Goal: Communication & Community: Answer question/provide support

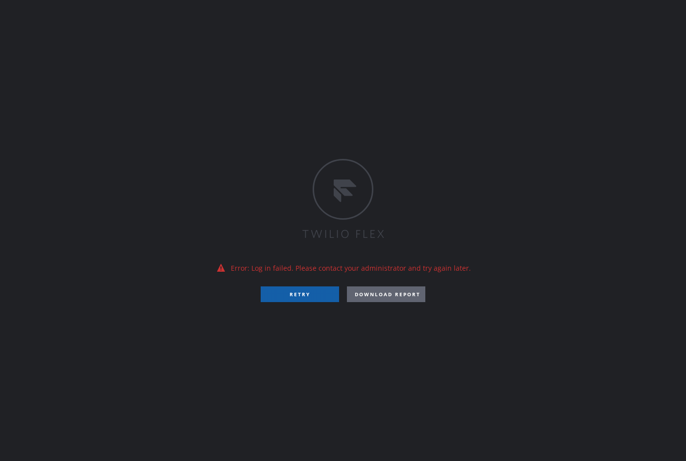
click at [305, 299] on button "RETRY" at bounding box center [300, 294] width 78 height 16
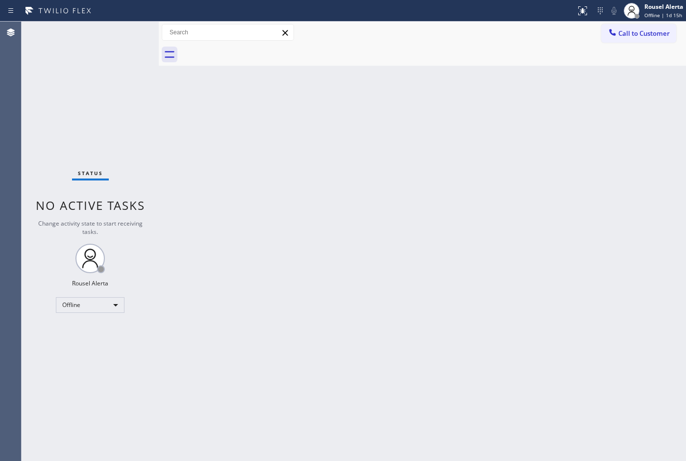
click at [88, 48] on div "Status No active tasks Change activity state to start receiving tasks. Rousel A…" at bounding box center [90, 241] width 137 height 439
click at [122, 307] on div "Offline" at bounding box center [90, 305] width 69 height 16
click at [104, 328] on li "Available" at bounding box center [89, 330] width 67 height 12
click at [252, 348] on div "Back to Dashboard Change Sender ID Customers Technicians Select a contact Outbo…" at bounding box center [422, 241] width 527 height 439
click at [170, 123] on div "Back to Dashboard Change Sender ID Customers Technicians Select a contact Outbo…" at bounding box center [422, 241] width 527 height 439
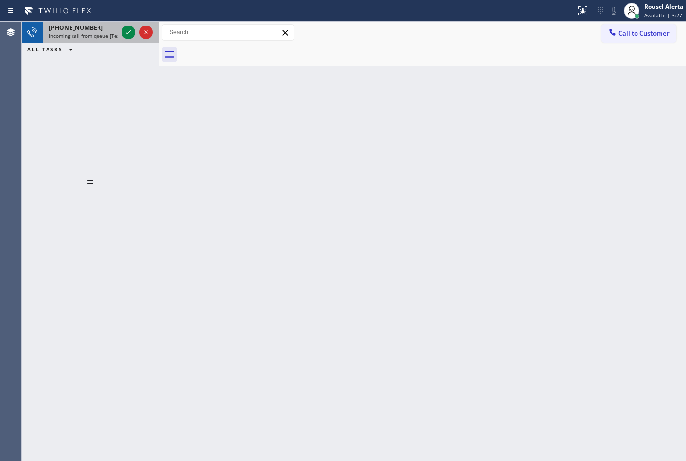
click at [101, 30] on div "[PHONE_NUMBER]" at bounding box center [83, 28] width 69 height 8
click at [97, 29] on div "[PHONE_NUMBER]" at bounding box center [83, 28] width 69 height 8
click at [101, 21] on div "Status report No issues detected If you experience an issue, please download th…" at bounding box center [343, 11] width 686 height 22
click at [101, 27] on div "[PHONE_NUMBER]" at bounding box center [83, 28] width 69 height 8
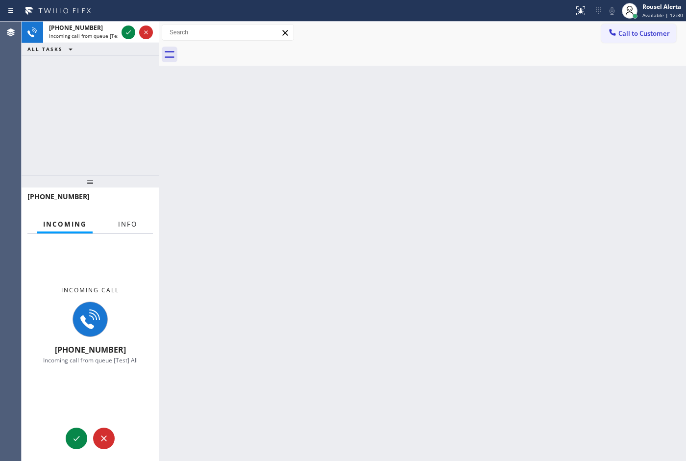
click at [130, 224] on span "Info" at bounding box center [127, 224] width 19 height 9
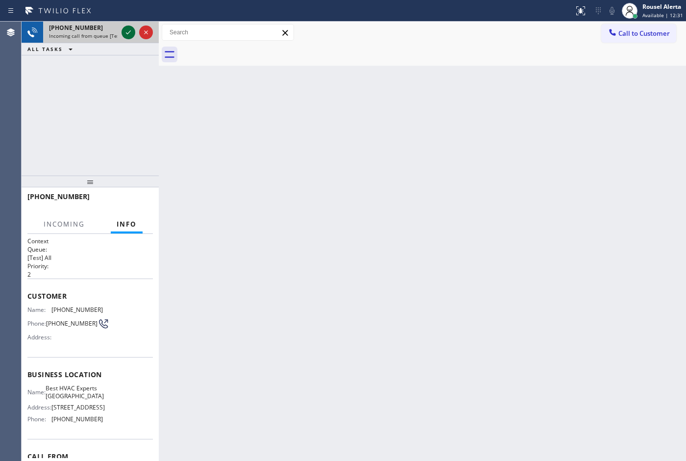
click at [125, 34] on icon at bounding box center [129, 32] width 12 height 12
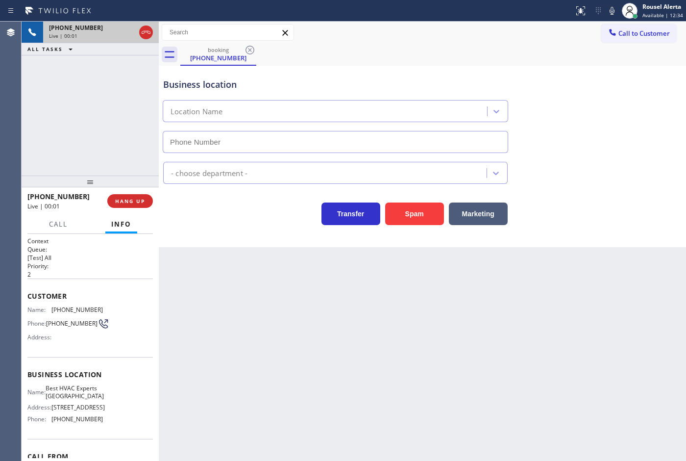
type input "[PHONE_NUMBER]"
click at [244, 311] on div "Back to Dashboard Change Sender ID Customers Technicians Select a contact Outbo…" at bounding box center [422, 241] width 527 height 439
click at [121, 198] on span "HANG UP" at bounding box center [130, 201] width 30 height 7
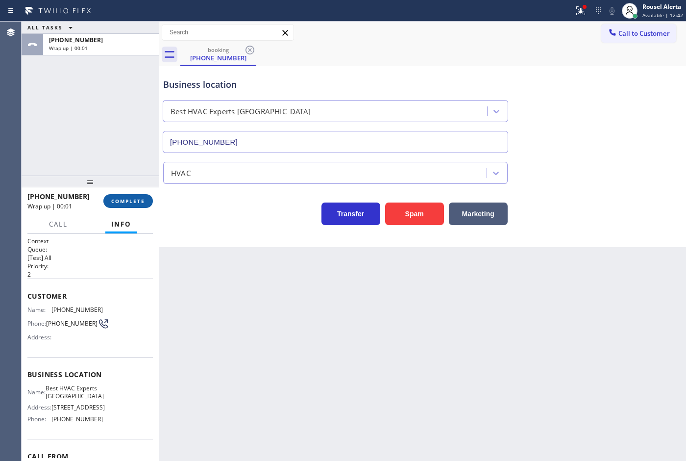
click at [121, 198] on span "COMPLETE" at bounding box center [128, 201] width 34 height 7
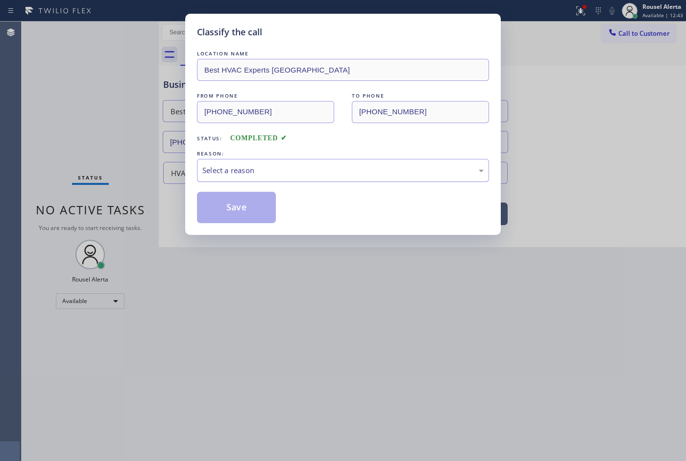
click at [210, 179] on div "Select a reason" at bounding box center [343, 170] width 292 height 23
click at [233, 219] on button "Save" at bounding box center [236, 207] width 79 height 31
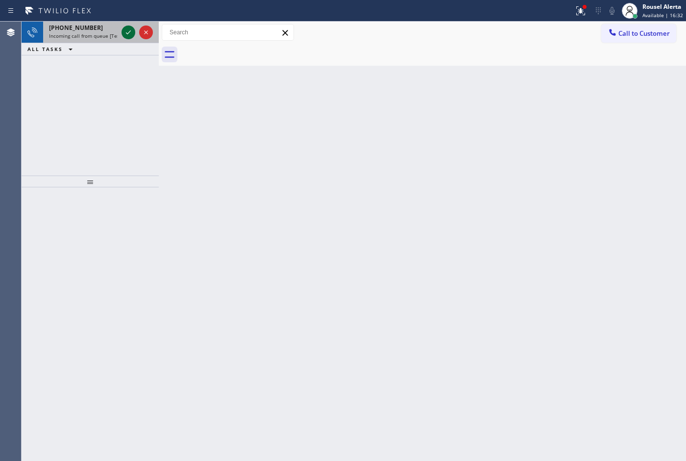
click at [125, 31] on icon at bounding box center [129, 32] width 12 height 12
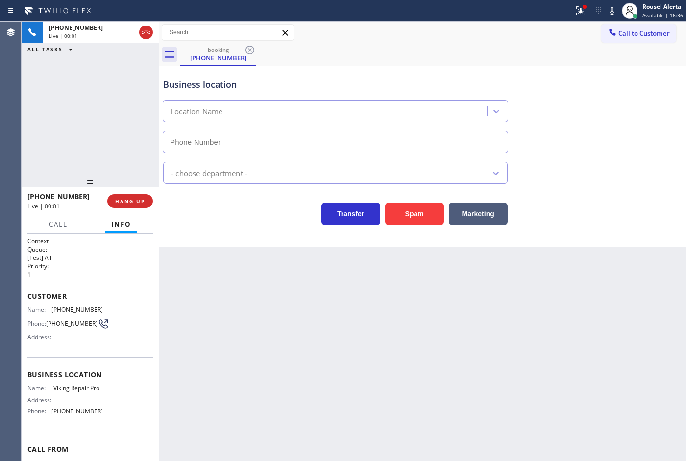
type input "[PHONE_NUMBER]"
click at [107, 77] on div "[PHONE_NUMBER] Live | 00:06 ALL TASKS ALL TASKS ACTIVE TASKS TASKS IN WRAP UP" at bounding box center [90, 99] width 137 height 154
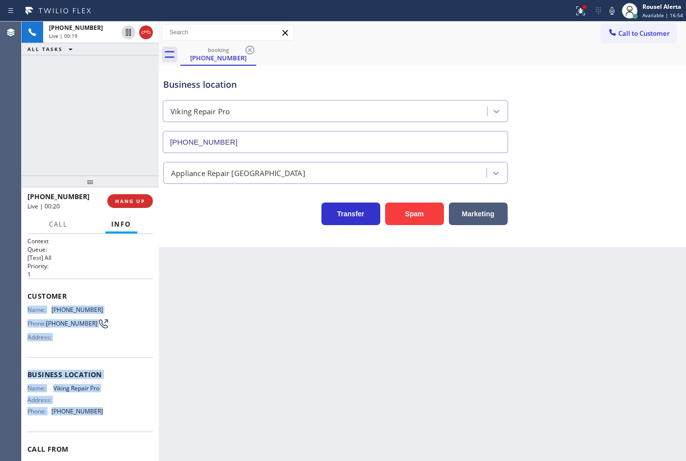
drag, startPoint x: 27, startPoint y: 307, endPoint x: 94, endPoint y: 424, distance: 134.8
click at [94, 424] on div "Context Queue: [Test] All Priority: 1 Customer Name: [PHONE_NUMBER] Phone: [PHO…" at bounding box center [89, 371] width 125 height 269
copy div "Name: [PHONE_NUMBER] Phone: [PHONE_NUMBER] Address: Business location Name: Vik…"
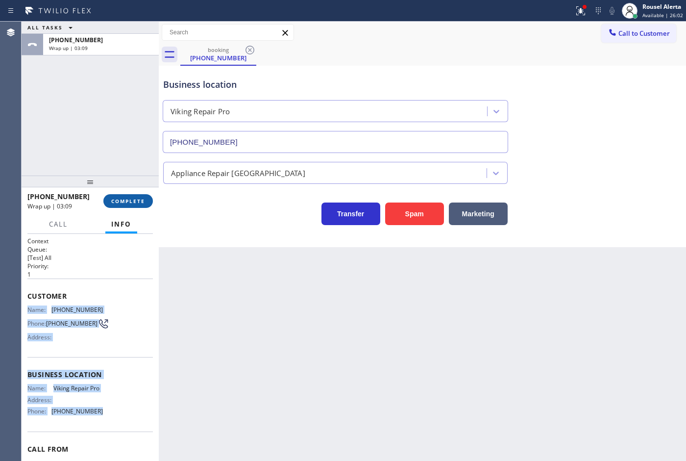
click at [145, 200] on span "COMPLETE" at bounding box center [128, 201] width 34 height 7
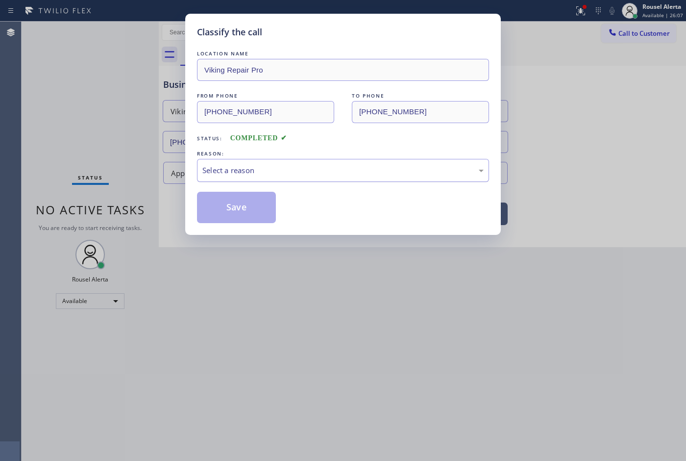
click at [301, 178] on div "Select a reason" at bounding box center [343, 170] width 292 height 23
click at [244, 207] on button "Save" at bounding box center [236, 207] width 79 height 31
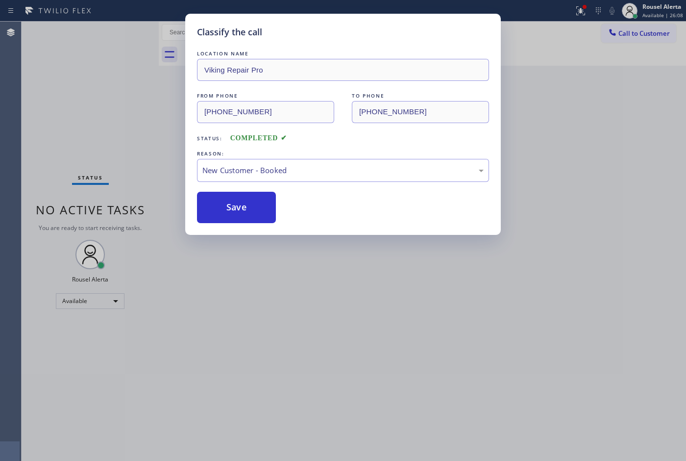
click at [290, 312] on div "Classify the call LOCATION NAME Viking Repair Pro FROM PHONE [PHONE_NUMBER] TO …" at bounding box center [343, 230] width 686 height 461
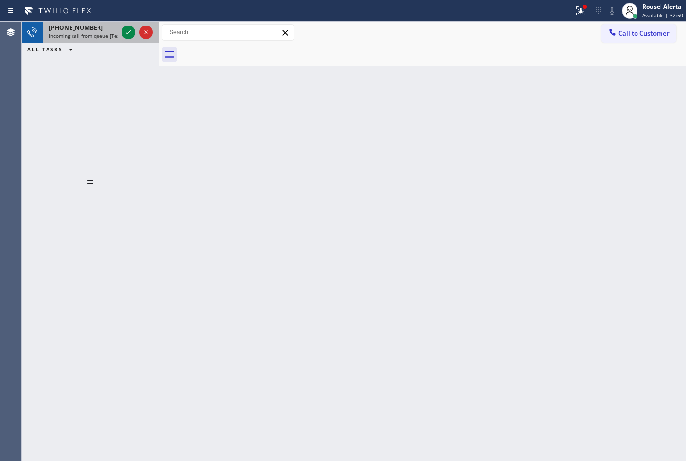
click at [97, 41] on div "[PHONE_NUMBER] Incoming call from queue [Test] All" at bounding box center [81, 33] width 76 height 22
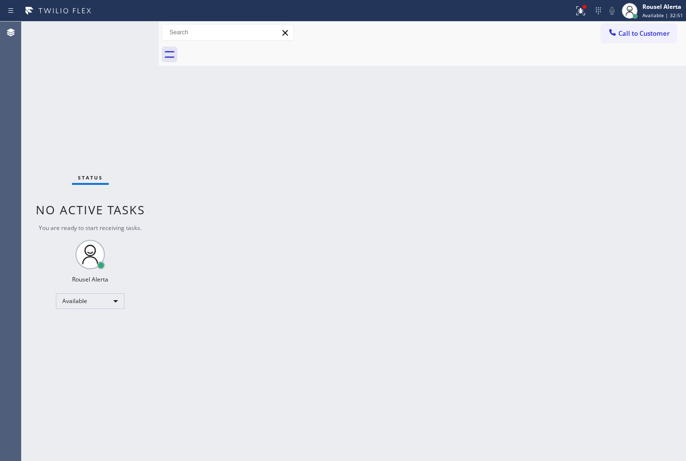
drag, startPoint x: 421, startPoint y: 236, endPoint x: 422, endPoint y: 221, distance: 14.7
click at [422, 229] on div "Back to Dashboard Change Sender ID Customers Technicians Select a contact Outbo…" at bounding box center [422, 241] width 527 height 439
click at [577, 11] on icon at bounding box center [581, 11] width 12 height 12
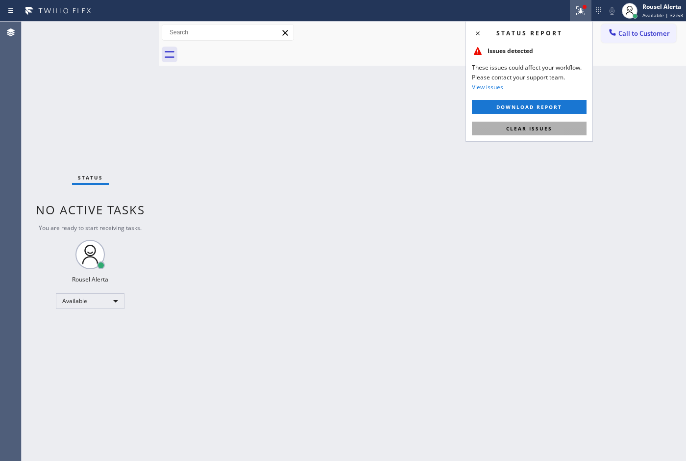
click at [560, 125] on button "Clear issues" at bounding box center [529, 129] width 115 height 14
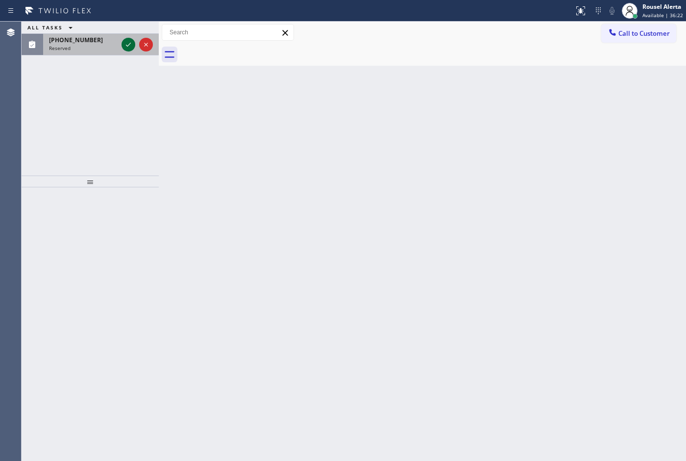
click at [128, 45] on icon at bounding box center [128, 45] width 5 height 4
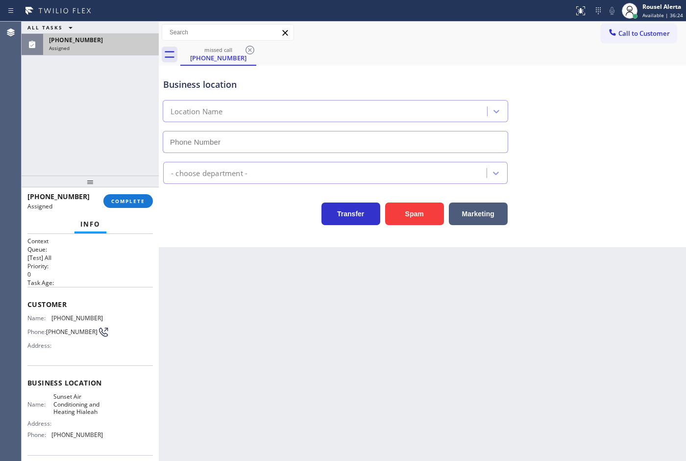
type input "[PHONE_NUMBER]"
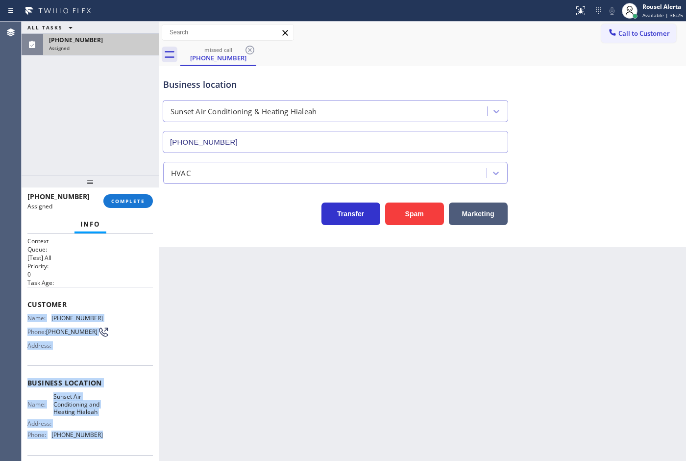
drag, startPoint x: 24, startPoint y: 313, endPoint x: 143, endPoint y: 439, distance: 173.4
click at [143, 439] on div "Context Queue: [Test] All Priority: 0 Task Age: Customer Name: [PHONE_NUMBER] P…" at bounding box center [90, 347] width 137 height 227
copy div "Name: [PHONE_NUMBER] Phone: [PHONE_NUMBER] Address: Business location Name: Sun…"
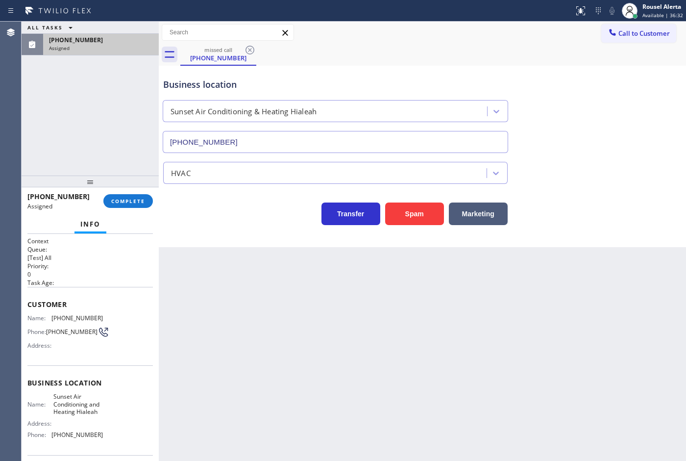
click at [84, 32] on div "ALL TASKS ALL TASKS ACTIVE TASKS TASKS IN WRAP UP" at bounding box center [90, 28] width 137 height 12
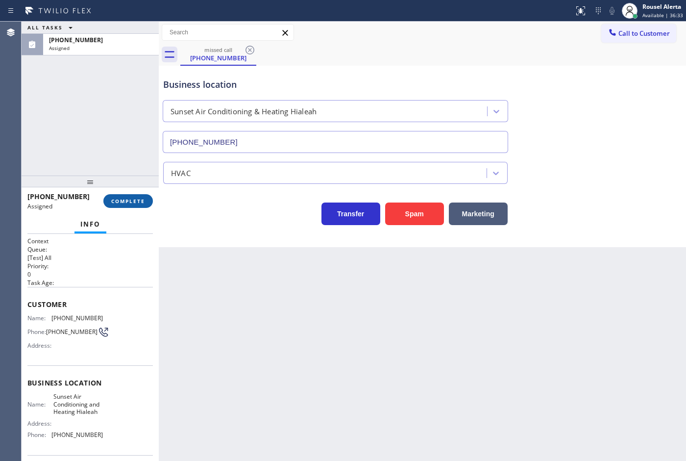
click at [119, 199] on span "COMPLETE" at bounding box center [128, 201] width 34 height 7
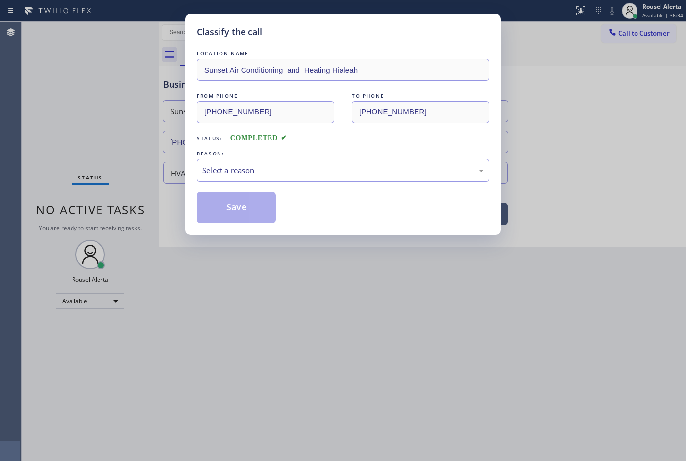
click at [211, 167] on div "Select a reason" at bounding box center [342, 170] width 281 height 11
click at [233, 203] on button "Save" at bounding box center [236, 207] width 79 height 31
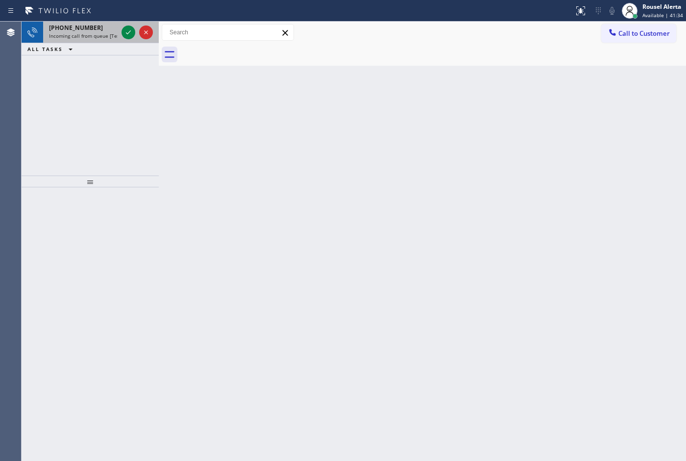
click at [114, 28] on div "[PHONE_NUMBER]" at bounding box center [83, 28] width 69 height 8
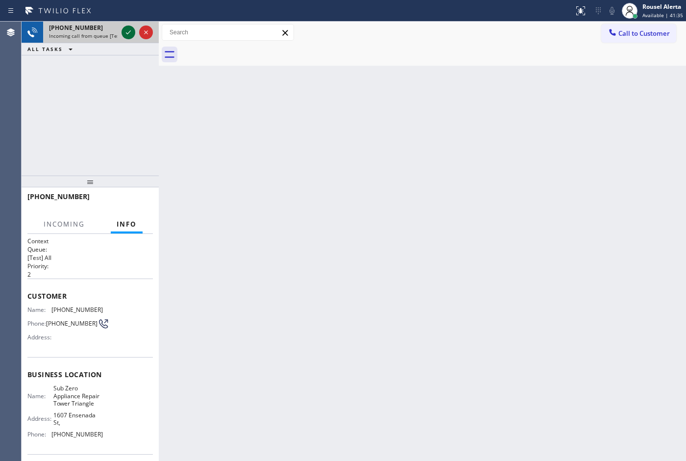
click at [128, 33] on icon at bounding box center [128, 32] width 5 height 4
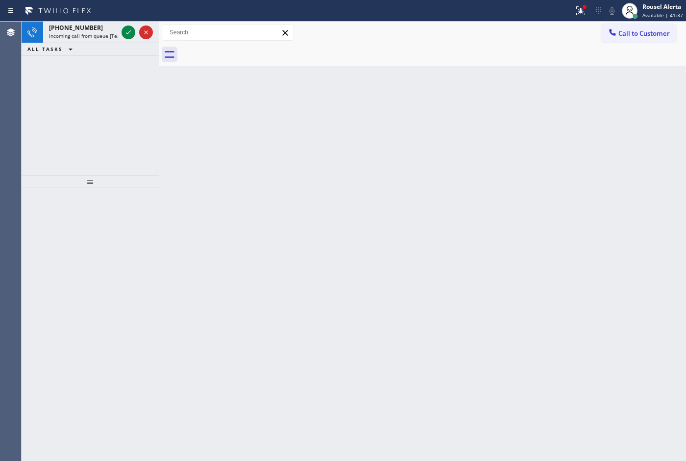
click at [128, 33] on icon at bounding box center [128, 32] width 5 height 4
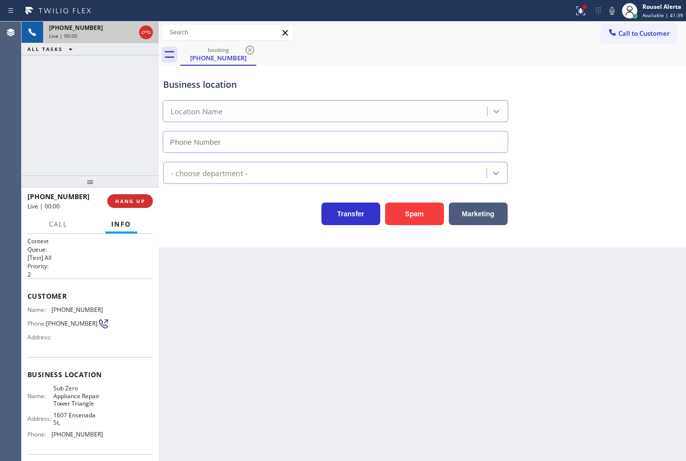
type input "[PHONE_NUMBER]"
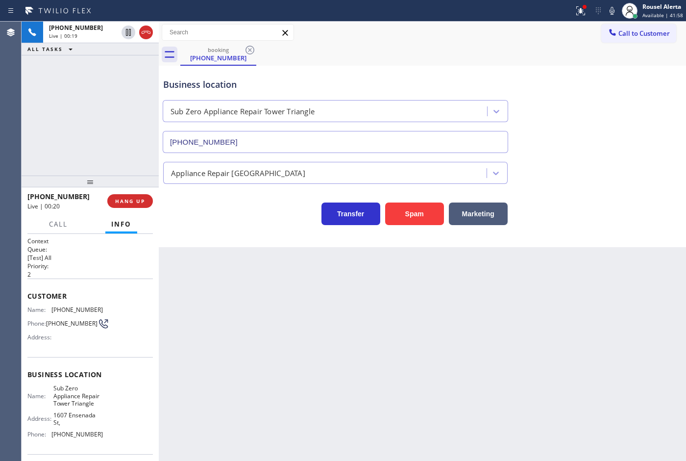
click at [128, 64] on div "[PHONE_NUMBER] Live | 00:19 ALL TASKS ALL TASKS ACTIVE TASKS TASKS IN WRAP UP" at bounding box center [90, 99] width 137 height 154
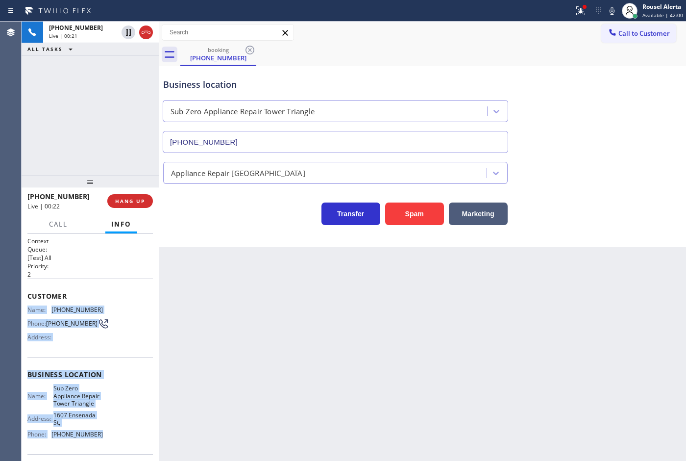
drag, startPoint x: 23, startPoint y: 306, endPoint x: 121, endPoint y: 441, distance: 166.4
click at [121, 441] on div "Context Queue: [Test] All Priority: 2 Customer Name: [PHONE_NUMBER] Phone: [PHO…" at bounding box center [90, 347] width 137 height 227
copy div "Name: [PHONE_NUMBER] Phone: [PHONE_NUMBER] Address: Business location Name: Sub…"
click at [125, 65] on icon at bounding box center [129, 66] width 12 height 12
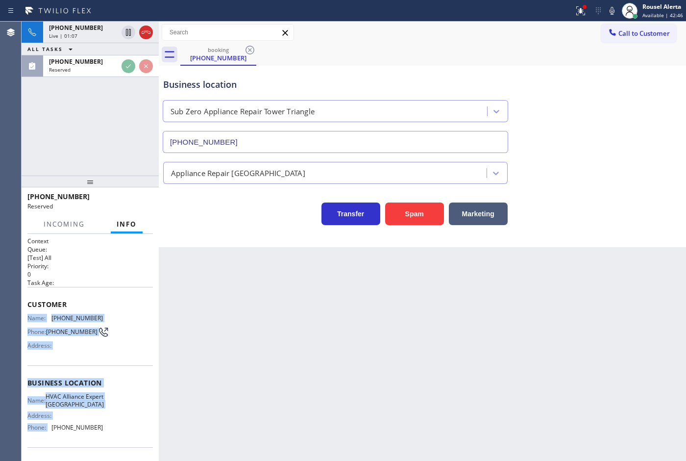
click at [116, 408] on div "Name: HVAC Alliance Expert [PERSON_NAME] Address: Phone: [PHONE_NUMBER]" at bounding box center [89, 414] width 125 height 42
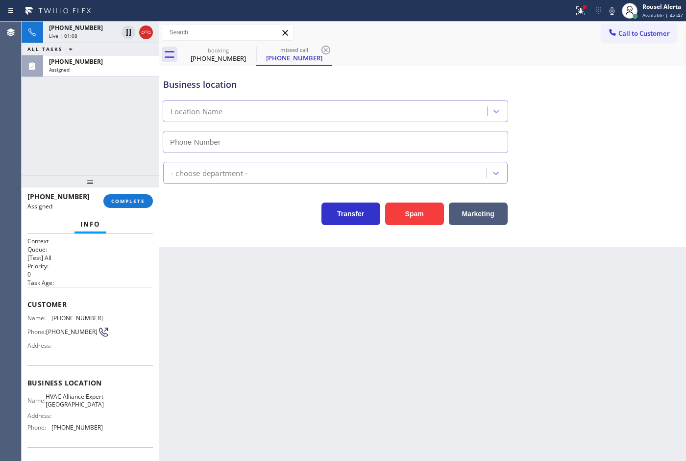
type input "[PHONE_NUMBER]"
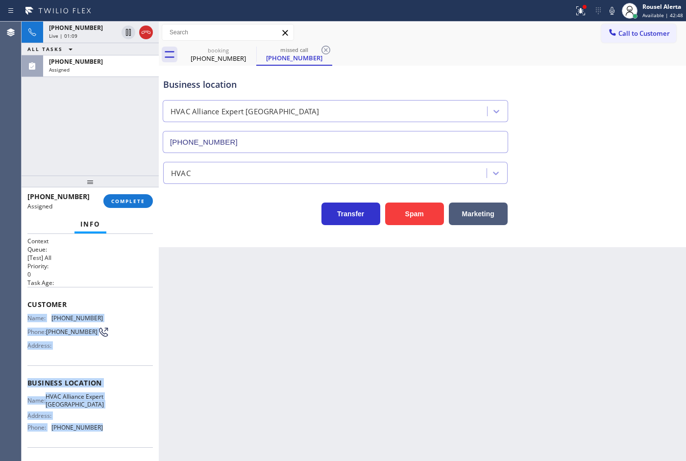
drag, startPoint x: 23, startPoint y: 319, endPoint x: 103, endPoint y: 434, distance: 140.5
click at [103, 434] on div "Context Queue: [Test] All Priority: 0 Task Age: Customer Name: [PHONE_NUMBER] P…" at bounding box center [90, 347] width 137 height 227
copy div "Name: [PHONE_NUMBER] Phone: [PHONE_NUMBER] Address: Business location Name: HVA…"
click at [121, 59] on div "[PHONE_NUMBER]" at bounding box center [101, 61] width 104 height 8
click at [128, 206] on button "COMPLETE" at bounding box center [128, 201] width 50 height 14
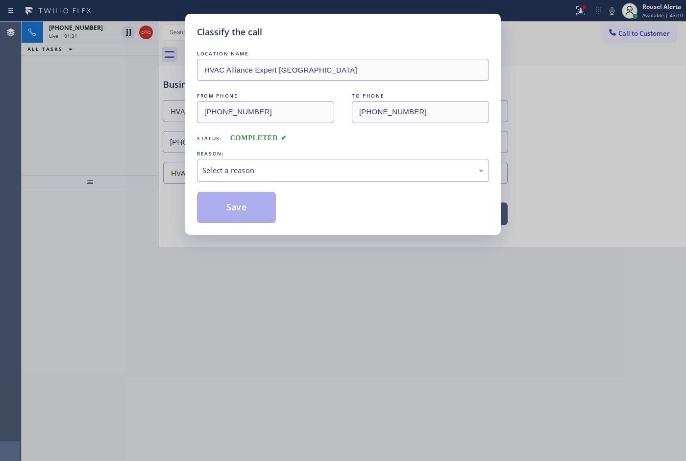
click at [252, 169] on div "Select a reason" at bounding box center [342, 170] width 281 height 11
click at [244, 209] on button "Save" at bounding box center [236, 207] width 79 height 31
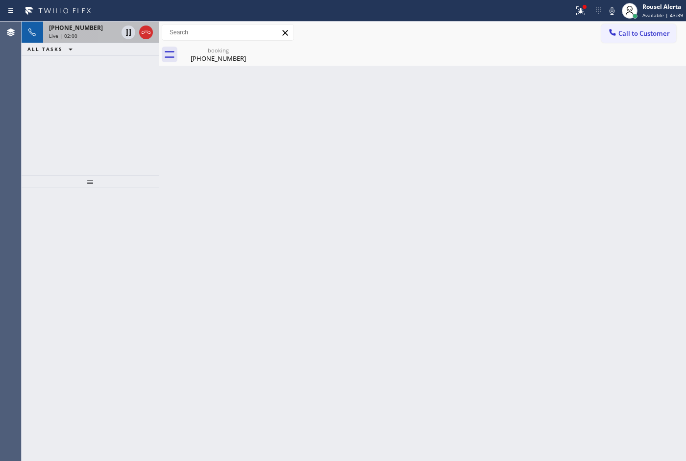
drag, startPoint x: 87, startPoint y: 36, endPoint x: 97, endPoint y: 42, distance: 11.7
click at [87, 36] on div "Live | 02:00" at bounding box center [83, 35] width 69 height 7
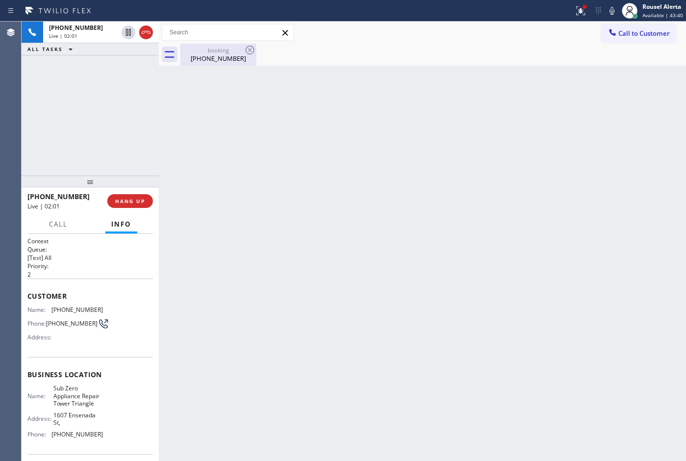
click at [216, 60] on div "[PHONE_NUMBER]" at bounding box center [218, 58] width 74 height 9
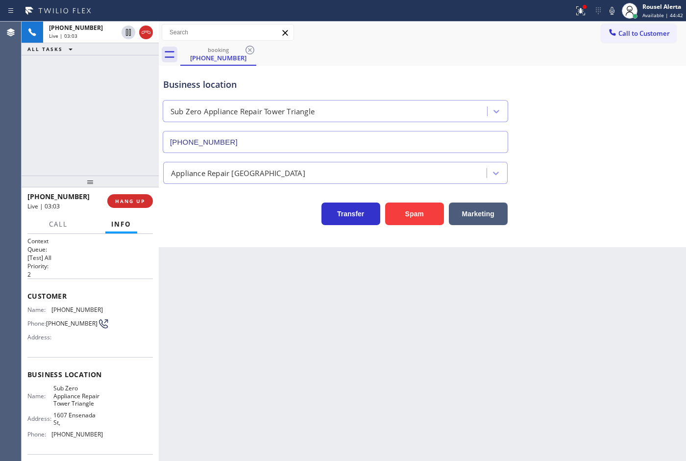
click at [91, 54] on div "ALL TASKS ALL TASKS ACTIVE TASKS TASKS IN WRAP UP" at bounding box center [90, 49] width 137 height 12
click at [124, 33] on icon at bounding box center [129, 32] width 12 height 12
click at [614, 10] on icon at bounding box center [612, 11] width 5 height 8
click at [587, 10] on icon at bounding box center [581, 11] width 12 height 12
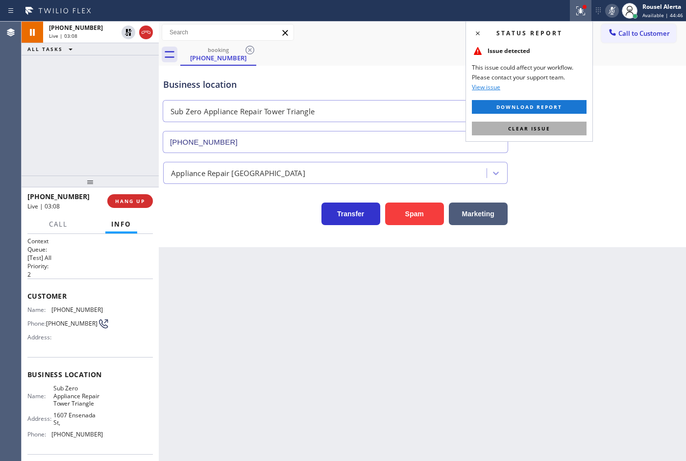
click at [547, 131] on span "Clear issue" at bounding box center [529, 128] width 42 height 7
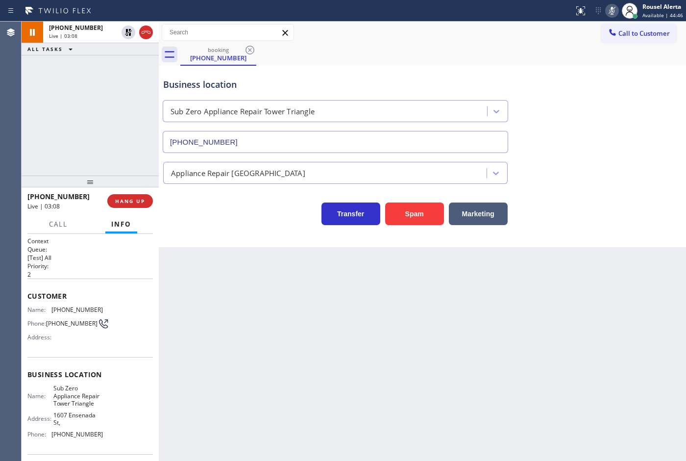
click at [601, 189] on div "Transfer Spam Marketing" at bounding box center [422, 204] width 522 height 41
click at [123, 36] on icon at bounding box center [129, 32] width 12 height 12
click at [608, 14] on icon at bounding box center [612, 11] width 12 height 12
click at [60, 229] on button "Call" at bounding box center [58, 224] width 30 height 19
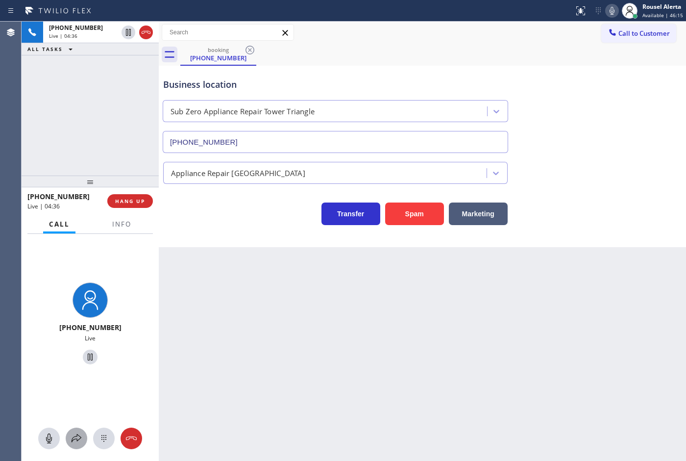
click at [77, 432] on icon at bounding box center [77, 438] width 12 height 12
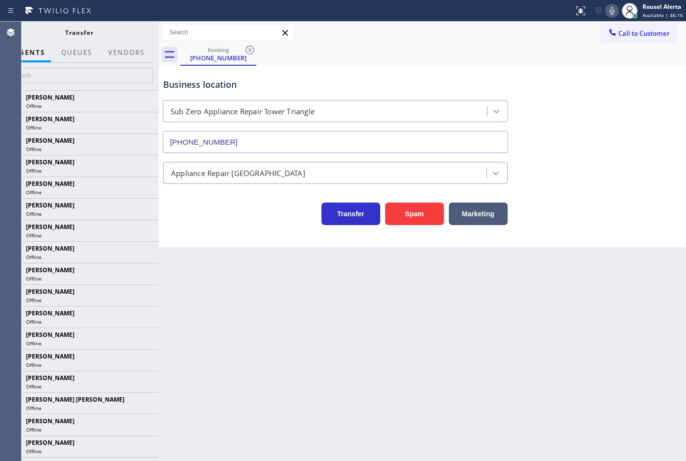
click at [109, 40] on div "Transfer" at bounding box center [79, 33] width 159 height 22
click at [119, 48] on button "Vendors" at bounding box center [126, 52] width 48 height 19
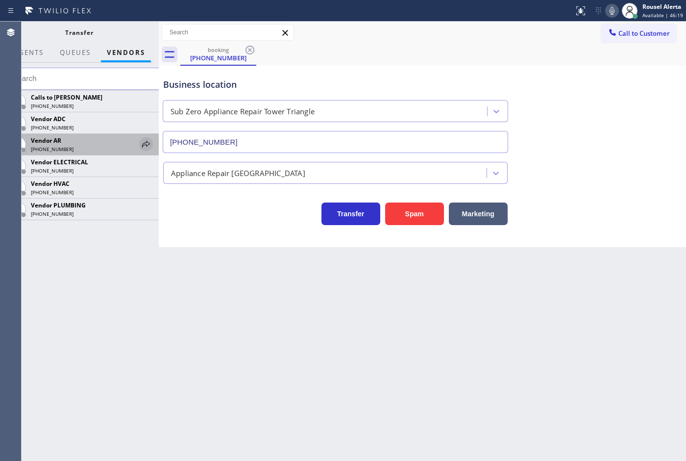
click at [146, 139] on icon at bounding box center [146, 144] width 12 height 12
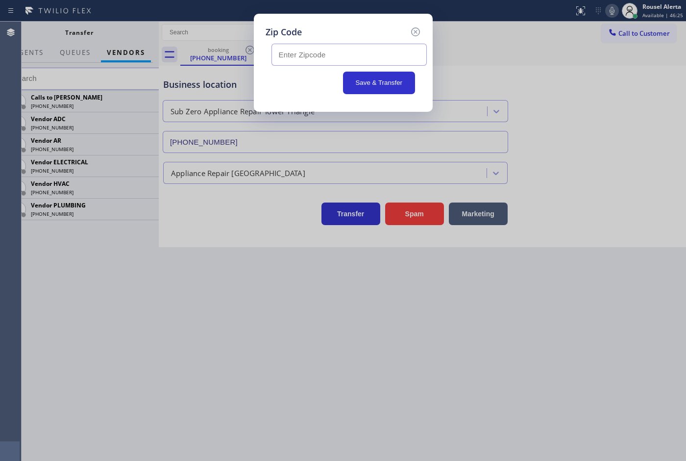
click at [385, 62] on input "text" at bounding box center [349, 55] width 155 height 22
paste input "80211"
type input "80211"
click at [356, 57] on input "80211" at bounding box center [349, 55] width 155 height 22
click at [374, 80] on button "Save & Transfer" at bounding box center [379, 83] width 72 height 23
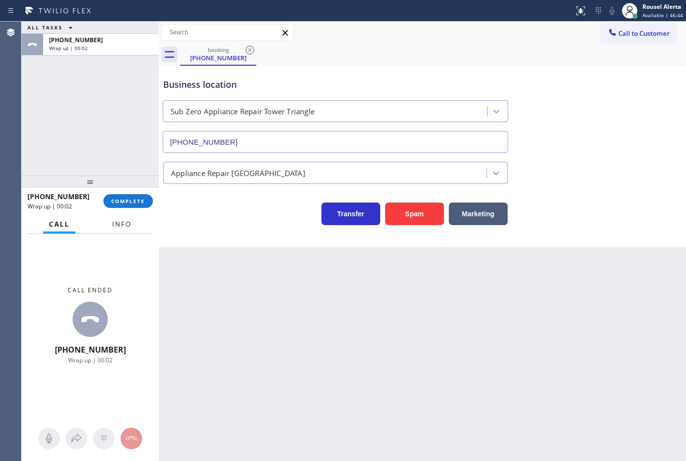
click at [122, 217] on button "Info" at bounding box center [121, 224] width 31 height 19
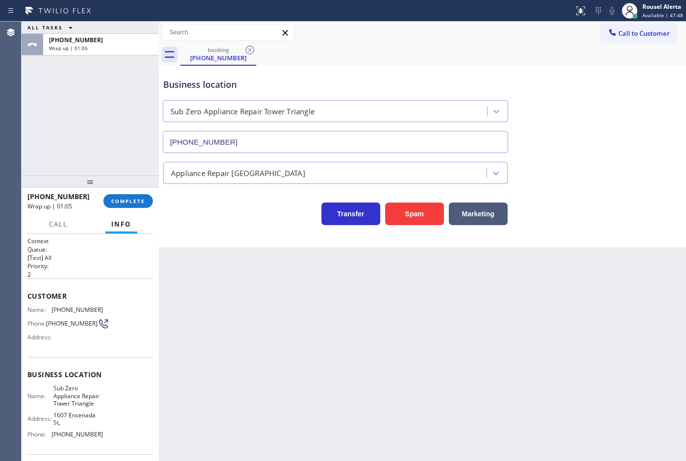
click at [113, 187] on div at bounding box center [90, 181] width 137 height 12
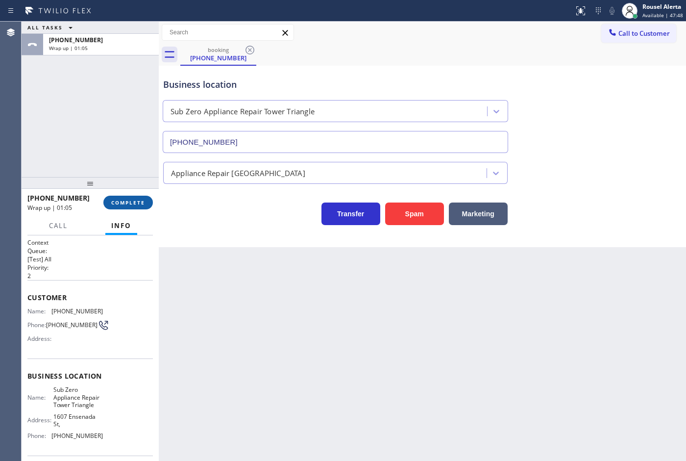
click at [119, 198] on button "COMPLETE" at bounding box center [128, 203] width 50 height 14
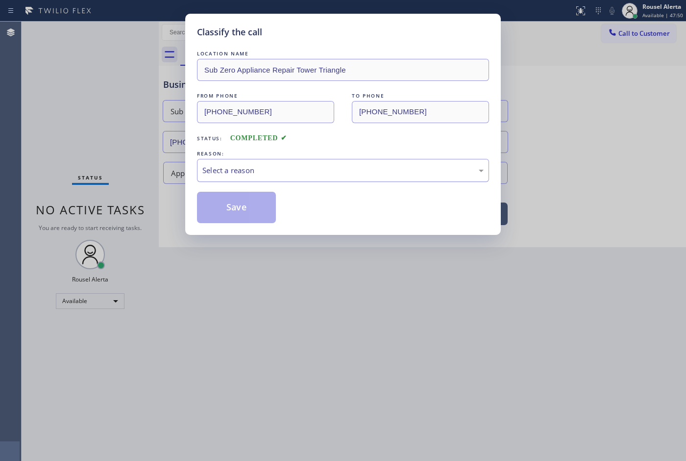
click at [243, 175] on div "Select a reason" at bounding box center [342, 170] width 281 height 11
click at [217, 199] on button "Save" at bounding box center [236, 207] width 79 height 31
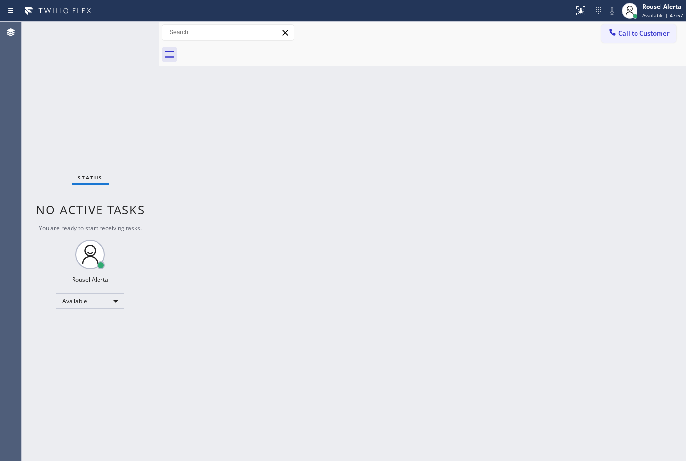
click at [463, 91] on div "Back to Dashboard Change Sender ID Customers Technicians Select a contact Outbo…" at bounding box center [422, 241] width 527 height 439
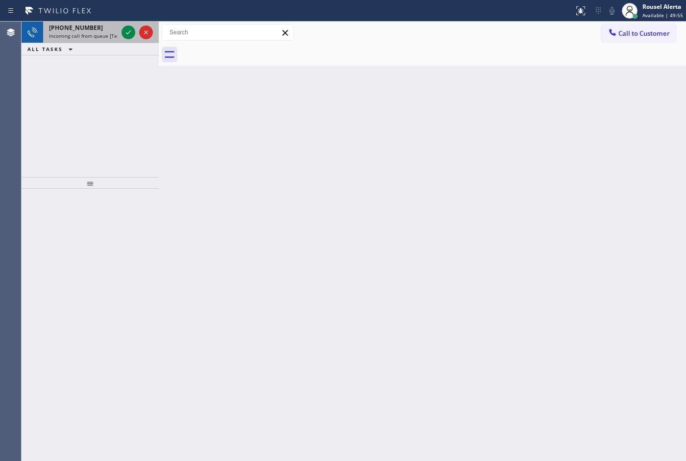
click at [106, 35] on span "Incoming call from queue [Test] All" at bounding box center [89, 35] width 81 height 7
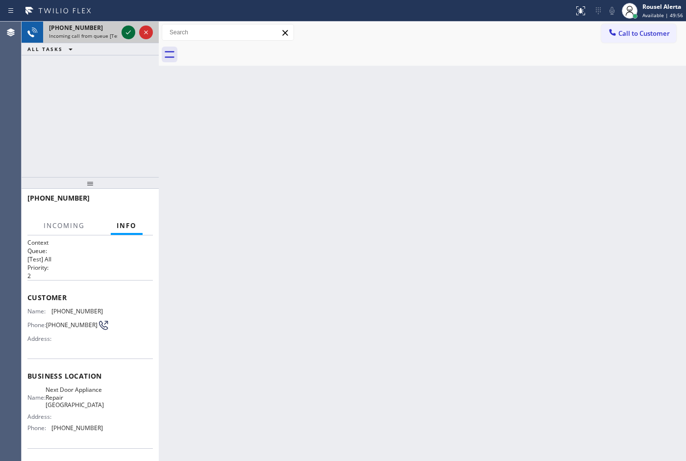
click at [131, 35] on icon at bounding box center [129, 32] width 12 height 12
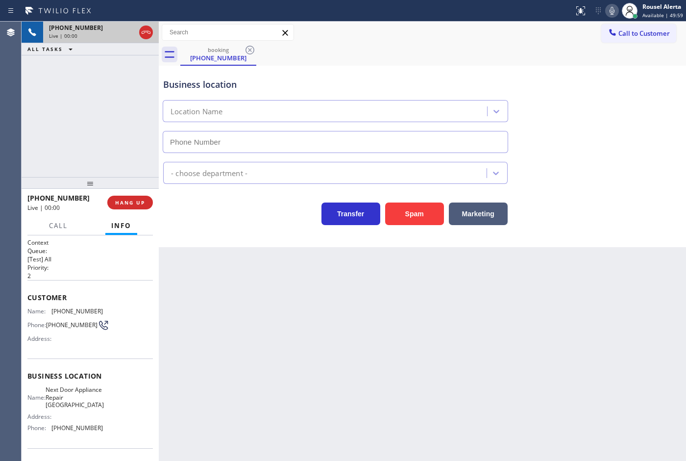
type input "[PHONE_NUMBER]"
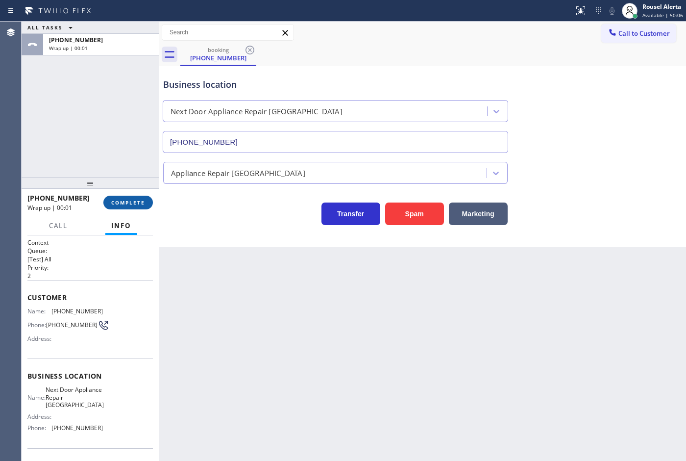
click at [127, 203] on span "COMPLETE" at bounding box center [128, 202] width 34 height 7
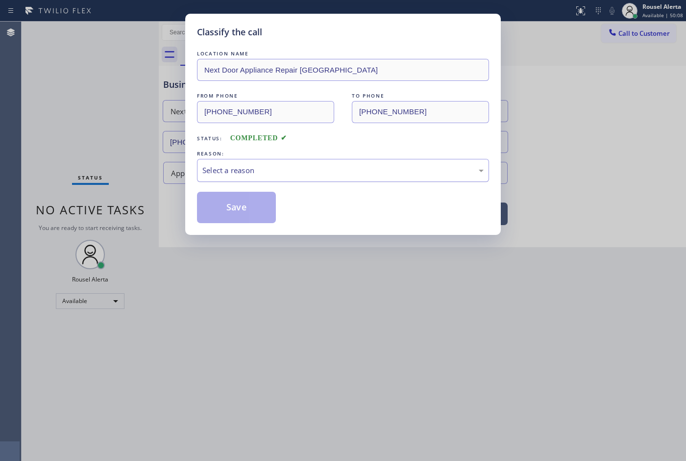
click at [275, 163] on div "Select a reason" at bounding box center [343, 170] width 292 height 23
click at [266, 217] on button "Save" at bounding box center [236, 207] width 79 height 31
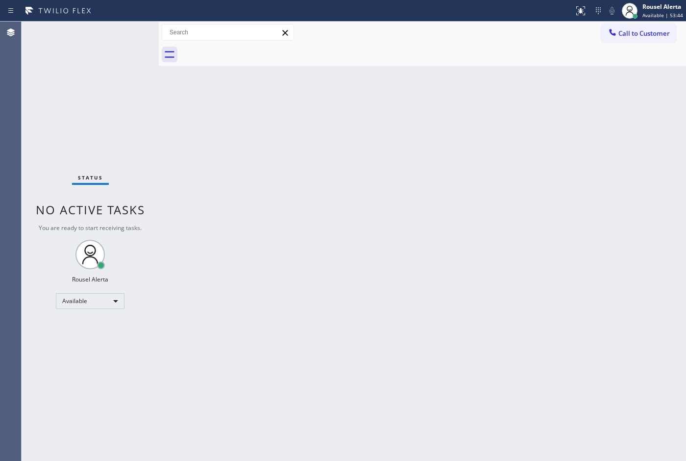
click at [348, 253] on div "Back to Dashboard Change Sender ID Customers Technicians Select a contact Outbo…" at bounding box center [422, 241] width 527 height 439
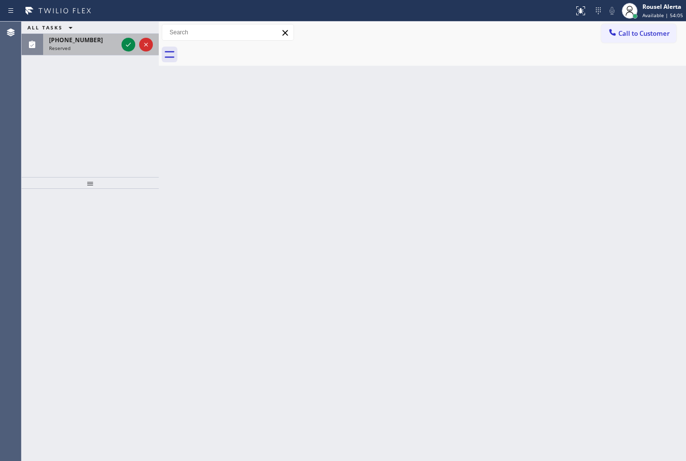
click at [78, 43] on span "[PHONE_NUMBER]" at bounding box center [76, 40] width 54 height 8
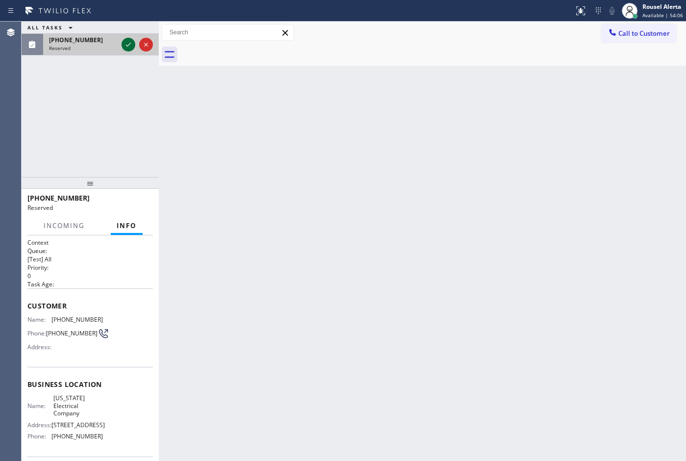
click at [129, 47] on icon at bounding box center [129, 45] width 12 height 12
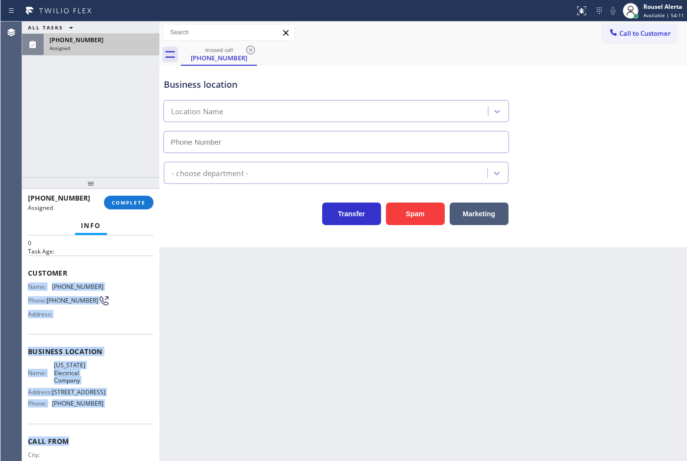
scroll to position [61, 0]
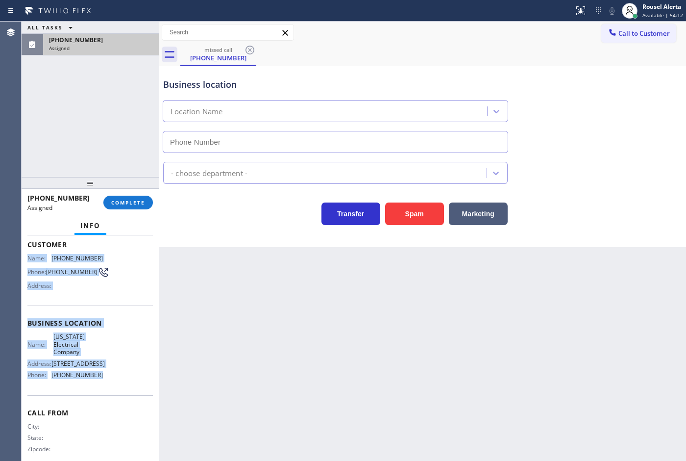
drag, startPoint x: 23, startPoint y: 316, endPoint x: 106, endPoint y: 391, distance: 112.5
click at [106, 391] on div "Context Queue: [Test] All Priority: 0 Task Age: Customer Name: [PHONE_NUMBER] P…" at bounding box center [90, 347] width 137 height 225
copy div "Name: [PHONE_NUMBER] Phone: [PHONE_NUMBER] Address: Business location Name: [US…"
drag, startPoint x: 109, startPoint y: 44, endPoint x: 109, endPoint y: 77, distance: 32.8
click at [109, 45] on div "Assigned" at bounding box center [101, 48] width 104 height 7
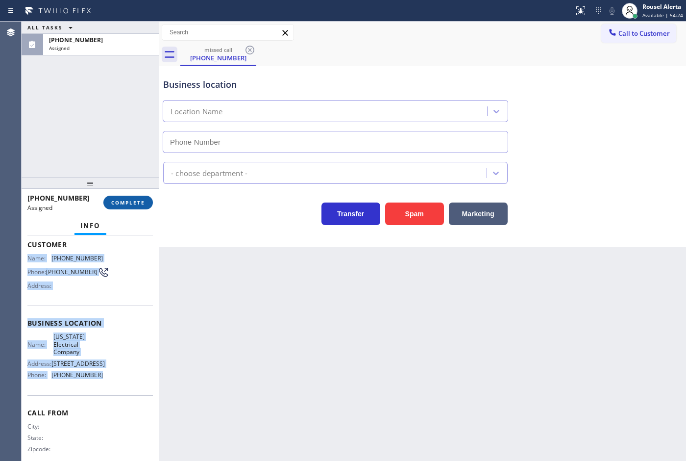
click at [124, 209] on button "COMPLETE" at bounding box center [128, 203] width 50 height 14
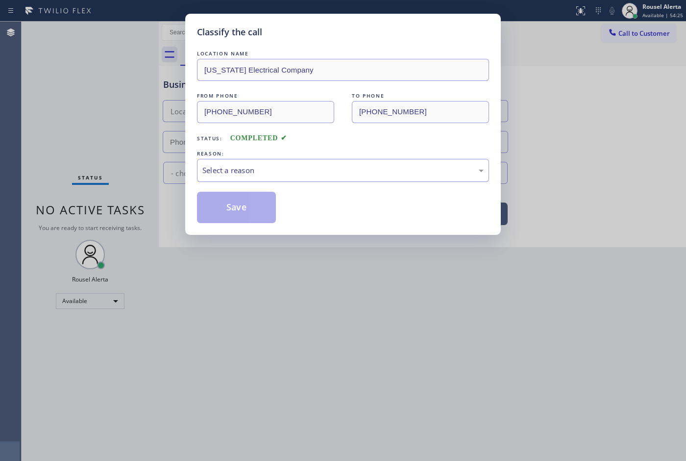
click at [217, 171] on div "Select a reason" at bounding box center [342, 170] width 281 height 11
click at [239, 207] on button "Save" at bounding box center [236, 207] width 79 height 31
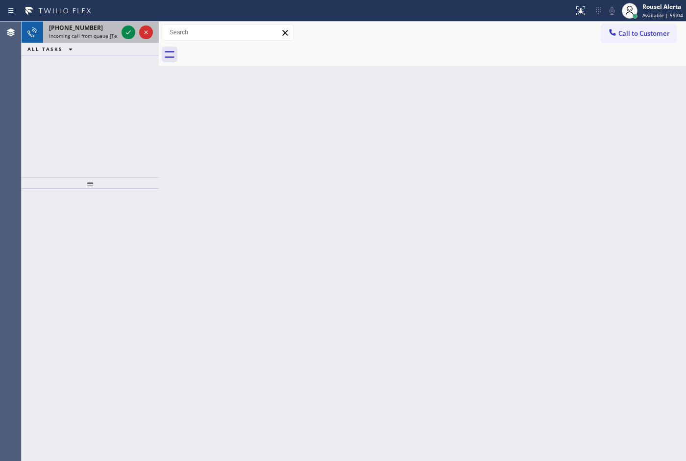
click at [99, 29] on div "[PHONE_NUMBER]" at bounding box center [83, 28] width 69 height 8
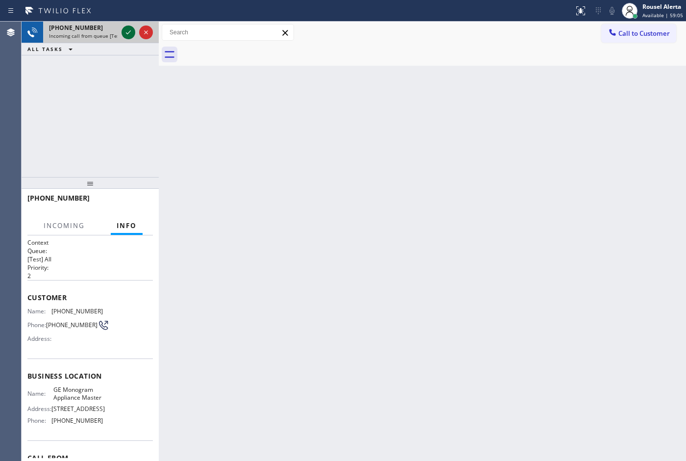
click at [123, 35] on icon at bounding box center [129, 32] width 12 height 12
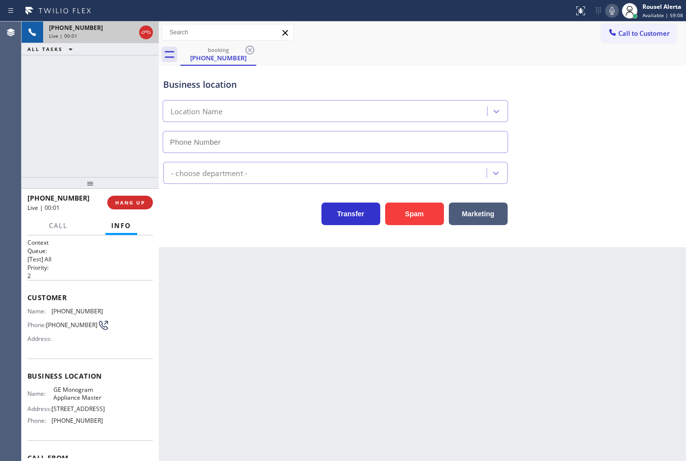
type input "[PHONE_NUMBER]"
click at [136, 209] on button "HANG UP" at bounding box center [130, 203] width 46 height 14
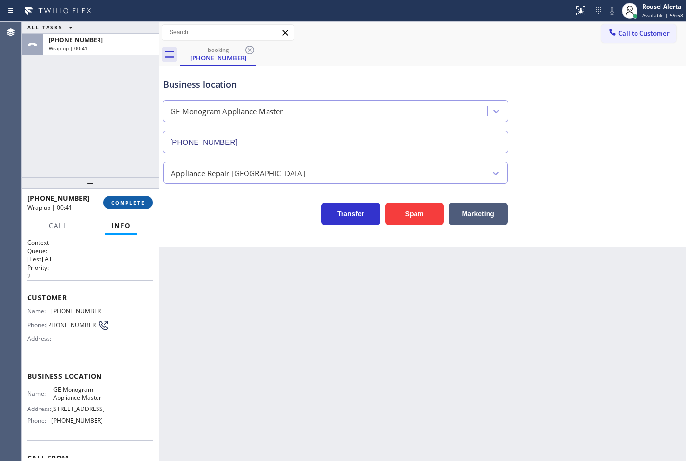
click at [131, 201] on span "COMPLETE" at bounding box center [128, 202] width 34 height 7
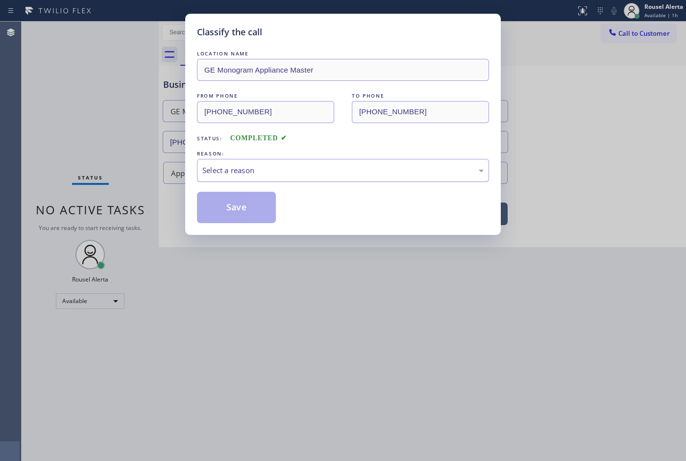
click at [293, 163] on div "Select a reason" at bounding box center [343, 170] width 292 height 23
click at [232, 196] on button "Save" at bounding box center [236, 207] width 79 height 31
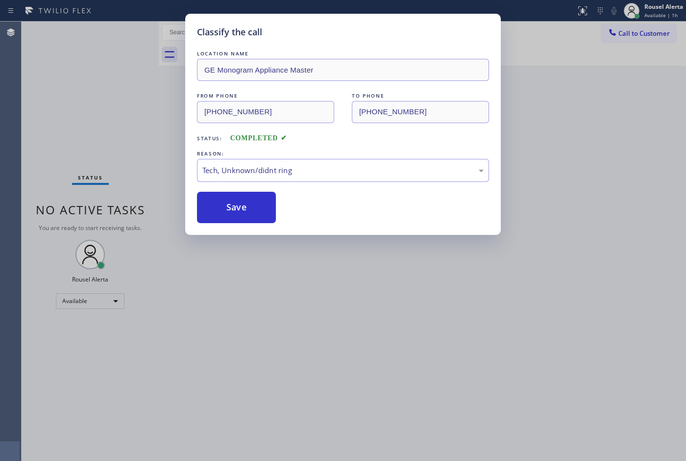
click at [297, 334] on div "Classify the call LOCATION NAME GE Monogram Appliance Master FROM PHONE [PHONE_…" at bounding box center [343, 230] width 686 height 461
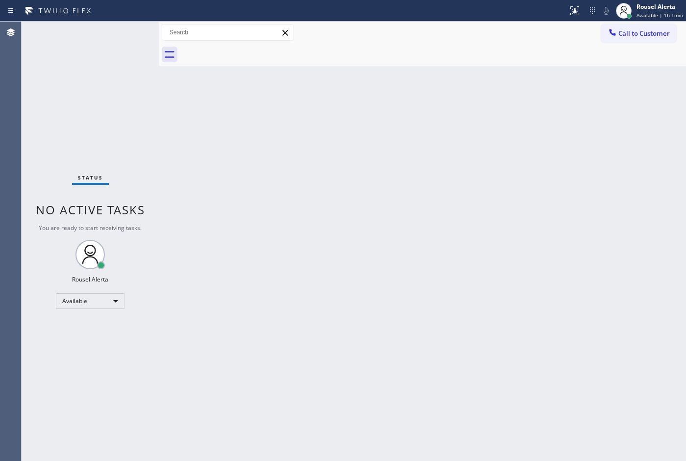
click at [312, 250] on div "Back to Dashboard Change Sender ID Customers Technicians Select a contact Outbo…" at bounding box center [422, 241] width 527 height 439
click at [130, 31] on div "Status No active tasks You are ready to start receiving tasks. Rousel Alerta Av…" at bounding box center [90, 241] width 137 height 439
click at [561, 313] on div "Back to Dashboard Change Sender ID Customers Technicians Select a contact Outbo…" at bounding box center [422, 241] width 527 height 439
click at [122, 27] on div "Status No active tasks You are ready to start receiving tasks. Rousel Alerta Av…" at bounding box center [90, 241] width 137 height 439
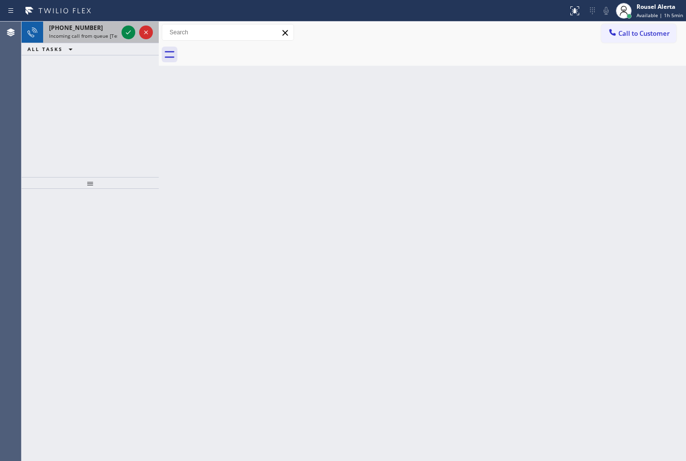
click at [100, 38] on span "Incoming call from queue [Test] All" at bounding box center [89, 35] width 81 height 7
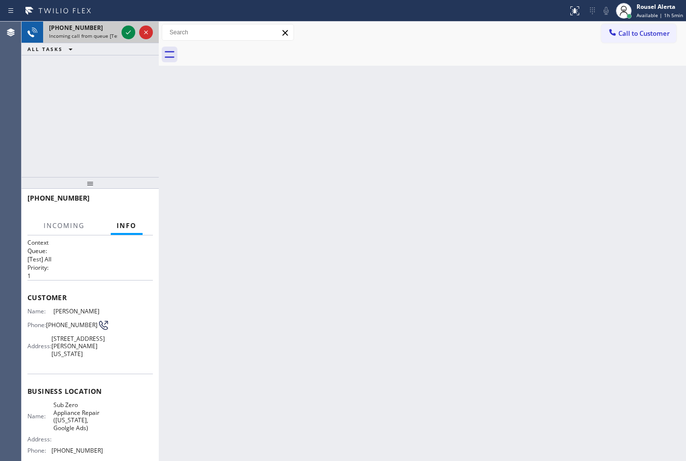
click at [100, 38] on span "Incoming call from queue [Test] All" at bounding box center [89, 35] width 81 height 7
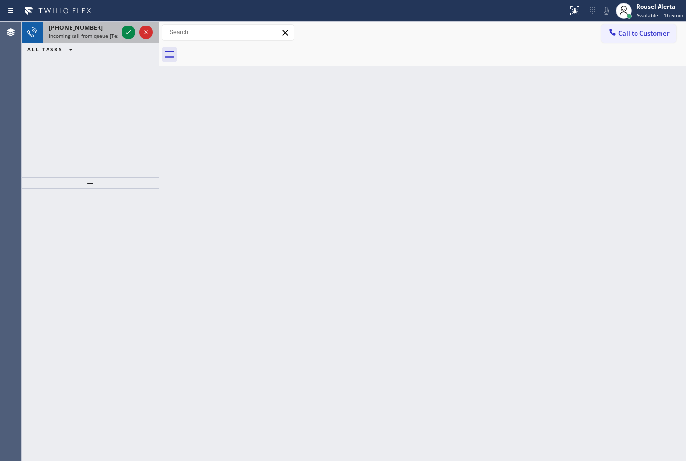
click at [101, 36] on span "Incoming call from queue [Test] All" at bounding box center [89, 35] width 81 height 7
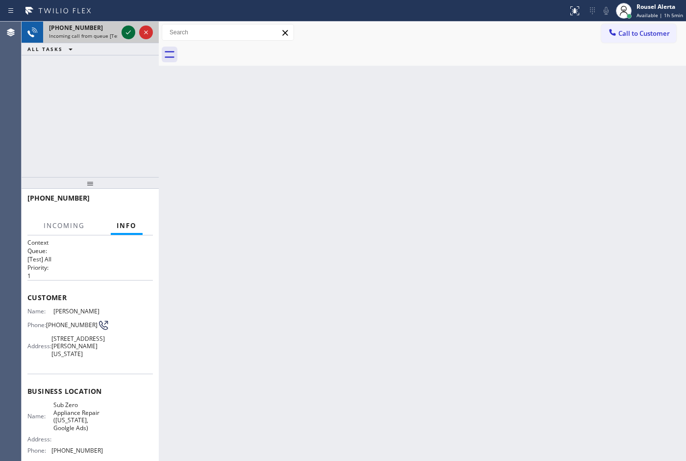
click at [127, 34] on icon at bounding box center [129, 32] width 12 height 12
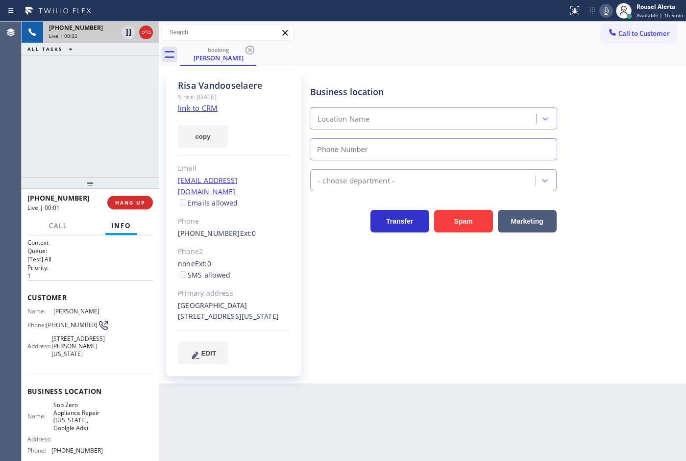
type input "[PHONE_NUMBER]"
click at [192, 102] on div "Since: [DATE]" at bounding box center [234, 96] width 112 height 11
click at [194, 104] on link "link to CRM" at bounding box center [198, 108] width 40 height 10
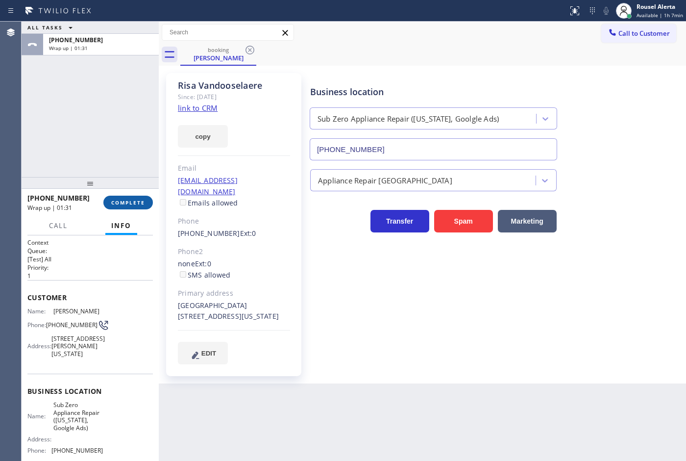
click at [131, 202] on span "COMPLETE" at bounding box center [128, 202] width 34 height 7
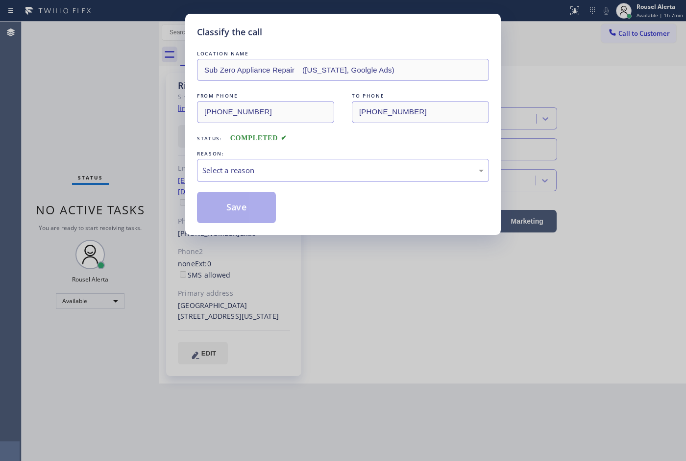
click at [292, 168] on div "Select a reason" at bounding box center [342, 170] width 281 height 11
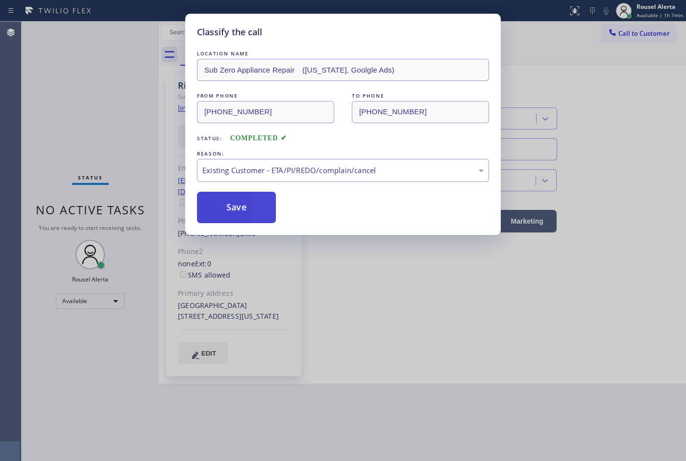
click at [261, 212] on button "Save" at bounding box center [236, 207] width 79 height 31
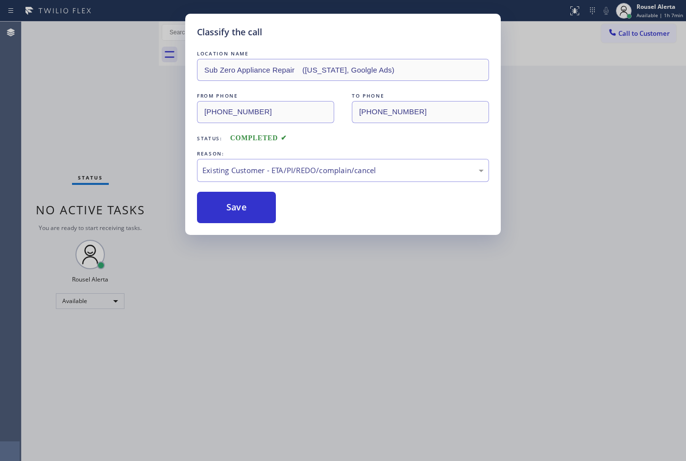
drag, startPoint x: 462, startPoint y: 428, endPoint x: 471, endPoint y: 438, distance: 12.9
click at [464, 430] on div "Classify the call LOCATION NAME Sub Zero Appliance Repair ([US_STATE], Goolgle …" at bounding box center [343, 230] width 686 height 461
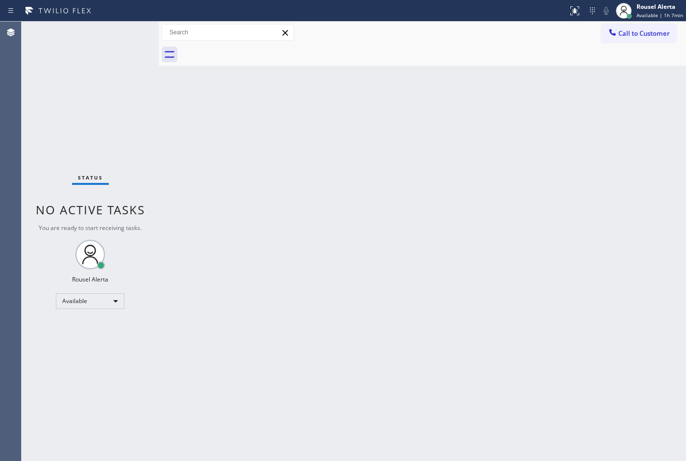
click at [95, 43] on div "Status No active tasks You are ready to start receiving tasks. Rousel Alerta Av…" at bounding box center [90, 241] width 137 height 439
click at [104, 20] on div "Status report No issues detected If you experience an issue, please download th…" at bounding box center [343, 11] width 686 height 22
drag, startPoint x: 265, startPoint y: 209, endPoint x: 278, endPoint y: 211, distance: 13.0
click at [270, 209] on div "Back to Dashboard Change Sender ID Customers Technicians Select a contact Outbo…" at bounding box center [422, 241] width 527 height 439
click at [108, 20] on div "Status report No issues detected If you experience an issue, please download th…" at bounding box center [343, 11] width 686 height 22
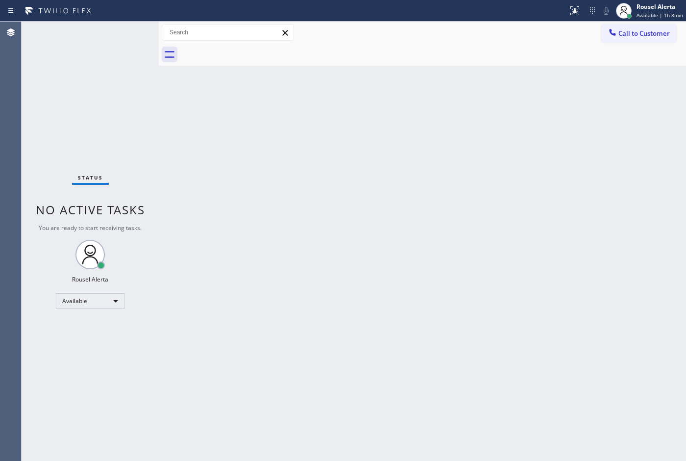
click at [298, 258] on div "Back to Dashboard Change Sender ID Customers Technicians Select a contact Outbo…" at bounding box center [422, 241] width 527 height 439
click at [61, 42] on div "Status No active tasks You are ready to start receiving tasks. Rousel Alerta Av…" at bounding box center [90, 241] width 137 height 439
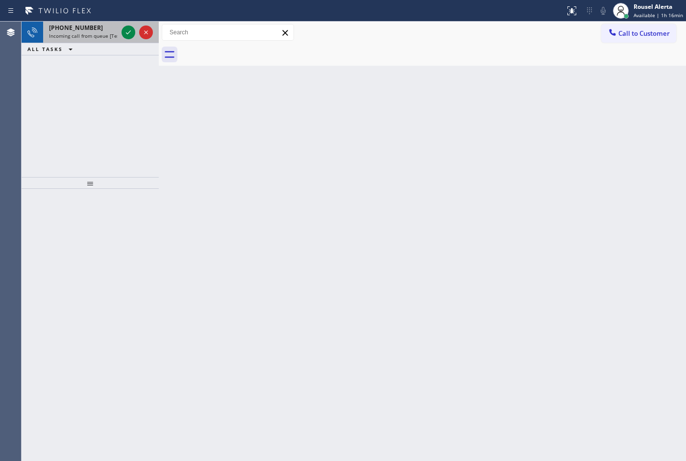
click at [109, 30] on div "[PHONE_NUMBER]" at bounding box center [83, 28] width 69 height 8
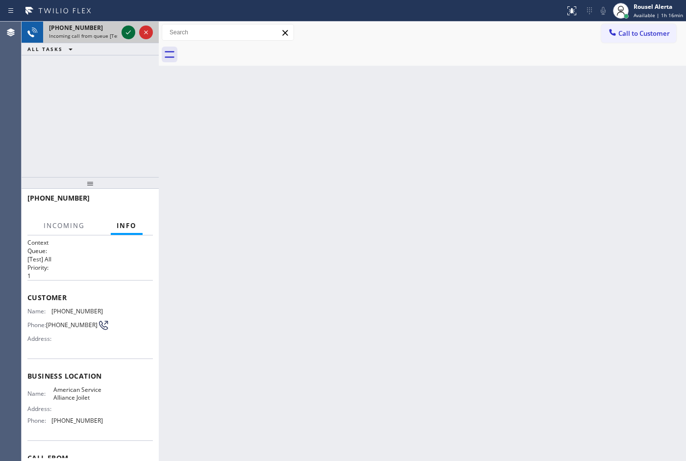
click at [125, 30] on icon at bounding box center [129, 32] width 12 height 12
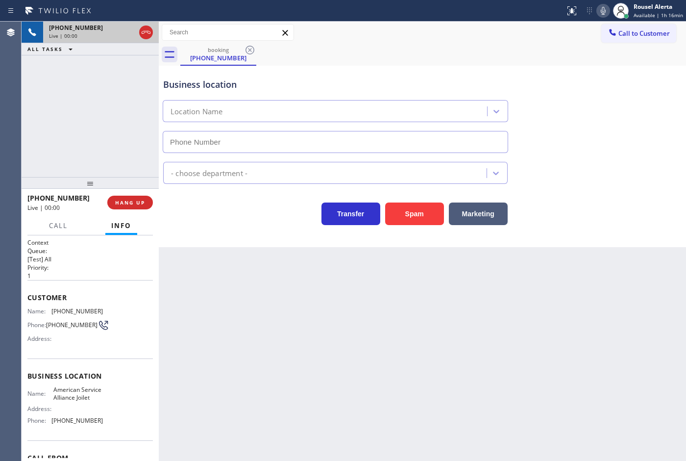
type input "[PHONE_NUMBER]"
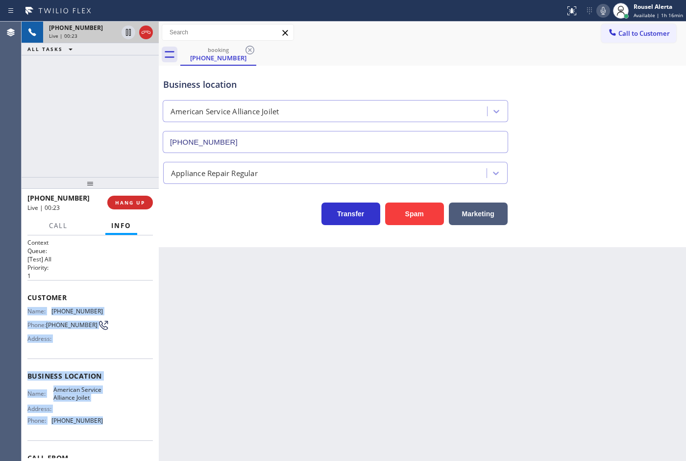
drag, startPoint x: 24, startPoint y: 305, endPoint x: 118, endPoint y: 433, distance: 158.4
click at [118, 433] on div "Context Queue: [Test] All Priority: 1 Customer Name: [PHONE_NUMBER] Phone: [PHO…" at bounding box center [90, 347] width 137 height 225
copy div "Name: [PHONE_NUMBER] Phone: [PHONE_NUMBER] Address: Business location Name: Ame…"
click at [126, 33] on icon at bounding box center [128, 32] width 5 height 7
click at [607, 7] on icon at bounding box center [603, 11] width 12 height 12
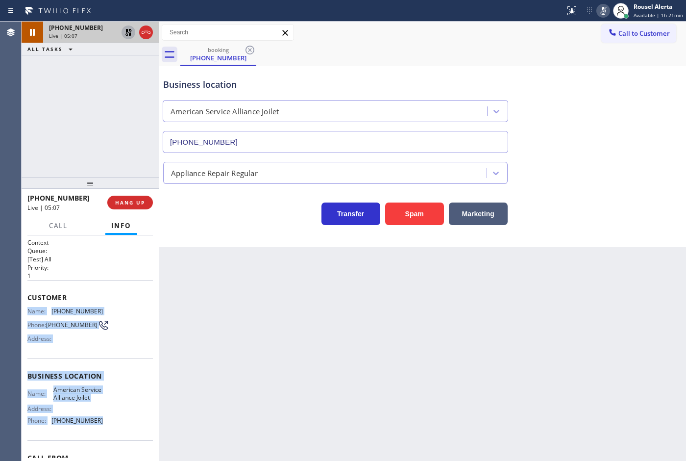
click at [125, 35] on icon at bounding box center [129, 32] width 12 height 12
click at [604, 8] on icon at bounding box center [603, 11] width 5 height 8
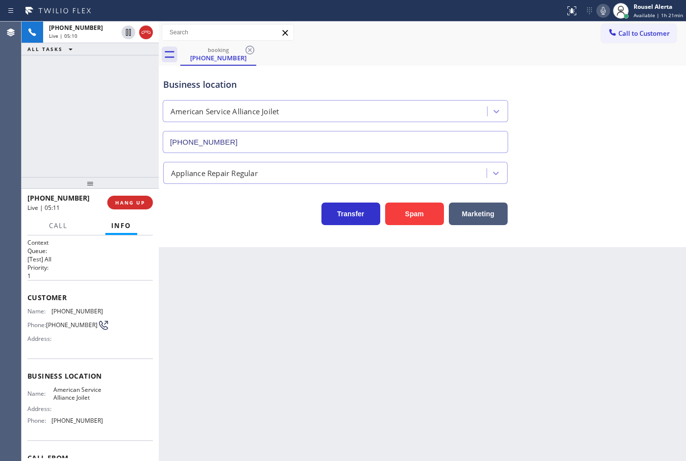
drag, startPoint x: 486, startPoint y: 36, endPoint x: 487, endPoint y: 30, distance: 5.4
click at [486, 36] on div "Call to Customer Outbound call Location Search location Your caller id phone nu…" at bounding box center [422, 32] width 527 height 17
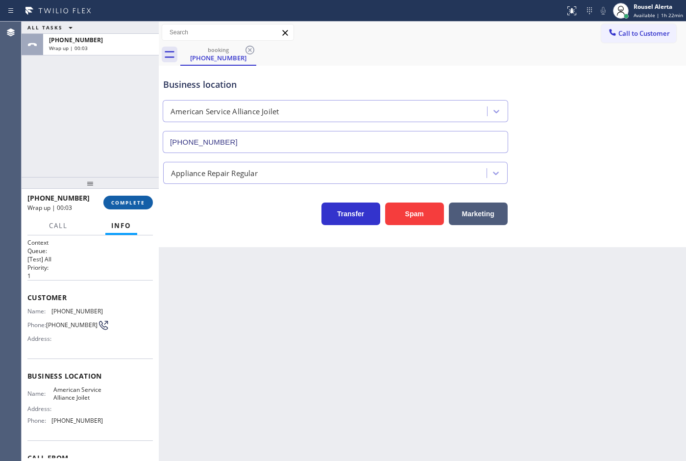
click at [130, 202] on span "COMPLETE" at bounding box center [128, 202] width 34 height 7
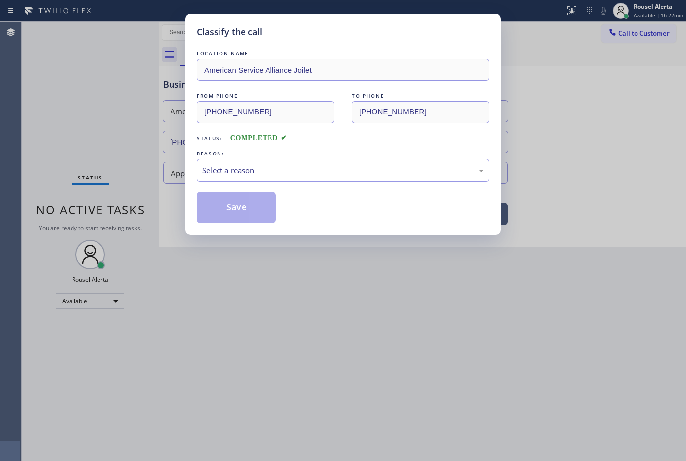
click at [297, 174] on div "Select a reason" at bounding box center [342, 170] width 281 height 11
click at [248, 196] on button "Save" at bounding box center [236, 207] width 79 height 31
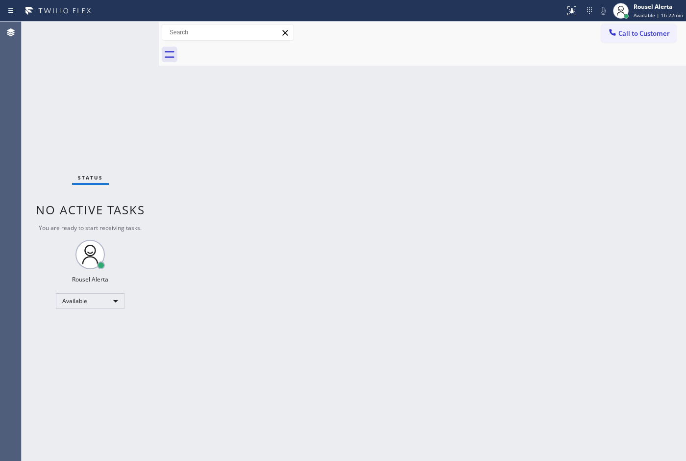
drag, startPoint x: 79, startPoint y: 57, endPoint x: 82, endPoint y: 50, distance: 7.0
click at [79, 57] on div "Status No active tasks You are ready to start receiving tasks. Rousel Alerta Av…" at bounding box center [90, 241] width 137 height 439
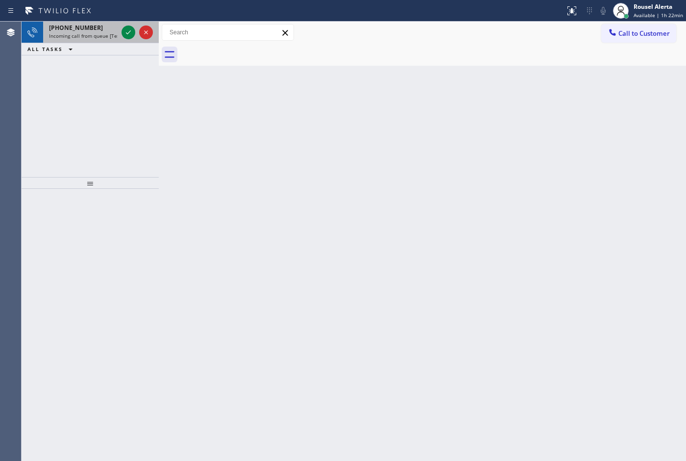
click at [102, 33] on span "Incoming call from queue [Test] All" at bounding box center [89, 35] width 81 height 7
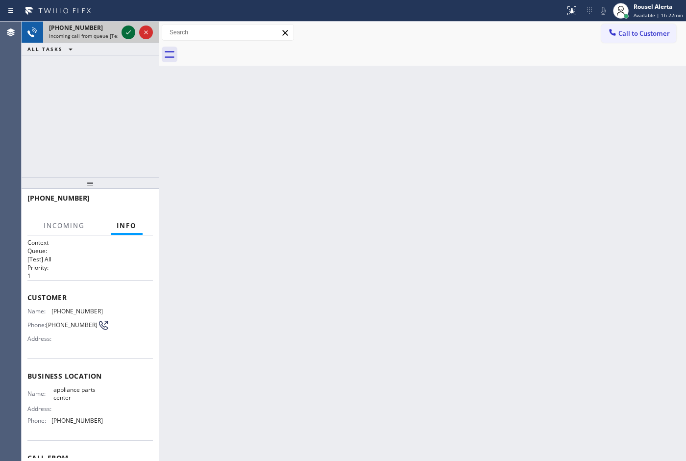
click at [123, 34] on icon at bounding box center [129, 32] width 12 height 12
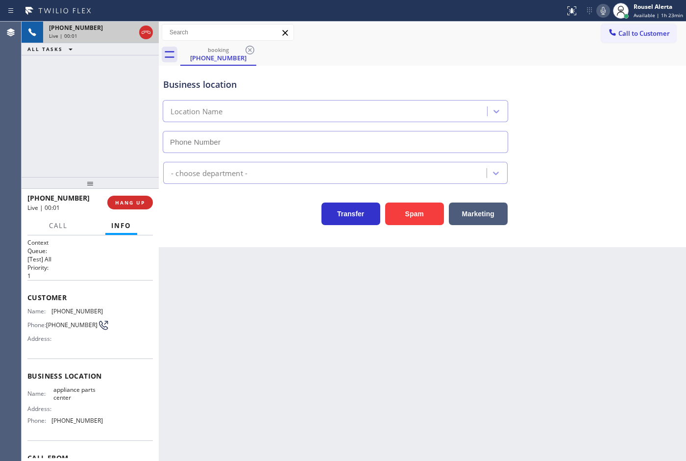
type input "[PHONE_NUMBER]"
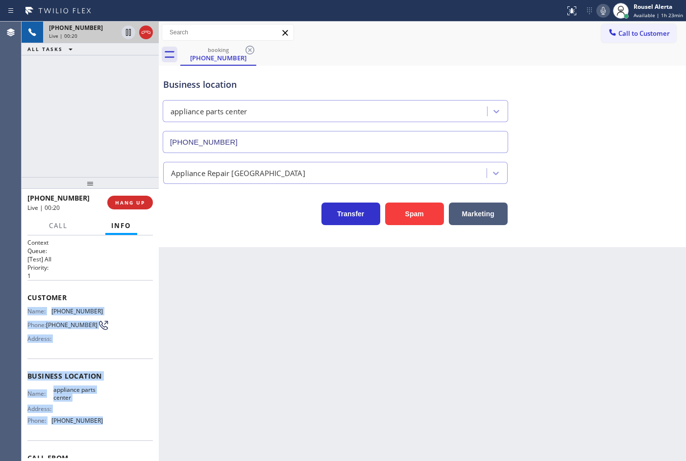
drag, startPoint x: 27, startPoint y: 306, endPoint x: 99, endPoint y: 427, distance: 140.5
click at [99, 427] on div "Context Queue: [Test] All Priority: 1 Customer Name: [PHONE_NUMBER] Phone: [PHO…" at bounding box center [89, 376] width 125 height 276
copy div "Name: [PHONE_NUMBER] Phone: [PHONE_NUMBER] Address: Business location Name: app…"
click at [125, 33] on icon at bounding box center [129, 32] width 12 height 12
click at [608, 11] on icon at bounding box center [603, 11] width 12 height 12
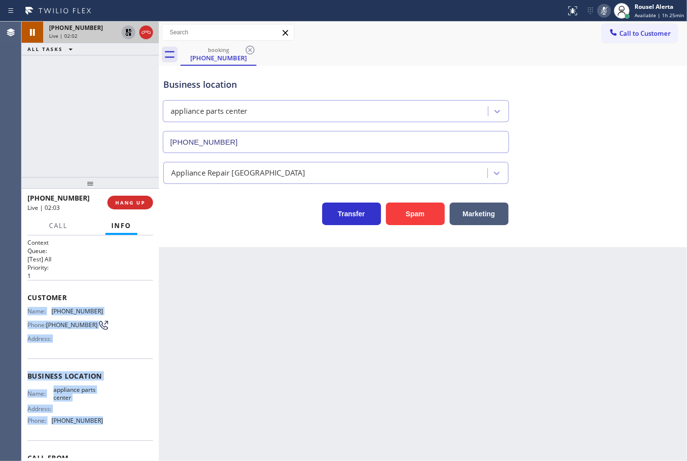
click at [127, 31] on icon at bounding box center [128, 32] width 7 height 7
click at [606, 16] on icon at bounding box center [604, 11] width 12 height 12
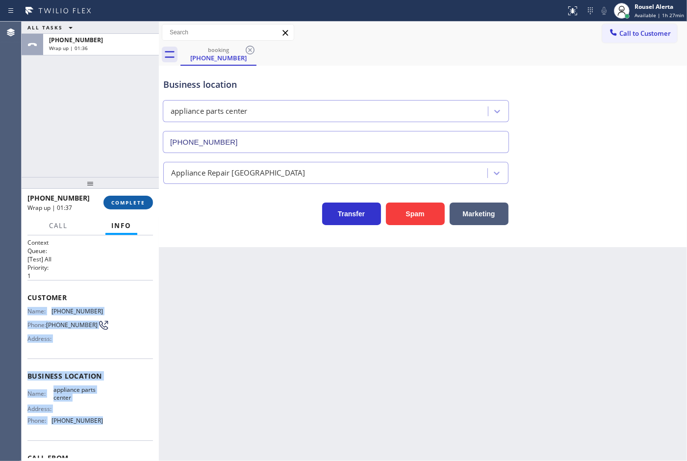
click at [140, 200] on span "COMPLETE" at bounding box center [128, 202] width 34 height 7
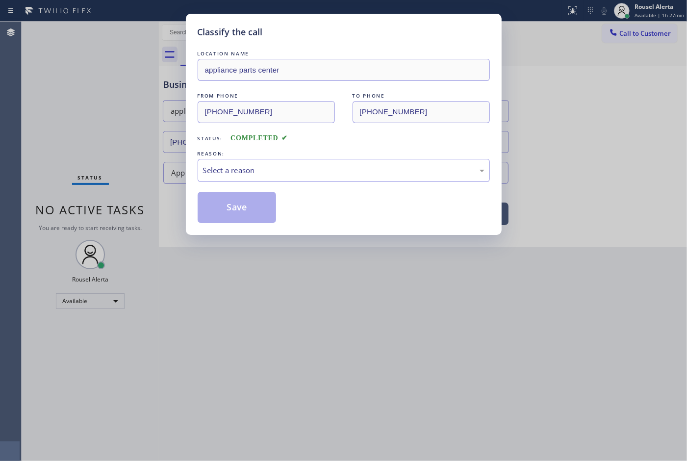
click at [296, 163] on div "Select a reason" at bounding box center [344, 170] width 292 height 23
click at [267, 207] on button "Save" at bounding box center [237, 207] width 79 height 31
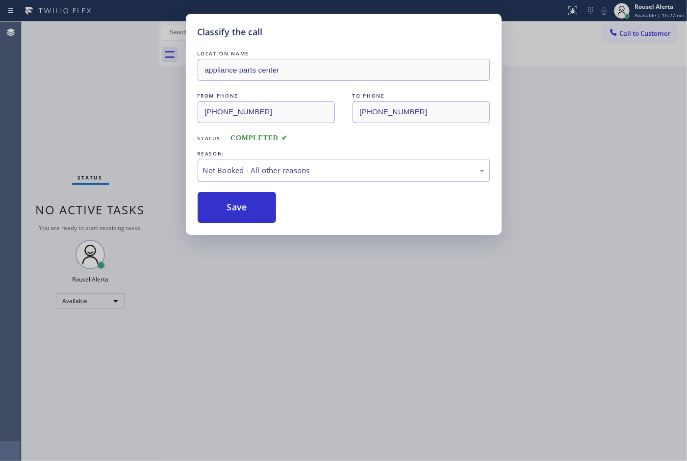
click at [445, 386] on div "Classify the call LOCATION NAME appliance parts center FROM PHONE [PHONE_NUMBER…" at bounding box center [343, 230] width 687 height 461
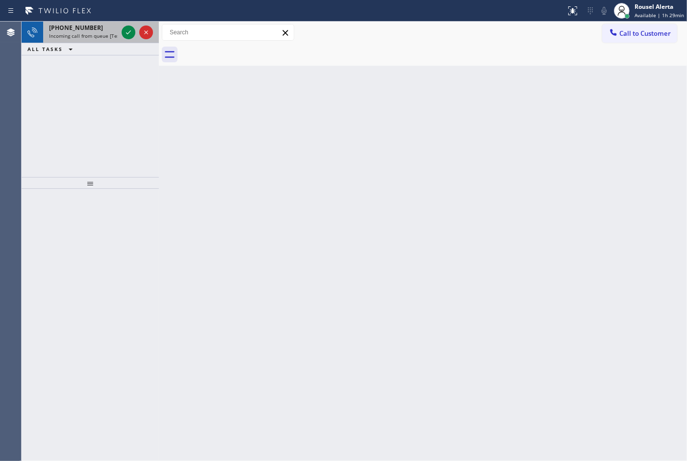
click at [99, 33] on span "Incoming call from queue [Test] All" at bounding box center [89, 35] width 81 height 7
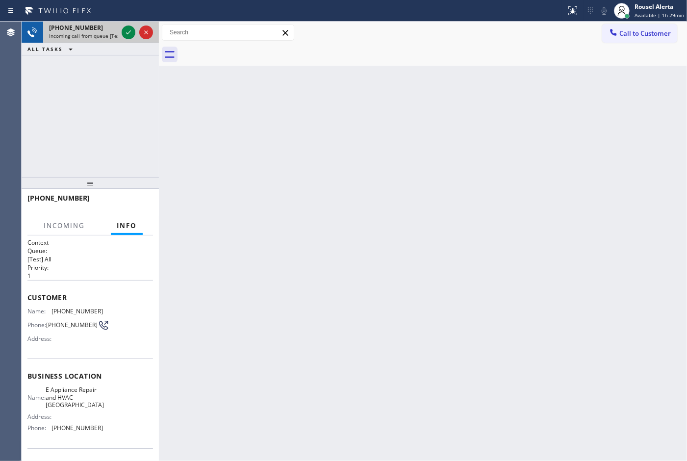
click at [128, 39] on div at bounding box center [137, 33] width 35 height 22
click at [126, 35] on icon at bounding box center [129, 32] width 12 height 12
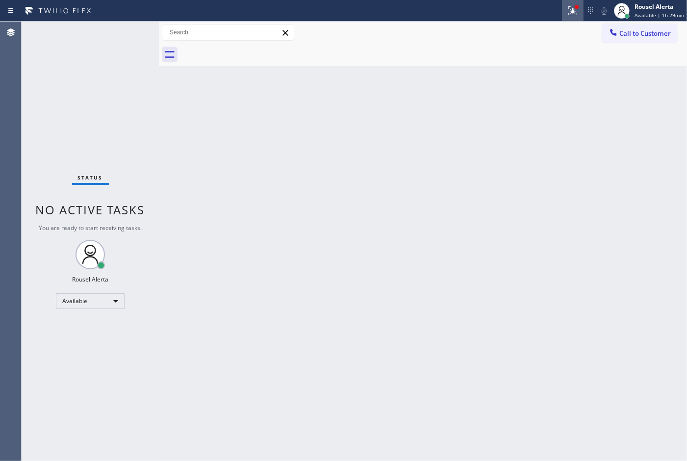
click at [570, 14] on icon at bounding box center [573, 11] width 12 height 12
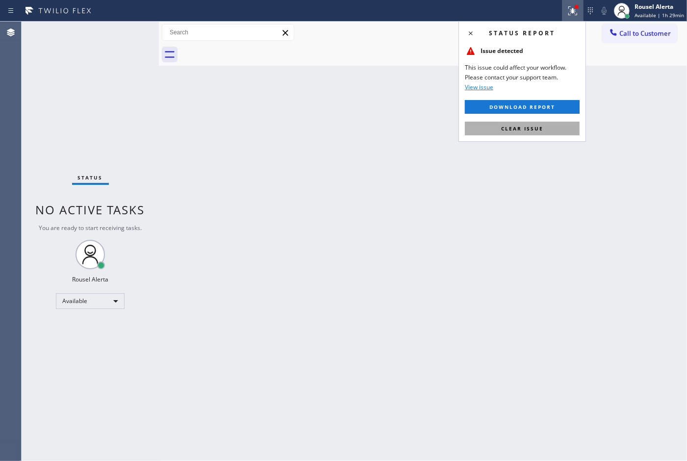
click at [543, 124] on button "Clear issue" at bounding box center [522, 129] width 115 height 14
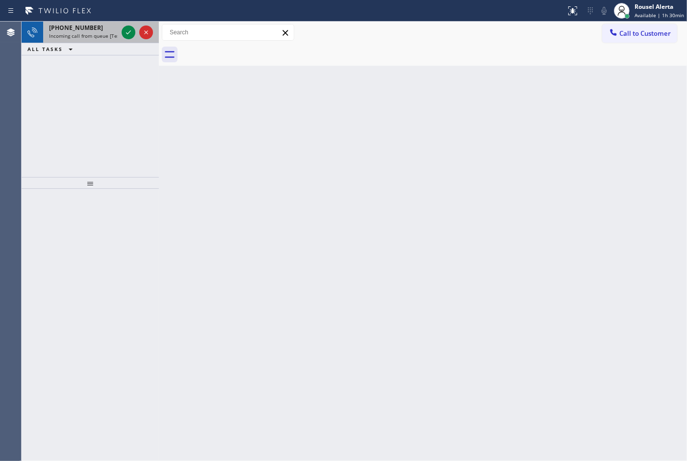
click at [99, 36] on span "Incoming call from queue [Test] All" at bounding box center [89, 35] width 81 height 7
click at [121, 35] on div at bounding box center [137, 33] width 35 height 22
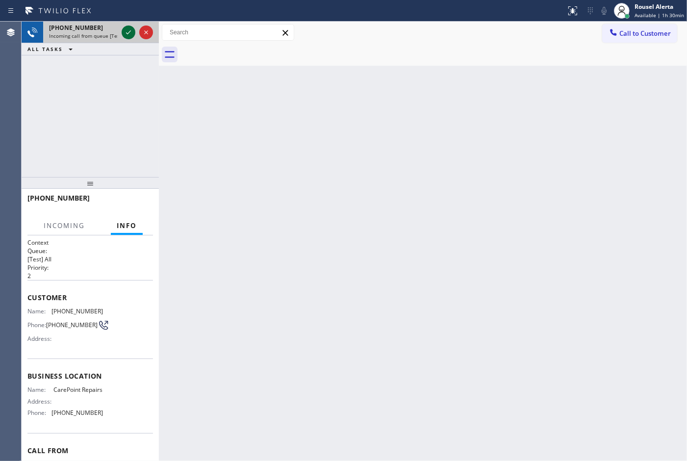
click at [128, 35] on icon at bounding box center [129, 32] width 12 height 12
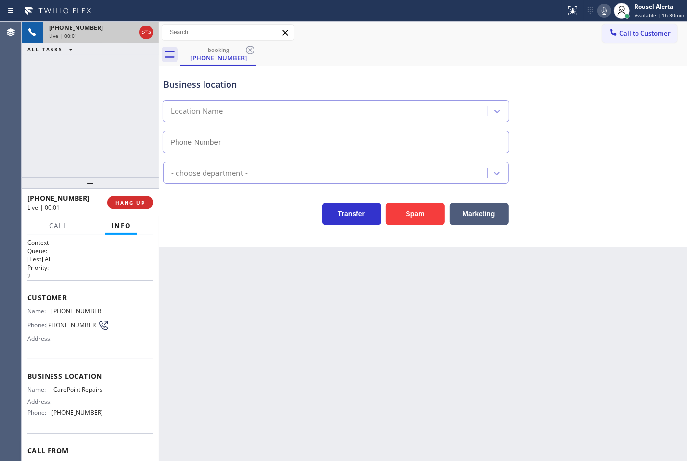
type input "[PHONE_NUMBER]"
click at [404, 205] on button "Spam" at bounding box center [415, 213] width 59 height 23
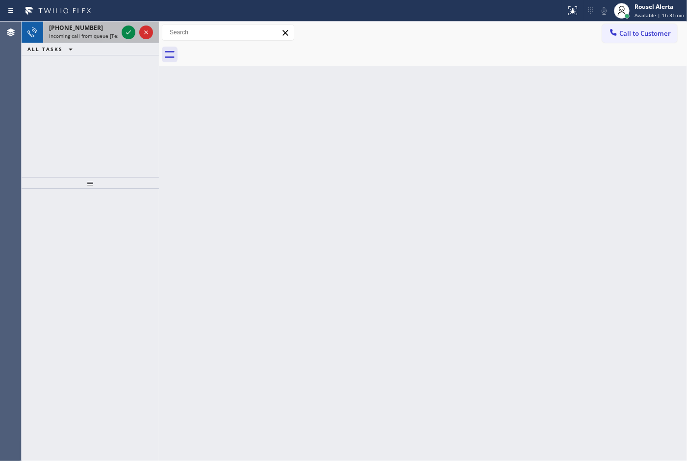
click at [88, 33] on span "Incoming call from queue [Test] All" at bounding box center [89, 35] width 81 height 7
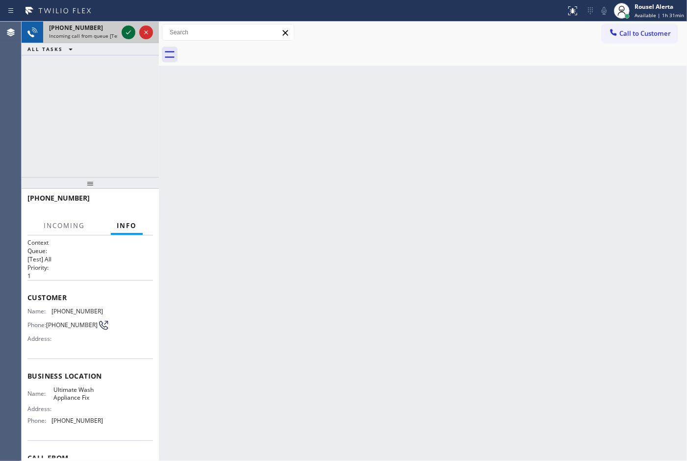
click at [124, 35] on icon at bounding box center [129, 32] width 12 height 12
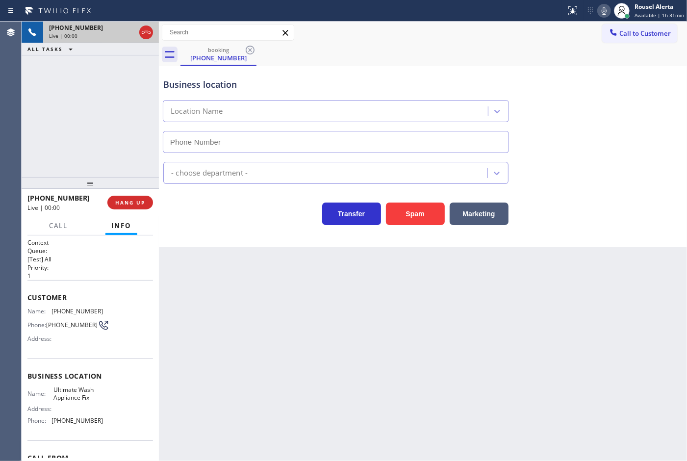
type input "[PHONE_NUMBER]"
click at [396, 216] on button "Spam" at bounding box center [415, 213] width 59 height 23
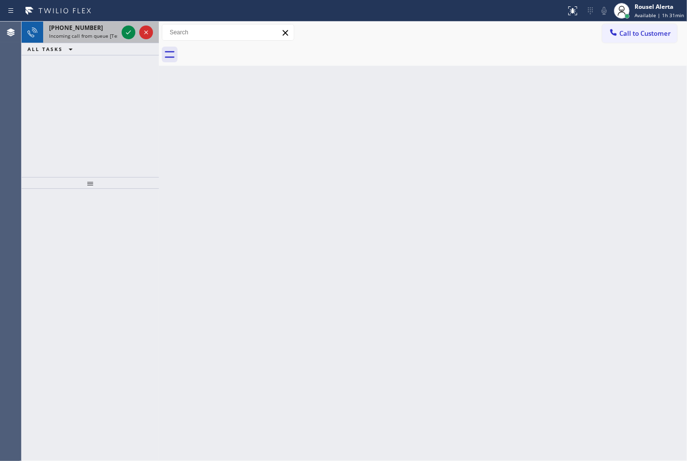
click at [101, 33] on span "Incoming call from queue [Test] All" at bounding box center [89, 35] width 81 height 7
click at [107, 34] on span "Incoming call from queue [Test] All" at bounding box center [89, 35] width 81 height 7
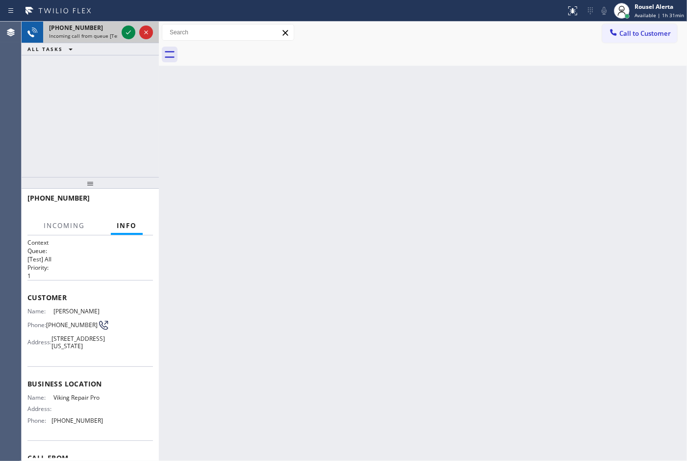
click at [107, 33] on span "Incoming call from queue [Test] All" at bounding box center [89, 35] width 81 height 7
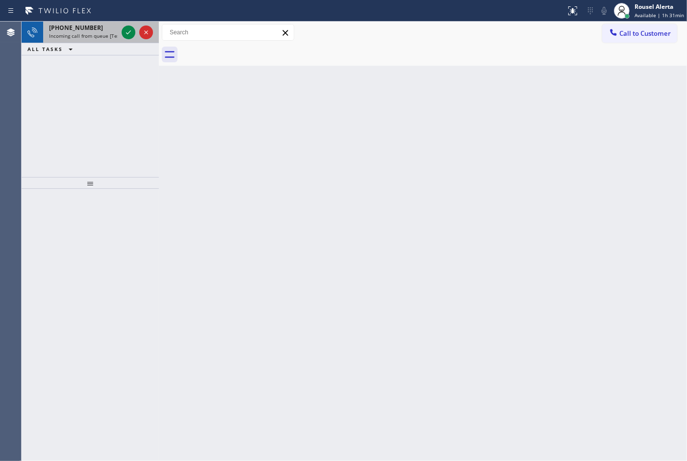
click at [103, 32] on span "Incoming call from queue [Test] All" at bounding box center [89, 35] width 81 height 7
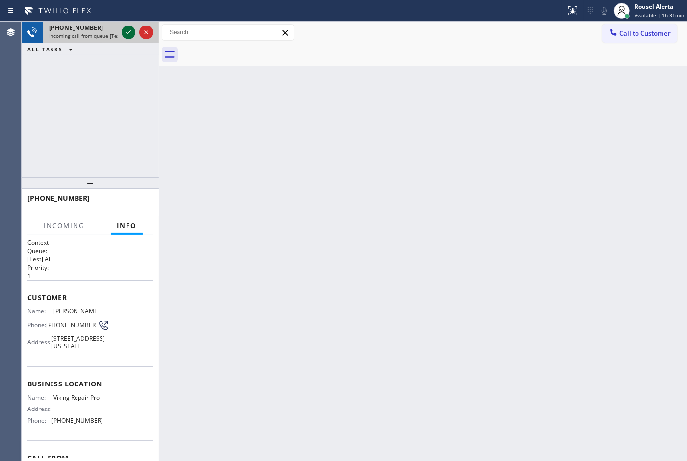
click at [127, 34] on icon at bounding box center [129, 32] width 12 height 12
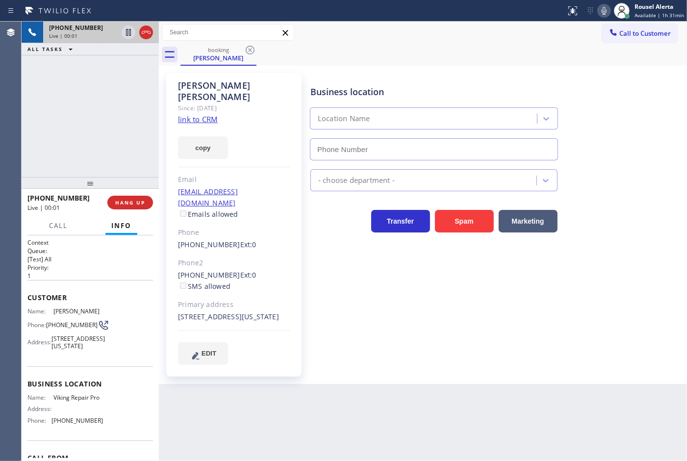
type input "[PHONE_NUMBER]"
click at [206, 114] on link "link to CRM" at bounding box center [198, 119] width 40 height 10
click at [140, 209] on button "HANG UP" at bounding box center [130, 203] width 46 height 14
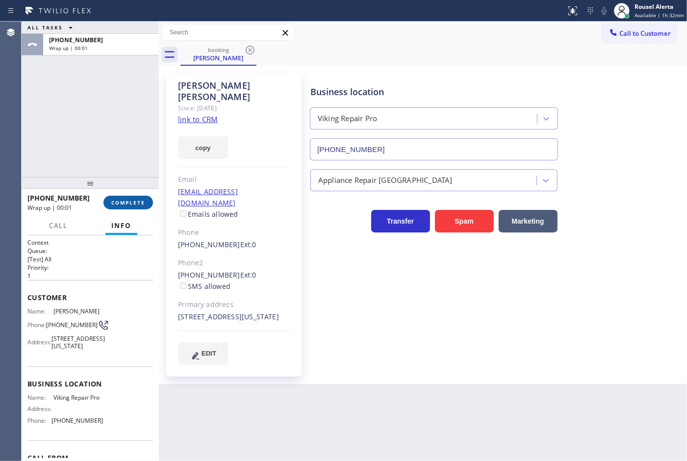
click at [138, 205] on span "COMPLETE" at bounding box center [128, 202] width 34 height 7
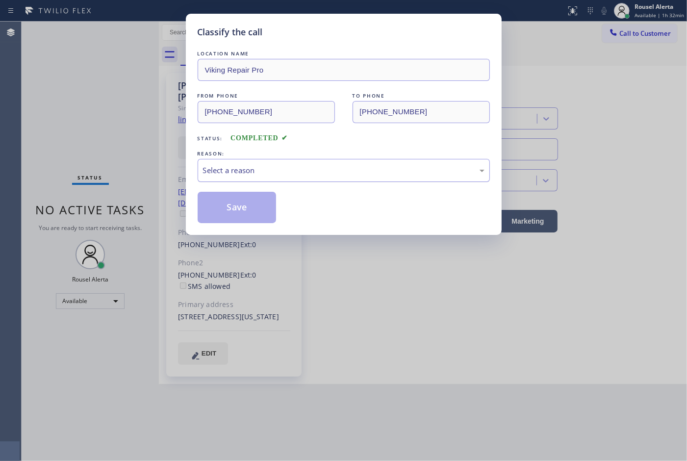
click at [241, 174] on div "Select a reason" at bounding box center [343, 170] width 281 height 11
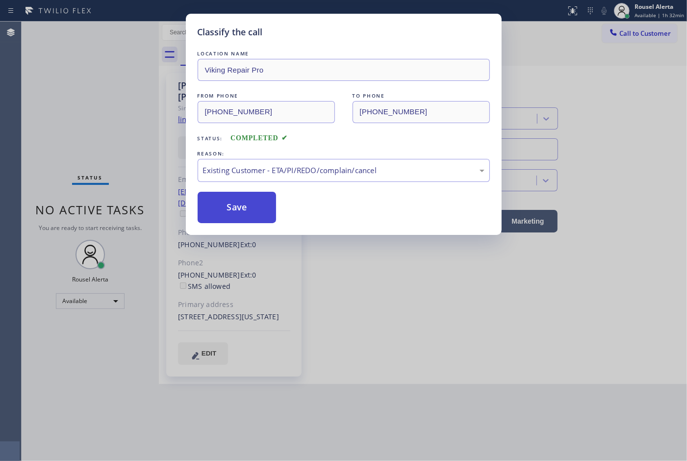
click at [250, 202] on button "Save" at bounding box center [237, 207] width 79 height 31
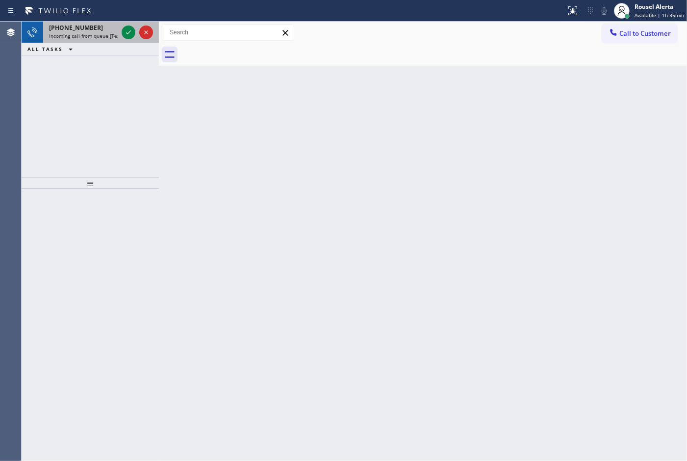
click at [100, 31] on div "[PHONE_NUMBER]" at bounding box center [83, 28] width 69 height 8
click at [106, 42] on div "[PHONE_NUMBER] Incoming call from queue [Test] All" at bounding box center [81, 33] width 76 height 22
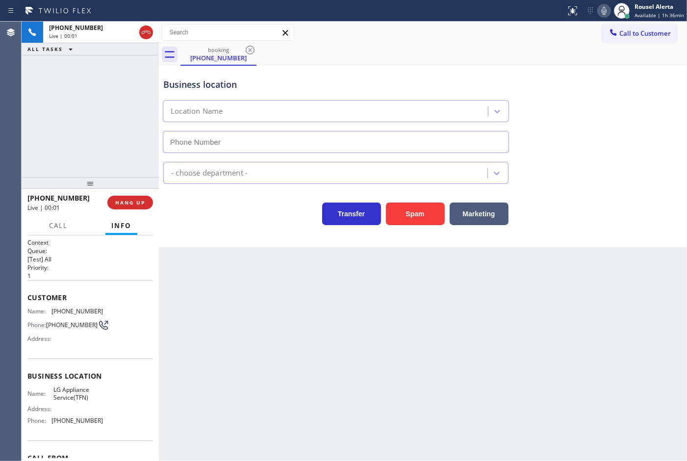
type input "[PHONE_NUMBER]"
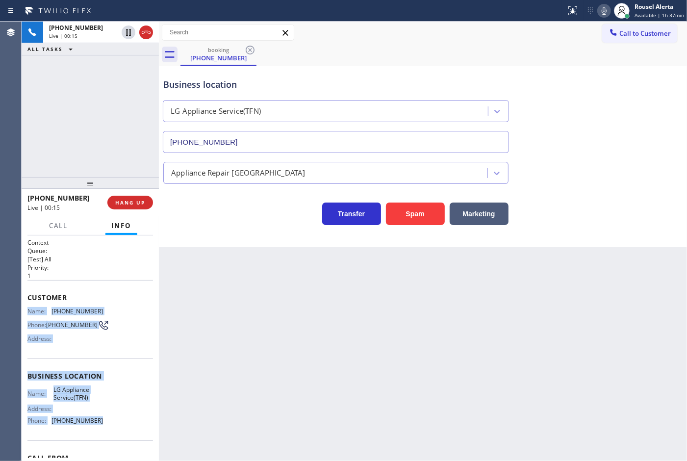
drag, startPoint x: 22, startPoint y: 309, endPoint x: 96, endPoint y: 426, distance: 139.0
click at [96, 426] on div "Context Queue: [Test] All Priority: 1 Customer Name: [PHONE_NUMBER] Phone: [PHO…" at bounding box center [90, 347] width 137 height 225
copy div "Name: [PHONE_NUMBER] Phone: [PHONE_NUMBER] Address: Business location Name: LG …"
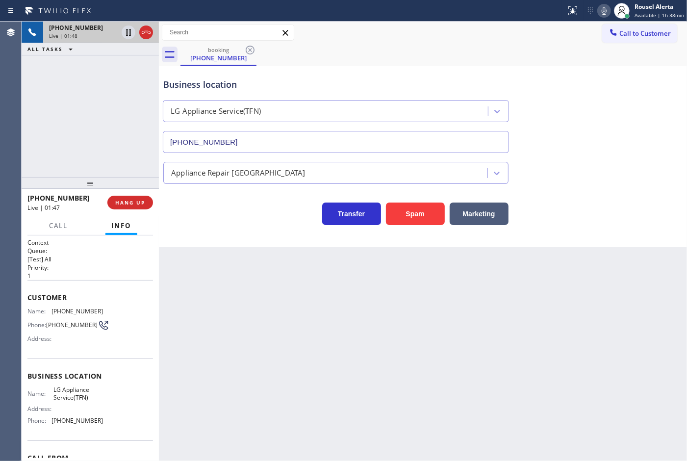
drag, startPoint x: 85, startPoint y: 56, endPoint x: 113, endPoint y: 37, distance: 33.9
click at [86, 56] on div "[PHONE_NUMBER] Live | 01:48 ALL TASKS ALL TASKS ACTIVE TASKS TASKS IN WRAP UP" at bounding box center [90, 99] width 137 height 155
click at [128, 33] on icon at bounding box center [129, 32] width 12 height 12
click at [603, 12] on icon at bounding box center [604, 11] width 12 height 12
click at [464, 42] on div "Call to Customer Outbound call Location Search location Your caller id phone nu…" at bounding box center [423, 33] width 528 height 22
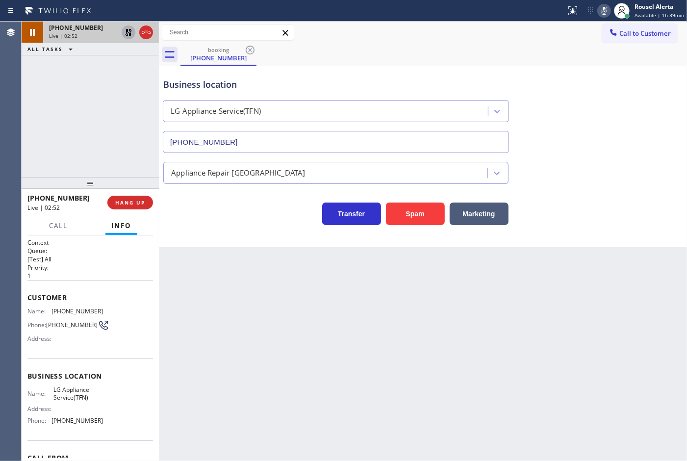
click at [127, 35] on icon at bounding box center [128, 32] width 7 height 7
click at [604, 9] on icon at bounding box center [604, 11] width 12 height 12
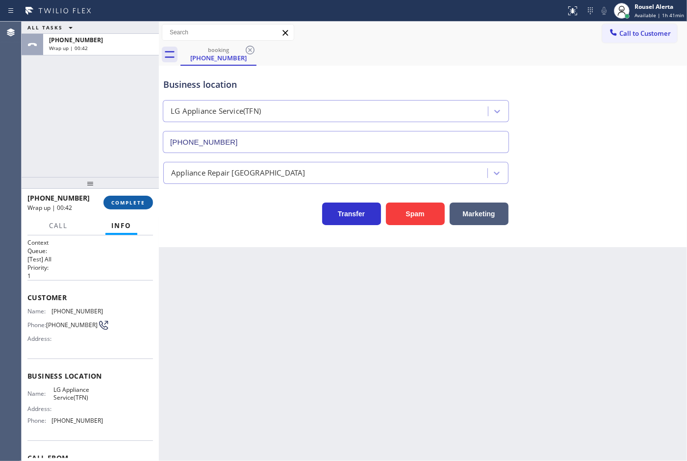
click at [119, 199] on span "COMPLETE" at bounding box center [128, 202] width 34 height 7
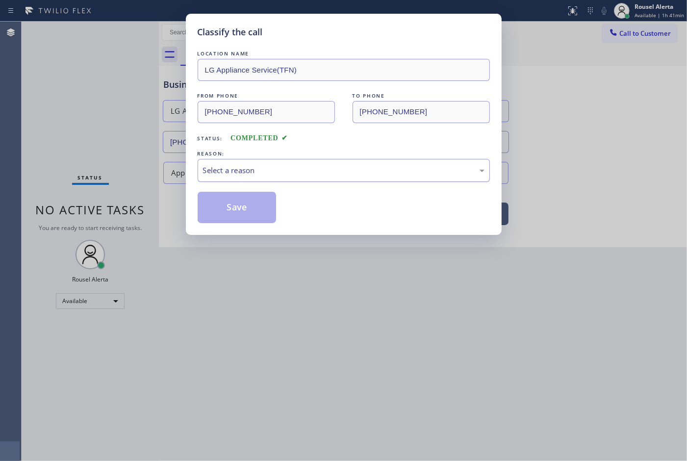
click at [282, 180] on div "Select a reason" at bounding box center [344, 170] width 292 height 23
click at [250, 204] on button "Save" at bounding box center [237, 207] width 79 height 31
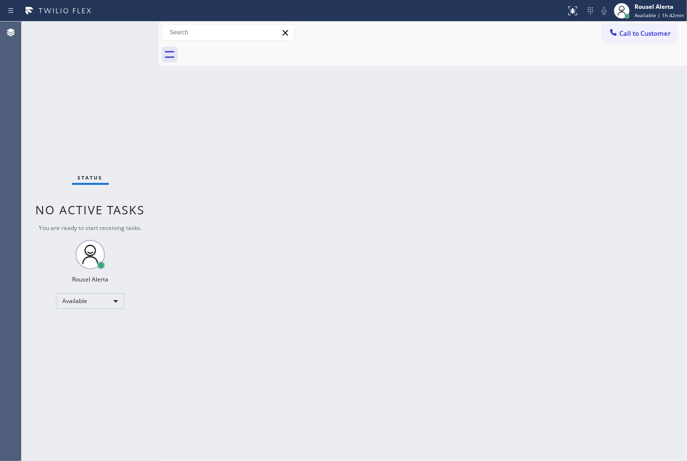
click at [294, 212] on div "Back to Dashboard Change Sender ID Customers Technicians Select a contact Outbo…" at bounding box center [423, 241] width 528 height 439
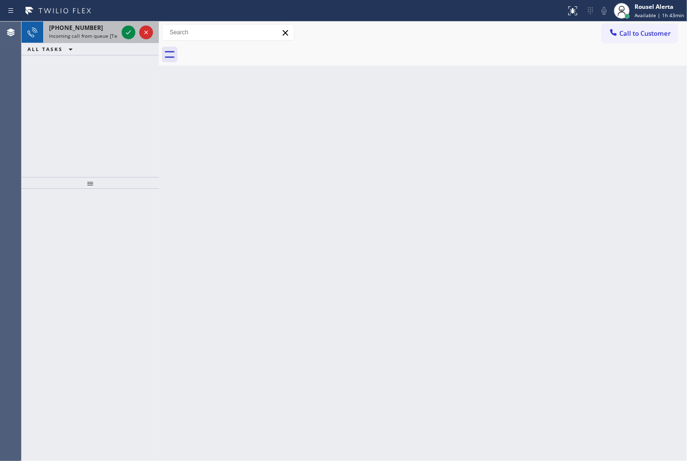
click at [104, 33] on span "Incoming call from queue [Test] All" at bounding box center [89, 35] width 81 height 7
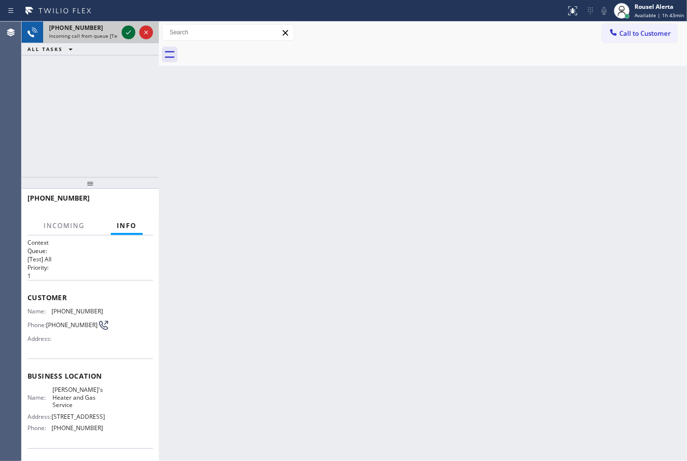
click at [129, 32] on icon at bounding box center [128, 32] width 5 height 4
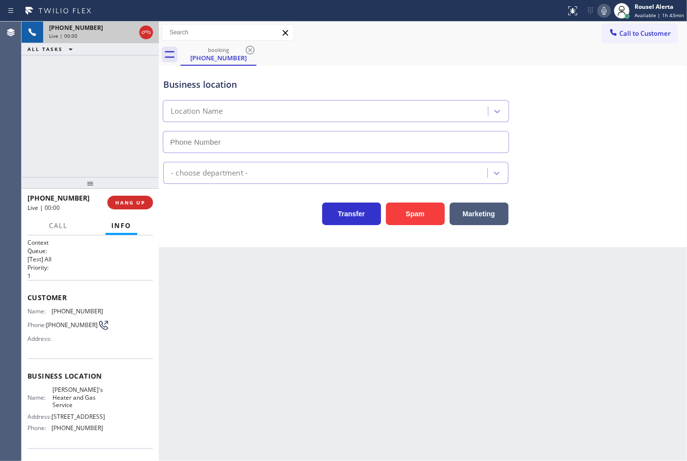
type input "[PHONE_NUMBER]"
click at [224, 292] on div "Back to Dashboard Change Sender ID Customers Technicians Select a contact Outbo…" at bounding box center [423, 241] width 528 height 439
click at [105, 119] on div "[PHONE_NUMBER] Live | 00:05 ALL TASKS ALL TASKS ACTIVE TASKS TASKS IN WRAP UP" at bounding box center [90, 99] width 137 height 155
click at [138, 199] on span "HANG UP" at bounding box center [130, 202] width 30 height 7
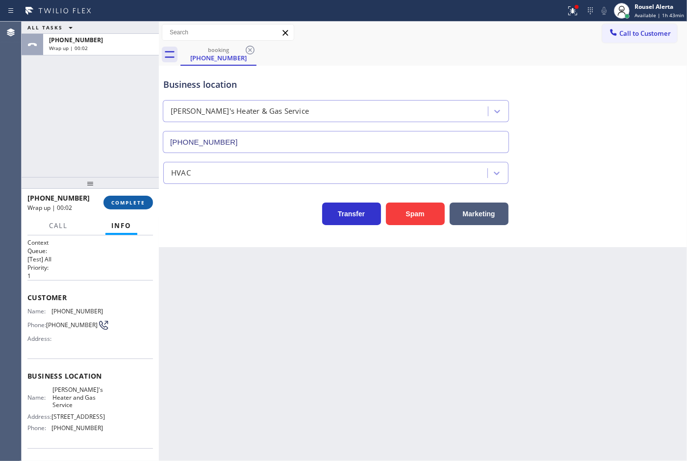
click at [138, 197] on button "COMPLETE" at bounding box center [128, 203] width 50 height 14
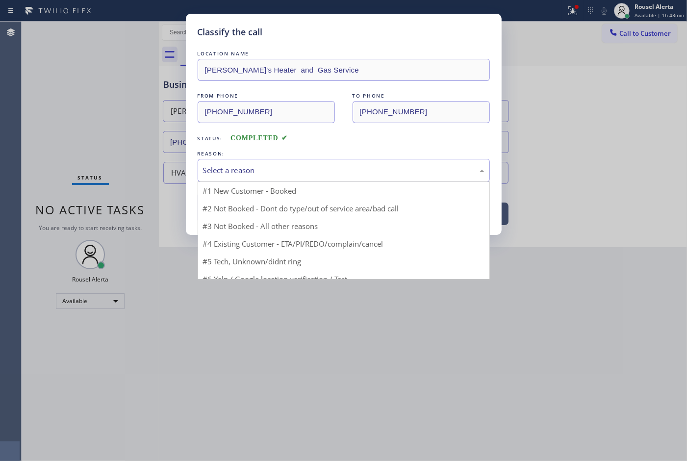
click at [226, 168] on div "Select a reason" at bounding box center [343, 170] width 281 height 11
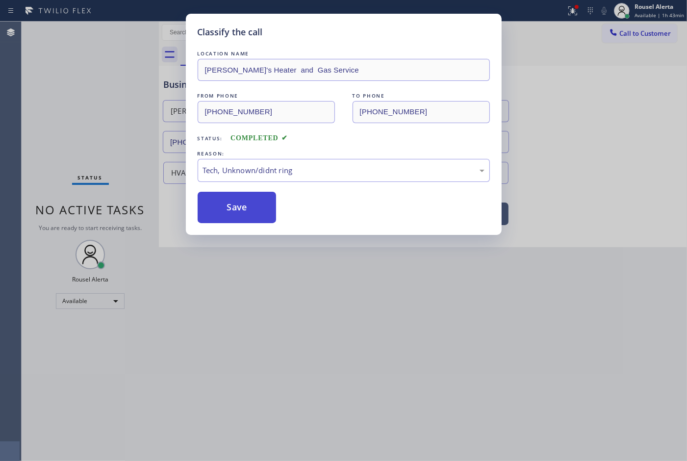
click at [236, 214] on button "Save" at bounding box center [237, 207] width 79 height 31
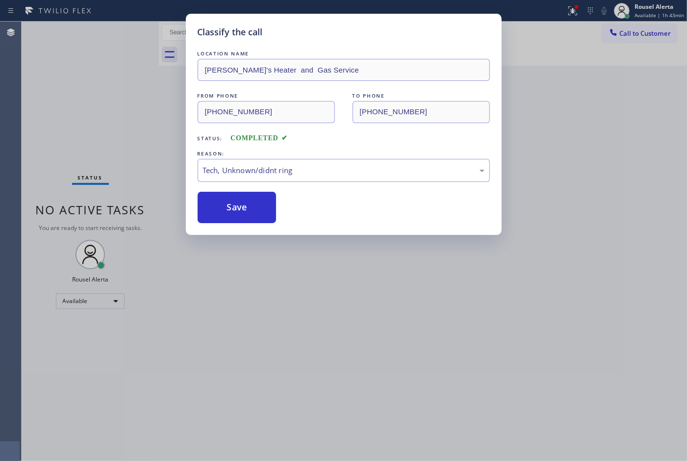
click at [322, 312] on div "Classify the call LOCATION NAME [PERSON_NAME]'s Heater and Gas Service FROM PHO…" at bounding box center [343, 230] width 687 height 461
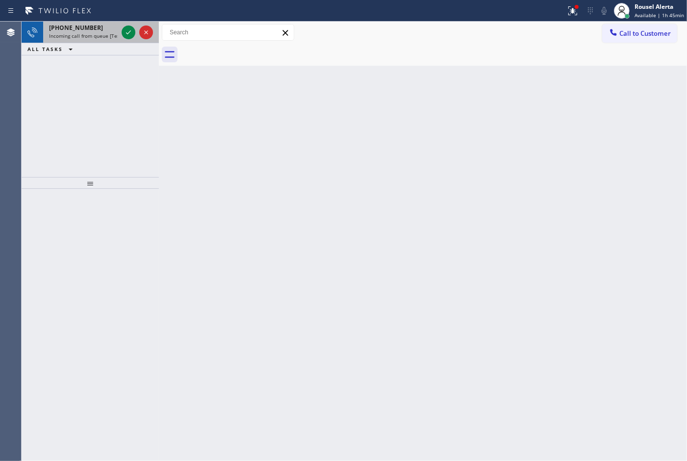
click at [99, 27] on div "[PHONE_NUMBER]" at bounding box center [83, 28] width 69 height 8
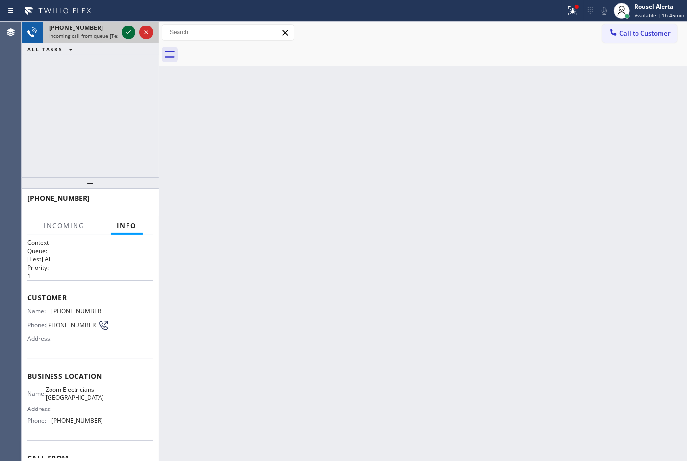
click at [125, 32] on icon at bounding box center [129, 32] width 12 height 12
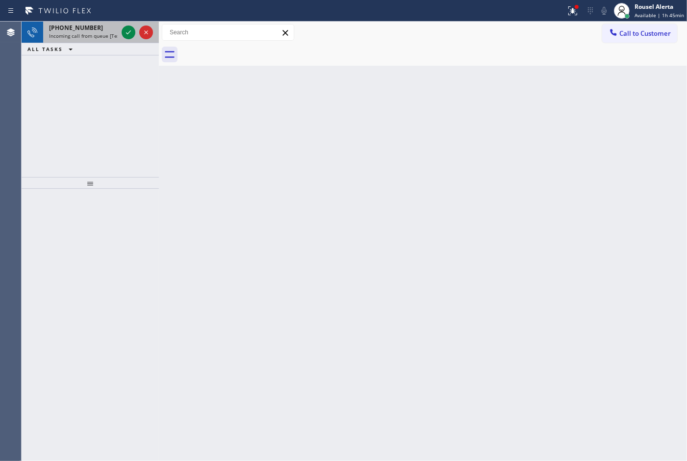
click at [113, 28] on div "[PHONE_NUMBER]" at bounding box center [83, 28] width 69 height 8
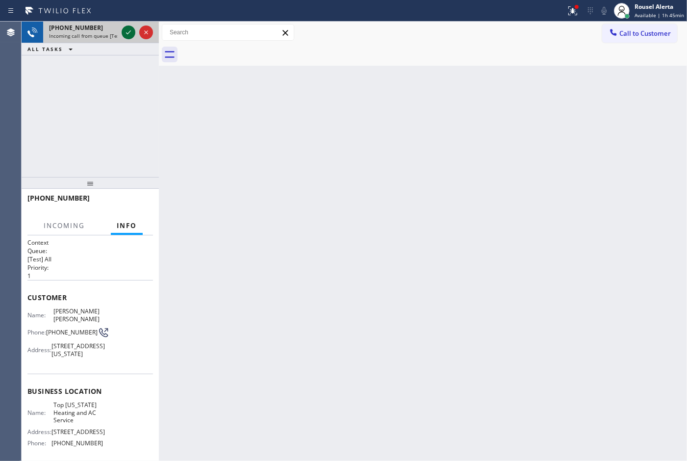
click at [123, 28] on icon at bounding box center [129, 32] width 12 height 12
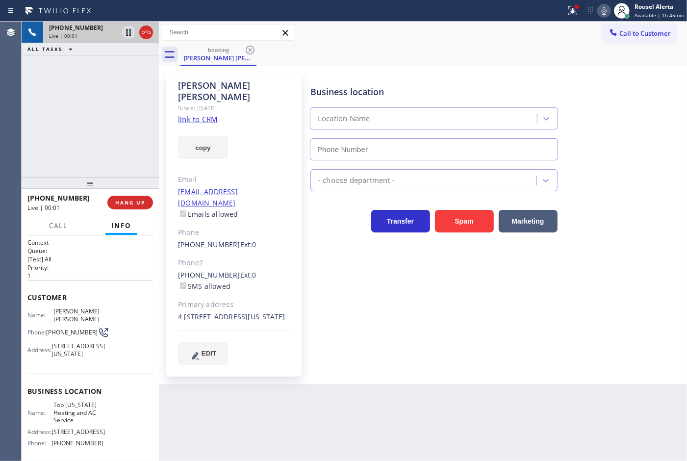
type input "[PHONE_NUMBER]"
click at [202, 125] on div "copy" at bounding box center [234, 142] width 112 height 34
click at [201, 114] on link "link to CRM" at bounding box center [198, 119] width 40 height 10
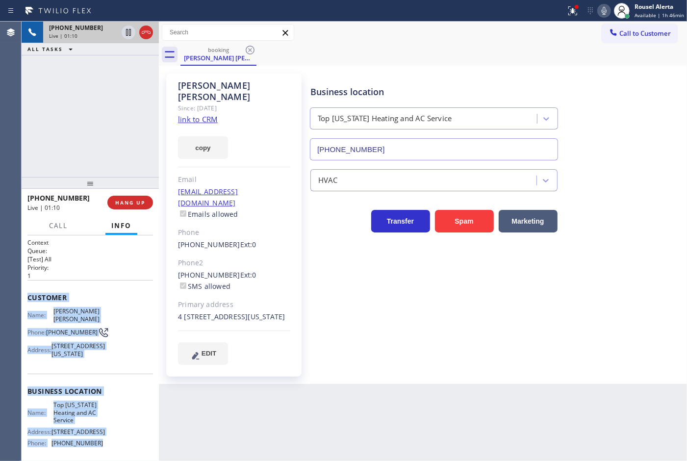
drag, startPoint x: 26, startPoint y: 302, endPoint x: 111, endPoint y: 451, distance: 171.9
click at [111, 451] on div "Context Queue: [Test] All Priority: 1 Customer Name: [PERSON_NAME] [PERSON_NAME…" at bounding box center [90, 347] width 137 height 225
copy div "Customer Name: [PERSON_NAME] [PERSON_NAME] Phone: [PHONE_NUMBER] Address: [STRE…"
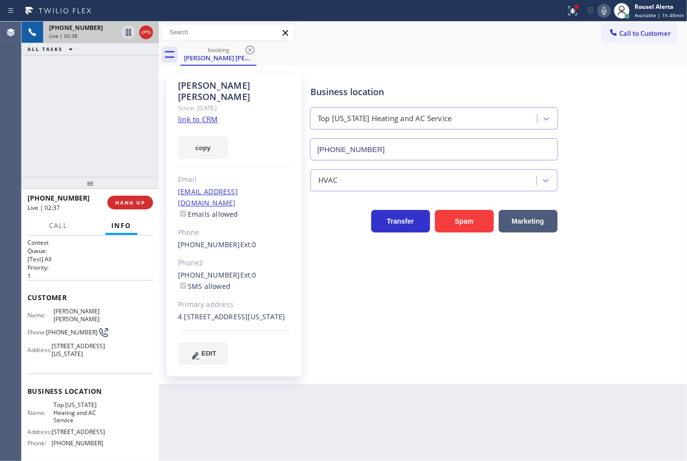
click at [66, 123] on div "[PHONE_NUMBER] Live | 02:38 ALL TASKS ALL TASKS ACTIVE TASKS TASKS IN WRAP UP" at bounding box center [90, 99] width 137 height 155
click at [127, 37] on icon at bounding box center [129, 32] width 12 height 12
click at [608, 13] on icon at bounding box center [604, 11] width 12 height 12
click at [129, 35] on icon at bounding box center [128, 32] width 7 height 7
click at [606, 16] on icon at bounding box center [604, 11] width 12 height 12
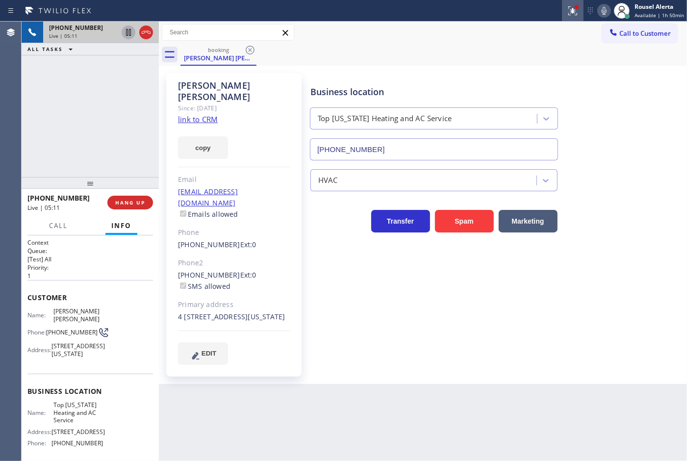
click at [573, 15] on icon at bounding box center [573, 11] width 12 height 12
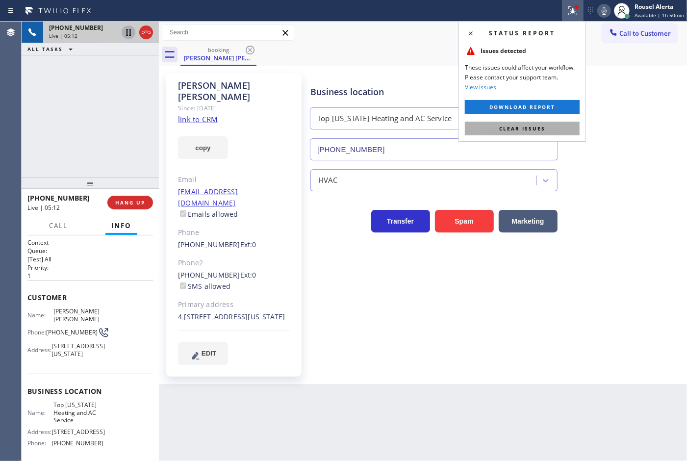
click at [572, 124] on button "Clear issues" at bounding box center [522, 129] width 115 height 14
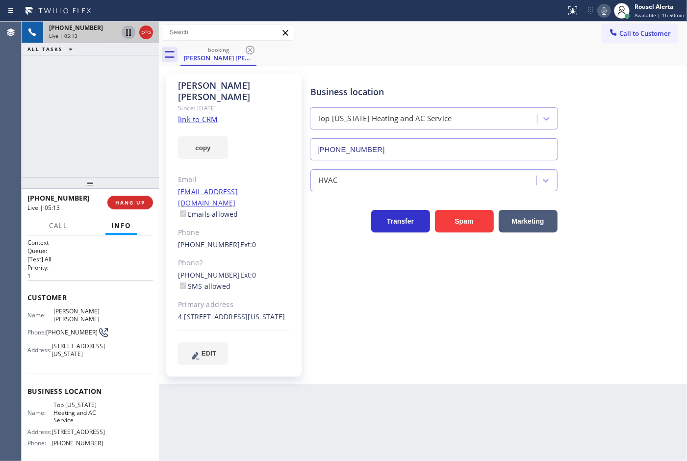
click at [613, 265] on div "Business location Top [US_STATE] Heating and AC Service [PHONE_NUMBER] HVAC Tra…" at bounding box center [496, 218] width 376 height 286
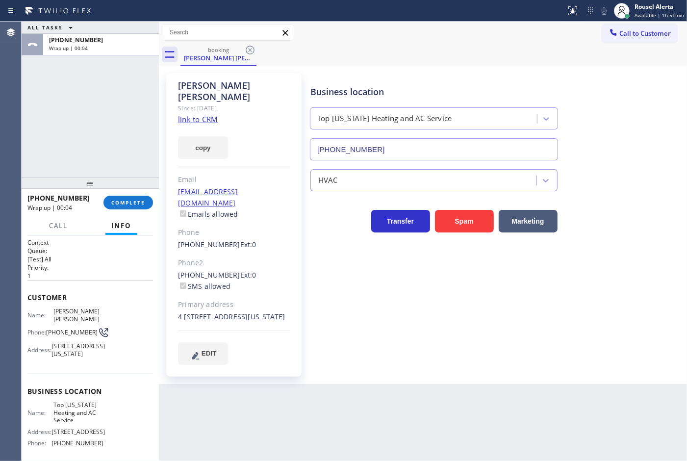
drag, startPoint x: 65, startPoint y: 83, endPoint x: 83, endPoint y: 116, distance: 37.3
click at [65, 83] on div "ALL TASKS ALL TASKS ACTIVE TASKS TASKS IN WRAP UP [PHONE_NUMBER] Wrap up | 00:04" at bounding box center [90, 99] width 137 height 155
click at [318, 432] on div "Back to Dashboard Change Sender ID Customers Technicians Select a contact Outbo…" at bounding box center [423, 241] width 528 height 439
click at [128, 208] on button "COMPLETE" at bounding box center [128, 203] width 50 height 14
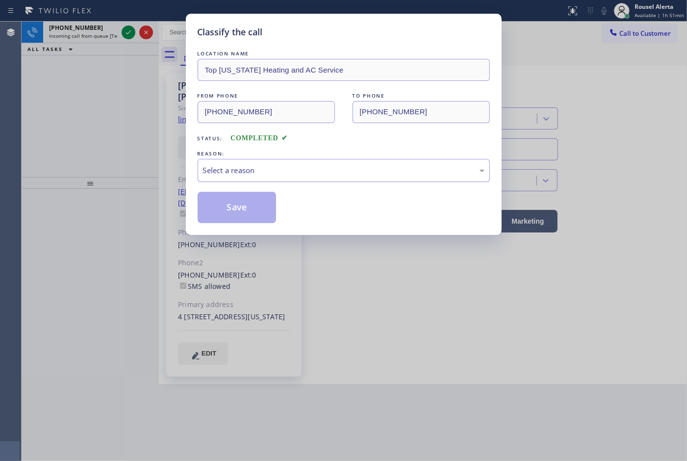
click at [292, 175] on div "Select a reason" at bounding box center [343, 170] width 281 height 11
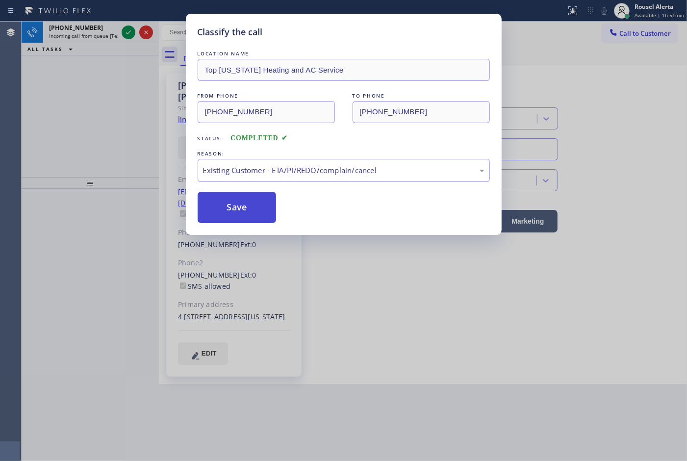
click at [257, 209] on button "Save" at bounding box center [237, 207] width 79 height 31
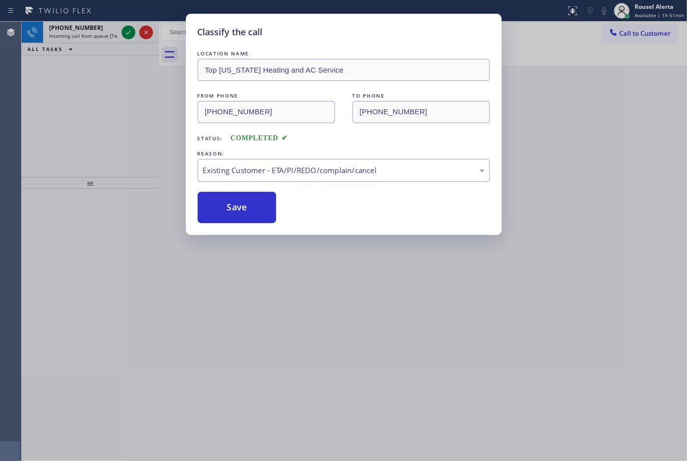
click at [385, 364] on div "Classify the call LOCATION NAME Top [US_STATE] Heating and AC Service FROM PHON…" at bounding box center [343, 230] width 687 height 461
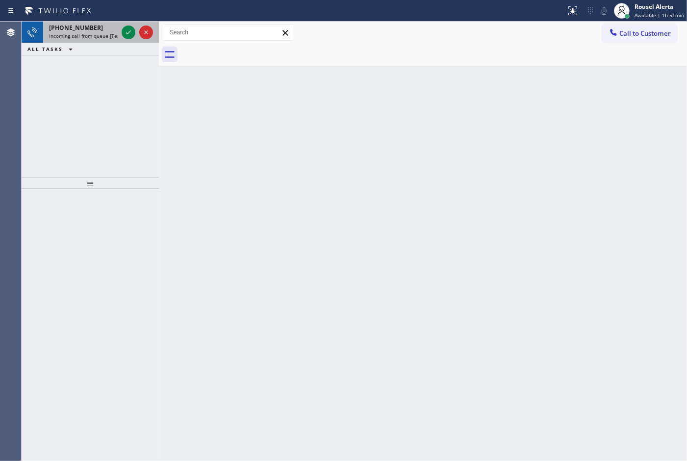
click at [102, 37] on span "Incoming call from queue [Test] All" at bounding box center [89, 35] width 81 height 7
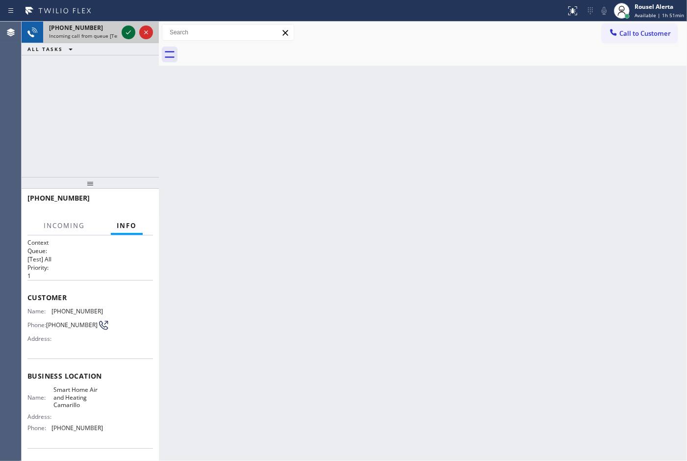
click at [126, 32] on icon at bounding box center [129, 32] width 12 height 12
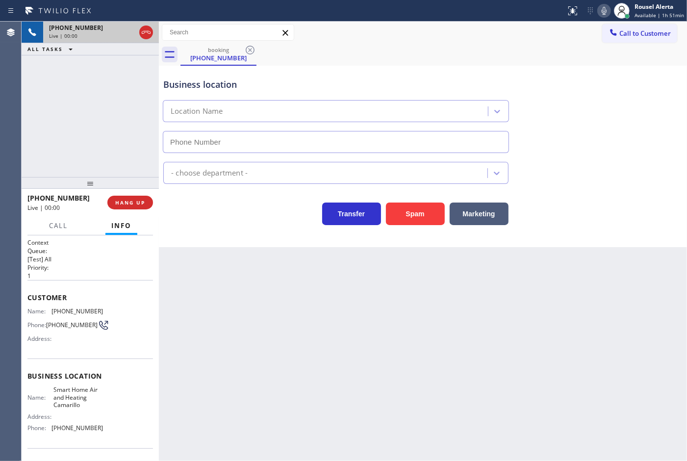
type input "[PHONE_NUMBER]"
click at [420, 214] on button "Spam" at bounding box center [415, 213] width 59 height 23
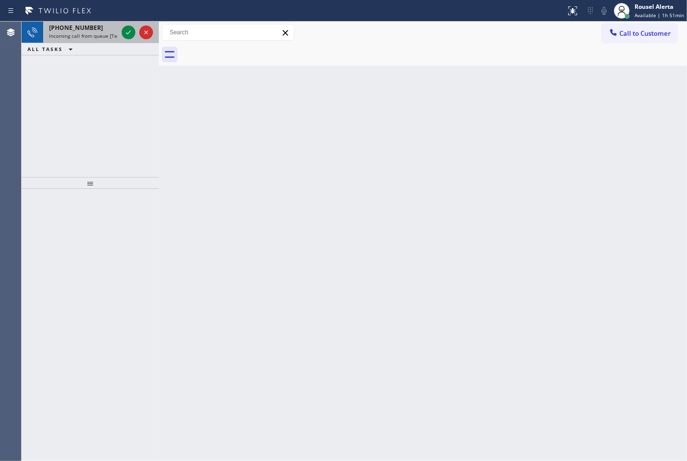
drag, startPoint x: 90, startPoint y: 26, endPoint x: 118, endPoint y: 38, distance: 30.8
click at [91, 26] on div "[PHONE_NUMBER]" at bounding box center [83, 28] width 69 height 8
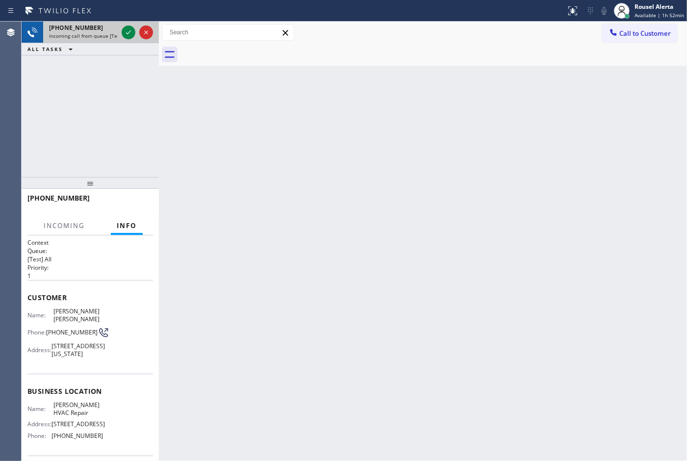
click at [86, 35] on span "Incoming call from queue [Test] All" at bounding box center [89, 35] width 81 height 7
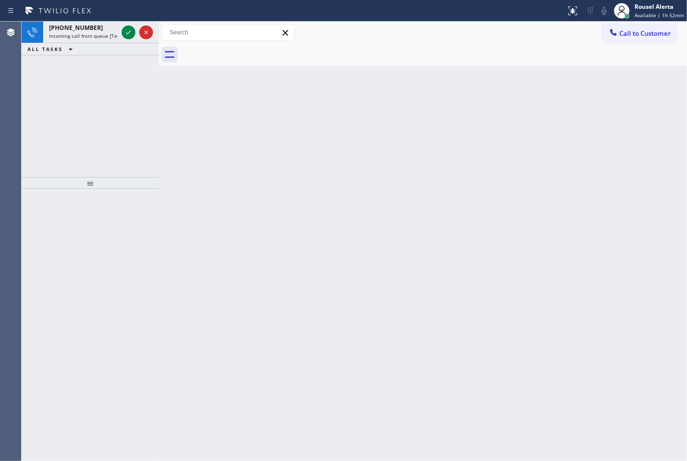
click at [86, 35] on span "Incoming call from queue [Test] All" at bounding box center [89, 35] width 81 height 7
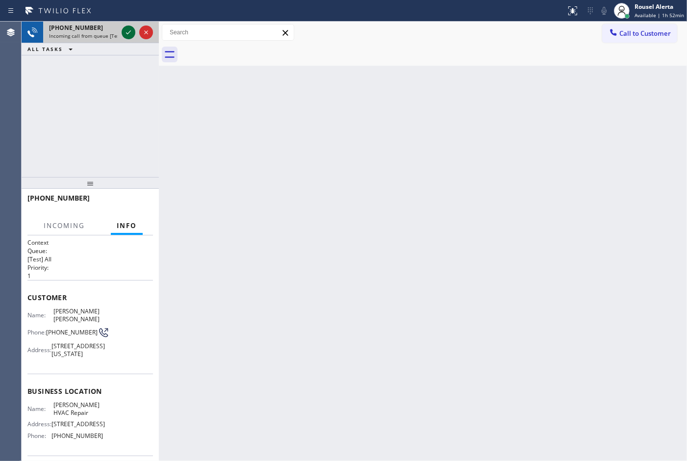
click at [130, 33] on icon at bounding box center [129, 32] width 12 height 12
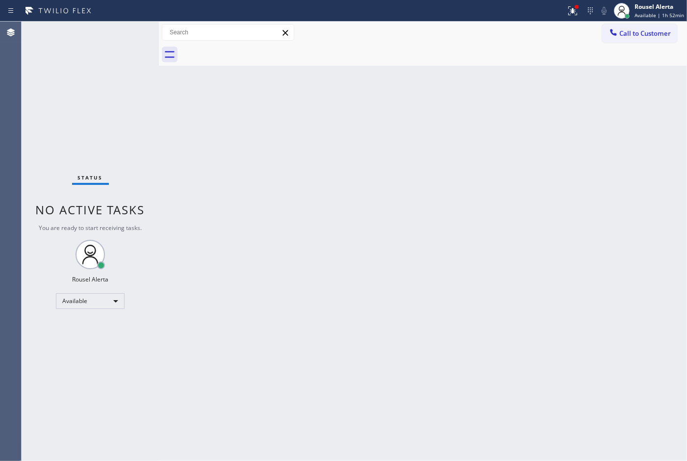
click at [122, 46] on div "Status No active tasks You are ready to start receiving tasks. Rousel Alerta Av…" at bounding box center [90, 241] width 137 height 439
click at [574, 8] on icon at bounding box center [573, 11] width 12 height 12
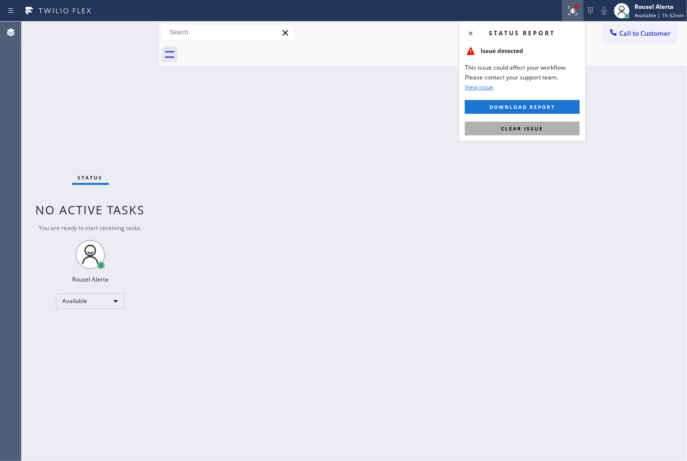
click at [543, 134] on button "Clear issue" at bounding box center [522, 129] width 115 height 14
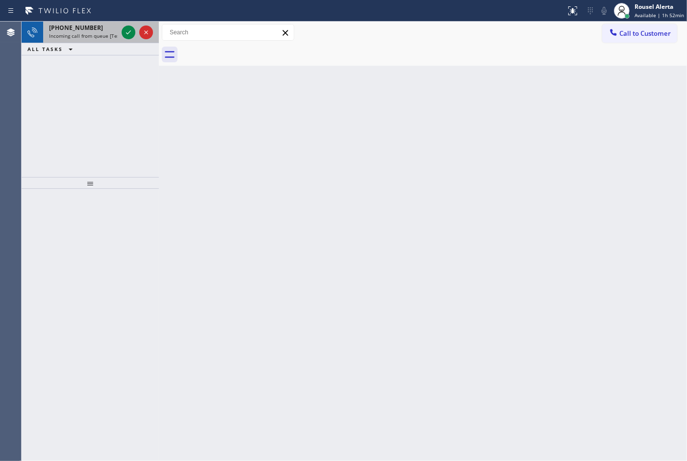
click at [89, 28] on div "[PHONE_NUMBER]" at bounding box center [83, 28] width 69 height 8
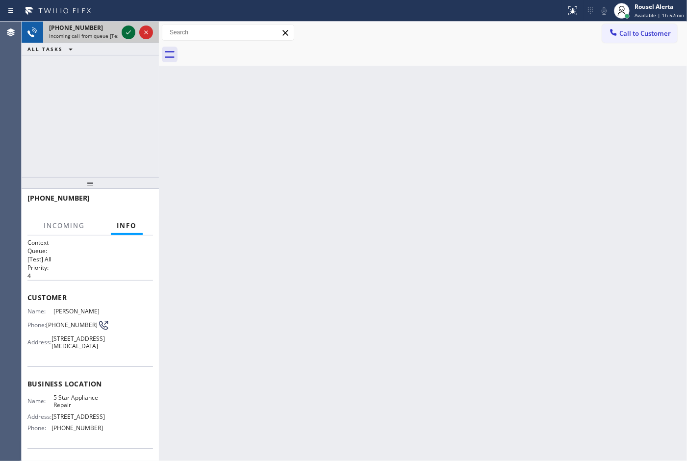
click at [125, 32] on icon at bounding box center [129, 32] width 12 height 12
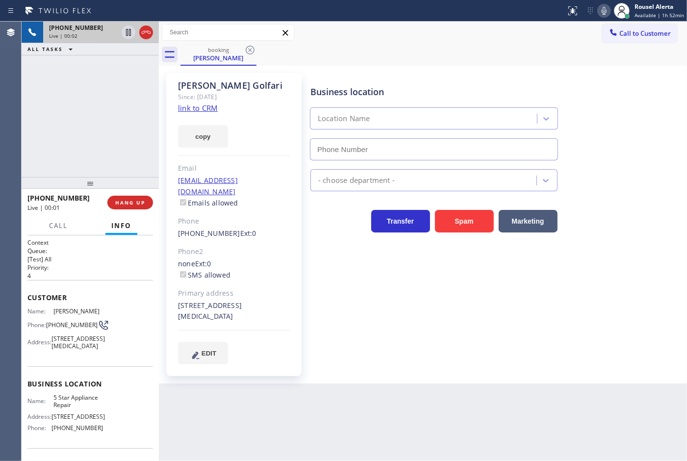
type input "[PHONE_NUMBER]"
click at [206, 108] on link "link to CRM" at bounding box center [198, 108] width 40 height 10
click at [123, 30] on icon at bounding box center [129, 32] width 12 height 12
click at [604, 11] on icon at bounding box center [603, 11] width 5 height 8
click at [122, 81] on div "[PHONE_NUMBER] Live | 01:13 ALL TASKS ALL TASKS ACTIVE TASKS TASKS IN WRAP UP" at bounding box center [90, 99] width 137 height 155
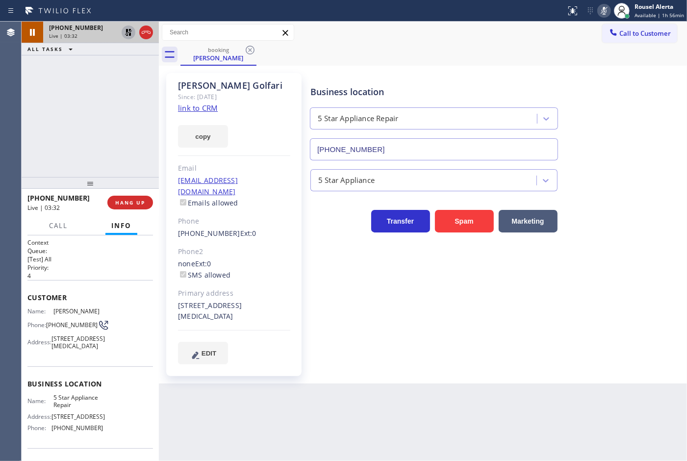
click at [126, 32] on icon at bounding box center [129, 32] width 12 height 12
click at [608, 15] on icon at bounding box center [604, 11] width 12 height 12
click at [486, 409] on div "Back to Dashboard Change Sender ID Customers Technicians Select a contact Outbo…" at bounding box center [423, 241] width 528 height 439
click at [118, 76] on div "[PHONE_NUMBER] Live | 04:17 ALL TASKS ALL TASKS ACTIVE TASKS TASKS IN WRAP UP" at bounding box center [90, 99] width 137 height 155
click at [323, 420] on div "Back to Dashboard Change Sender ID Customers Technicians Select a contact Outbo…" at bounding box center [423, 241] width 528 height 439
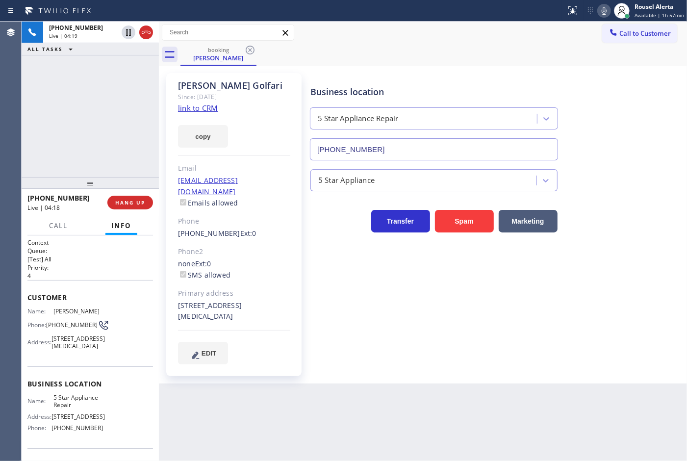
drag, startPoint x: 56, startPoint y: 146, endPoint x: 67, endPoint y: 157, distance: 16.0
click at [64, 153] on div "[PHONE_NUMBER] Live | 04:19 ALL TASKS ALL TASKS ACTIVE TASKS TASKS IN WRAP UP" at bounding box center [90, 99] width 137 height 155
click at [233, 398] on div "Back to Dashboard Change Sender ID Customers Technicians Select a contact Outbo…" at bounding box center [423, 241] width 528 height 439
click at [150, 180] on div at bounding box center [90, 183] width 137 height 12
click at [128, 204] on span "HANG UP" at bounding box center [130, 202] width 30 height 7
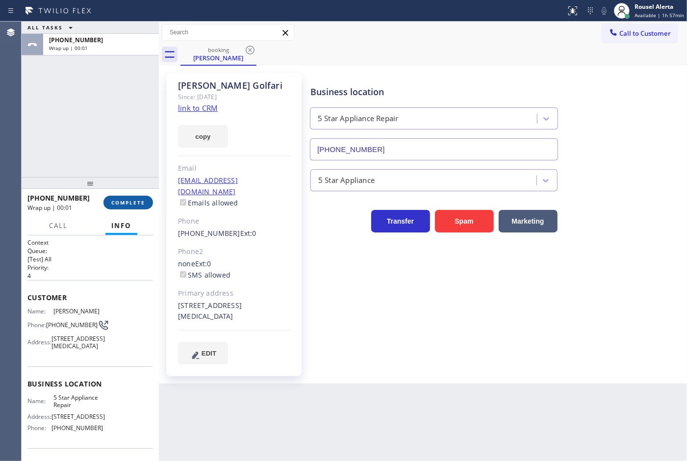
click at [128, 204] on span "COMPLETE" at bounding box center [128, 202] width 34 height 7
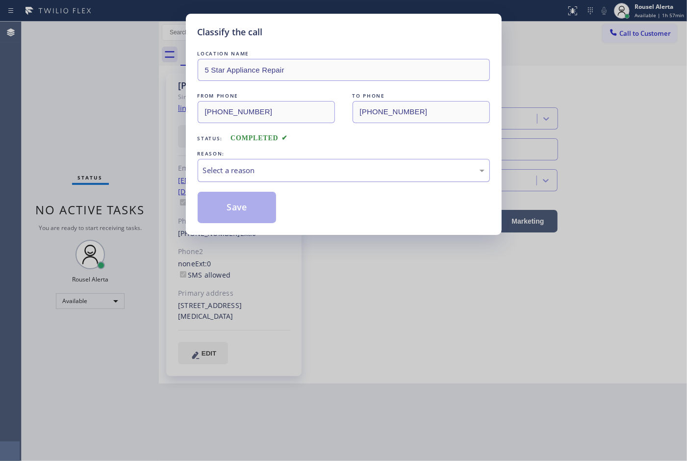
click at [231, 170] on div "Select a reason" at bounding box center [343, 170] width 281 height 11
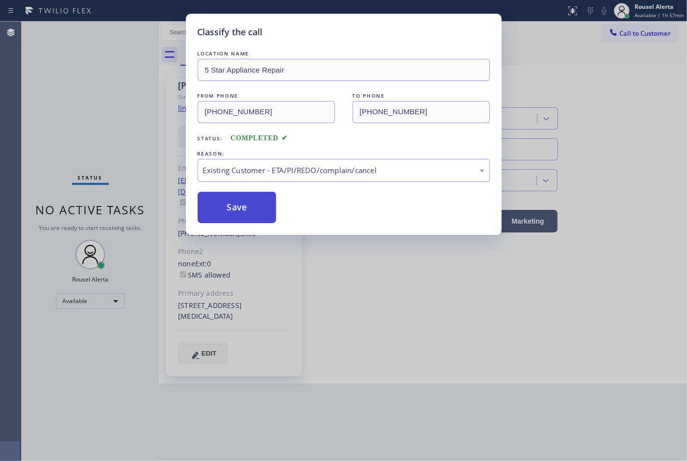
click at [233, 206] on button "Save" at bounding box center [237, 207] width 79 height 31
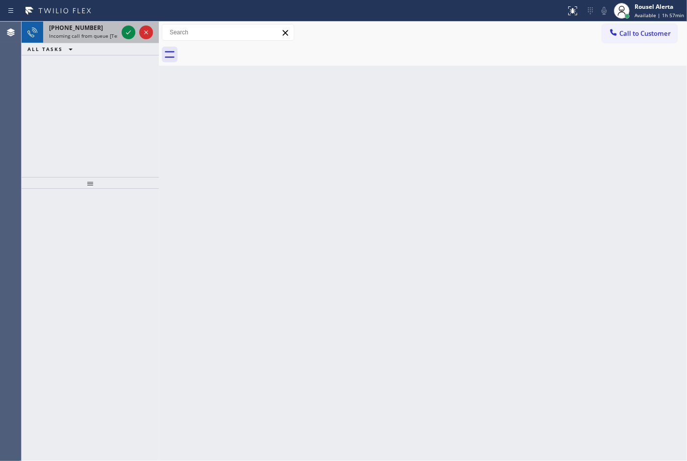
click at [106, 35] on span "Incoming call from queue [Test] All" at bounding box center [89, 35] width 81 height 7
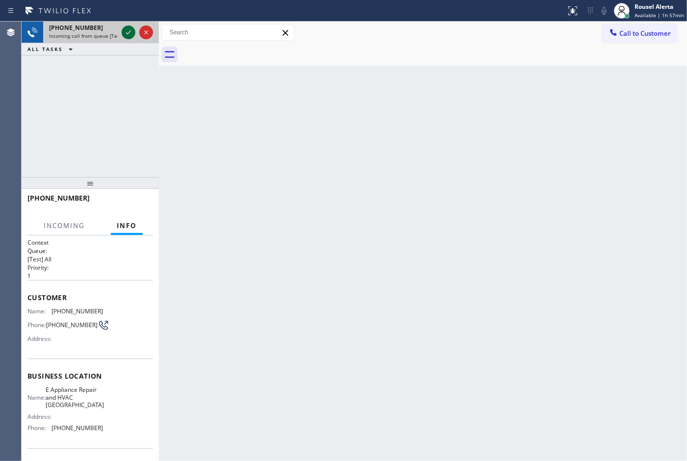
click at [125, 32] on icon at bounding box center [129, 32] width 12 height 12
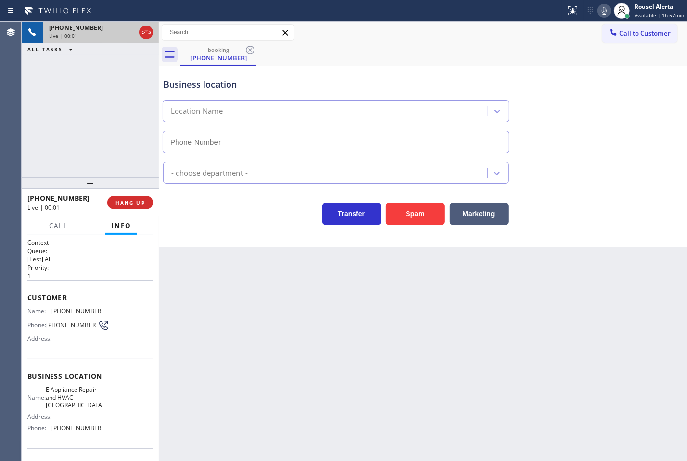
type input "[PHONE_NUMBER]"
click at [240, 298] on div "Back to Dashboard Change Sender ID Customers Technicians Select a contact Outbo…" at bounding box center [423, 241] width 528 height 439
drag, startPoint x: 65, startPoint y: 152, endPoint x: 70, endPoint y: 155, distance: 6.1
click at [67, 153] on div "[PHONE_NUMBER] Live | 00:07 ALL TASKS ALL TASKS ACTIVE TASKS TASKS IN WRAP UP" at bounding box center [90, 99] width 137 height 155
click at [125, 209] on button "HANG UP" at bounding box center [130, 203] width 46 height 14
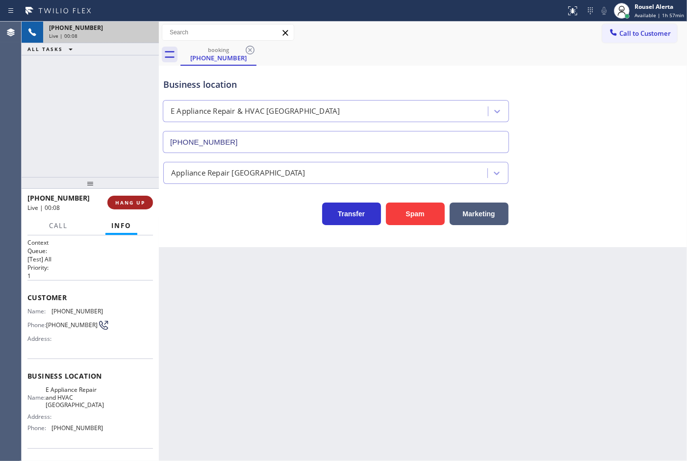
click at [125, 209] on button "HANG UP" at bounding box center [130, 203] width 46 height 14
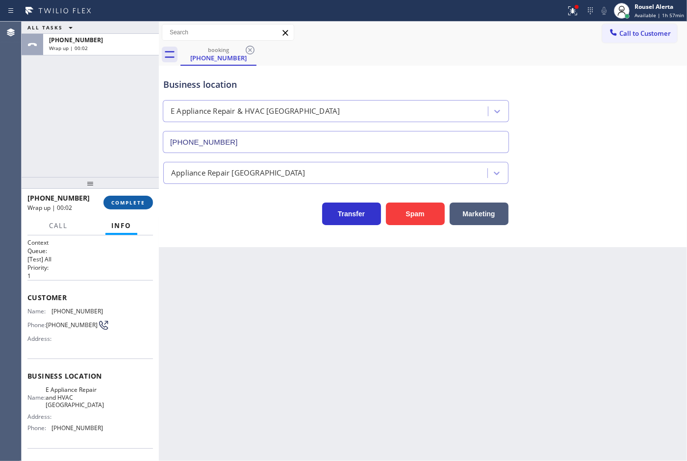
click at [121, 204] on span "COMPLETE" at bounding box center [128, 202] width 34 height 7
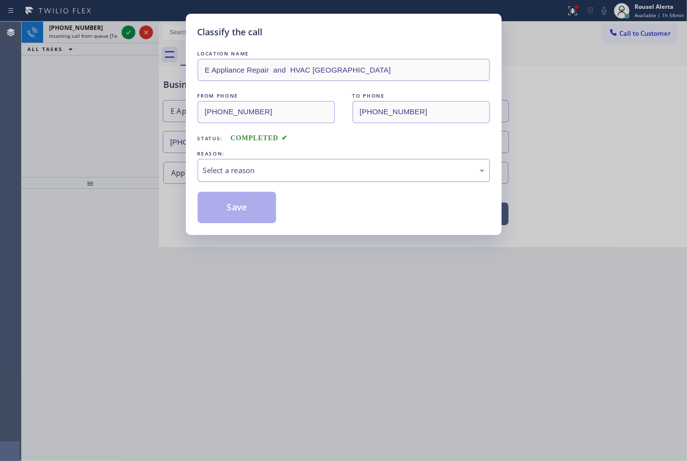
click at [268, 165] on div "Select a reason" at bounding box center [343, 170] width 281 height 11
click at [241, 207] on button "Save" at bounding box center [237, 207] width 79 height 31
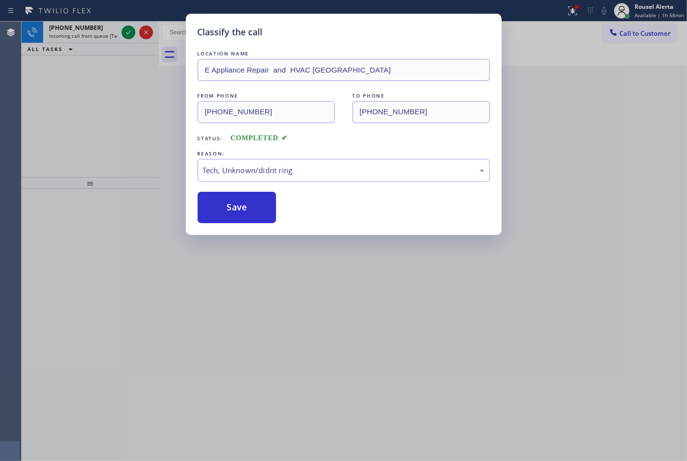
click at [99, 27] on div "Classify the call LOCATION NAME E Appliance Repair and HVAC [GEOGRAPHIC_DATA] F…" at bounding box center [343, 230] width 687 height 461
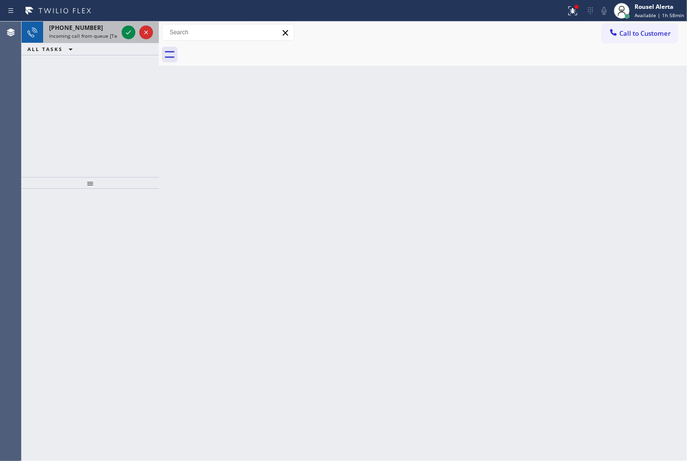
click at [99, 26] on div "[PHONE_NUMBER]" at bounding box center [83, 28] width 69 height 8
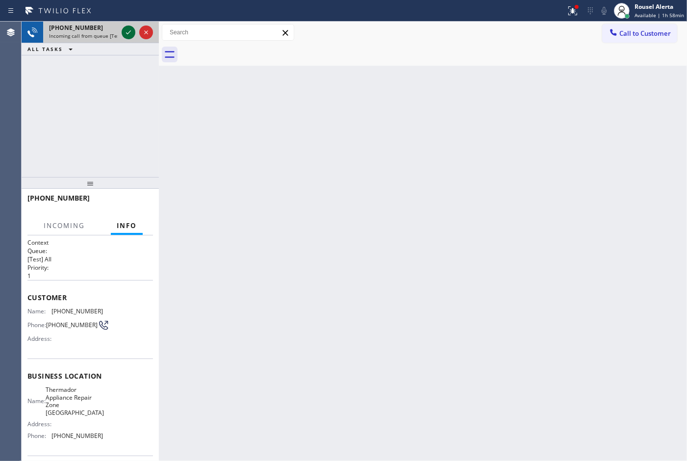
click at [124, 30] on icon at bounding box center [129, 32] width 12 height 12
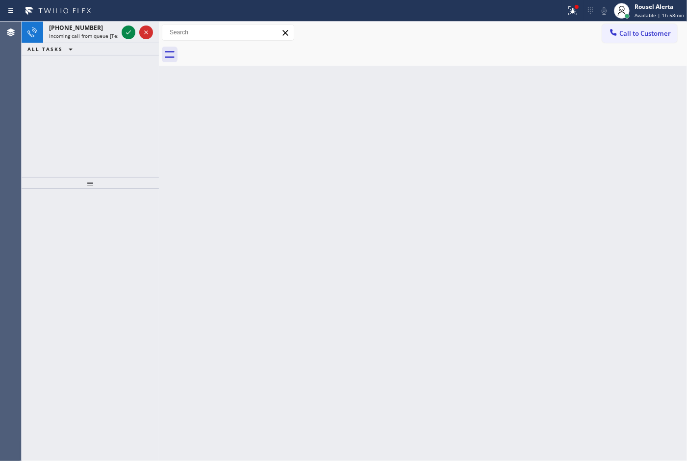
click at [124, 30] on icon at bounding box center [129, 32] width 12 height 12
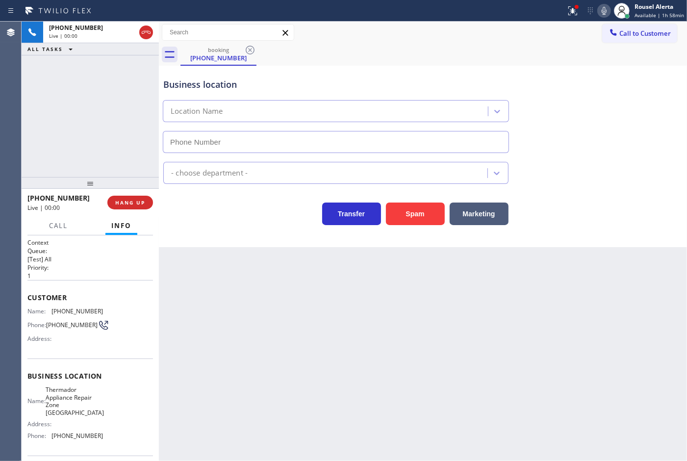
type input "[PHONE_NUMBER]"
click at [208, 293] on div "Back to Dashboard Change Sender ID Customers Technicians Select a contact Outbo…" at bounding box center [423, 241] width 528 height 439
click at [569, 10] on icon at bounding box center [573, 11] width 12 height 12
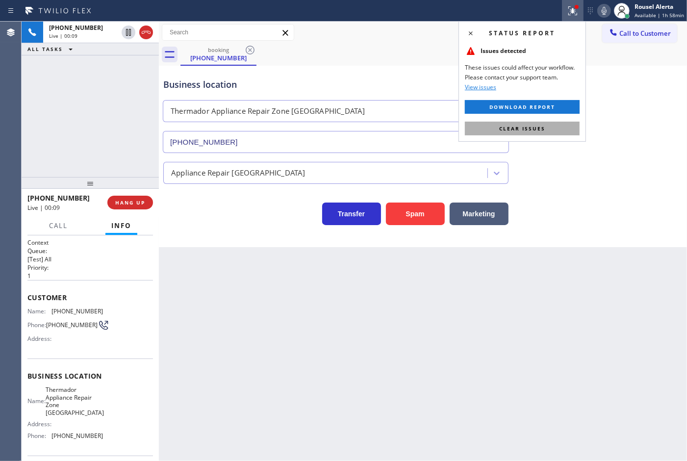
click at [538, 124] on button "Clear issues" at bounding box center [522, 129] width 115 height 14
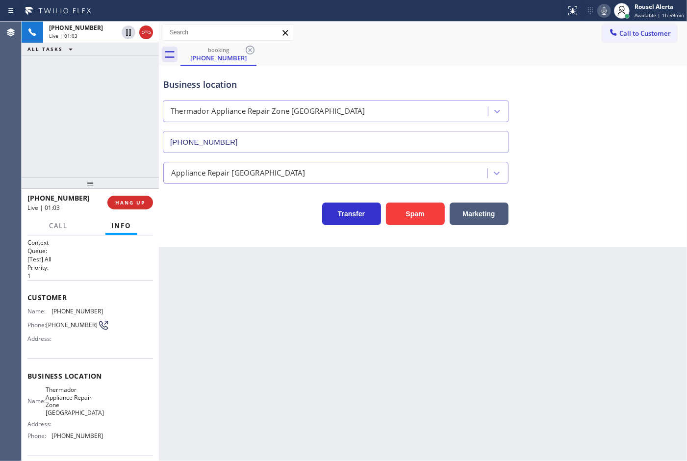
click at [126, 87] on div "[PHONE_NUMBER] Live | 01:03 ALL TASKS ALL TASKS ACTIVE TASKS TASKS IN WRAP UP" at bounding box center [90, 99] width 137 height 155
click at [129, 57] on div "[PHONE_NUMBER] Live | 01:34 ALL TASKS ALL TASKS ACTIVE TASKS TASKS IN WRAP UP" at bounding box center [90, 99] width 137 height 155
click at [369, 336] on div "Back to Dashboard Change Sender ID Customers Technicians Select a contact Outbo…" at bounding box center [423, 241] width 528 height 439
drag, startPoint x: 369, startPoint y: 336, endPoint x: 382, endPoint y: 329, distance: 15.1
click at [374, 332] on div "Back to Dashboard Change Sender ID Customers Technicians Select a contact Outbo…" at bounding box center [423, 241] width 528 height 439
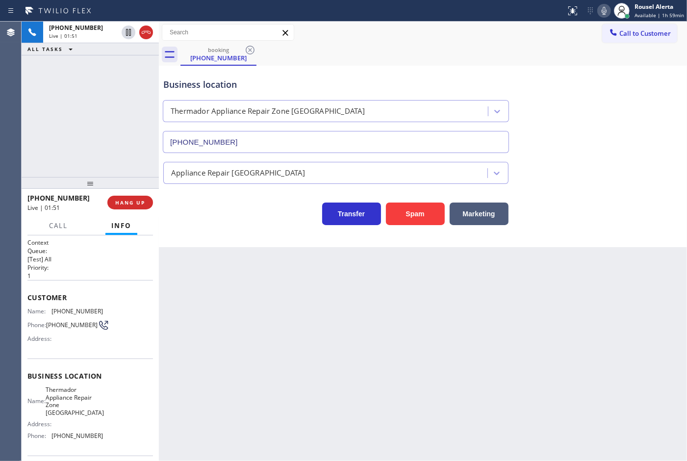
click at [541, 288] on div "Back to Dashboard Change Sender ID Customers Technicians Select a contact Outbo…" at bounding box center [423, 241] width 528 height 439
click at [497, 337] on div "Back to Dashboard Change Sender ID Customers Technicians Select a contact Outbo…" at bounding box center [423, 241] width 528 height 439
click at [104, 143] on div "[PHONE_NUMBER] Live | 01:52 ALL TASKS ALL TASKS ACTIVE TASKS TASKS IN WRAP UP" at bounding box center [90, 99] width 137 height 155
click at [251, 374] on div "Back to Dashboard Change Sender ID Customers Technicians Select a contact Outbo…" at bounding box center [423, 241] width 528 height 439
drag, startPoint x: 131, startPoint y: 148, endPoint x: 140, endPoint y: 158, distance: 13.6
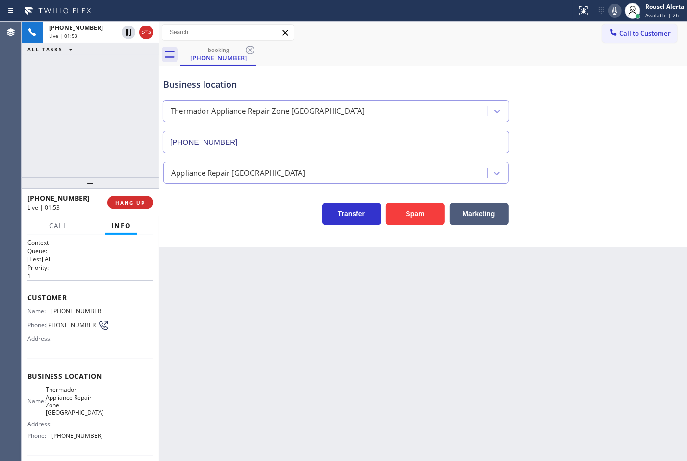
click at [132, 149] on div "[PHONE_NUMBER] Live | 01:53 ALL TASKS ALL TASKS ACTIVE TASKS TASKS IN WRAP UP" at bounding box center [90, 99] width 137 height 155
click at [207, 289] on div "Back to Dashboard Change Sender ID Customers Technicians Select a contact Outbo…" at bounding box center [423, 241] width 528 height 439
click at [124, 146] on div "[PHONE_NUMBER] Live | 01:54 ALL TASKS ALL TASKS ACTIVE TASKS TASKS IN WRAP UP" at bounding box center [90, 99] width 137 height 155
click at [182, 300] on div "Back to Dashboard Change Sender ID Customers Technicians Select a contact Outbo…" at bounding box center [423, 241] width 528 height 439
click at [134, 204] on span "HANG UP" at bounding box center [130, 202] width 30 height 7
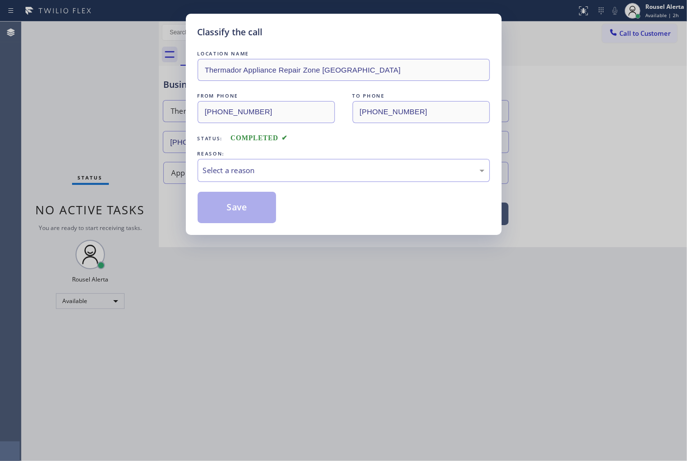
click at [141, 209] on div "Classify the call LOCATION NAME Thermador Appliance Repair Zone [GEOGRAPHIC_DAT…" at bounding box center [343, 230] width 687 height 461
click at [255, 169] on div "Select a reason" at bounding box center [343, 170] width 281 height 11
click at [239, 196] on button "Save" at bounding box center [237, 207] width 79 height 31
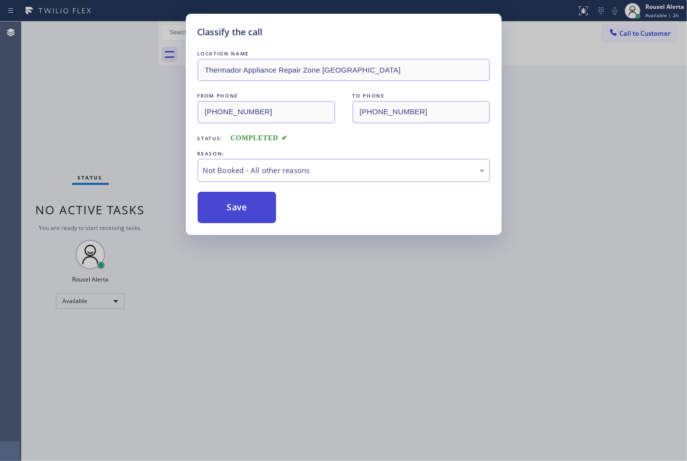
click at [248, 204] on button "Save" at bounding box center [237, 207] width 79 height 31
click at [285, 275] on div "Classify the call LOCATION NAME Thermador Appliance Repair Zone [GEOGRAPHIC_DAT…" at bounding box center [343, 230] width 687 height 461
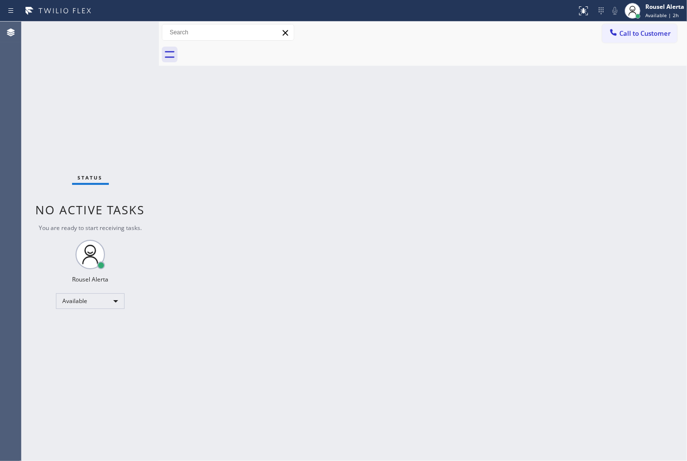
click at [471, 189] on div "Back to Dashboard Change Sender ID Customers Technicians Select a contact Outbo…" at bounding box center [423, 241] width 528 height 439
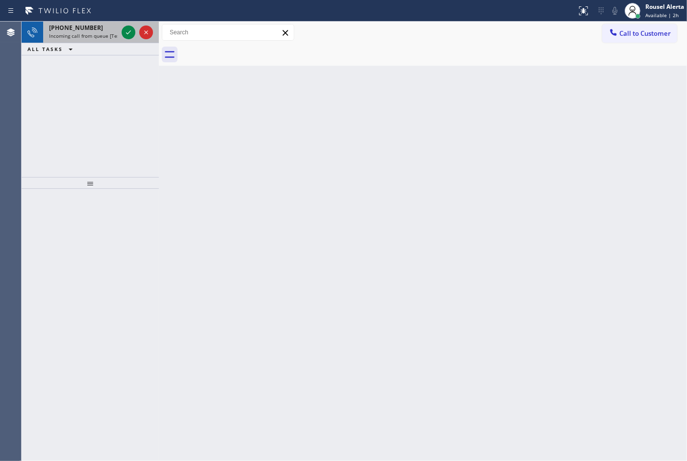
click at [110, 27] on div "[PHONE_NUMBER]" at bounding box center [83, 28] width 69 height 8
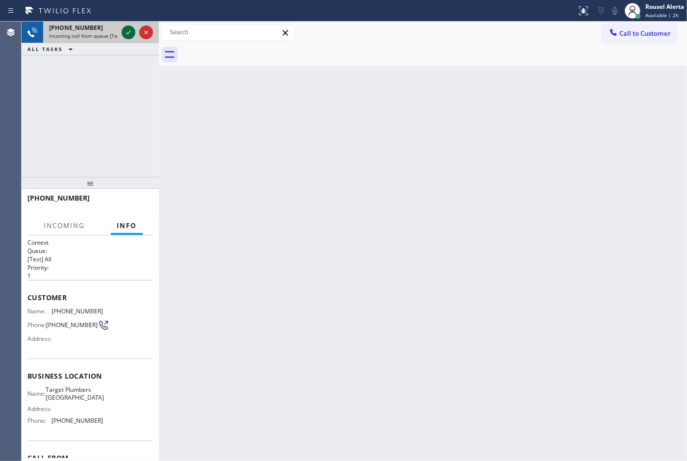
click at [124, 31] on icon at bounding box center [129, 32] width 12 height 12
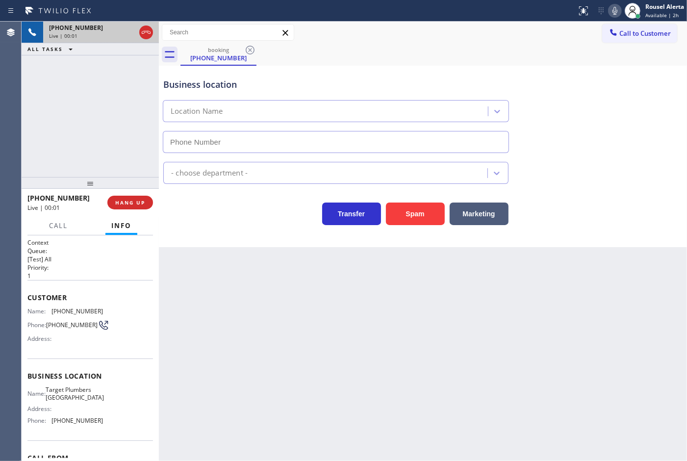
type input "[PHONE_NUMBER]"
click at [222, 288] on div "Back to Dashboard Change Sender ID Customers Technicians Select a contact Outbo…" at bounding box center [423, 241] width 528 height 439
click at [243, 300] on div "Back to Dashboard Change Sender ID Customers Technicians Select a contact Outbo…" at bounding box center [423, 241] width 528 height 439
drag, startPoint x: 244, startPoint y: 310, endPoint x: 244, endPoint y: 324, distance: 14.2
click at [244, 324] on div "Back to Dashboard Change Sender ID Customers Technicians Select a contact Outbo…" at bounding box center [423, 241] width 528 height 439
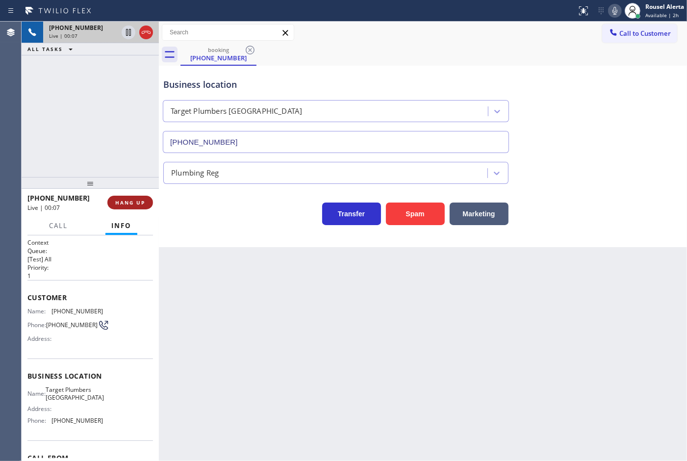
click at [134, 197] on button "HANG UP" at bounding box center [130, 203] width 46 height 14
click at [138, 206] on button "HANG UP" at bounding box center [130, 203] width 46 height 14
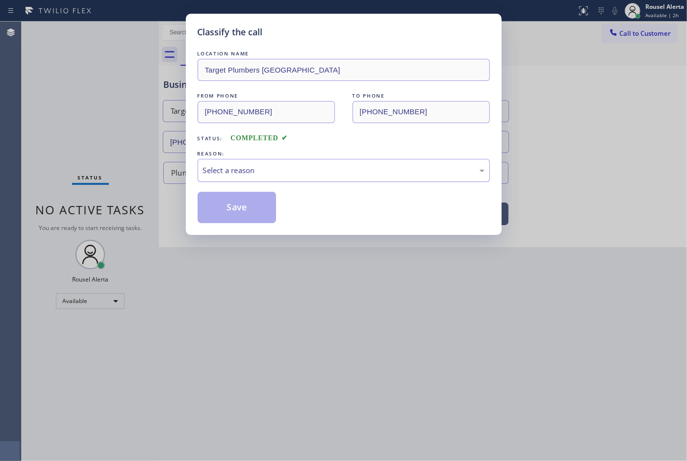
click at [229, 174] on div "Select a reason" at bounding box center [343, 170] width 281 height 11
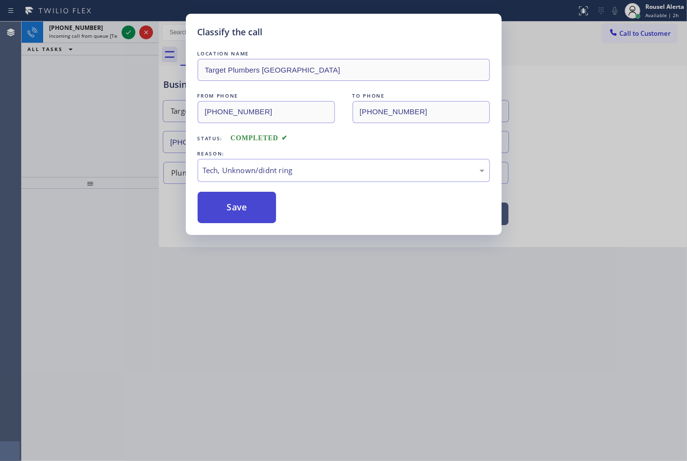
click at [257, 213] on button "Save" at bounding box center [237, 207] width 79 height 31
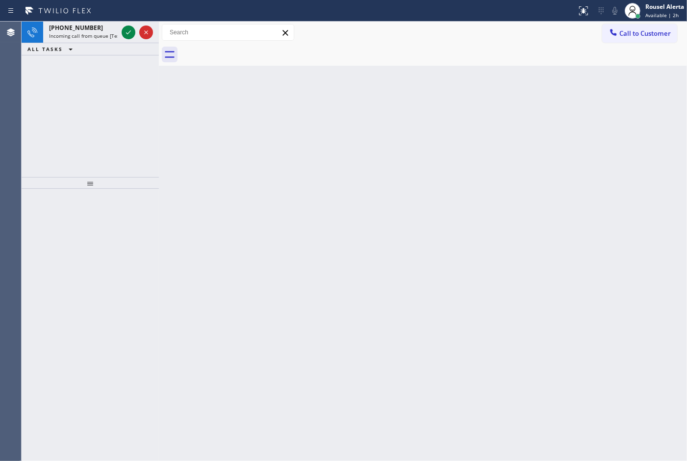
click at [100, 35] on span "Incoming call from queue [Test] All" at bounding box center [89, 35] width 81 height 7
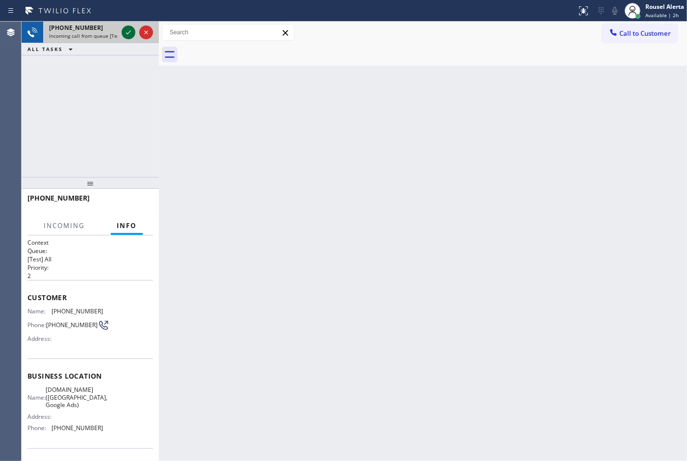
click at [125, 32] on icon at bounding box center [129, 32] width 12 height 12
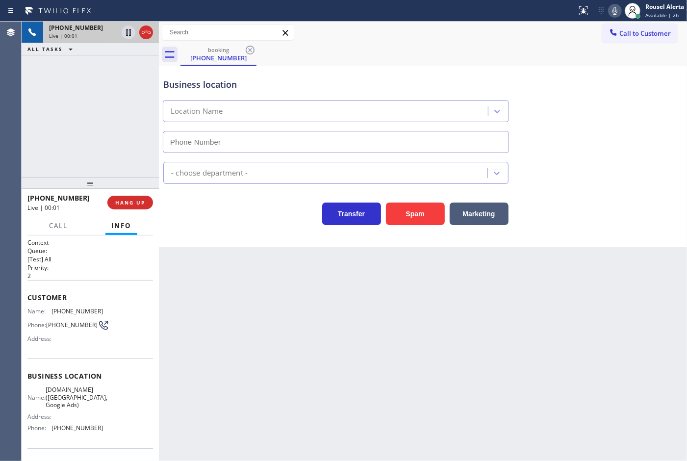
type input "[PHONE_NUMBER]"
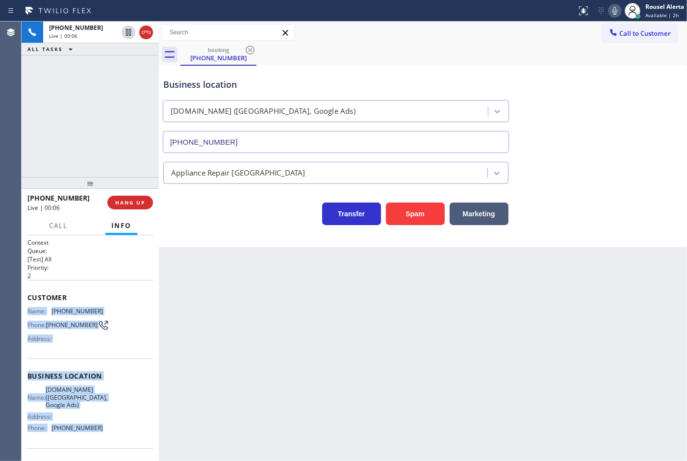
drag, startPoint x: 26, startPoint y: 312, endPoint x: 99, endPoint y: 430, distance: 138.5
click at [99, 430] on div "Context Queue: [Test] All Priority: 2 Customer Name: [PHONE_NUMBER] Phone: [PHO…" at bounding box center [90, 347] width 137 height 225
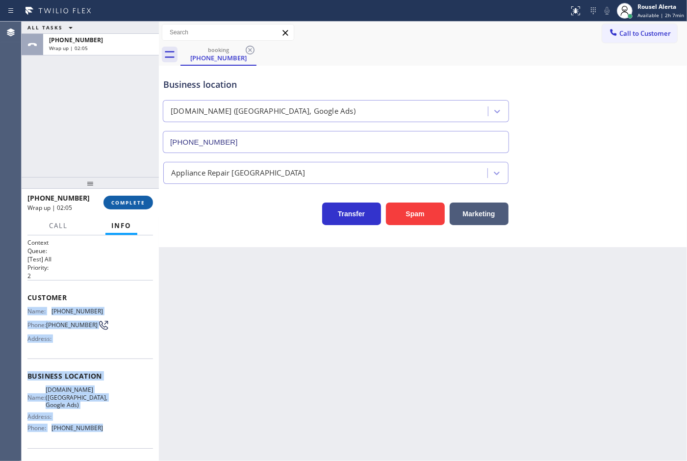
click at [104, 205] on button "COMPLETE" at bounding box center [128, 203] width 50 height 14
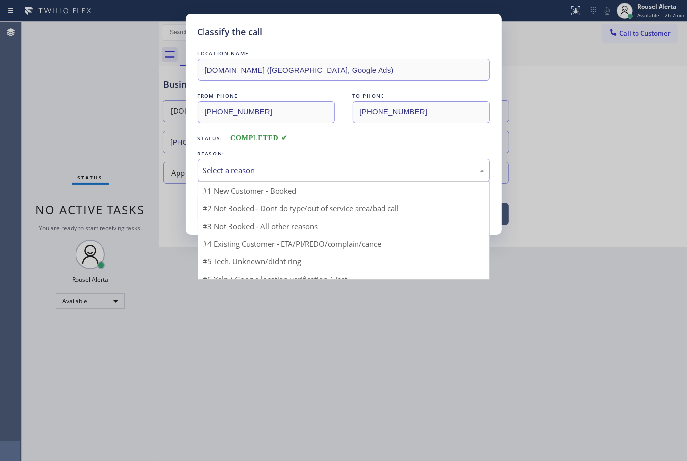
click at [282, 168] on div "Select a reason" at bounding box center [343, 170] width 281 height 11
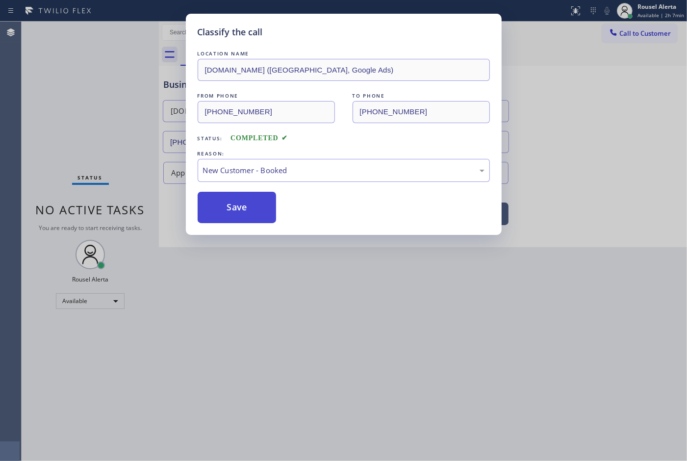
click at [230, 211] on button "Save" at bounding box center [237, 207] width 79 height 31
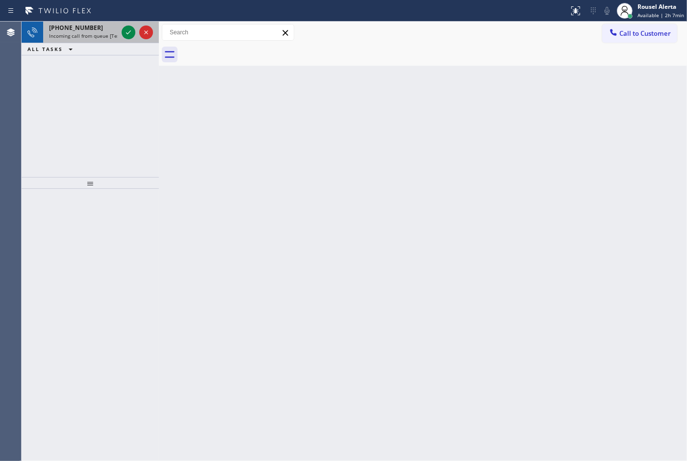
click at [119, 37] on div "[PHONE_NUMBER] Incoming call from queue [Test] All" at bounding box center [81, 33] width 76 height 22
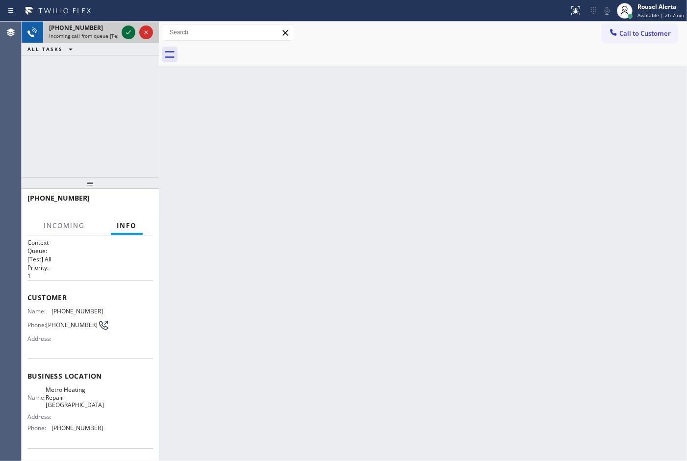
click at [127, 33] on icon at bounding box center [129, 32] width 12 height 12
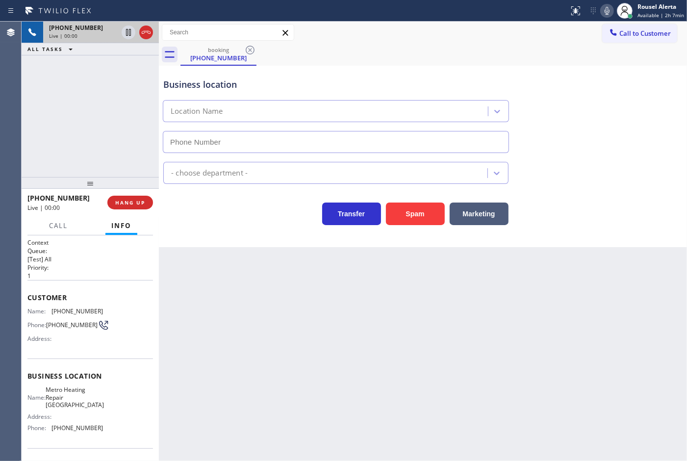
type input "[PHONE_NUMBER]"
click at [537, 343] on div "Back to Dashboard Change Sender ID Customers Technicians Select a contact Outbo…" at bounding box center [423, 241] width 528 height 439
drag, startPoint x: 108, startPoint y: 84, endPoint x: 128, endPoint y: 91, distance: 20.6
click at [108, 84] on div "[PHONE_NUMBER] Live | 00:05 ALL TASKS ALL TASKS ACTIVE TASKS TASKS IN WRAP UP" at bounding box center [90, 99] width 137 height 155
click at [400, 217] on button "Spam" at bounding box center [415, 213] width 59 height 23
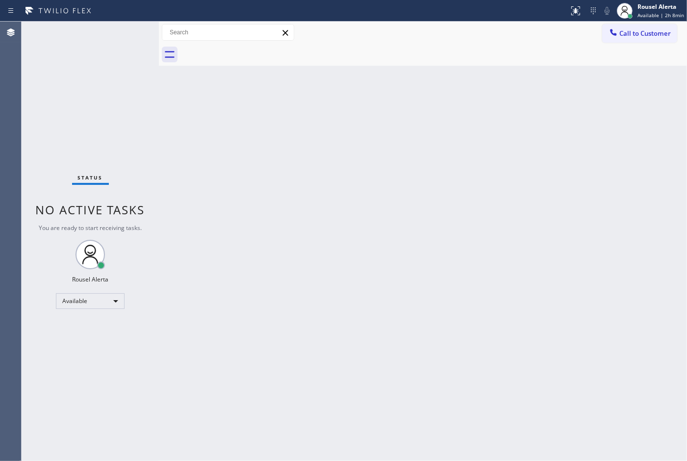
click at [339, 183] on div "Back to Dashboard Change Sender ID Customers Technicians Select a contact Outbo…" at bounding box center [423, 241] width 528 height 439
click at [265, 195] on div "Back to Dashboard Change Sender ID Customers Technicians Select a contact Outbo…" at bounding box center [423, 241] width 528 height 439
click at [648, 8] on div "Rousel Alerta" at bounding box center [659, 6] width 50 height 8
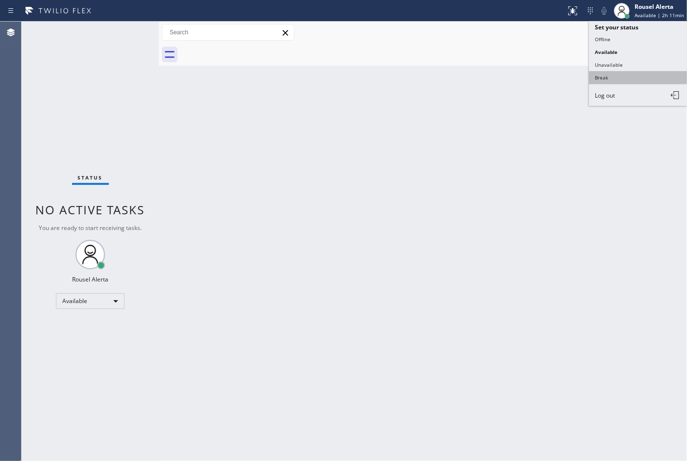
click at [620, 74] on button "Break" at bounding box center [638, 77] width 98 height 13
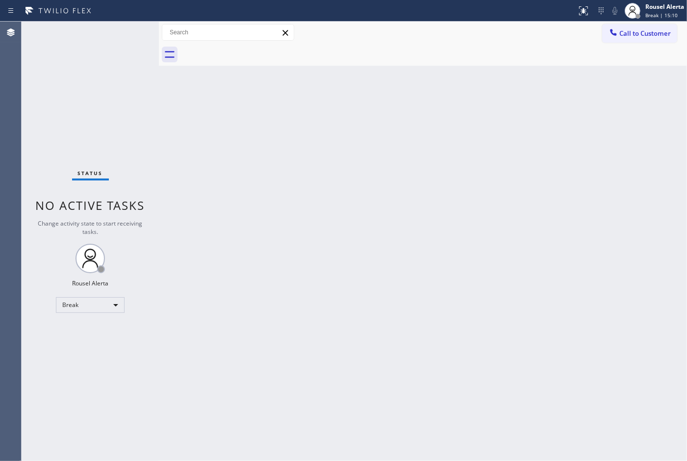
click at [583, 84] on div "Back to Dashboard Change Sender ID Customers Technicians Select a contact Outbo…" at bounding box center [423, 241] width 528 height 439
click at [648, 15] on span "Break | 15:11" at bounding box center [661, 15] width 32 height 7
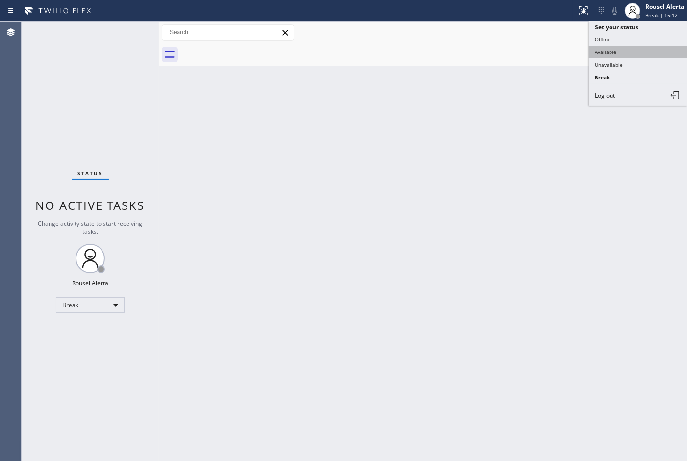
click at [642, 47] on button "Available" at bounding box center [638, 52] width 98 height 13
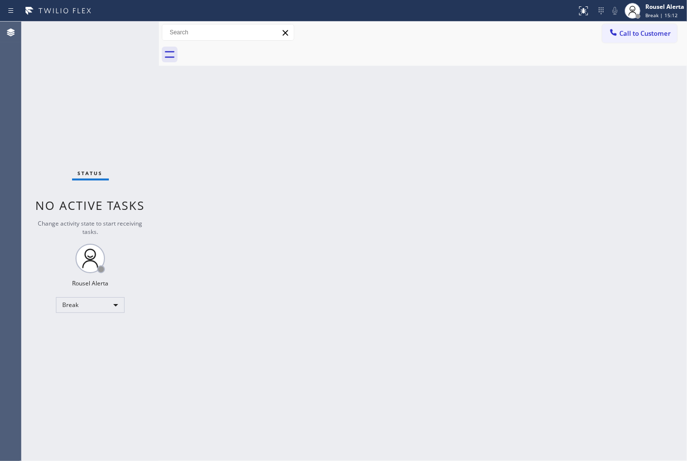
click at [598, 145] on div "Back to Dashboard Change Sender ID Customers Technicians Select a contact Outbo…" at bounding box center [423, 241] width 528 height 439
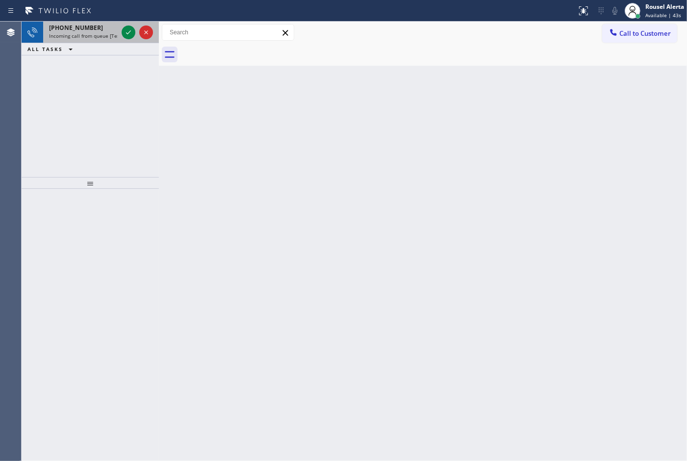
click at [87, 28] on span "[PHONE_NUMBER]" at bounding box center [76, 28] width 54 height 8
click at [489, 260] on div "Back to Dashboard Change Sender ID Customers Technicians Select a contact Outbo…" at bounding box center [423, 241] width 528 height 439
click at [96, 25] on div "[PHONE_NUMBER]" at bounding box center [83, 28] width 69 height 8
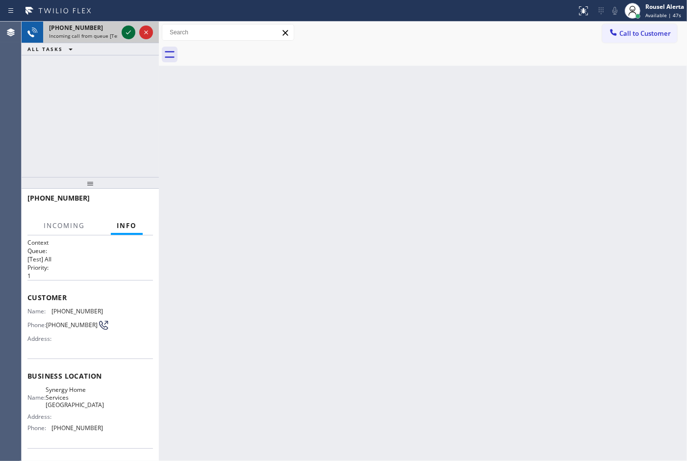
click at [130, 37] on icon at bounding box center [129, 32] width 12 height 12
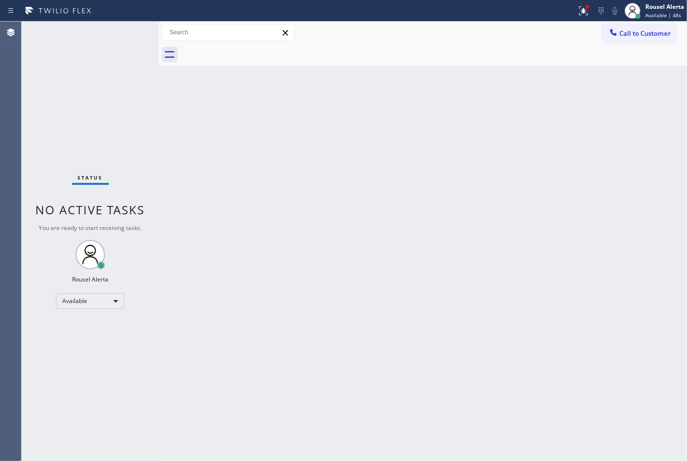
click at [115, 27] on div "Status No active tasks You are ready to start receiving tasks. Rousel Alerta Av…" at bounding box center [90, 241] width 137 height 439
click at [121, 30] on div "Status No active tasks You are ready to start receiving tasks. Rousel Alerta Av…" at bounding box center [90, 241] width 137 height 439
click at [586, 11] on icon at bounding box center [583, 9] width 6 height 3
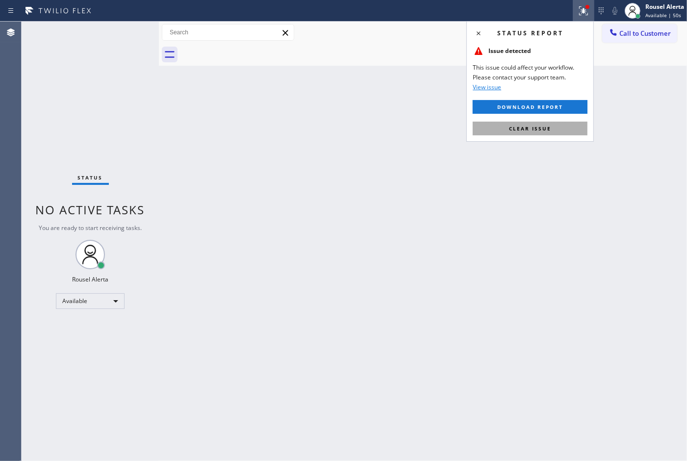
click at [559, 131] on button "Clear issue" at bounding box center [529, 129] width 115 height 14
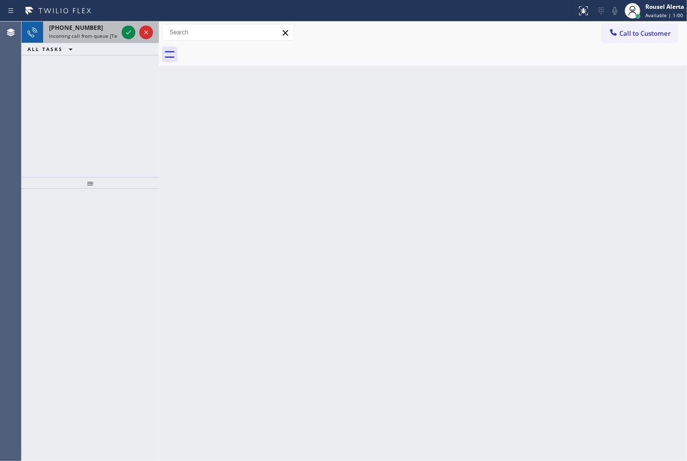
click at [92, 27] on div "[PHONE_NUMBER]" at bounding box center [83, 28] width 69 height 8
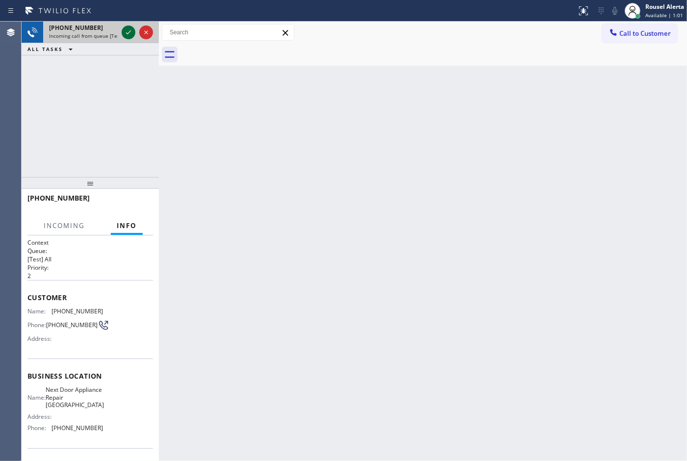
click at [127, 31] on icon at bounding box center [129, 32] width 12 height 12
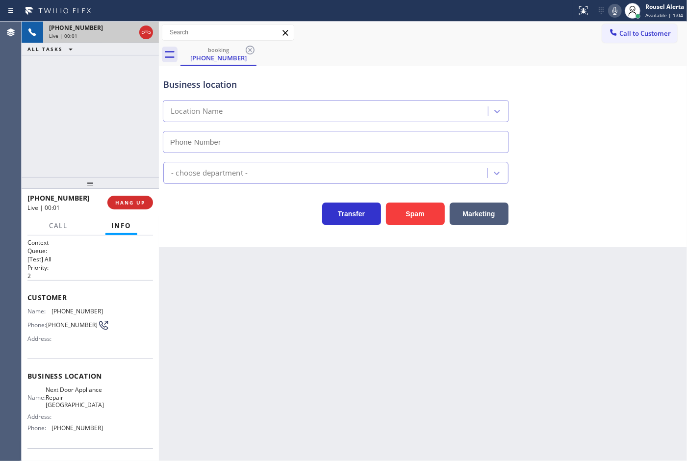
type input "[PHONE_NUMBER]"
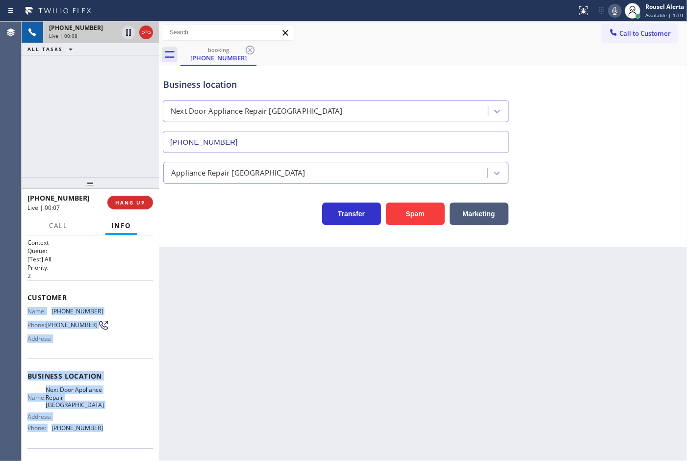
drag, startPoint x: 28, startPoint y: 311, endPoint x: 111, endPoint y: 440, distance: 153.2
click at [111, 440] on div "Context Queue: [Test] All Priority: 2 Customer Name: [PHONE_NUMBER] Phone: [PHO…" at bounding box center [89, 380] width 125 height 284
click at [124, 199] on span "HANG UP" at bounding box center [130, 202] width 30 height 7
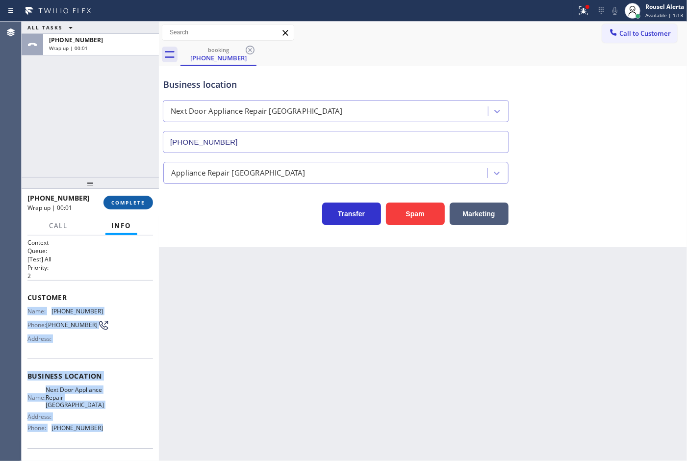
click at [124, 199] on span "COMPLETE" at bounding box center [128, 202] width 34 height 7
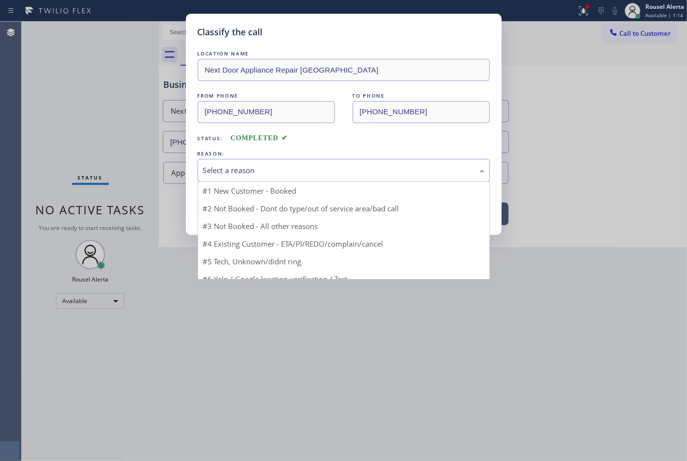
click at [226, 165] on div "Select a reason" at bounding box center [343, 170] width 281 height 11
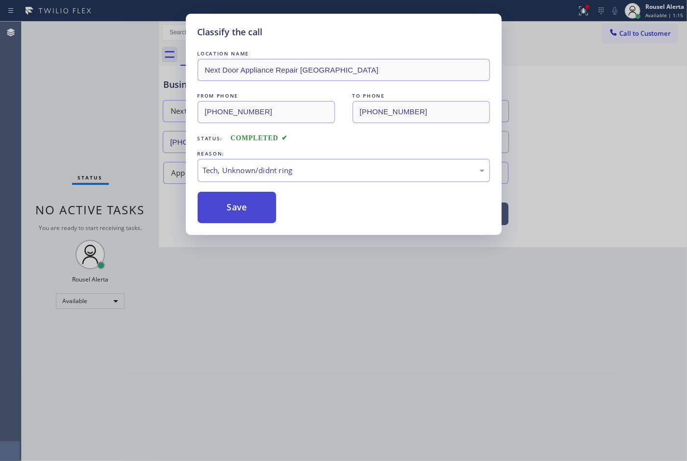
click at [244, 210] on button "Save" at bounding box center [237, 207] width 79 height 31
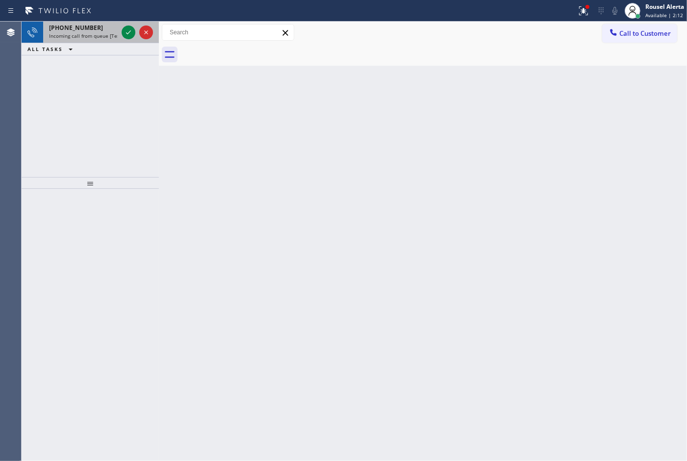
click at [102, 36] on span "Incoming call from queue [Test] All" at bounding box center [89, 35] width 81 height 7
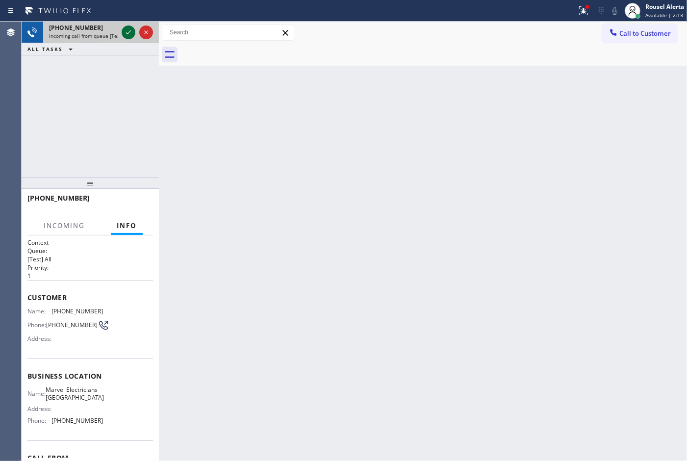
click at [128, 30] on icon at bounding box center [129, 32] width 12 height 12
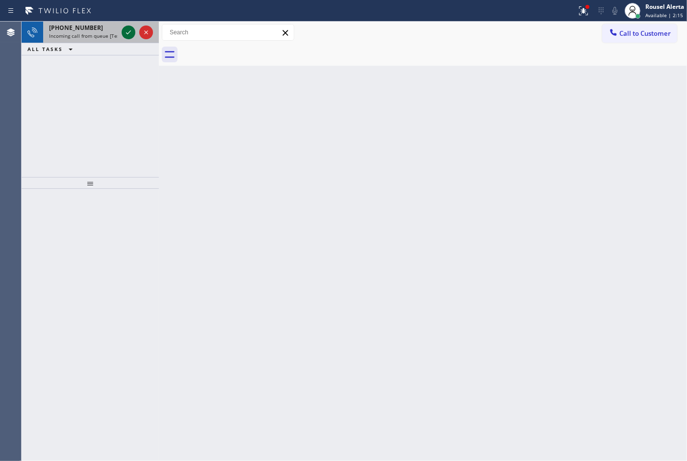
click at [123, 36] on icon at bounding box center [129, 32] width 12 height 12
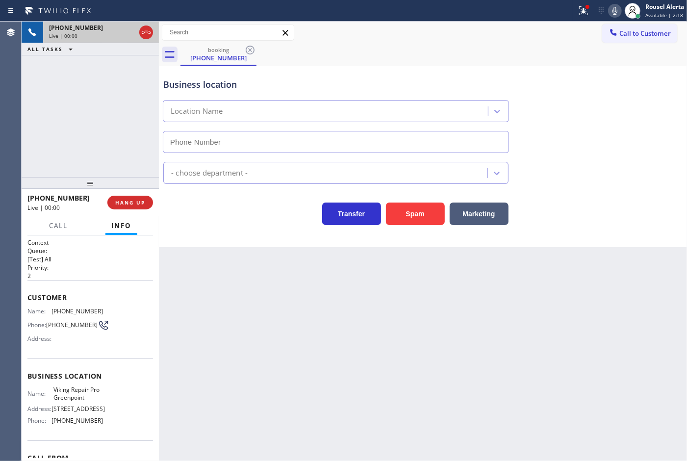
type input "[PHONE_NUMBER]"
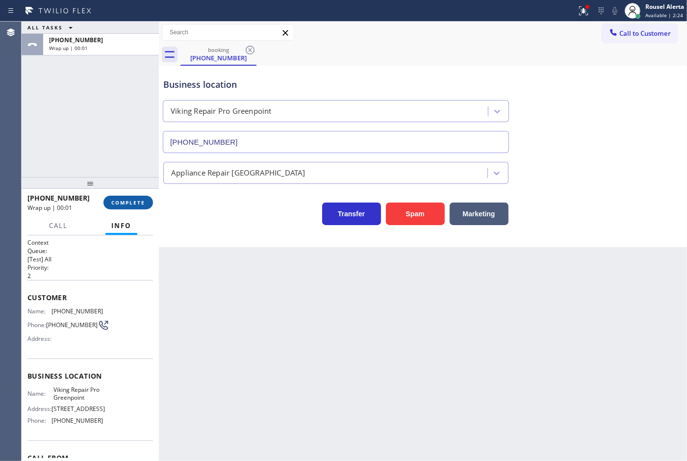
click at [129, 196] on button "COMPLETE" at bounding box center [128, 203] width 50 height 14
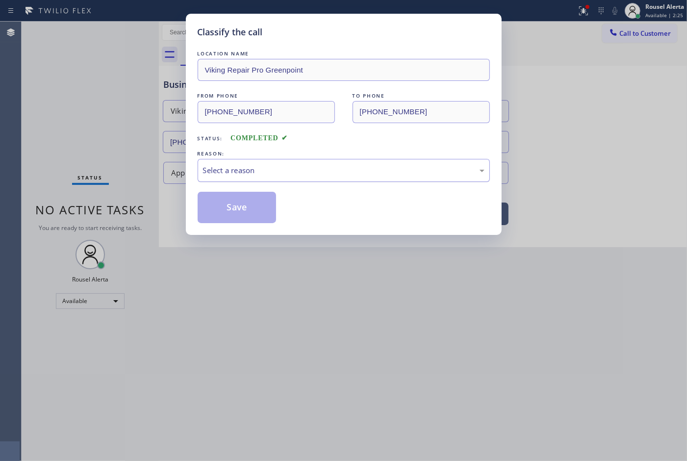
click at [335, 165] on div "Select a reason" at bounding box center [343, 170] width 281 height 11
click at [257, 212] on button "Save" at bounding box center [237, 207] width 79 height 31
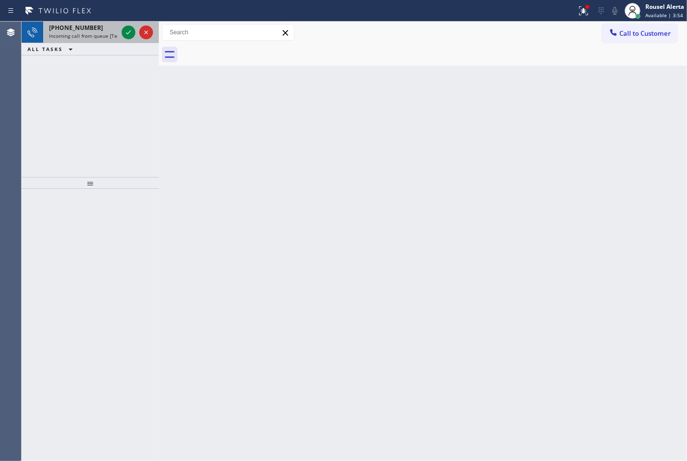
click at [104, 22] on div "[PHONE_NUMBER] Incoming call from queue [Test] All" at bounding box center [81, 33] width 76 height 22
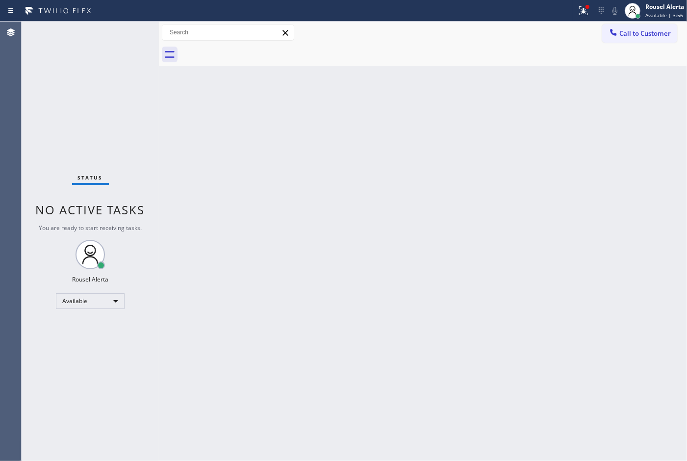
click at [130, 33] on div "Status No active tasks You are ready to start receiving tasks. Rousel Alerta Av…" at bounding box center [90, 241] width 137 height 439
click at [578, 11] on icon at bounding box center [583, 11] width 12 height 12
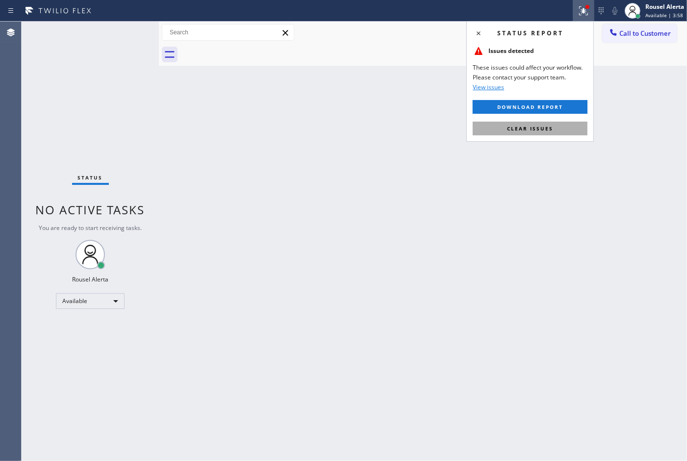
click at [572, 126] on button "Clear issues" at bounding box center [529, 129] width 115 height 14
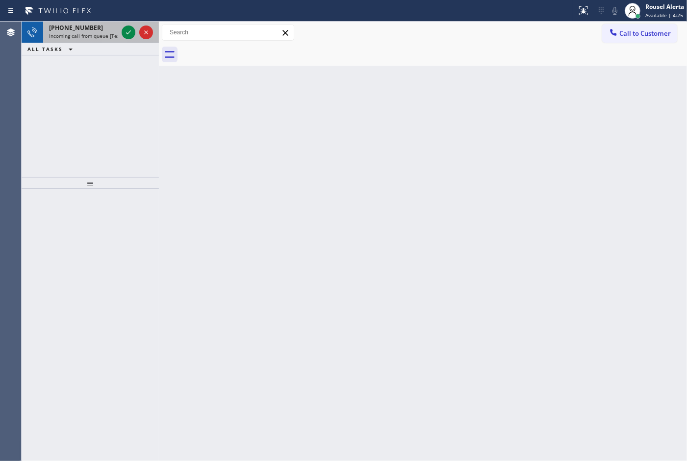
drag, startPoint x: 89, startPoint y: 41, endPoint x: 99, endPoint y: 38, distance: 9.8
click at [90, 41] on div "[PHONE_NUMBER] Incoming call from queue [Test] All" at bounding box center [81, 33] width 76 height 22
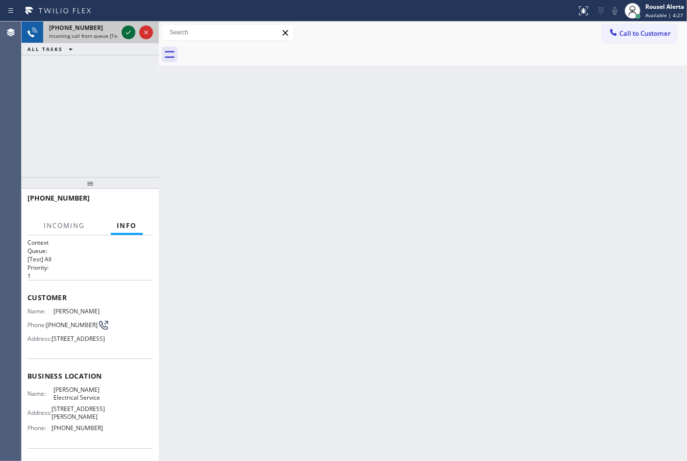
click at [122, 33] on div at bounding box center [129, 32] width 14 height 12
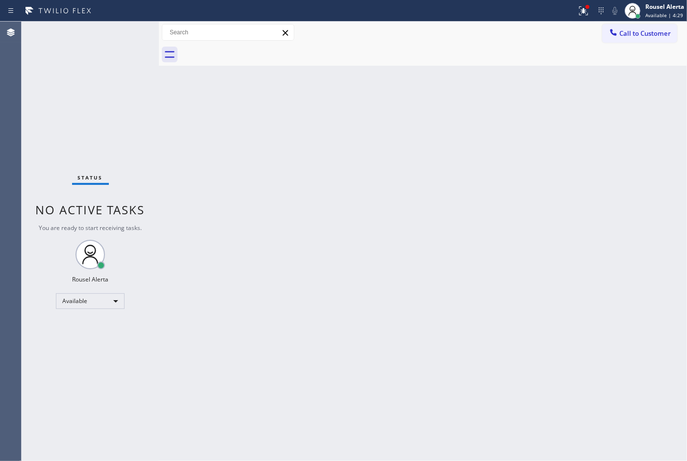
click at [121, 33] on div "Status No active tasks You are ready to start receiving tasks. Rousel Alerta Av…" at bounding box center [90, 241] width 137 height 439
click at [580, 15] on icon at bounding box center [583, 10] width 9 height 9
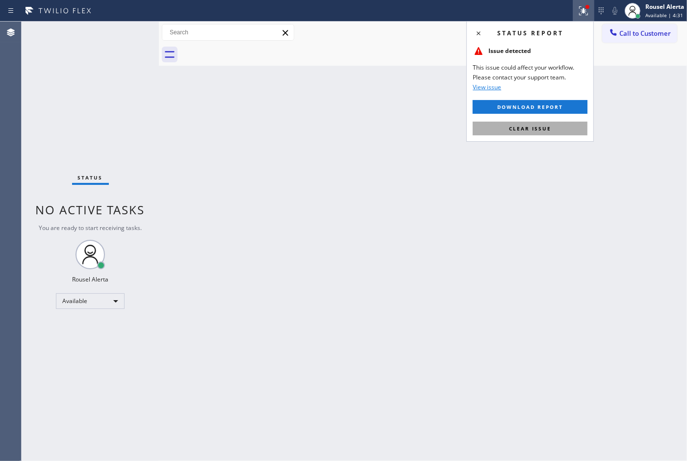
click at [559, 125] on button "Clear issue" at bounding box center [529, 129] width 115 height 14
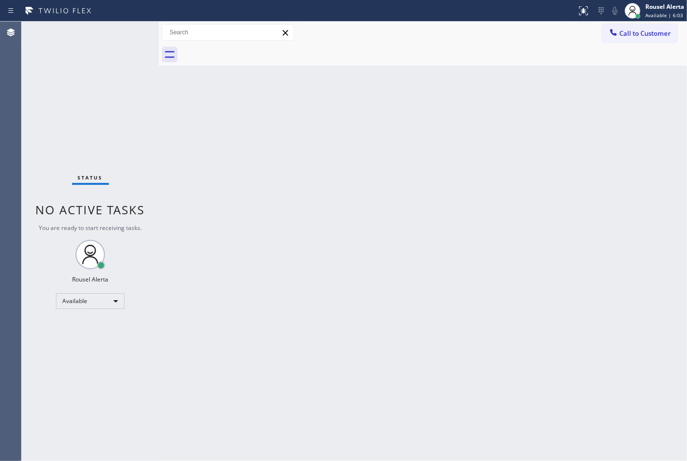
click at [90, 24] on div "Status No active tasks You are ready to start receiving tasks. Rousel Alerta Av…" at bounding box center [90, 241] width 137 height 439
click at [248, 216] on div "Back to Dashboard Change Sender ID Customers Technicians Select a contact Outbo…" at bounding box center [423, 241] width 528 height 439
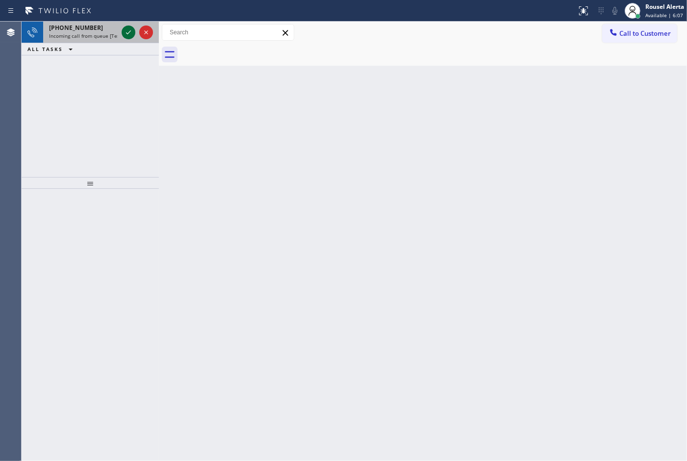
click at [123, 33] on icon at bounding box center [129, 32] width 12 height 12
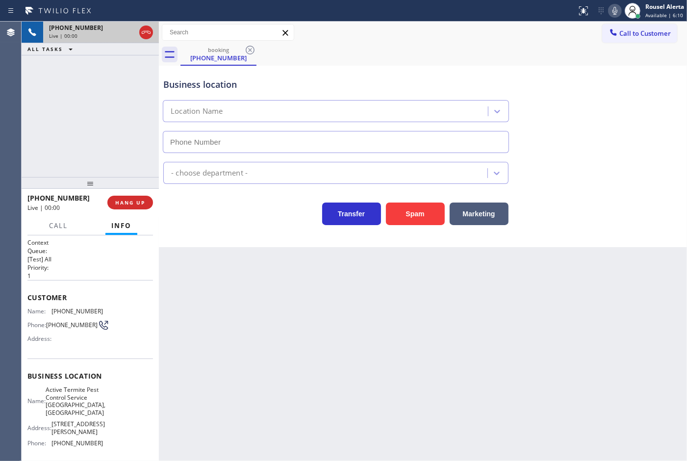
type input "[PHONE_NUMBER]"
click at [445, 442] on div "Back to Dashboard Change Sender ID Customers Technicians Select a contact Outbo…" at bounding box center [423, 241] width 528 height 439
click at [211, 265] on div "Back to Dashboard Change Sender ID Customers Technicians Select a contact Outbo…" at bounding box center [423, 241] width 528 height 439
click at [128, 199] on span "HANG UP" at bounding box center [130, 202] width 30 height 7
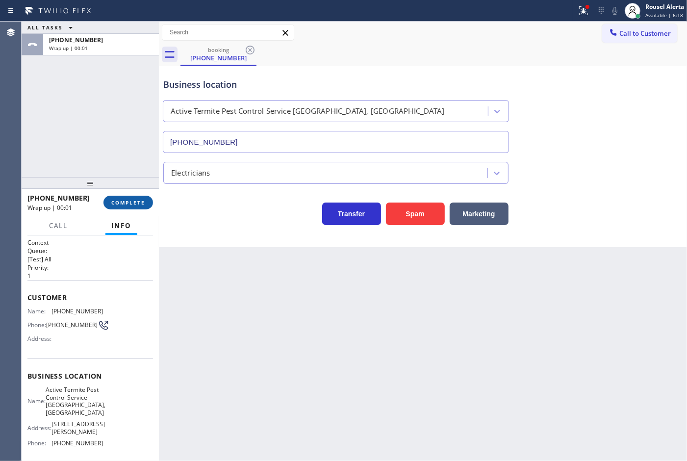
click at [128, 199] on span "COMPLETE" at bounding box center [128, 202] width 34 height 7
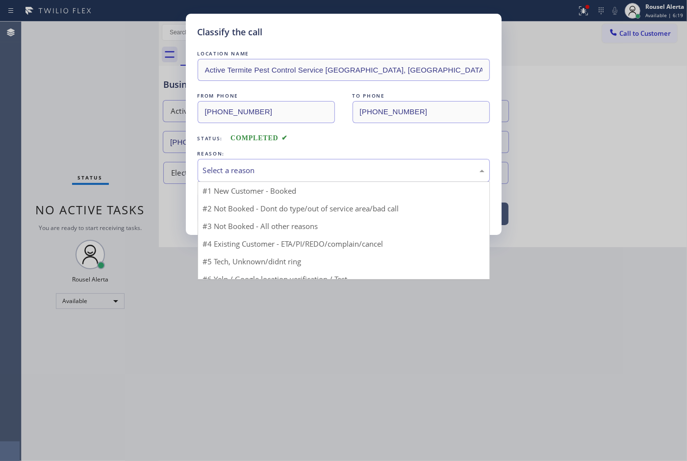
click at [243, 172] on div "Select a reason" at bounding box center [343, 170] width 281 height 11
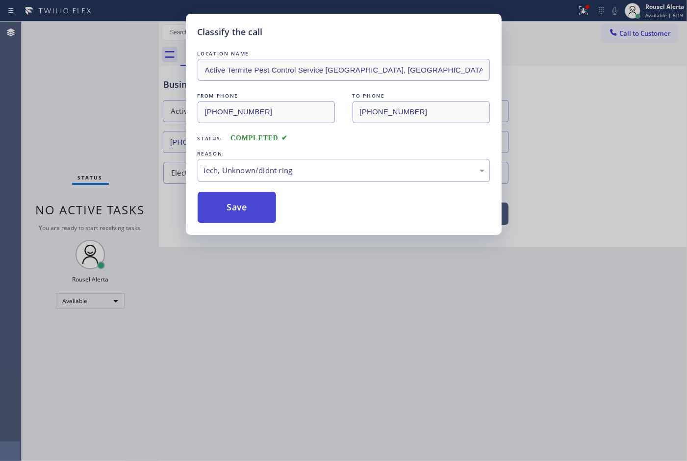
click at [258, 208] on button "Save" at bounding box center [237, 207] width 79 height 31
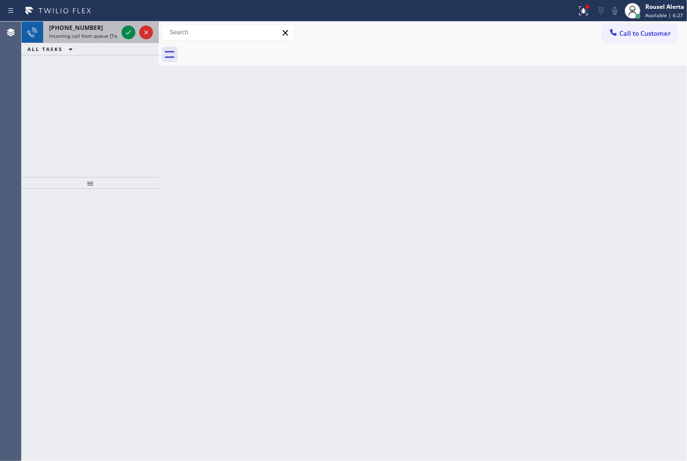
click at [94, 28] on div "[PHONE_NUMBER]" at bounding box center [83, 28] width 69 height 8
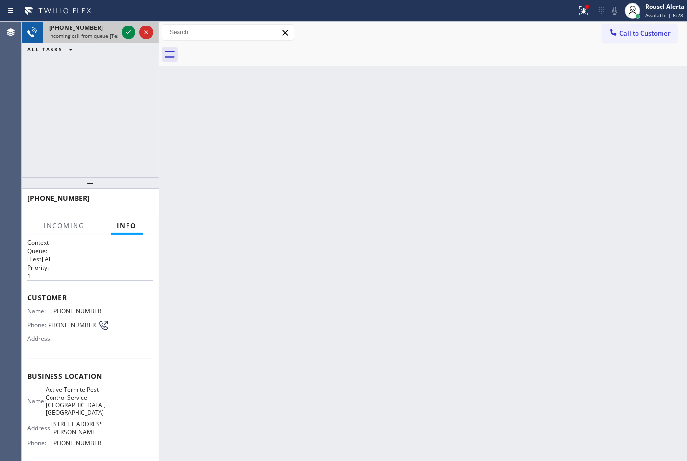
click at [114, 36] on span "Incoming call from queue [Test] All" at bounding box center [89, 35] width 81 height 7
click at [128, 32] on icon at bounding box center [129, 32] width 12 height 12
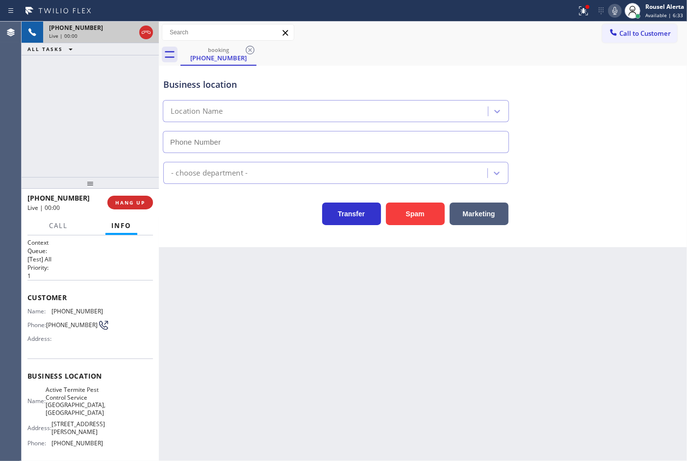
type input "[PHONE_NUMBER]"
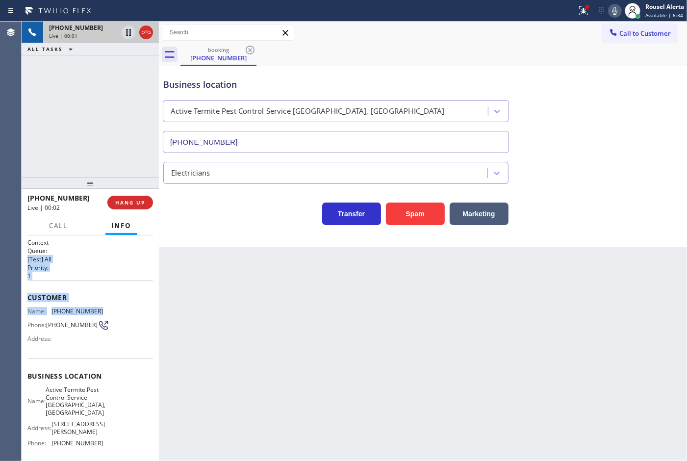
drag, startPoint x: 154, startPoint y: 253, endPoint x: 139, endPoint y: 281, distance: 31.6
click at [149, 312] on div "Context Queue: [Test] All Priority: 1 Customer Name: [PHONE_NUMBER] Phone: [PHO…" at bounding box center [90, 347] width 137 height 225
click at [125, 204] on span "HANG UP" at bounding box center [130, 202] width 30 height 7
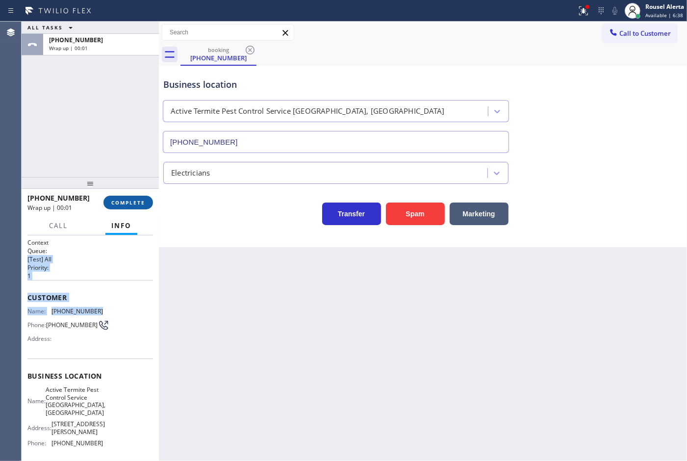
click at [125, 201] on span "COMPLETE" at bounding box center [128, 202] width 34 height 7
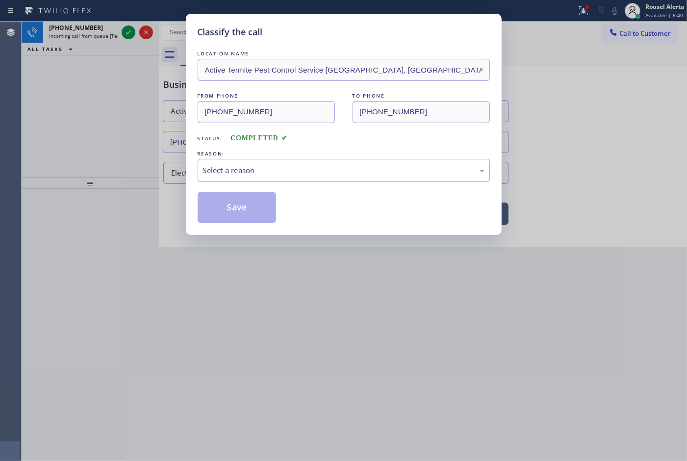
click at [243, 170] on div "Select a reason" at bounding box center [343, 170] width 281 height 11
click at [247, 209] on button "Save" at bounding box center [237, 207] width 79 height 31
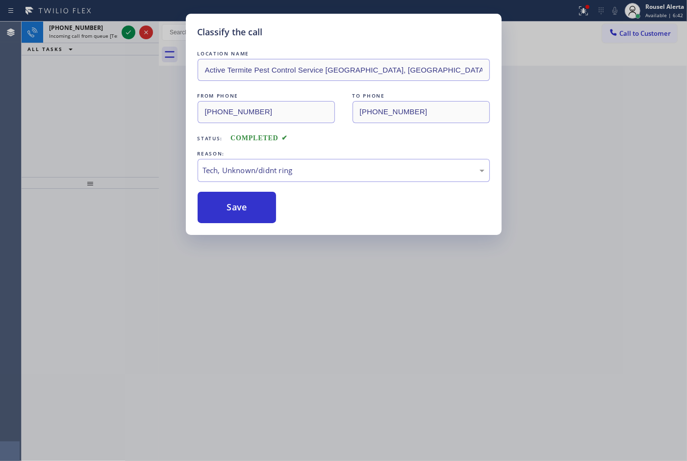
click at [97, 31] on div "Classify the call LOCATION NAME Active Termite Pest Control Service Bothell, Wa…" at bounding box center [343, 230] width 687 height 461
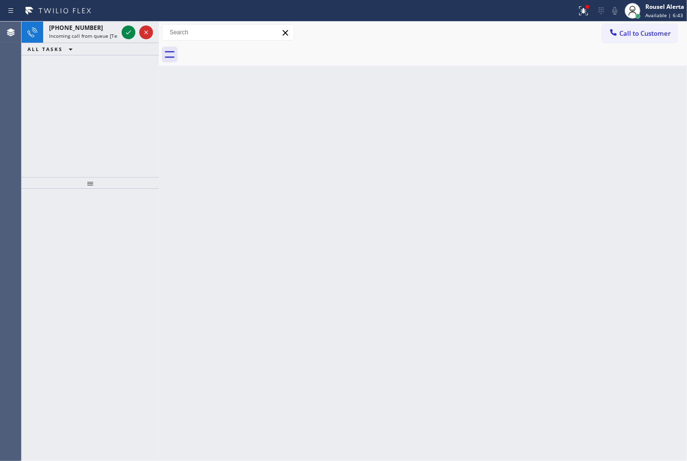
click at [97, 31] on div "[PHONE_NUMBER]" at bounding box center [83, 28] width 69 height 8
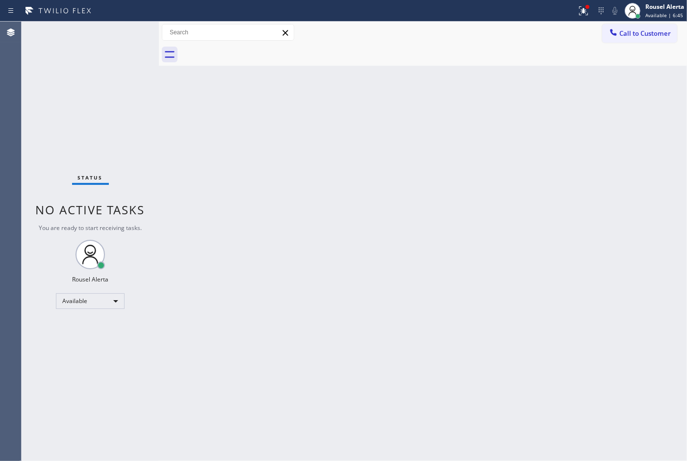
click at [126, 35] on div "Status No active tasks You are ready to start receiving tasks. Rousel Alerta Av…" at bounding box center [90, 241] width 137 height 439
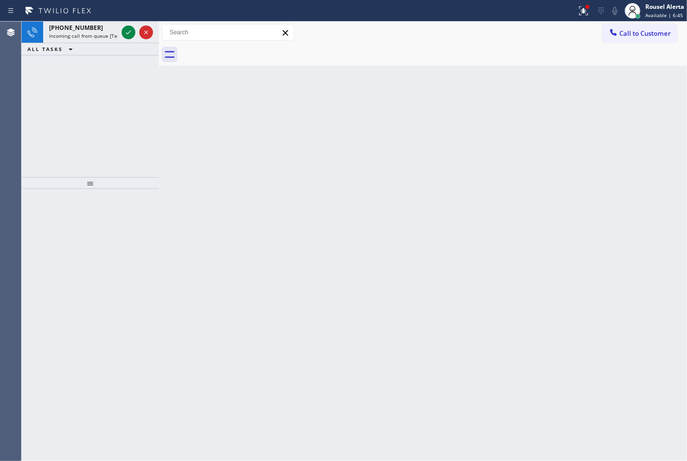
click at [126, 35] on icon at bounding box center [129, 32] width 12 height 12
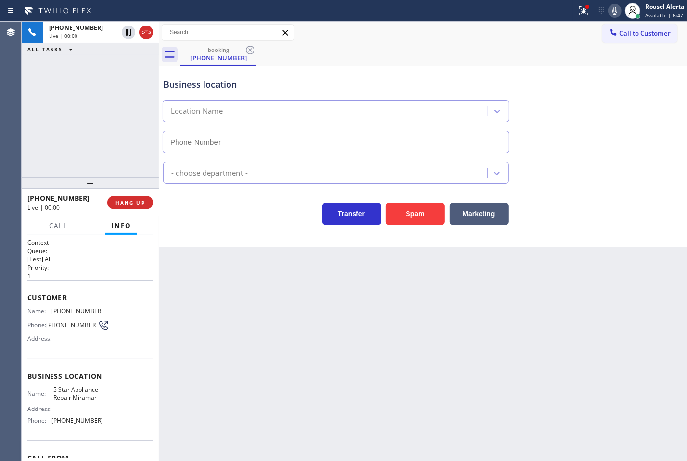
type input "[PHONE_NUMBER]"
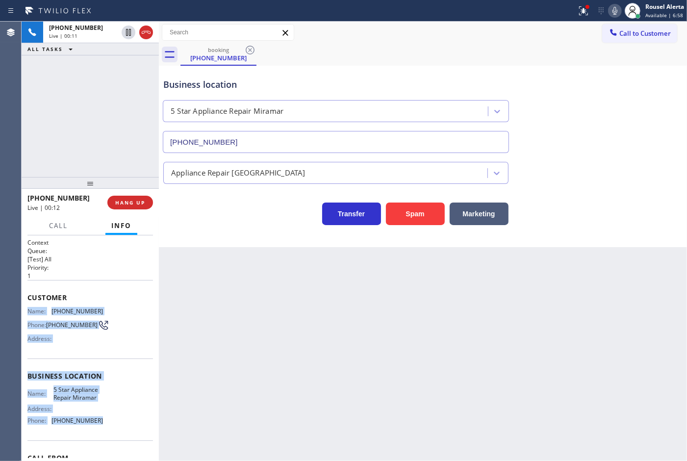
drag, startPoint x: 33, startPoint y: 317, endPoint x: 99, endPoint y: 420, distance: 123.0
click at [99, 420] on div "Context Queue: [Test] All Priority: 1 Customer Name: [PHONE_NUMBER] Phone: [PHO…" at bounding box center [90, 347] width 137 height 225
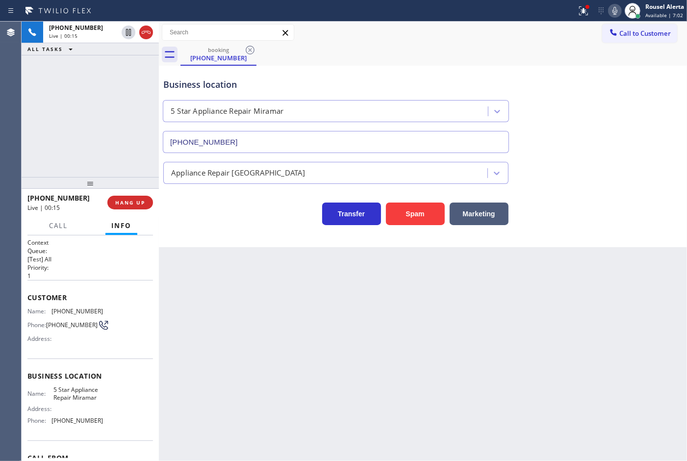
click at [533, 40] on div "Call to Customer Outbound call Location Search location Your caller id phone nu…" at bounding box center [423, 32] width 528 height 17
click at [580, 15] on icon at bounding box center [583, 11] width 12 height 12
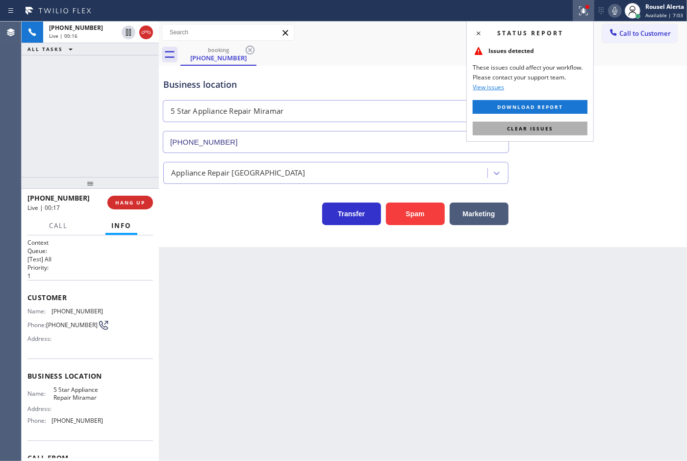
click at [542, 133] on button "Clear issues" at bounding box center [529, 129] width 115 height 14
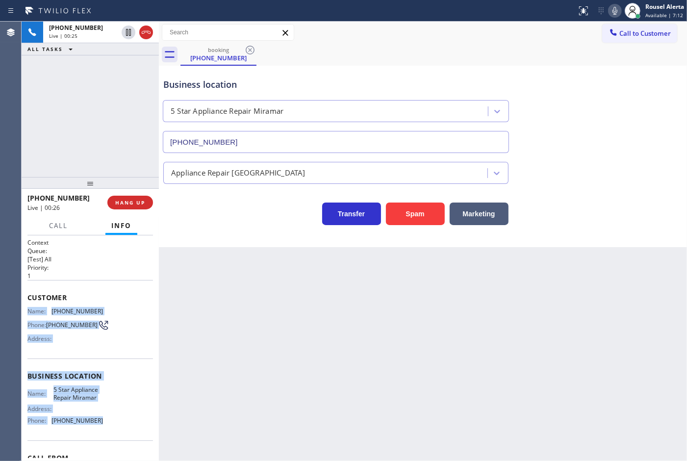
drag, startPoint x: 30, startPoint y: 317, endPoint x: 116, endPoint y: 422, distance: 135.5
click at [116, 422] on div "Context Queue: [Test] All Priority: 1 Customer Name: [PHONE_NUMBER] Phone: [PHO…" at bounding box center [90, 347] width 137 height 225
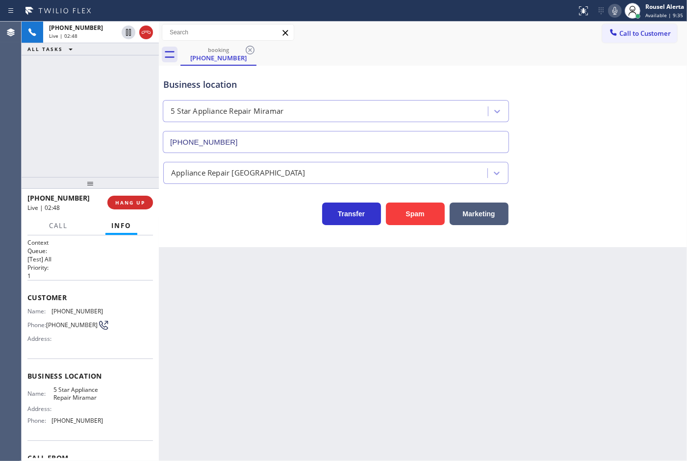
drag, startPoint x: 141, startPoint y: 99, endPoint x: 140, endPoint y: 94, distance: 5.0
click at [142, 100] on div "[PHONE_NUMBER] Live | 02:48 ALL TASKS ALL TASKS ACTIVE TASKS TASKS IN WRAP UP" at bounding box center [90, 99] width 137 height 155
click at [125, 37] on icon at bounding box center [129, 32] width 12 height 12
click at [611, 11] on icon at bounding box center [615, 11] width 12 height 12
drag, startPoint x: 513, startPoint y: 70, endPoint x: 519, endPoint y: 54, distance: 17.0
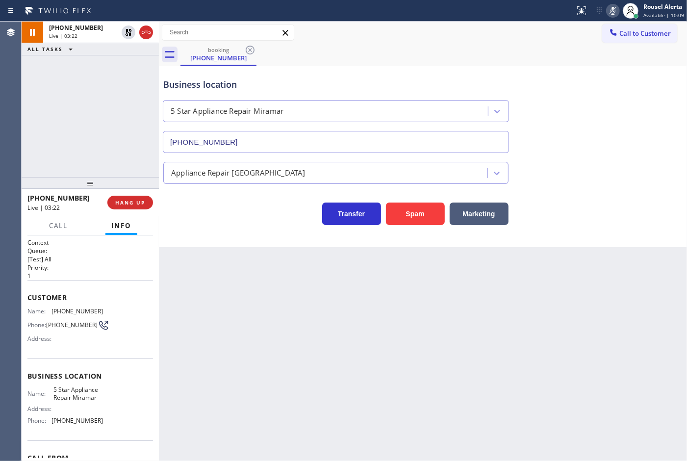
click at [513, 70] on div "Business location 5 Star Appliance Repair [GEOGRAPHIC_DATA] [PHONE_NUMBER]" at bounding box center [422, 108] width 523 height 89
click at [124, 33] on icon at bounding box center [129, 32] width 12 height 12
click at [616, 11] on icon at bounding box center [613, 11] width 12 height 12
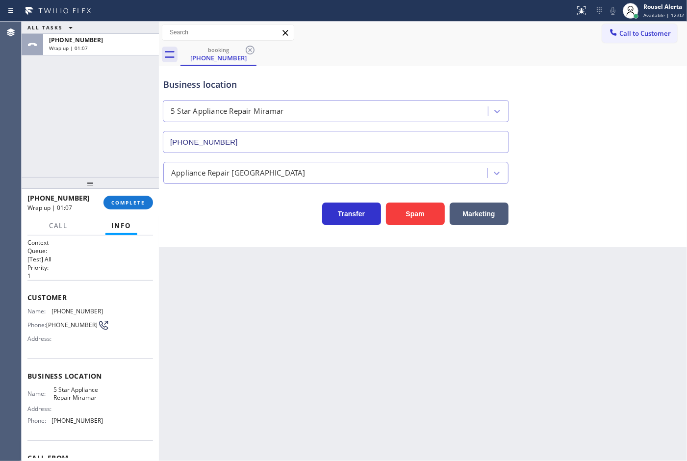
click at [125, 211] on div "[PHONE_NUMBER] Wrap up | 01:07 COMPLETE" at bounding box center [89, 202] width 125 height 25
click at [126, 201] on span "COMPLETE" at bounding box center [128, 202] width 34 height 7
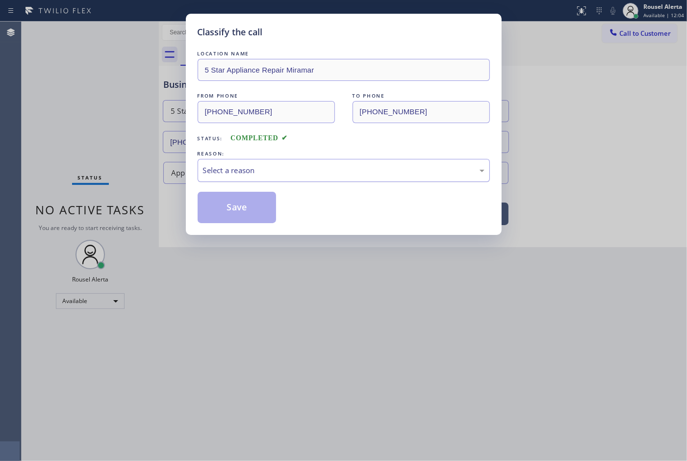
click at [255, 180] on div "Select a reason" at bounding box center [344, 170] width 292 height 23
click at [267, 209] on button "Save" at bounding box center [237, 207] width 79 height 31
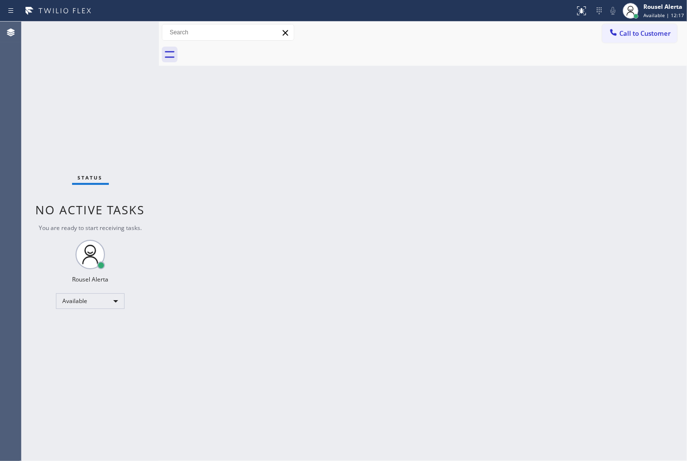
click at [419, 249] on div "Back to Dashboard Change Sender ID Customers Technicians Select a contact Outbo…" at bounding box center [423, 241] width 528 height 439
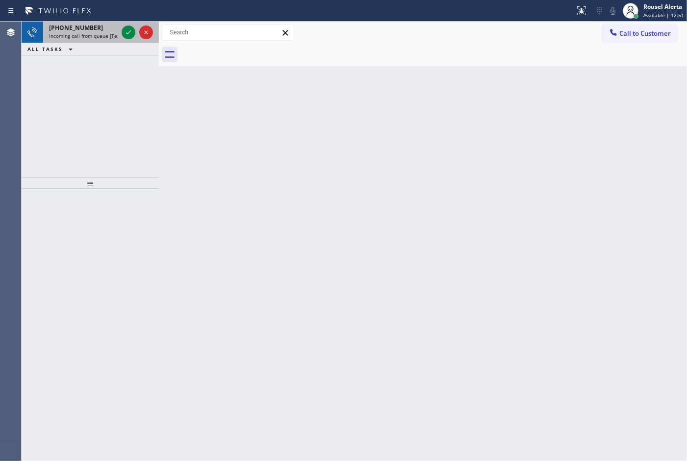
click at [98, 36] on span "Incoming call from queue [Test] All" at bounding box center [89, 35] width 81 height 7
click at [126, 31] on icon at bounding box center [129, 32] width 12 height 12
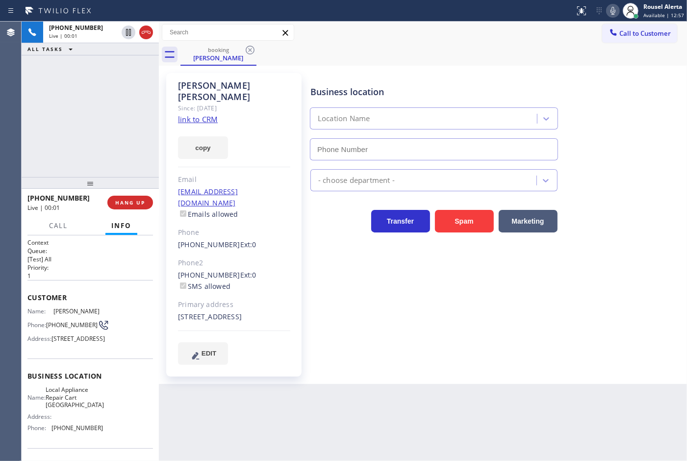
type input "[PHONE_NUMBER]"
click at [200, 114] on link "link to CRM" at bounding box center [198, 119] width 40 height 10
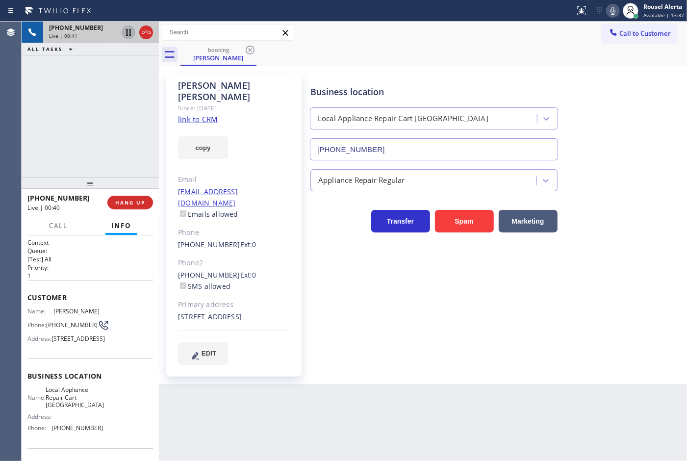
click at [129, 35] on icon at bounding box center [128, 32] width 5 height 7
drag, startPoint x: 614, startPoint y: 6, endPoint x: 601, endPoint y: 107, distance: 101.3
click at [614, 7] on icon at bounding box center [612, 11] width 5 height 8
click at [437, 73] on div "Business location Local Appliance Repair Cart [GEOGRAPHIC_DATA] [PHONE_NUMBER]" at bounding box center [496, 116] width 376 height 89
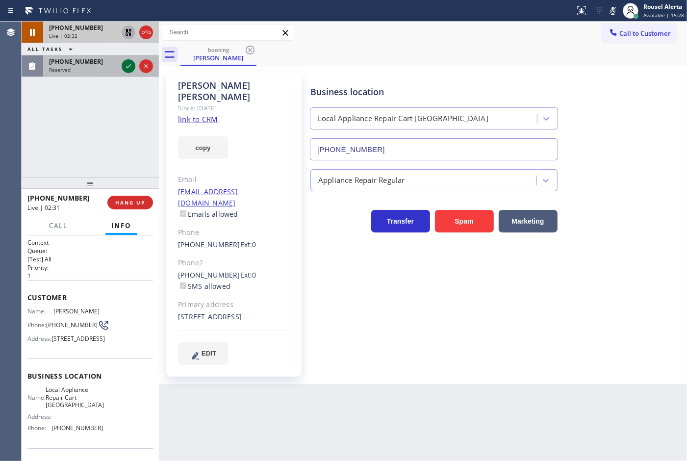
click at [123, 67] on icon at bounding box center [129, 66] width 12 height 12
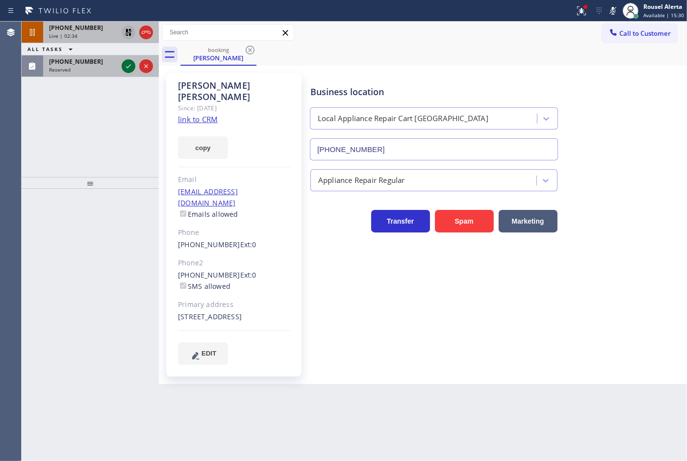
click at [124, 67] on icon at bounding box center [129, 66] width 12 height 12
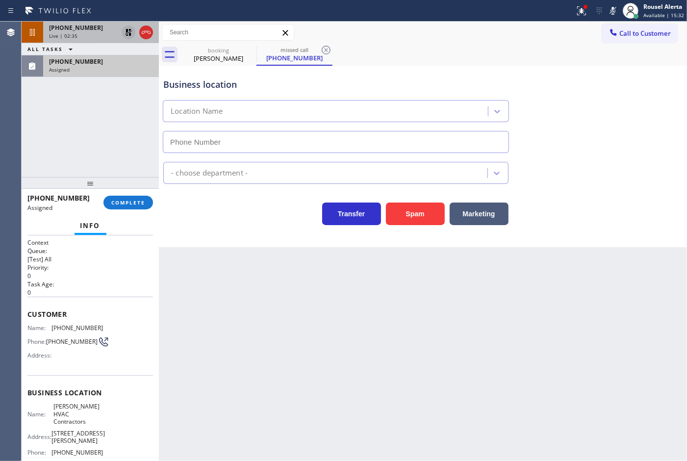
type input "[PHONE_NUMBER]"
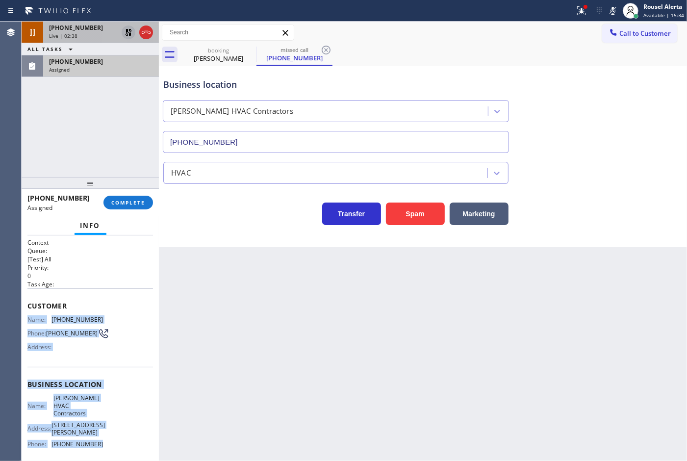
scroll to position [61, 0]
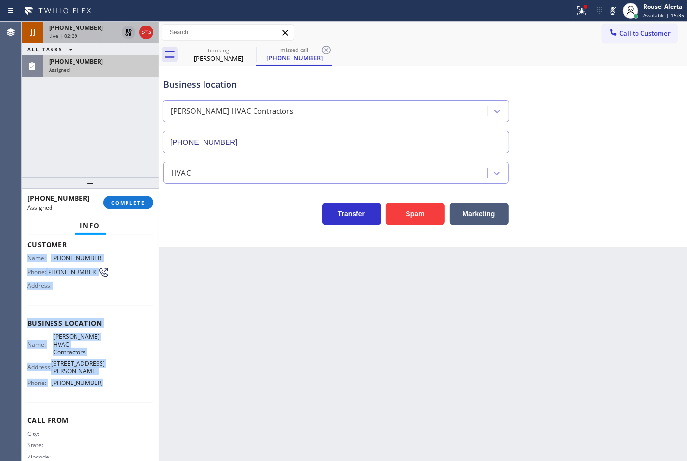
drag, startPoint x: 28, startPoint y: 319, endPoint x: 108, endPoint y: 407, distance: 119.1
click at [108, 407] on div "Context Queue: [Test] All Priority: 0 Task Age: Customer Name: [PHONE_NUMBER] P…" at bounding box center [89, 326] width 125 height 299
click at [65, 63] on span "[PHONE_NUMBER]" at bounding box center [76, 61] width 54 height 8
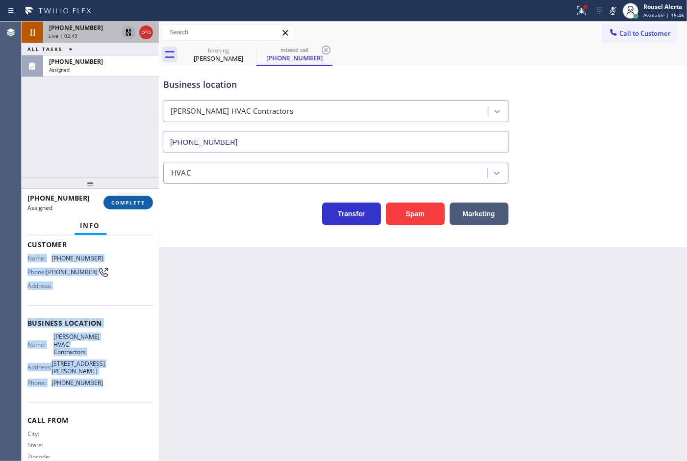
click at [135, 206] on button "COMPLETE" at bounding box center [128, 203] width 50 height 14
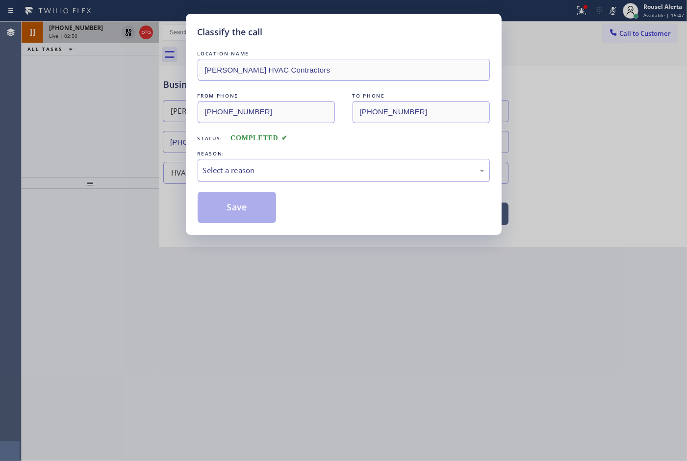
click at [225, 170] on div "Select a reason" at bounding box center [343, 170] width 281 height 11
click at [242, 202] on button "Save" at bounding box center [237, 207] width 79 height 31
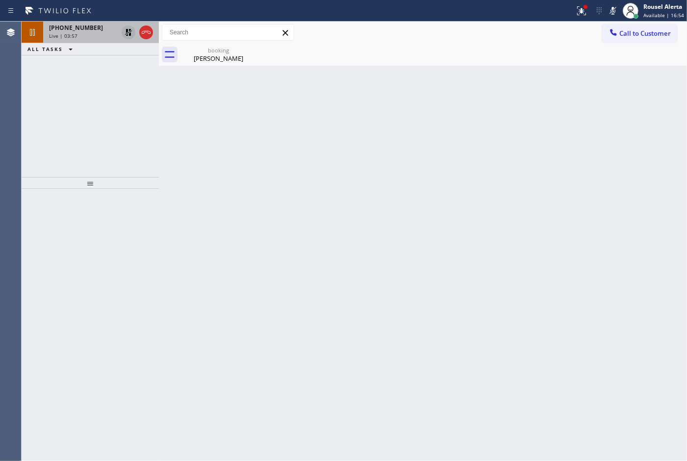
click at [122, 30] on div at bounding box center [129, 32] width 14 height 12
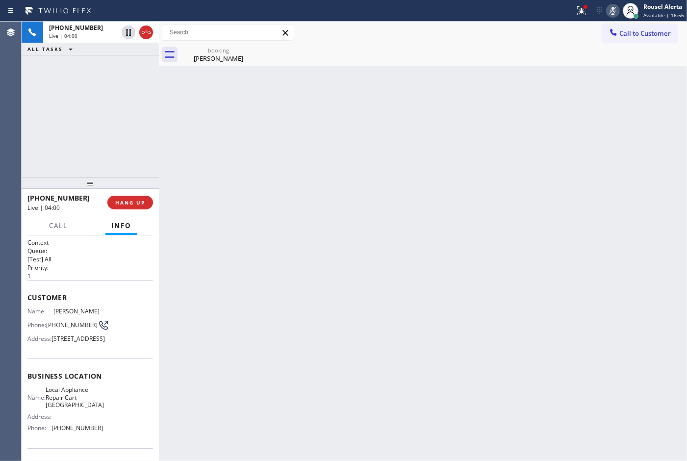
click at [612, 13] on icon at bounding box center [613, 11] width 12 height 12
click at [119, 68] on div "[PHONE_NUMBER] Live | 04:33 ALL TASKS ALL TASKS ACTIVE TASKS TASKS IN WRAP UP" at bounding box center [90, 99] width 137 height 155
click at [221, 52] on div "booking" at bounding box center [218, 50] width 74 height 7
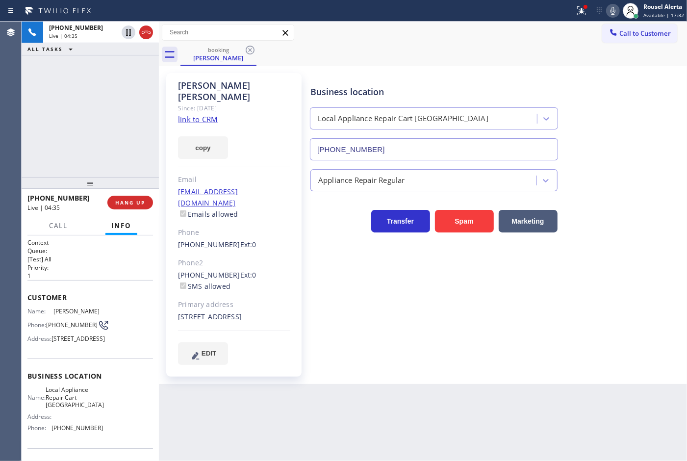
click at [348, 395] on div "Back to Dashboard Change Sender ID Customers Technicians Select a contact Outbo…" at bounding box center [423, 241] width 528 height 439
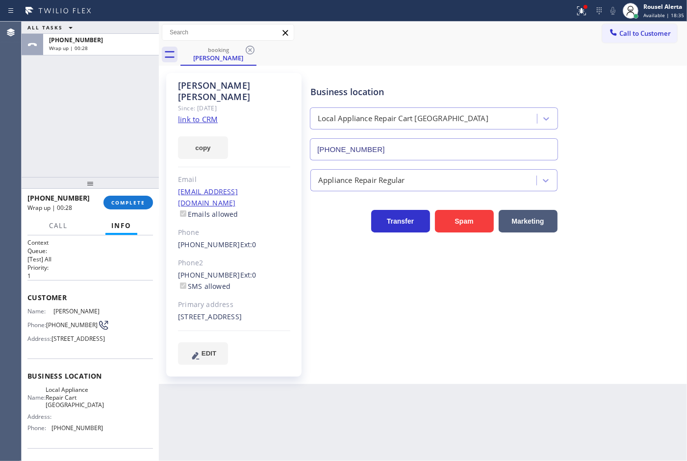
click at [87, 78] on div "ALL TASKS ALL TASKS ACTIVE TASKS TASKS IN WRAP UP [PHONE_NUMBER] Wrap up | 00:28" at bounding box center [90, 99] width 137 height 155
click at [136, 204] on span "COMPLETE" at bounding box center [128, 202] width 34 height 7
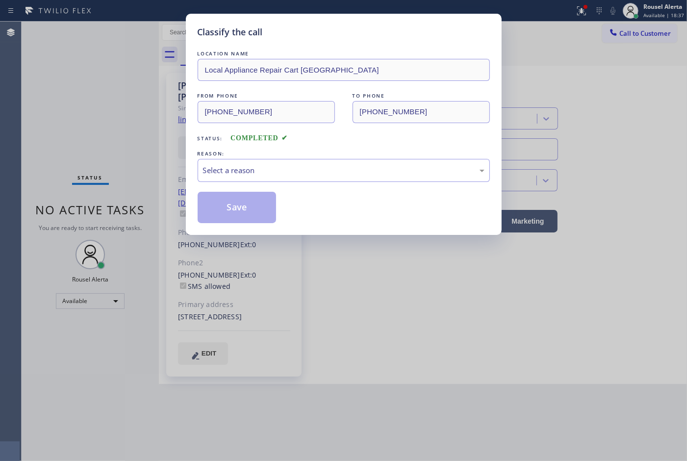
click at [248, 174] on div "Select a reason" at bounding box center [343, 170] width 281 height 11
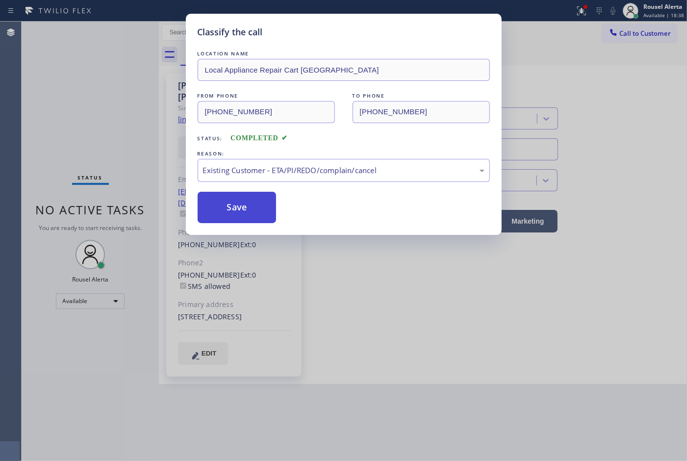
click at [260, 217] on button "Save" at bounding box center [237, 207] width 79 height 31
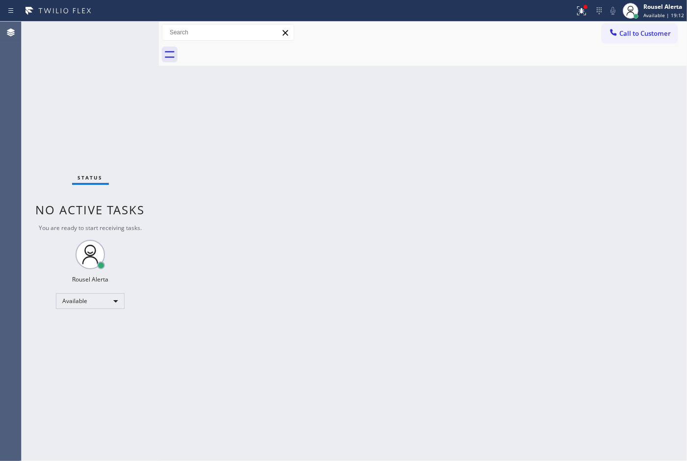
drag, startPoint x: 72, startPoint y: 83, endPoint x: 74, endPoint y: 54, distance: 29.0
click at [72, 83] on div "Status No active tasks You are ready to start receiving tasks. Rousel Alerta Av…" at bounding box center [90, 241] width 137 height 439
click at [320, 246] on div "Back to Dashboard Change Sender ID Customers Technicians Select a contact Outbo…" at bounding box center [423, 241] width 528 height 439
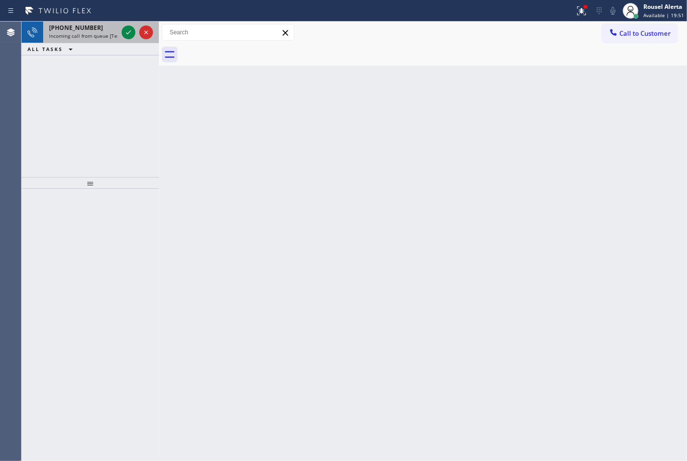
drag, startPoint x: 87, startPoint y: 32, endPoint x: 105, endPoint y: 34, distance: 18.3
click at [87, 32] on span "Incoming call from queue [Test] All" at bounding box center [89, 35] width 81 height 7
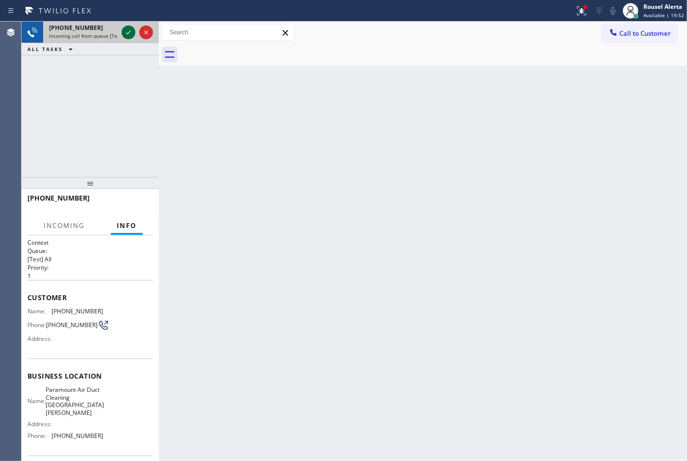
click at [126, 35] on icon at bounding box center [129, 32] width 12 height 12
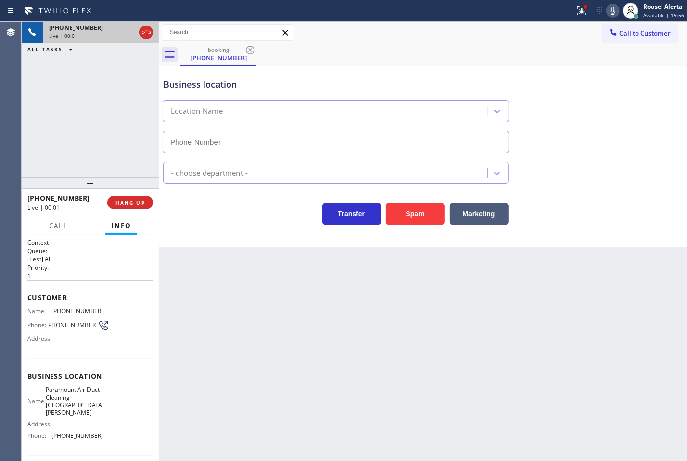
type input "[PHONE_NUMBER]"
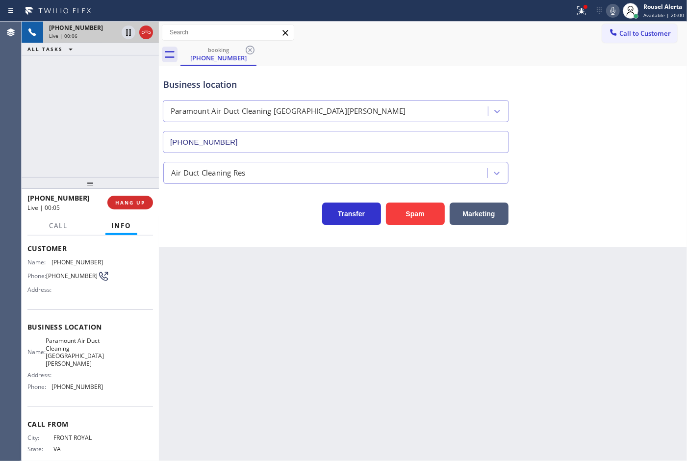
scroll to position [65, 0]
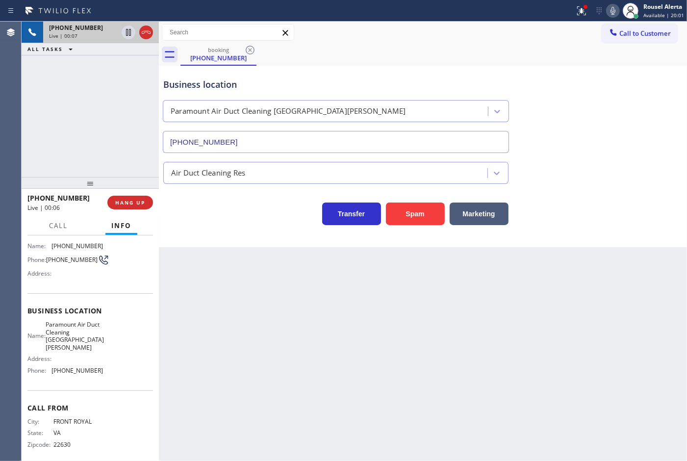
click at [261, 313] on div "Back to Dashboard Change Sender ID Customers Technicians Select a contact Outbo…" at bounding box center [423, 241] width 528 height 439
click at [304, 322] on div "Back to Dashboard Change Sender ID Customers Technicians Select a contact Outbo…" at bounding box center [423, 241] width 528 height 439
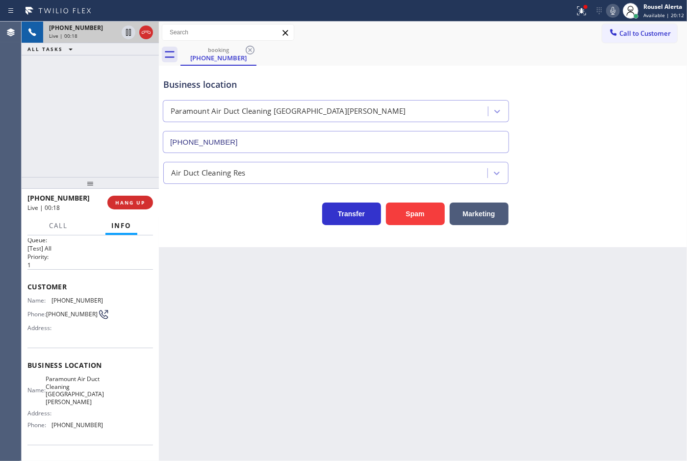
scroll to position [0, 0]
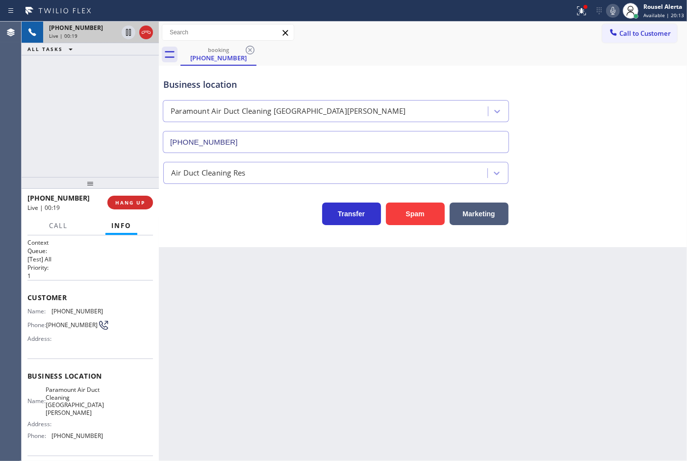
click at [259, 319] on div "Back to Dashboard Change Sender ID Customers Technicians Select a contact Outbo…" at bounding box center [423, 241] width 528 height 439
click at [261, 319] on div "Back to Dashboard Change Sender ID Customers Technicians Select a contact Outbo…" at bounding box center [423, 241] width 528 height 439
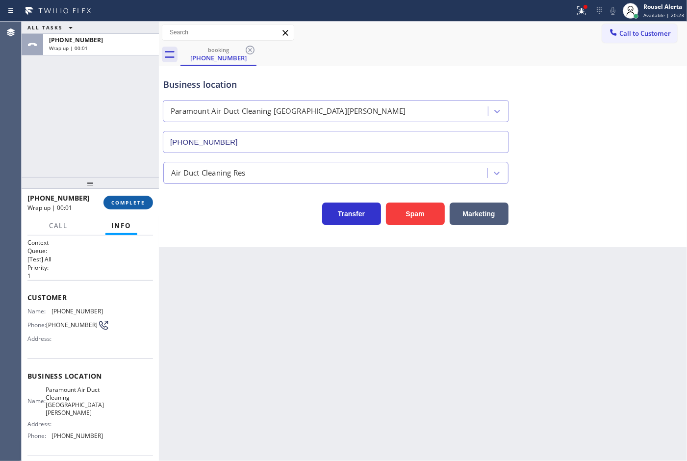
click at [133, 204] on span "COMPLETE" at bounding box center [128, 202] width 34 height 7
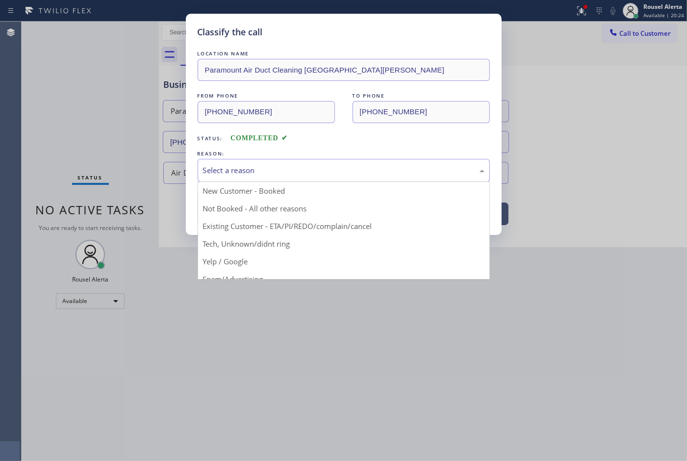
click at [228, 176] on div "Select a reason" at bounding box center [343, 170] width 281 height 11
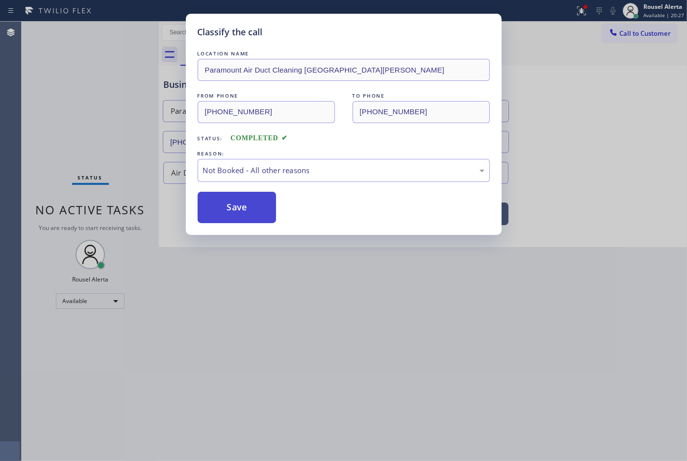
click at [227, 207] on button "Save" at bounding box center [237, 207] width 79 height 31
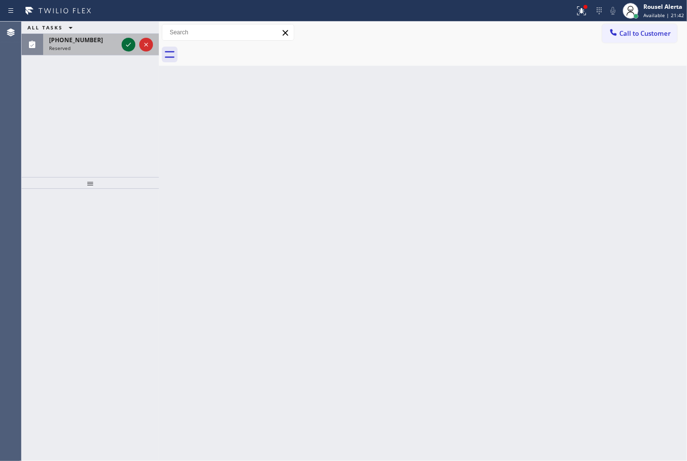
click at [125, 46] on icon at bounding box center [129, 45] width 12 height 12
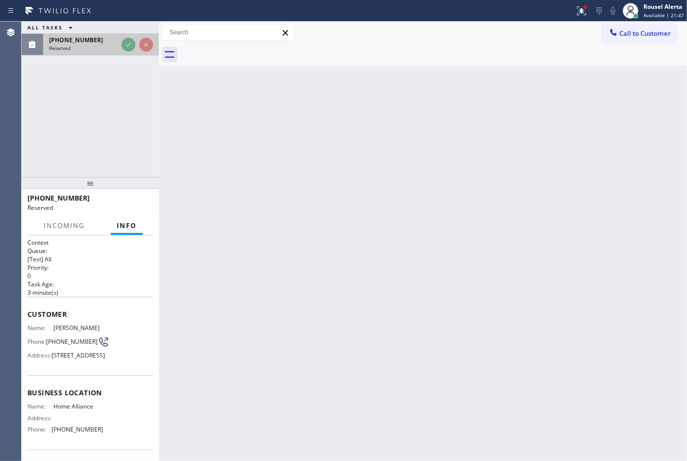
click at [125, 46] on icon at bounding box center [129, 45] width 12 height 12
click at [125, 46] on div "Assigned" at bounding box center [101, 48] width 104 height 7
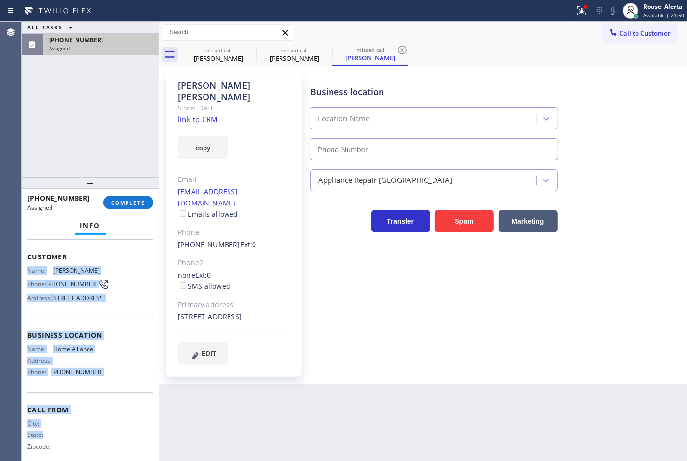
scroll to position [81, 0]
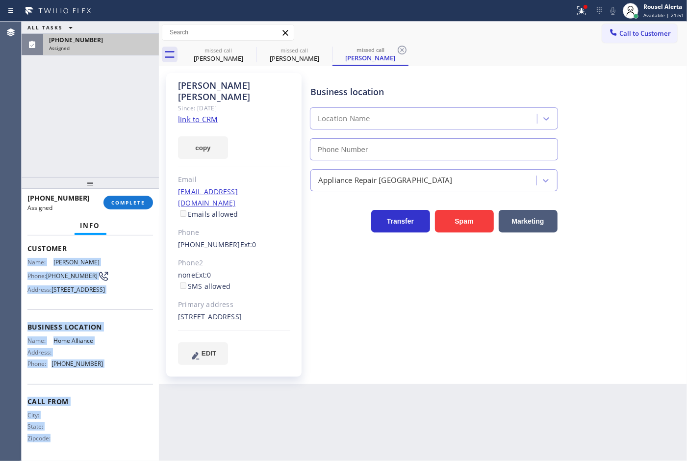
type input "[PHONE_NUMBER]"
drag, startPoint x: 25, startPoint y: 324, endPoint x: 118, endPoint y: 376, distance: 106.0
click at [118, 376] on div "Context Queue: [Test] All Priority: 0 Task Age: [DEMOGRAPHIC_DATA] minute(s) Cu…" at bounding box center [90, 347] width 137 height 225
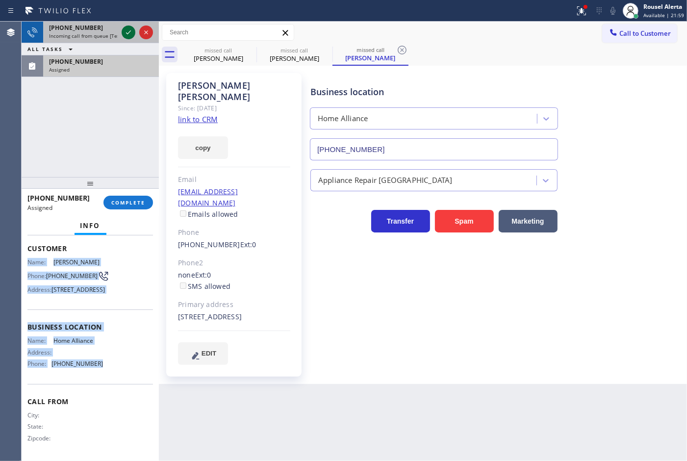
click at [125, 28] on icon at bounding box center [129, 32] width 12 height 12
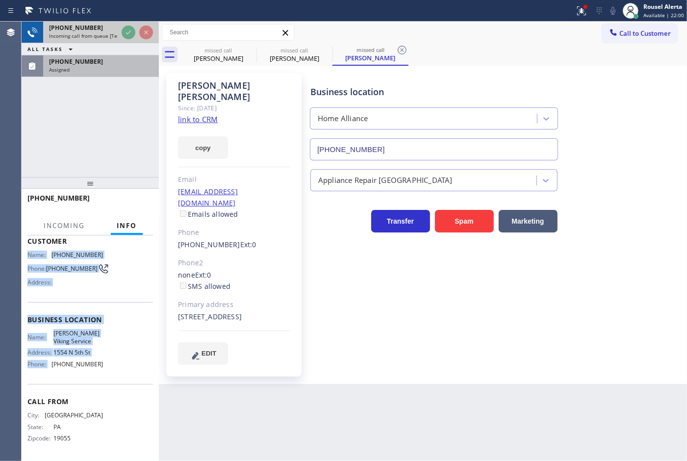
scroll to position [58, 0]
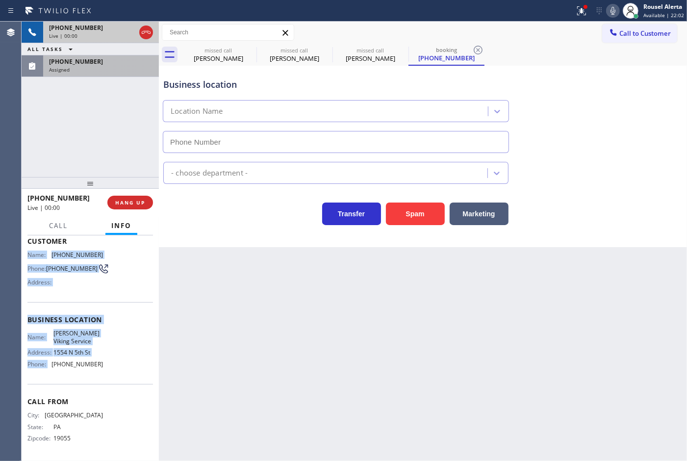
type input "[PHONE_NUMBER]"
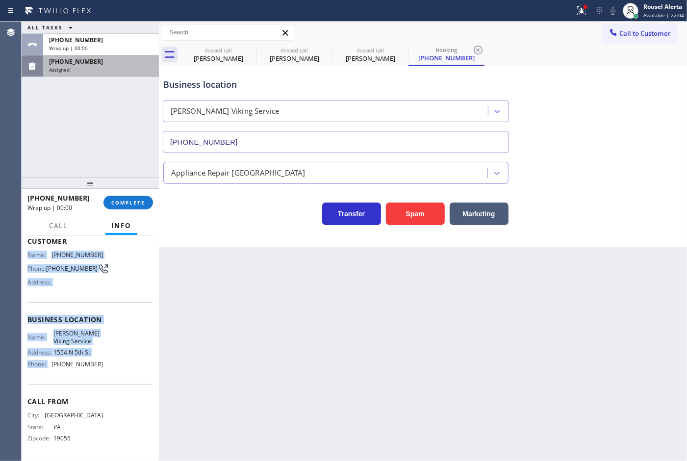
click at [101, 74] on div "[PHONE_NUMBER] Assigned" at bounding box center [99, 66] width 112 height 22
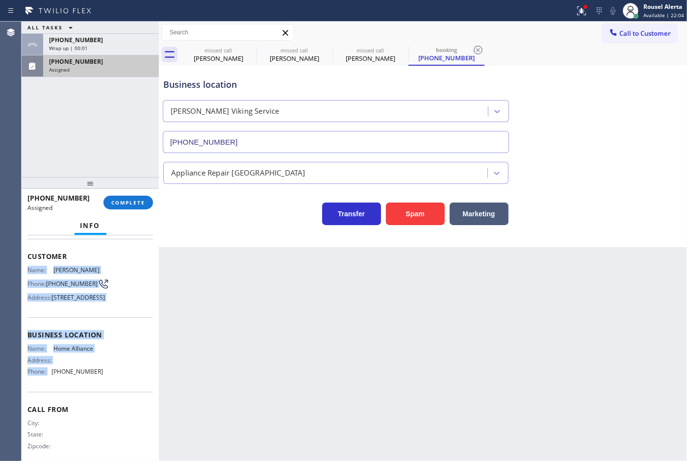
scroll to position [81, 0]
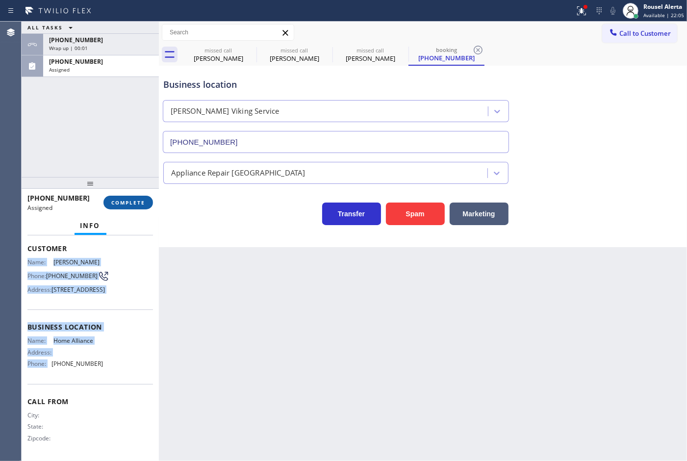
click at [109, 197] on button "COMPLETE" at bounding box center [128, 203] width 50 height 14
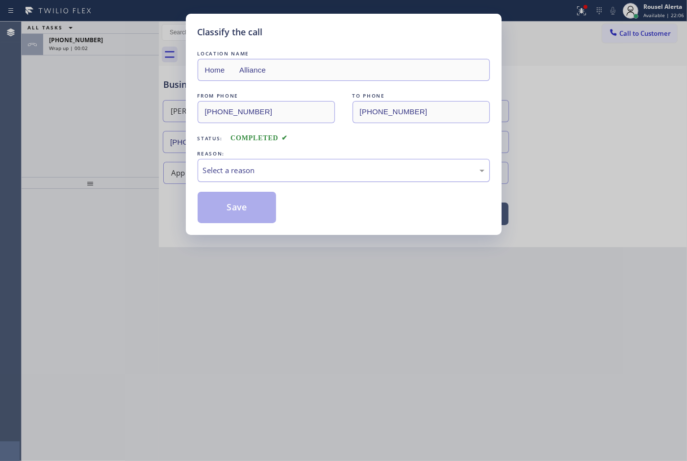
click at [236, 163] on div "Select a reason" at bounding box center [344, 170] width 292 height 23
click at [237, 207] on button "Save" at bounding box center [237, 207] width 79 height 31
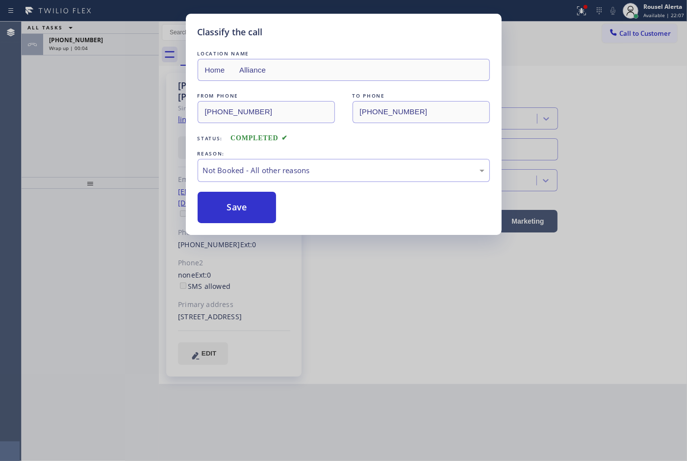
click at [114, 49] on div "Classify the call LOCATION NAME Home Alliance FROM PHONE [PHONE_NUMBER] TO PHON…" at bounding box center [343, 230] width 687 height 461
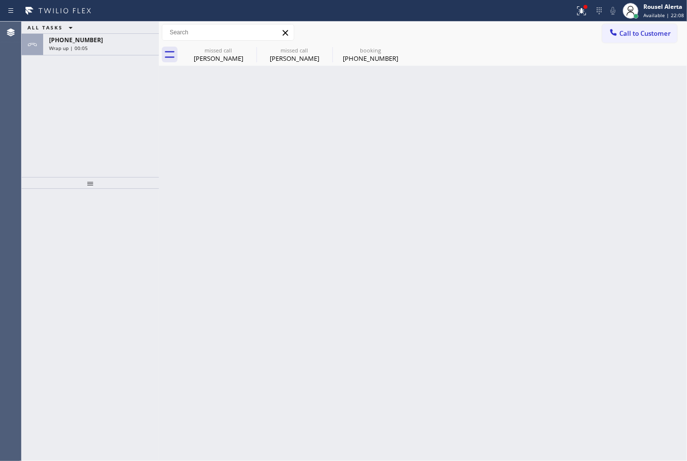
click at [114, 49] on div "Wrap up | 00:05" at bounding box center [101, 48] width 104 height 7
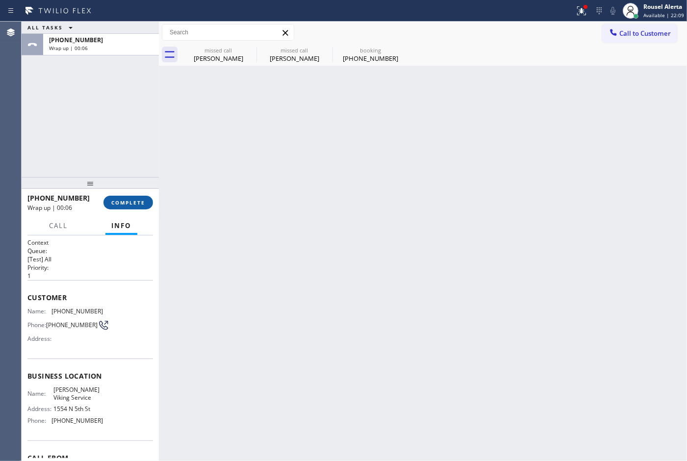
click at [116, 202] on span "COMPLETE" at bounding box center [128, 202] width 34 height 7
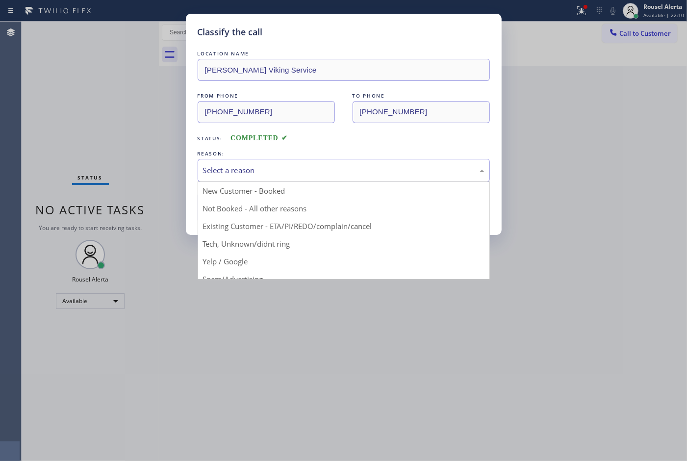
click at [206, 175] on div "Select a reason" at bounding box center [343, 170] width 281 height 11
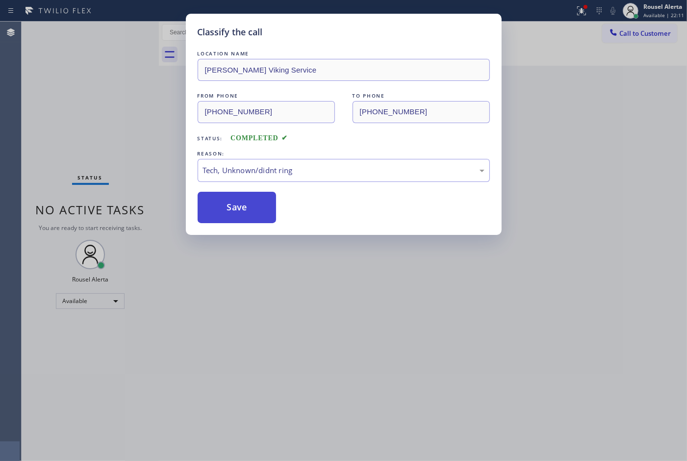
click at [238, 211] on button "Save" at bounding box center [237, 207] width 79 height 31
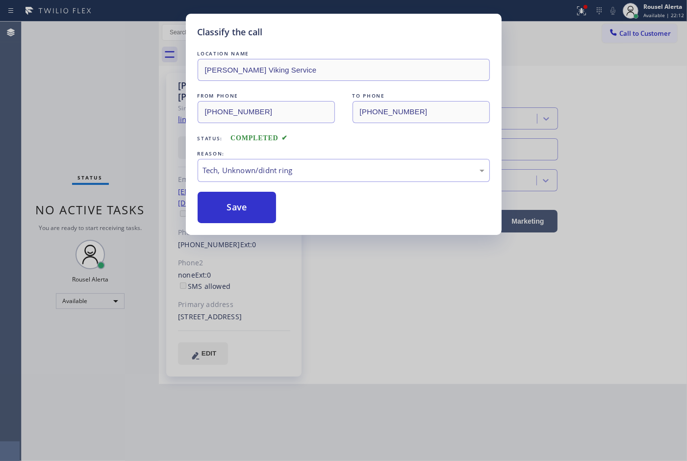
click at [317, 341] on div "Classify the call LOCATION NAME [PERSON_NAME] Viking Service FROM PHONE [PHONE_…" at bounding box center [343, 230] width 687 height 461
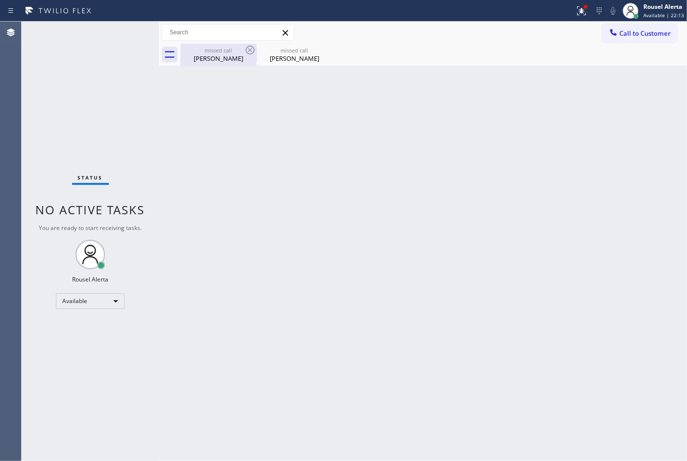
click at [185, 47] on div "missed call" at bounding box center [218, 50] width 74 height 7
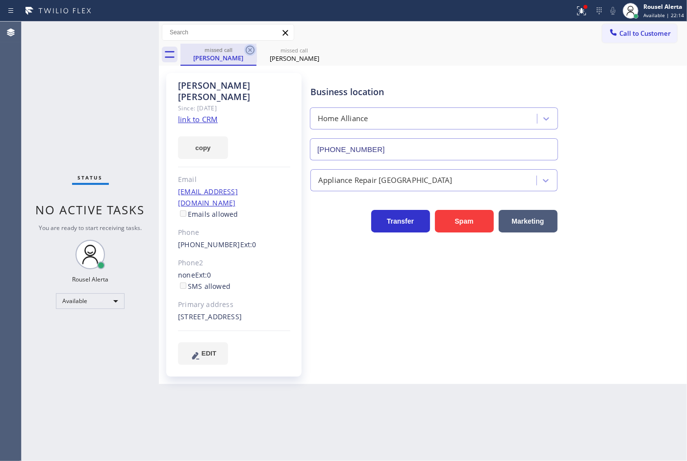
click at [248, 50] on icon at bounding box center [250, 50] width 12 height 12
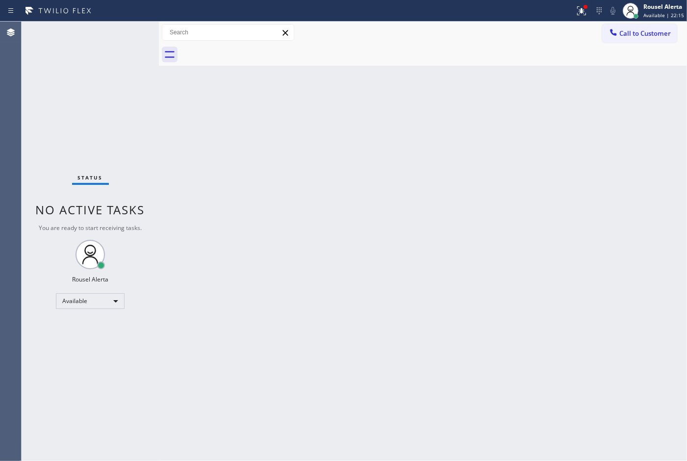
click at [395, 207] on div "Back to Dashboard Change Sender ID Customers Technicians Select a contact Outbo…" at bounding box center [423, 241] width 528 height 439
click at [581, 18] on button at bounding box center [582, 11] width 22 height 22
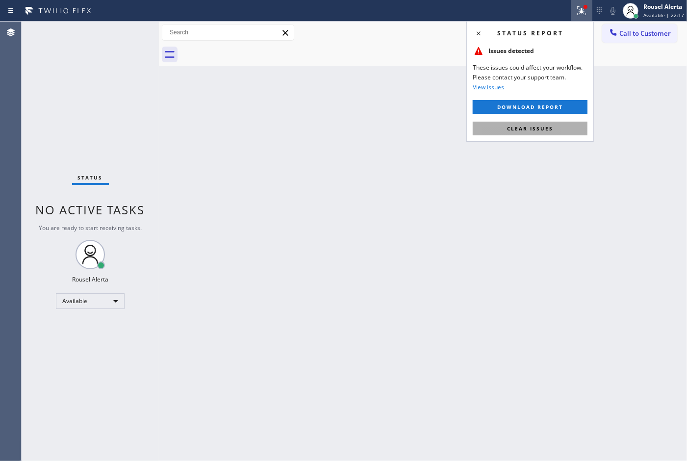
click at [558, 130] on button "Clear issues" at bounding box center [529, 129] width 115 height 14
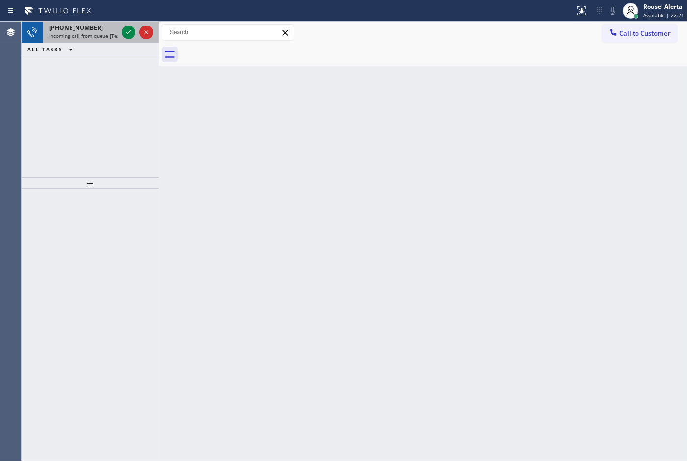
click at [94, 33] on span "Incoming call from queue [Test] All" at bounding box center [89, 35] width 81 height 7
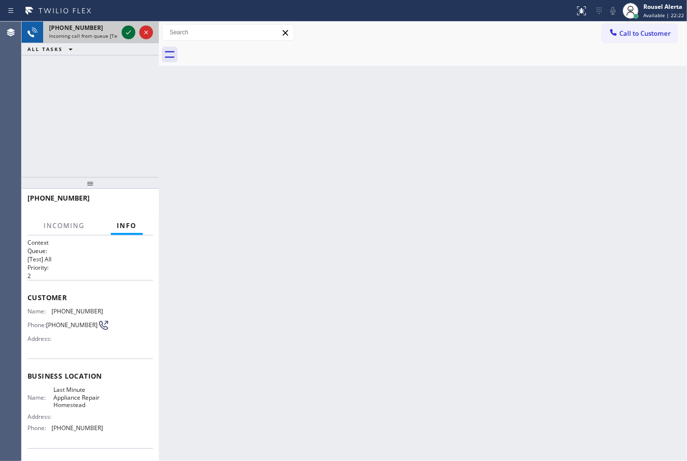
click at [128, 30] on icon at bounding box center [129, 32] width 12 height 12
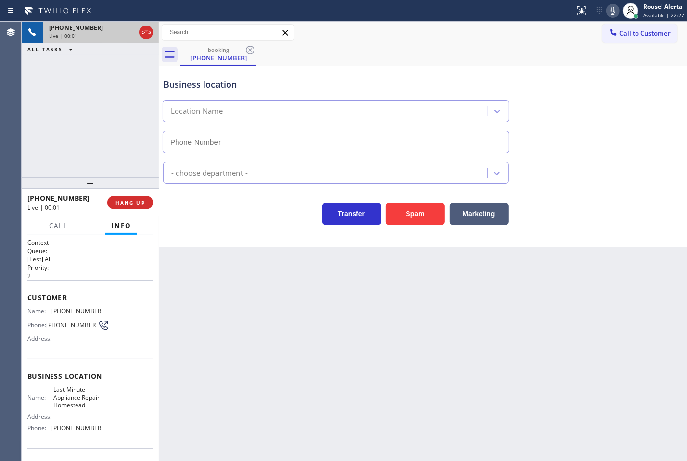
type input "[PHONE_NUMBER]"
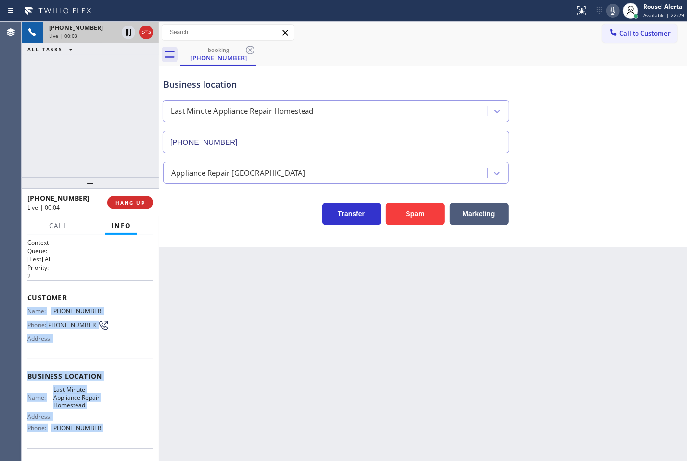
drag, startPoint x: 27, startPoint y: 310, endPoint x: 105, endPoint y: 435, distance: 147.6
click at [105, 435] on div "Context Queue: [Test] All Priority: 2 Customer Name: [PHONE_NUMBER] Phone: [PHO…" at bounding box center [89, 380] width 125 height 284
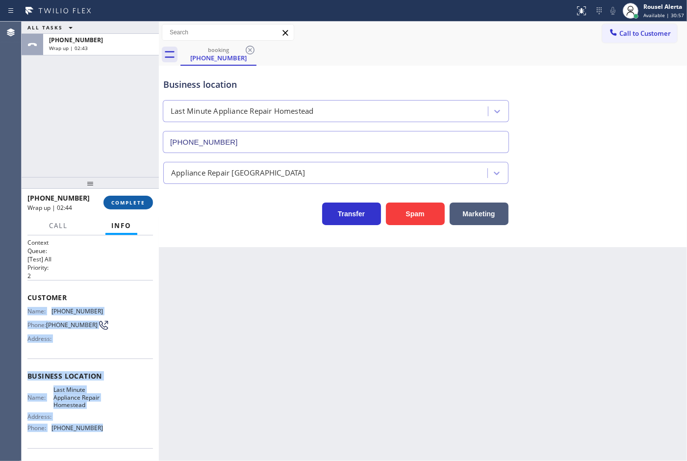
click at [118, 200] on span "COMPLETE" at bounding box center [128, 202] width 34 height 7
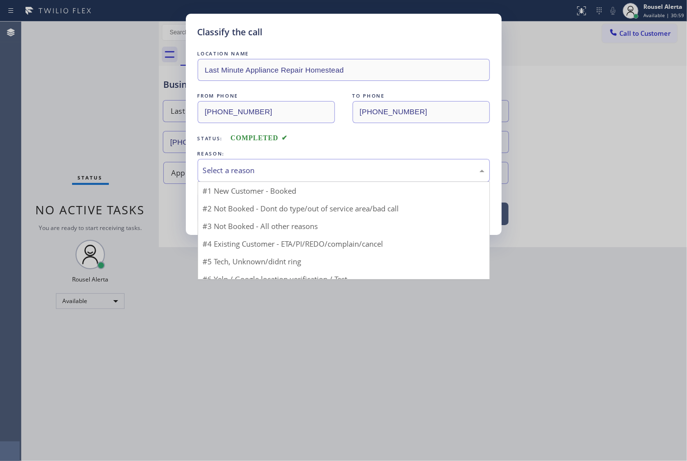
click at [271, 175] on div "Select a reason" at bounding box center [343, 170] width 281 height 11
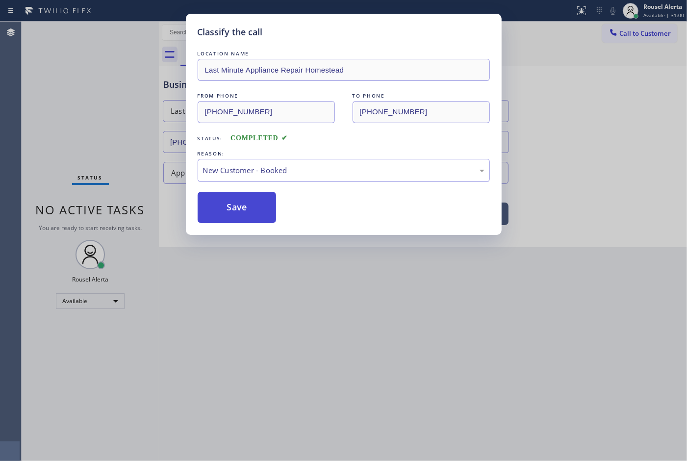
click at [243, 207] on button "Save" at bounding box center [237, 207] width 79 height 31
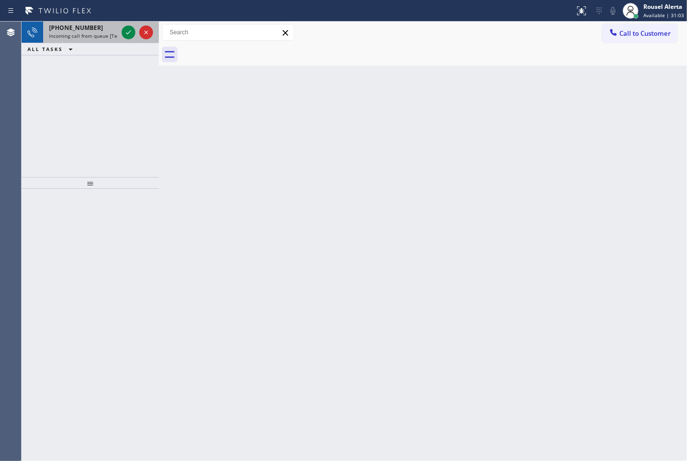
drag, startPoint x: 97, startPoint y: 35, endPoint x: 118, endPoint y: 36, distance: 20.6
click at [99, 35] on span "Incoming call from queue [Test] All" at bounding box center [89, 35] width 81 height 7
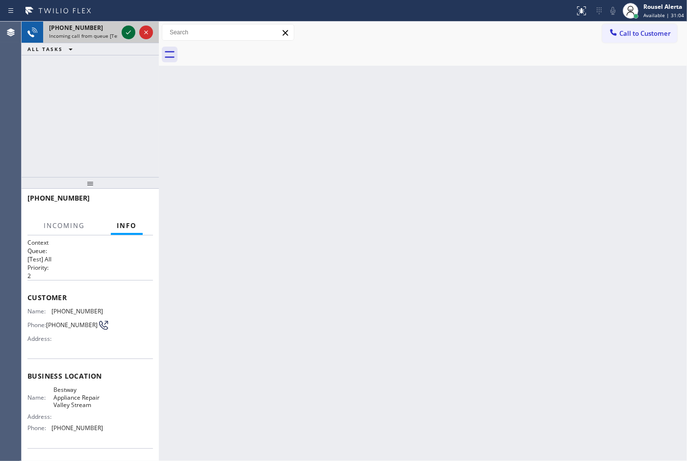
click at [125, 36] on icon at bounding box center [129, 32] width 12 height 12
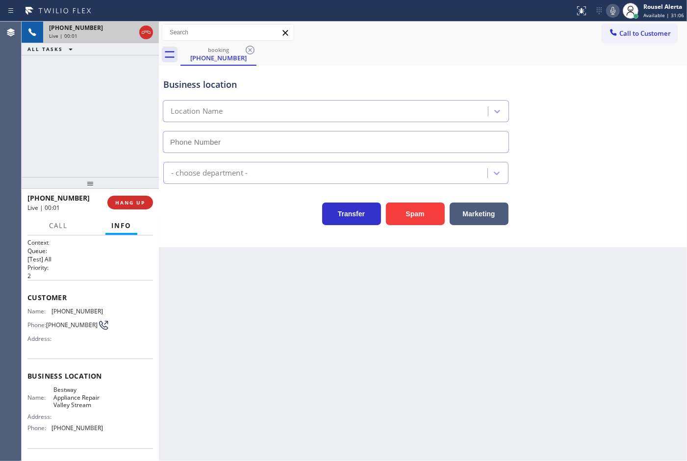
type input "[PHONE_NUMBER]"
click at [232, 305] on div "Back to Dashboard Change Sender ID Customers Technicians Select a contact Outbo…" at bounding box center [423, 241] width 528 height 439
click at [135, 206] on button "HANG UP" at bounding box center [130, 203] width 46 height 14
click at [305, 342] on div "Back to Dashboard Change Sender ID Customers Technicians Select a contact Outbo…" at bounding box center [423, 241] width 528 height 439
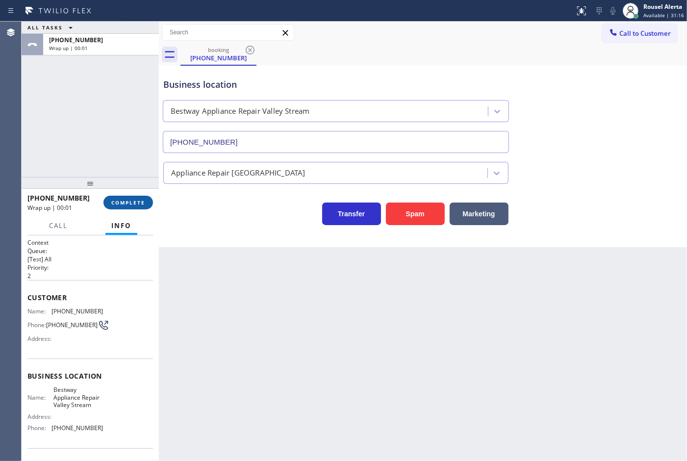
click at [140, 202] on span "COMPLETE" at bounding box center [128, 202] width 34 height 7
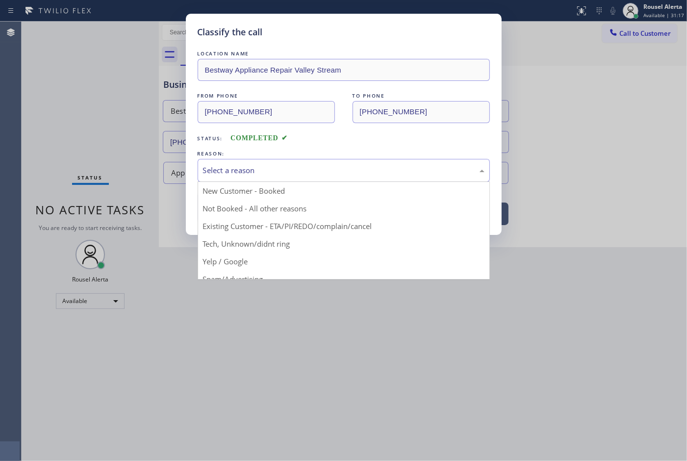
click at [274, 168] on div "Select a reason" at bounding box center [343, 170] width 281 height 11
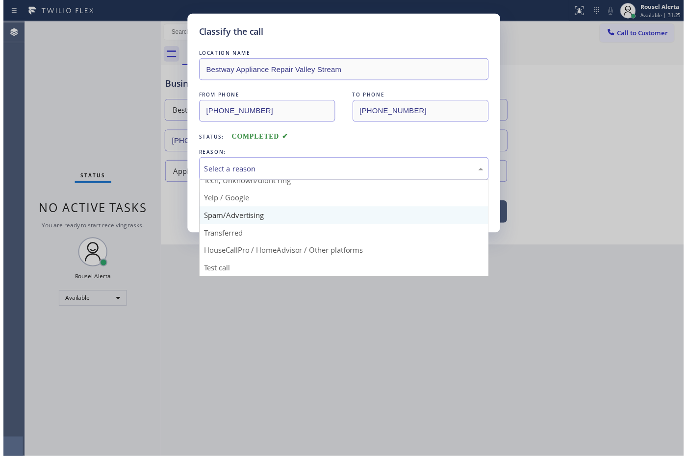
scroll to position [6, 0]
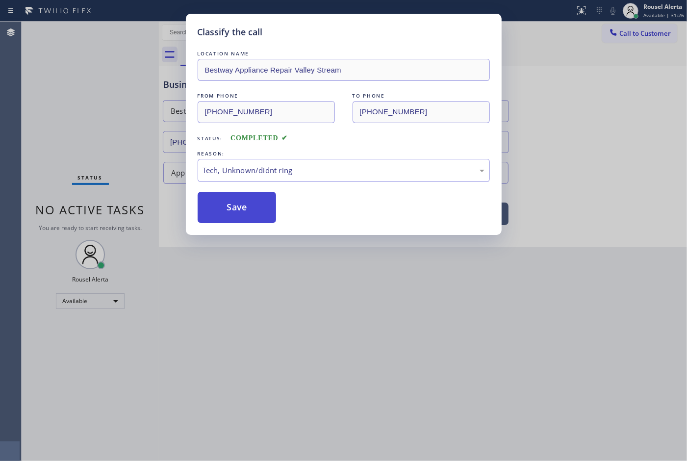
click at [257, 210] on button "Save" at bounding box center [237, 207] width 79 height 31
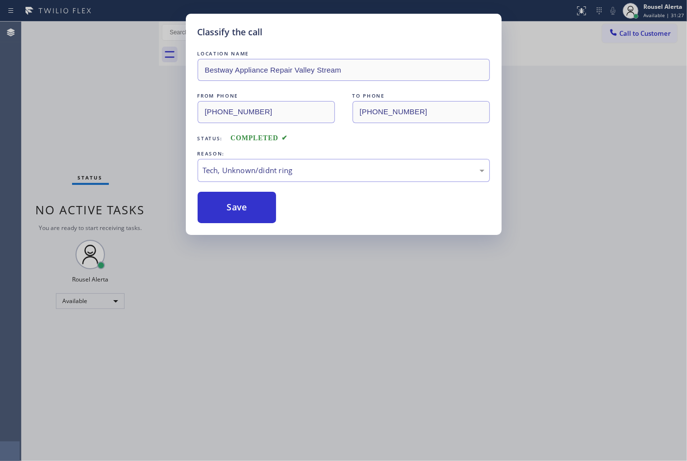
click at [371, 344] on div "Classify the call LOCATION NAME Bestway Appliance Repair Valley Stream FROM PHO…" at bounding box center [343, 230] width 687 height 461
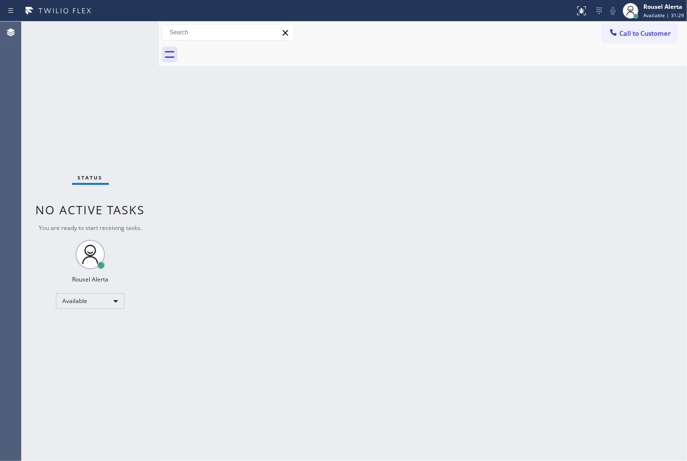
click at [427, 244] on div "Back to Dashboard Change Sender ID Customers Technicians Select a contact Outbo…" at bounding box center [423, 241] width 528 height 439
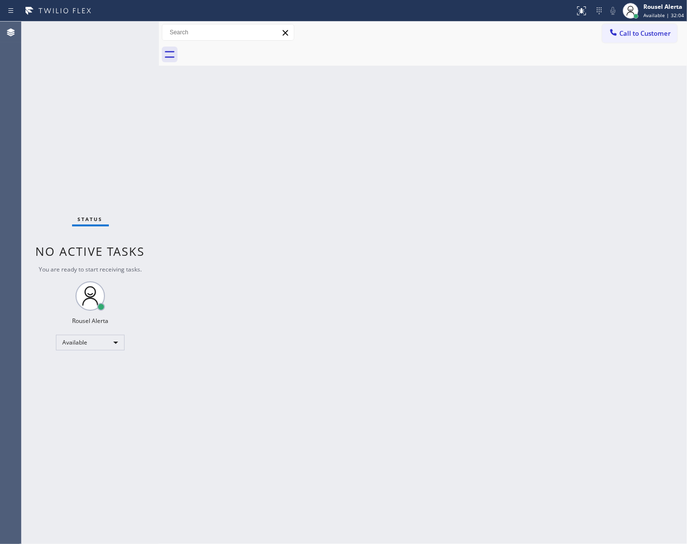
click at [315, 349] on div "Back to Dashboard Change Sender ID Customers Technicians Select a contact Outbo…" at bounding box center [423, 283] width 528 height 522
click at [88, 45] on div "Status No active tasks You are ready to start receiving tasks. Rousel Alerta Av…" at bounding box center [90, 283] width 137 height 522
click at [311, 460] on div "Back to Dashboard Change Sender ID Customers Technicians Select a contact Outbo…" at bounding box center [423, 283] width 528 height 522
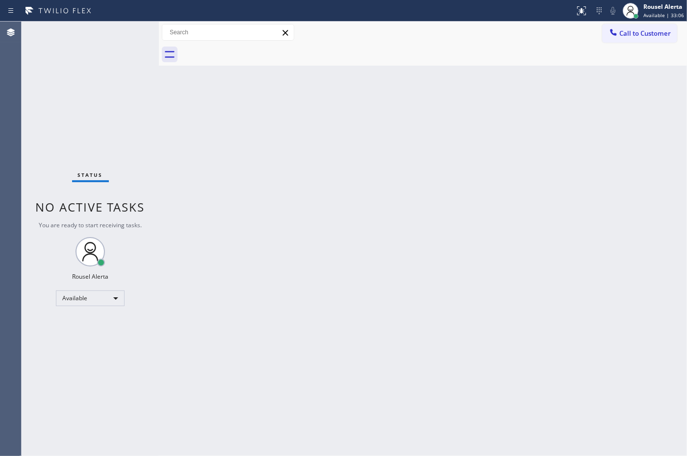
click at [176, 147] on div "Back to Dashboard Change Sender ID Customers Technicians Select a contact Outbo…" at bounding box center [423, 239] width 528 height 435
click at [281, 196] on div "Back to Dashboard Change Sender ID Customers Technicians Select a contact Outbo…" at bounding box center [423, 239] width 528 height 435
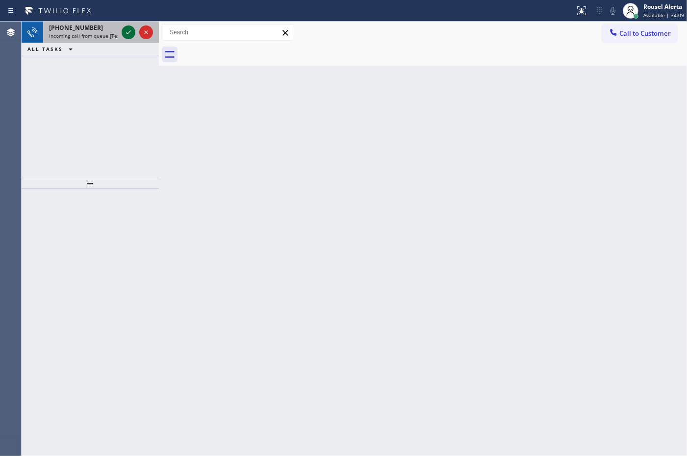
click at [123, 29] on icon at bounding box center [129, 32] width 12 height 12
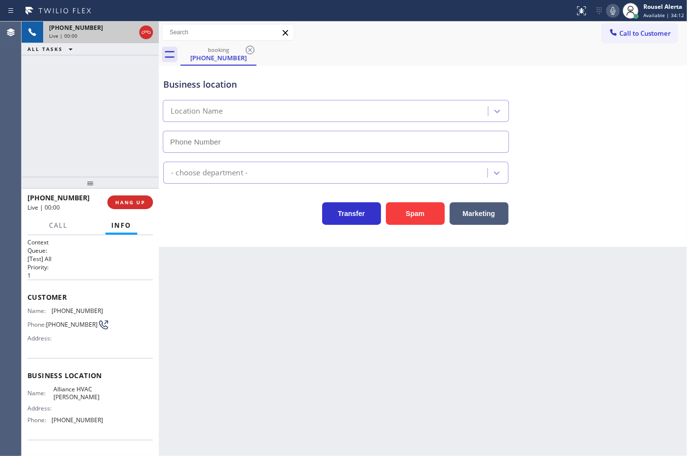
type input "[PHONE_NUMBER]"
click at [401, 206] on button "Spam" at bounding box center [415, 213] width 59 height 23
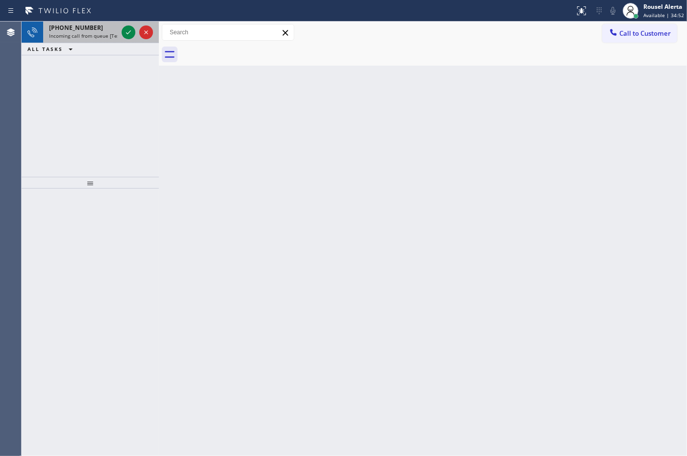
click at [100, 25] on div "[PHONE_NUMBER]" at bounding box center [83, 28] width 69 height 8
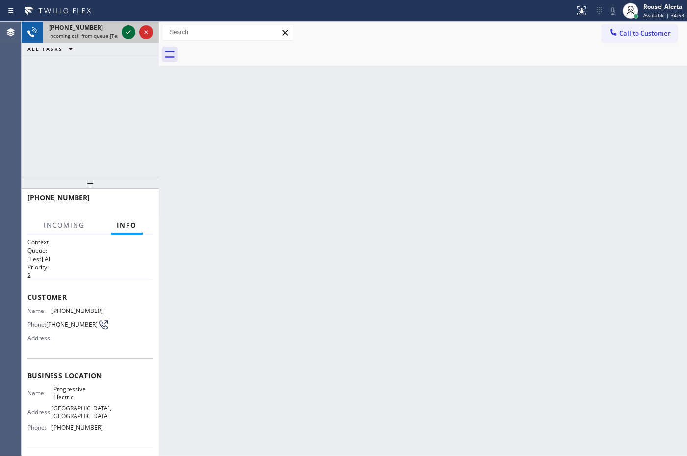
click at [127, 32] on icon at bounding box center [129, 32] width 12 height 12
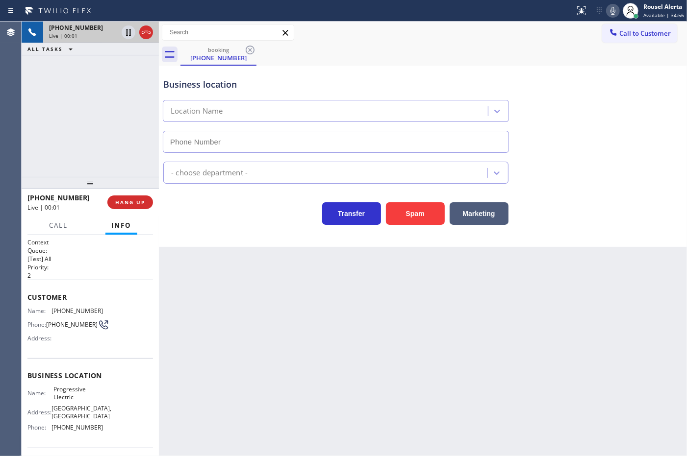
type input "[PHONE_NUMBER]"
click at [281, 304] on div "Back to Dashboard Change Sender ID Customers Technicians Select a contact Outbo…" at bounding box center [423, 239] width 528 height 435
drag, startPoint x: 281, startPoint y: 305, endPoint x: 282, endPoint y: 280, distance: 24.6
click at [282, 298] on div "Back to Dashboard Change Sender ID Customers Technicians Select a contact Outbo…" at bounding box center [423, 239] width 528 height 435
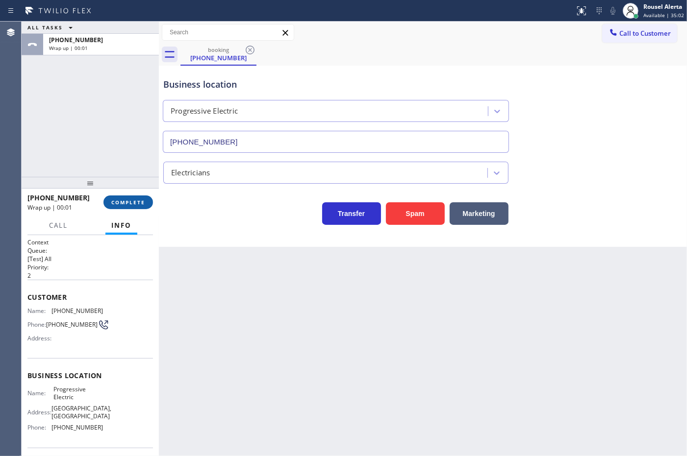
click at [142, 202] on span "COMPLETE" at bounding box center [128, 202] width 34 height 7
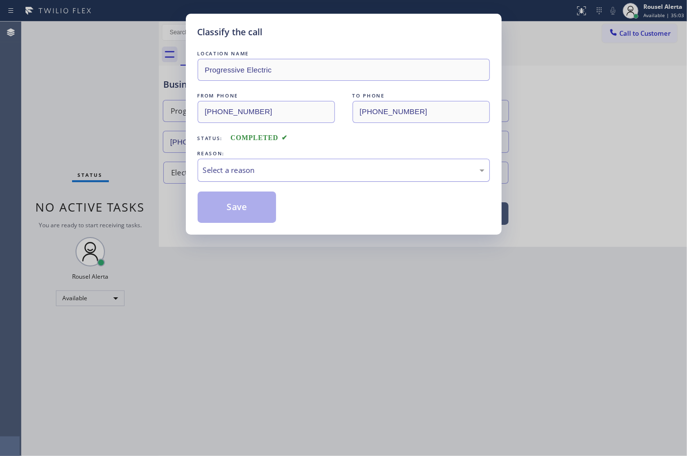
click at [253, 180] on div "Select a reason" at bounding box center [344, 170] width 292 height 23
click at [264, 214] on button "Save" at bounding box center [237, 207] width 79 height 31
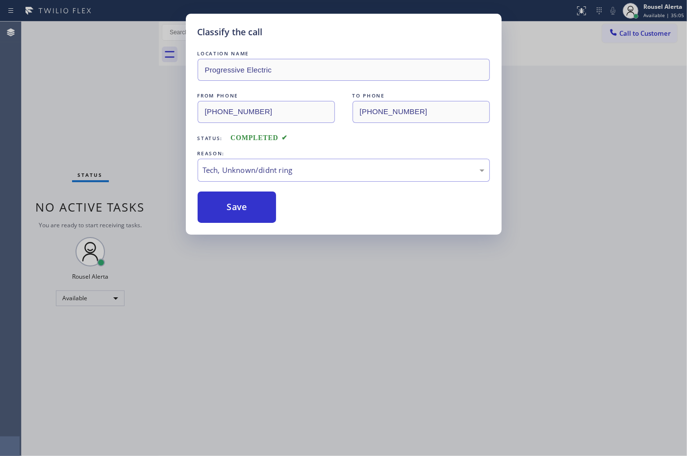
click at [300, 299] on div "Classify the call LOCATION NAME Progressive Electric FROM PHONE [PHONE_NUMBER] …" at bounding box center [343, 228] width 687 height 456
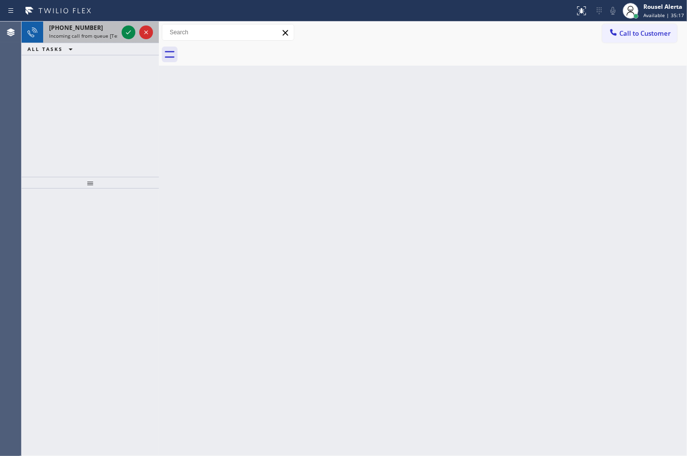
click at [96, 28] on div "[PHONE_NUMBER]" at bounding box center [83, 28] width 69 height 8
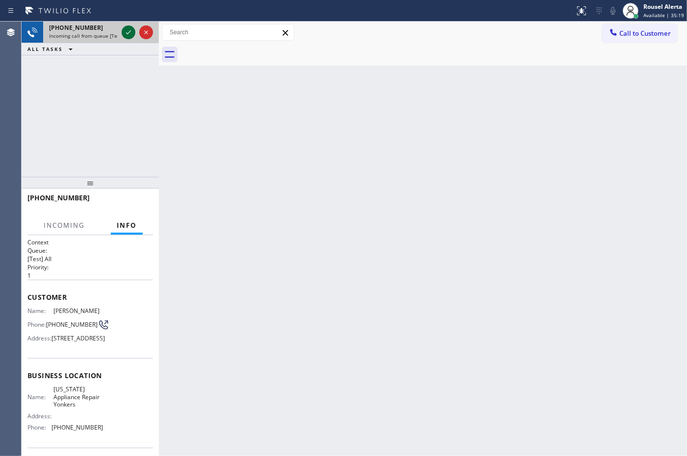
click at [123, 33] on icon at bounding box center [129, 32] width 12 height 12
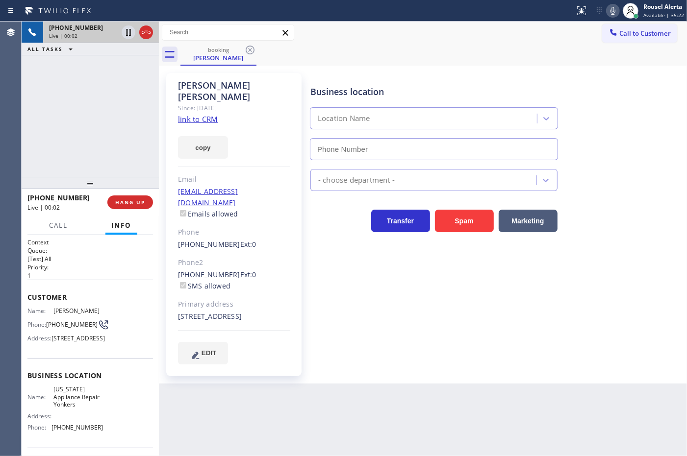
type input "[PHONE_NUMBER]"
click at [214, 114] on link "link to CRM" at bounding box center [198, 119] width 40 height 10
click at [136, 202] on span "HANG UP" at bounding box center [130, 202] width 30 height 7
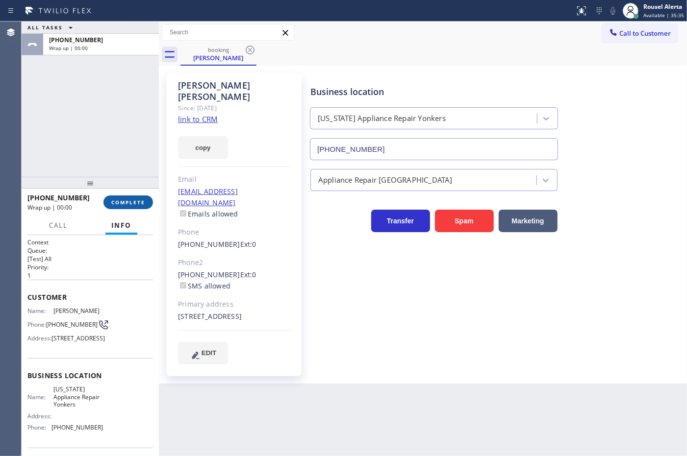
click at [136, 202] on span "COMPLETE" at bounding box center [128, 202] width 34 height 7
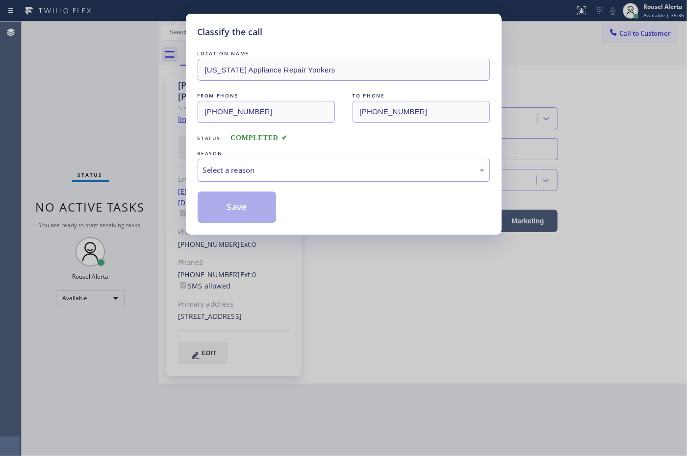
click at [209, 171] on div "Select a reason" at bounding box center [343, 170] width 281 height 11
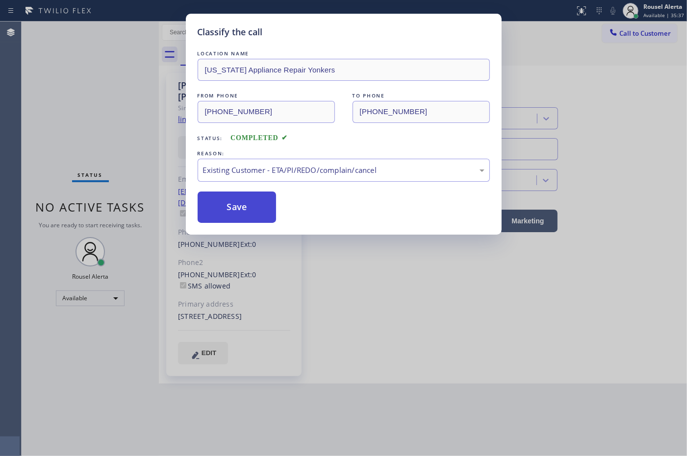
click at [243, 209] on button "Save" at bounding box center [237, 207] width 79 height 31
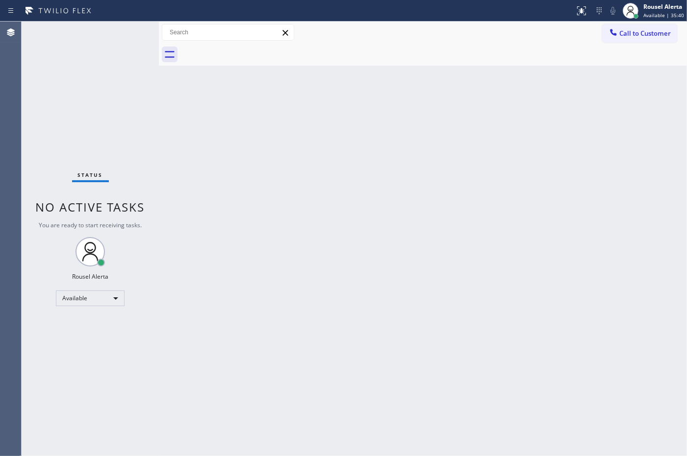
click at [97, 36] on div "Status No active tasks You are ready to start receiving tasks. Rousel Alerta Av…" at bounding box center [90, 239] width 137 height 435
click at [304, 189] on div "Back to Dashboard Change Sender ID Customers Technicians Select a contact Outbo…" at bounding box center [423, 239] width 528 height 435
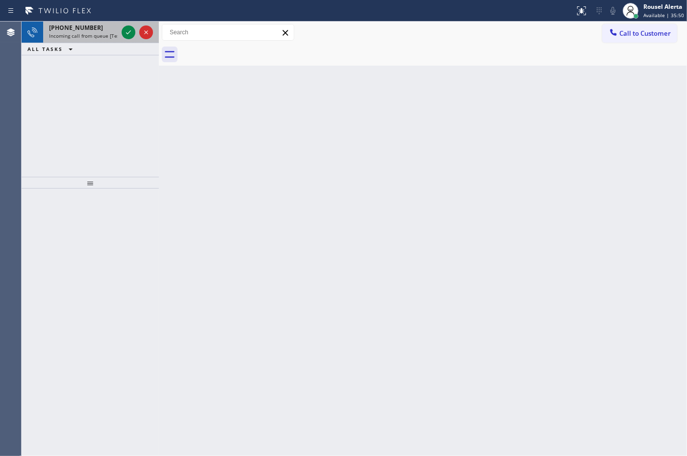
drag, startPoint x: 106, startPoint y: 33, endPoint x: 111, endPoint y: 33, distance: 4.9
click at [106, 33] on span "Incoming call from queue [Test] All" at bounding box center [89, 35] width 81 height 7
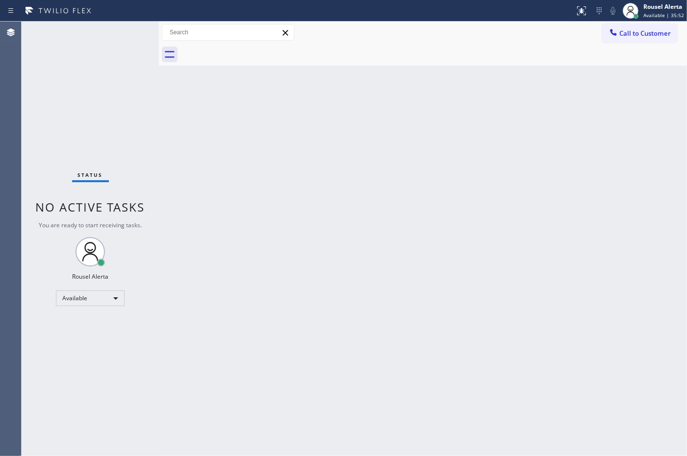
click at [128, 33] on div "Status No active tasks You are ready to start receiving tasks. Rousel Alerta Av…" at bounding box center [90, 239] width 137 height 435
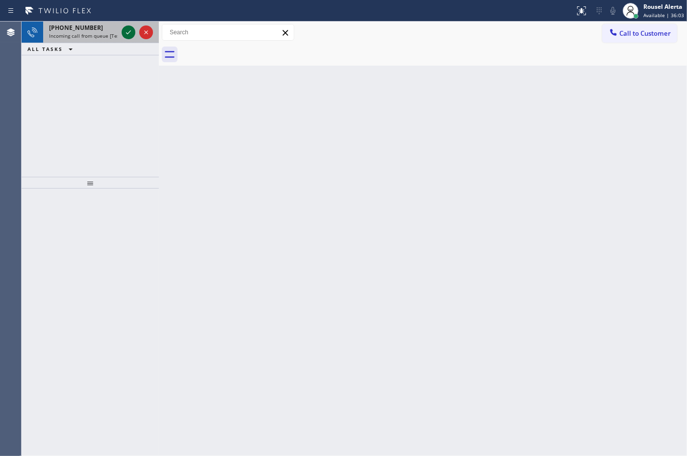
click at [121, 28] on div at bounding box center [137, 33] width 35 height 22
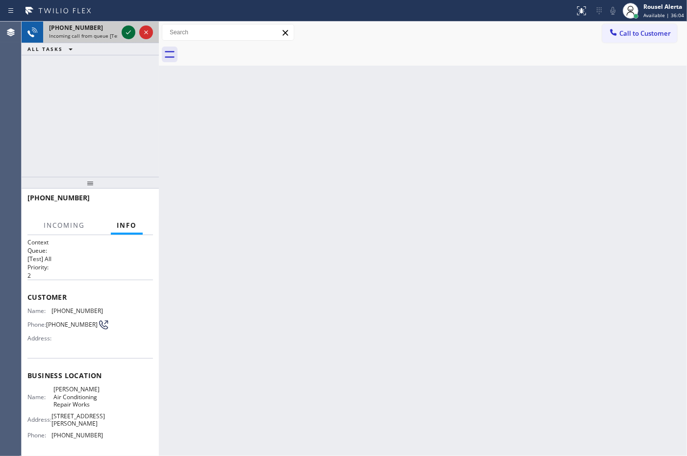
click at [123, 31] on icon at bounding box center [129, 32] width 12 height 12
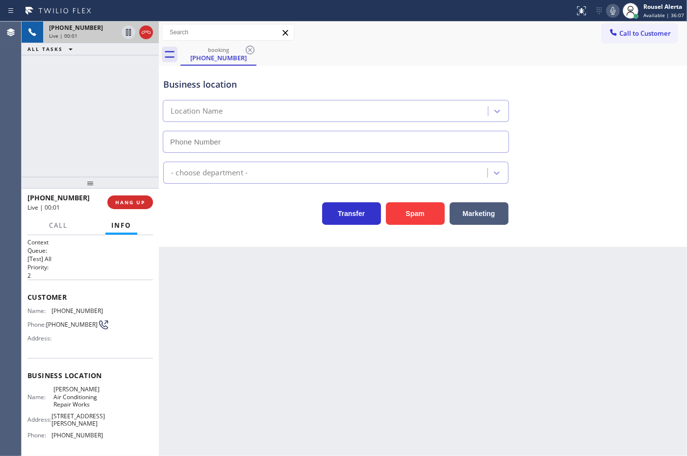
type input "[PHONE_NUMBER]"
click at [250, 303] on div "Back to Dashboard Change Sender ID Customers Technicians Select a contact Outbo…" at bounding box center [423, 239] width 528 height 435
drag, startPoint x: 253, startPoint y: 303, endPoint x: 262, endPoint y: 275, distance: 28.8
click at [260, 289] on div "Back to Dashboard Change Sender ID Customers Technicians Select a contact Outbo…" at bounding box center [423, 239] width 528 height 435
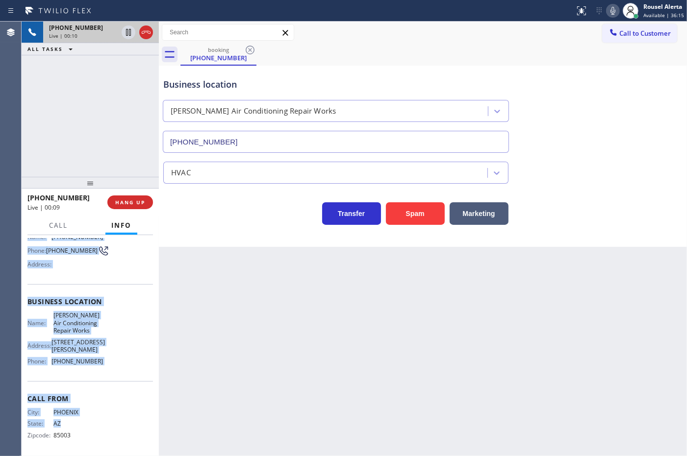
scroll to position [93, 0]
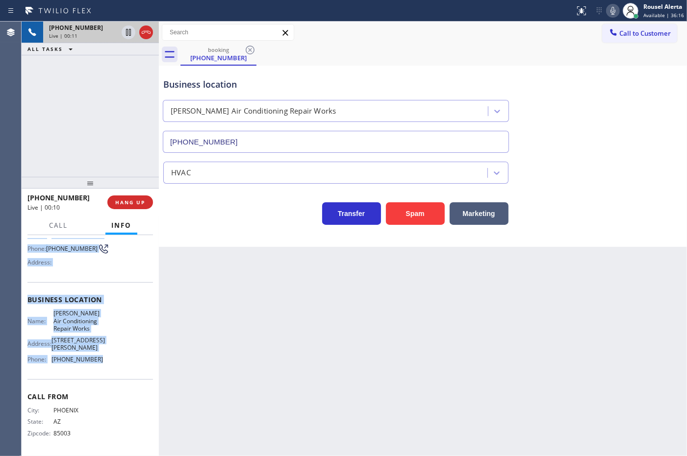
drag, startPoint x: 25, startPoint y: 307, endPoint x: 118, endPoint y: 362, distance: 107.7
click at [118, 362] on div "Context Queue: [Test] All Priority: 2 Customer Name: [PHONE_NUMBER] Phone: [PHO…" at bounding box center [90, 345] width 137 height 221
drag, startPoint x: 430, startPoint y: 412, endPoint x: 402, endPoint y: 400, distance: 30.1
click at [430, 412] on div "Back to Dashboard Change Sender ID Customers Technicians Select a contact Outbo…" at bounding box center [423, 239] width 528 height 435
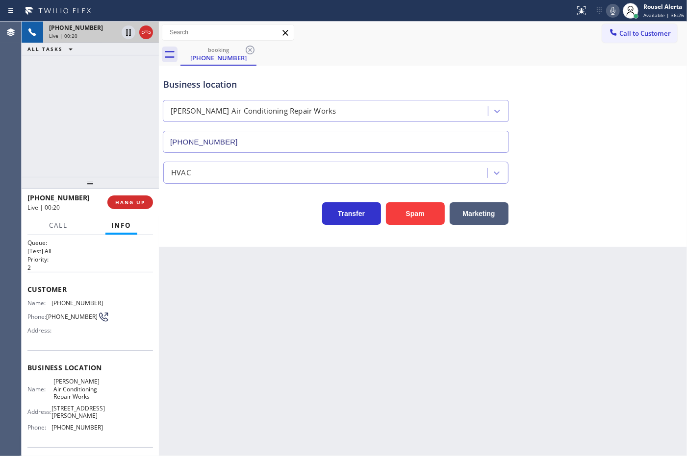
scroll to position [0, 0]
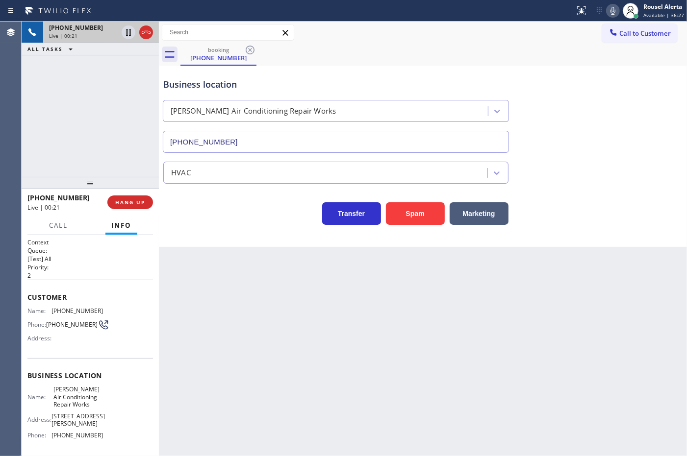
click at [237, 307] on div "Back to Dashboard Change Sender ID Customers Technicians Select a contact Outbo…" at bounding box center [423, 239] width 528 height 435
click at [457, 329] on div "Back to Dashboard Change Sender ID Customers Technicians Select a contact Outbo…" at bounding box center [423, 239] width 528 height 435
click at [32, 102] on div "[PHONE_NUMBER] Live | 00:23 ALL TASKS ALL TASKS ACTIVE TASKS TASKS IN WRAP UP" at bounding box center [90, 99] width 137 height 155
click at [202, 299] on div "Back to Dashboard Change Sender ID Customers Technicians Select a contact Outbo…" at bounding box center [423, 239] width 528 height 435
click at [123, 158] on div "[PHONE_NUMBER] Live | 00:25 ALL TASKS ALL TASKS ACTIVE TASKS TASKS IN WRAP UP" at bounding box center [90, 99] width 137 height 155
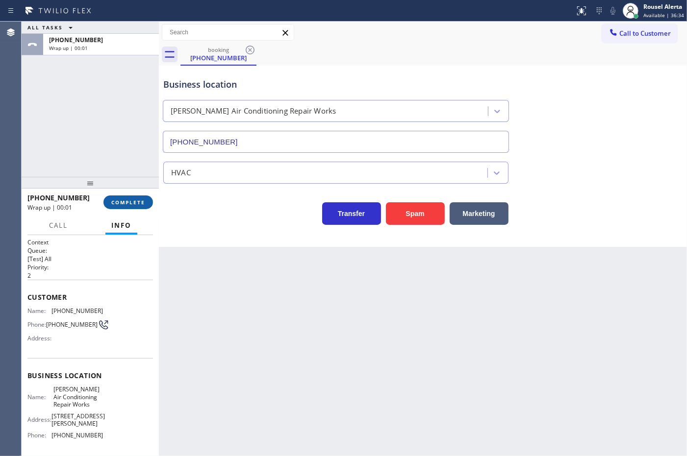
click at [134, 201] on span "COMPLETE" at bounding box center [128, 202] width 34 height 7
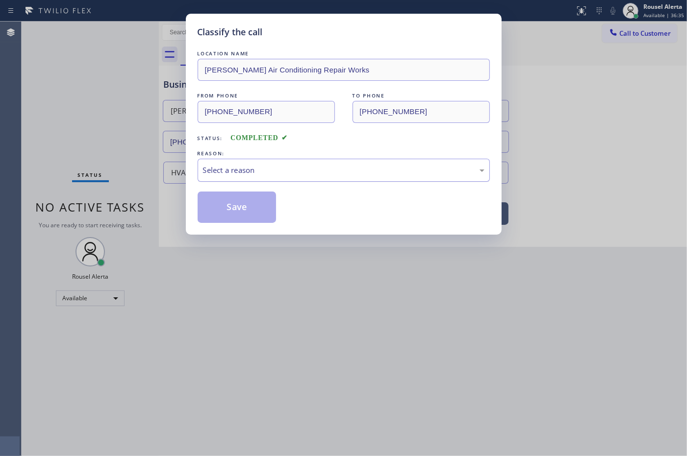
click at [244, 172] on div "Select a reason" at bounding box center [343, 170] width 281 height 11
click at [260, 204] on button "Save" at bounding box center [237, 207] width 79 height 31
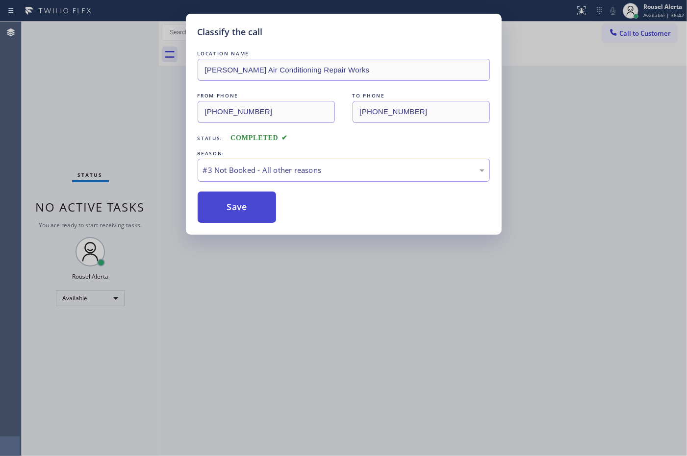
drag, startPoint x: 249, startPoint y: 209, endPoint x: 250, endPoint y: 202, distance: 7.4
click at [249, 202] on button "Save" at bounding box center [237, 207] width 79 height 31
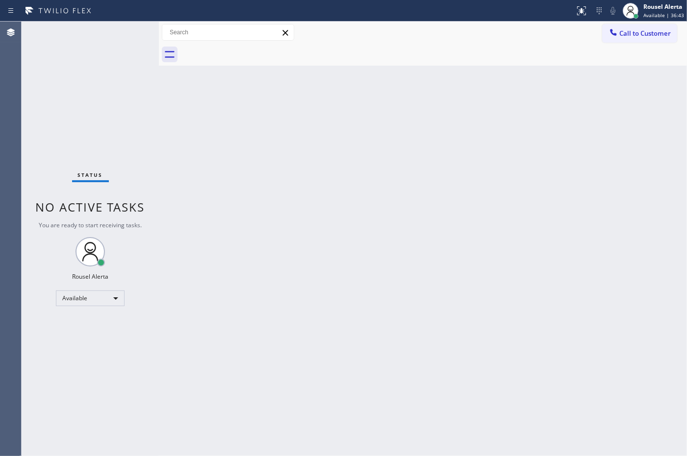
click at [251, 200] on div "Back to Dashboard Change Sender ID Customers Technicians Select a contact Outbo…" at bounding box center [423, 239] width 528 height 435
click at [307, 257] on div "Back to Dashboard Change Sender ID Customers Technicians Select a contact Outbo…" at bounding box center [423, 239] width 528 height 435
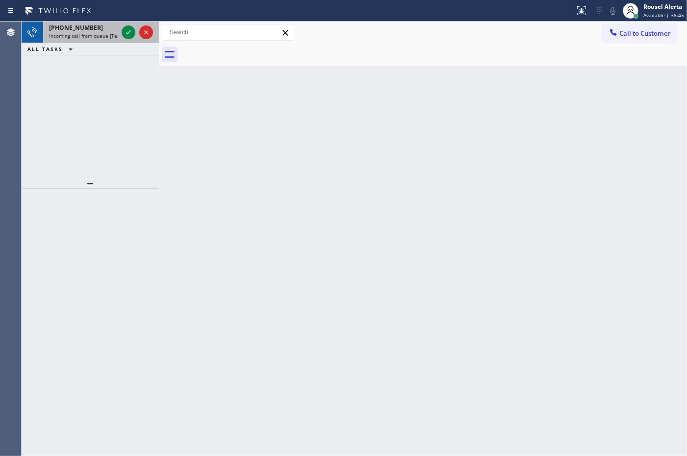
click at [99, 30] on div "[PHONE_NUMBER]" at bounding box center [83, 28] width 69 height 8
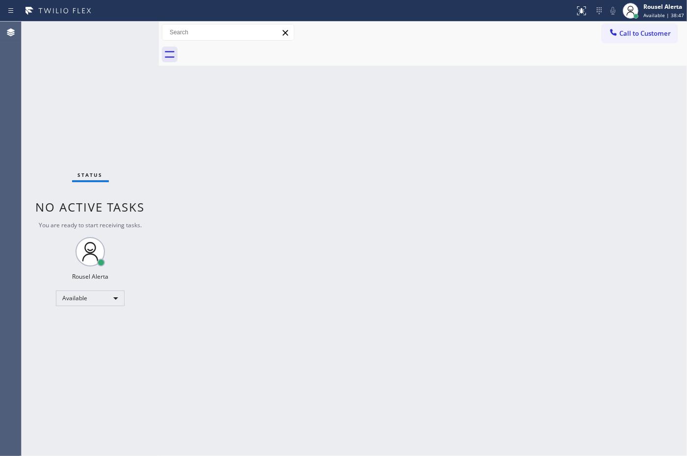
click at [343, 173] on div "Back to Dashboard Change Sender ID Customers Technicians Select a contact Outbo…" at bounding box center [423, 239] width 528 height 435
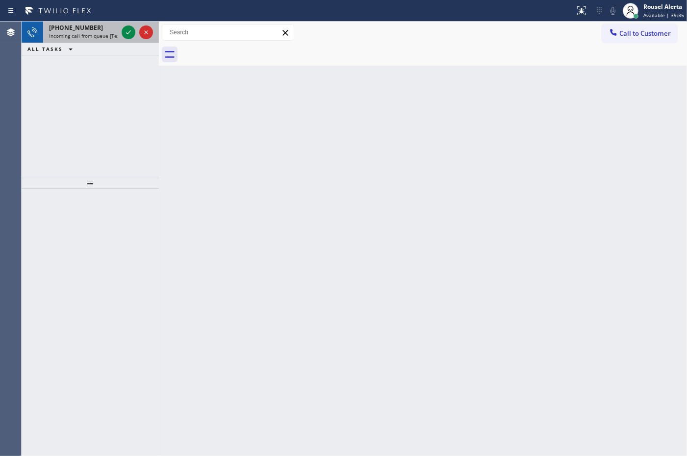
click at [101, 33] on span "Incoming call from queue [Test] All" at bounding box center [89, 35] width 81 height 7
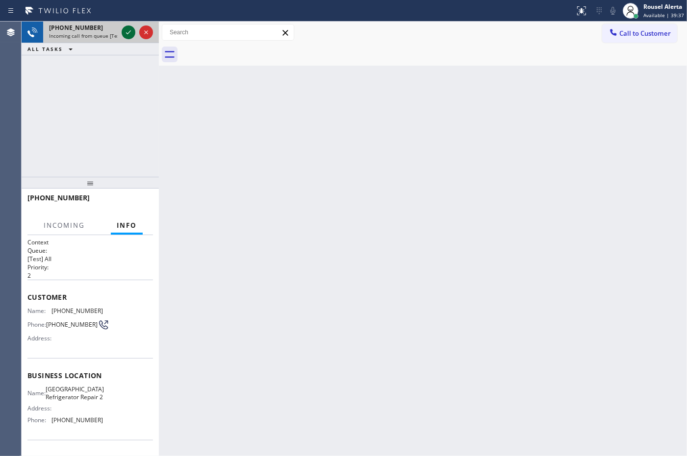
click at [132, 34] on icon at bounding box center [129, 32] width 12 height 12
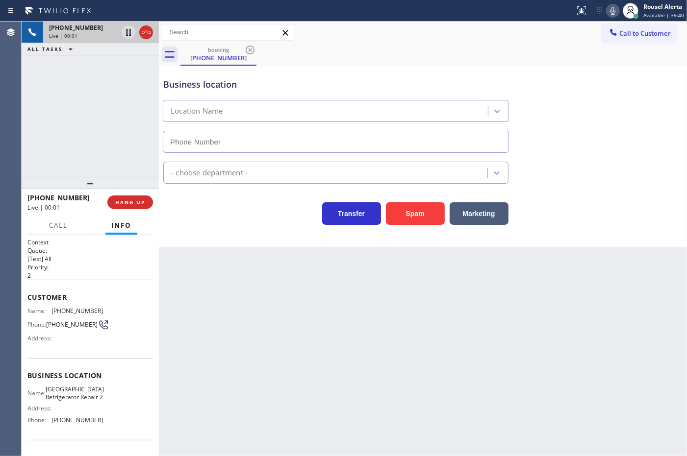
type input "[PHONE_NUMBER]"
click at [240, 309] on div "Back to Dashboard Change Sender ID Customers Technicians Select a contact Outbo…" at bounding box center [423, 239] width 528 height 435
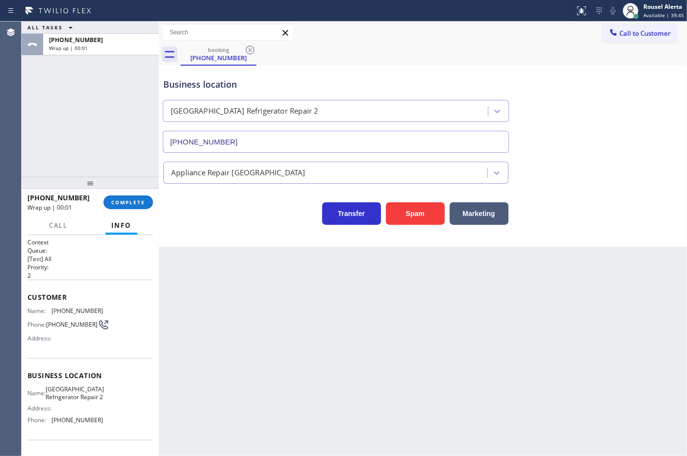
click at [113, 194] on div "[PHONE_NUMBER] Wrap up | 00:01 COMPLETE" at bounding box center [89, 202] width 125 height 25
click at [118, 199] on span "COMPLETE" at bounding box center [128, 202] width 34 height 7
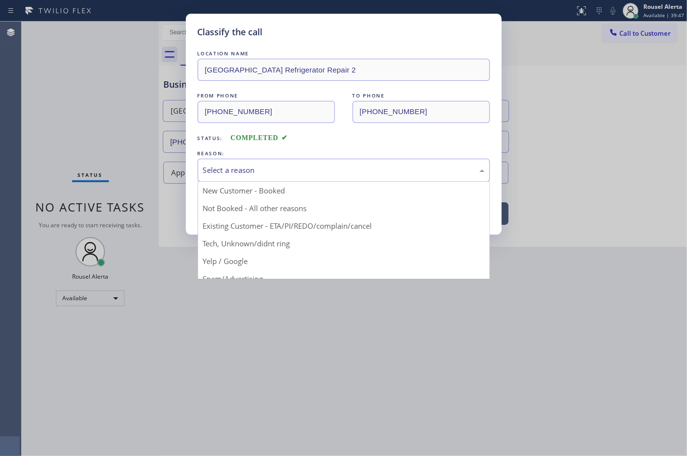
click at [251, 173] on div "Select a reason" at bounding box center [343, 170] width 281 height 11
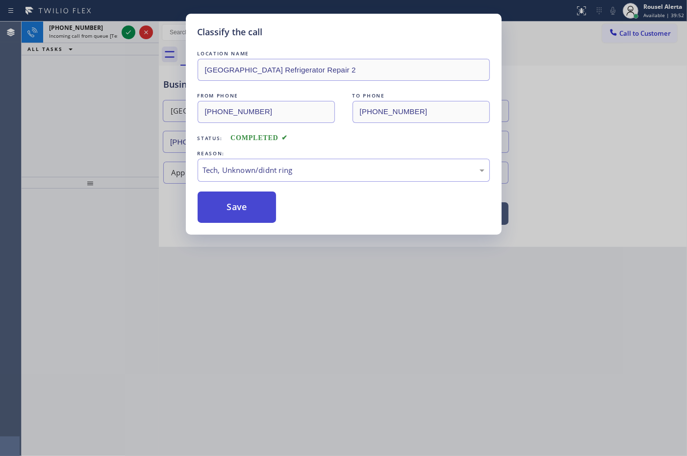
click at [243, 203] on button "Save" at bounding box center [237, 207] width 79 height 31
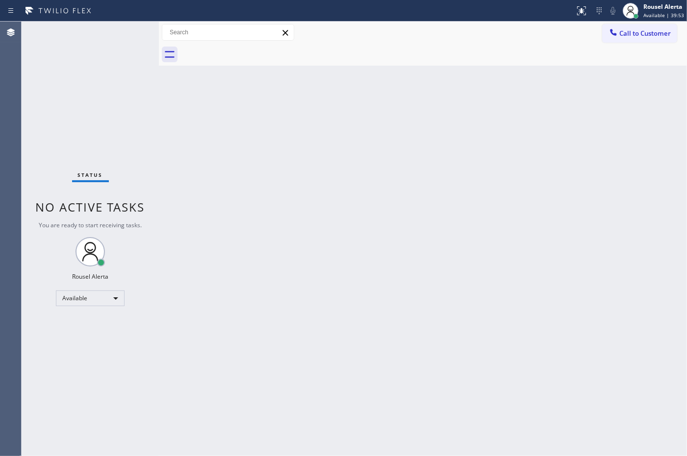
click at [99, 27] on div "Status No active tasks You are ready to start receiving tasks. Rousel Alerta Av…" at bounding box center [90, 239] width 137 height 435
click at [104, 30] on div "Status No active tasks You are ready to start receiving tasks. Rousel Alerta Av…" at bounding box center [90, 239] width 137 height 435
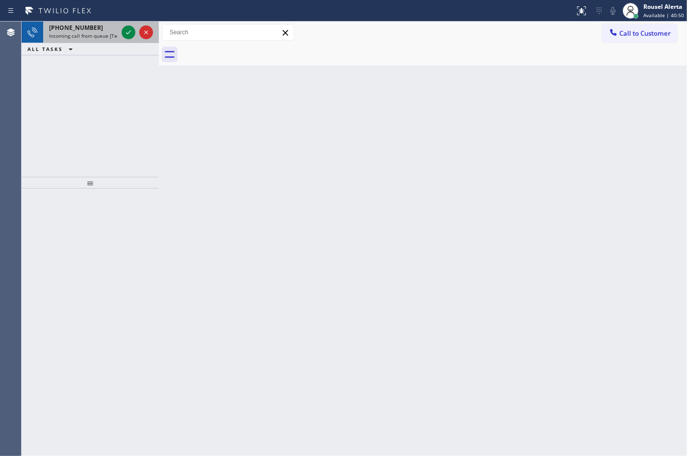
click at [112, 30] on div "[PHONE_NUMBER]" at bounding box center [83, 28] width 69 height 8
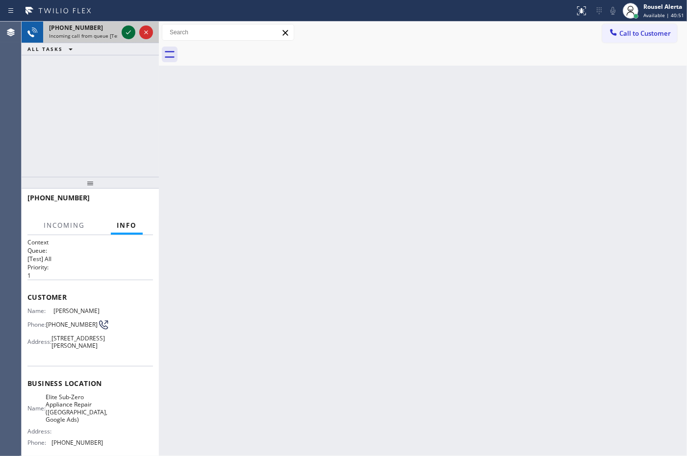
click at [124, 28] on icon at bounding box center [129, 32] width 12 height 12
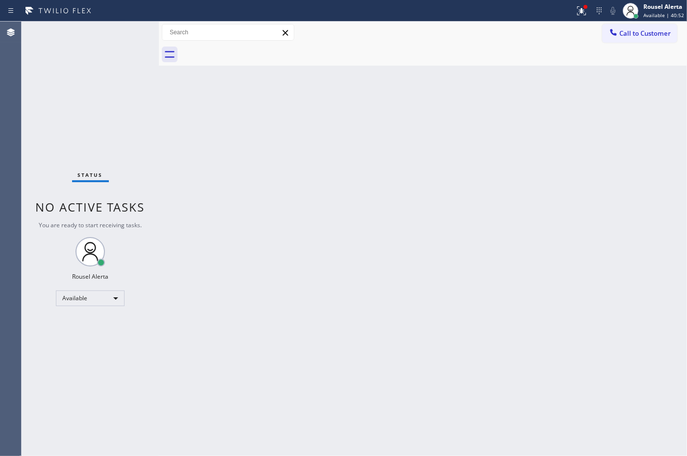
click at [125, 28] on div "Status No active tasks You are ready to start receiving tasks. Rousel Alerta Av…" at bounding box center [90, 239] width 137 height 435
click at [579, 8] on icon at bounding box center [581, 11] width 12 height 12
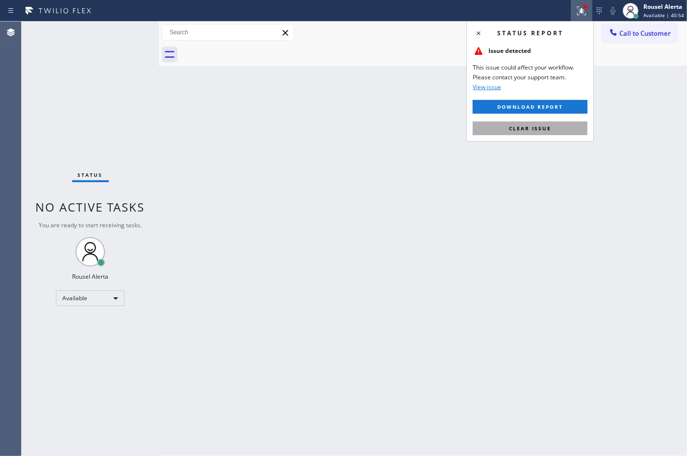
click at [533, 131] on span "Clear issue" at bounding box center [530, 128] width 42 height 7
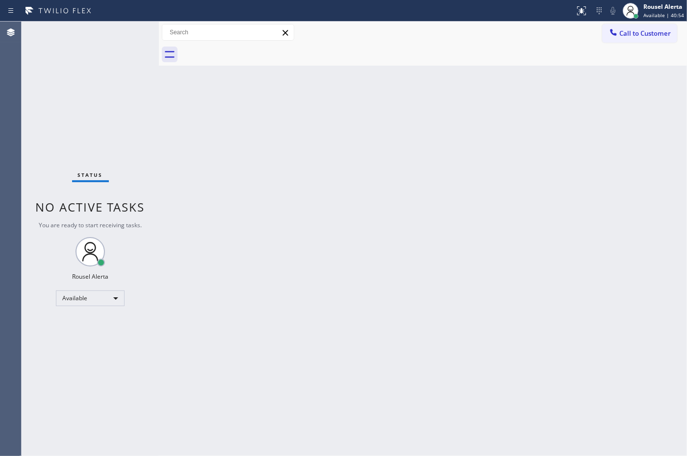
click at [543, 255] on div "Back to Dashboard Change Sender ID Customers Technicians Select a contact Outbo…" at bounding box center [423, 239] width 528 height 435
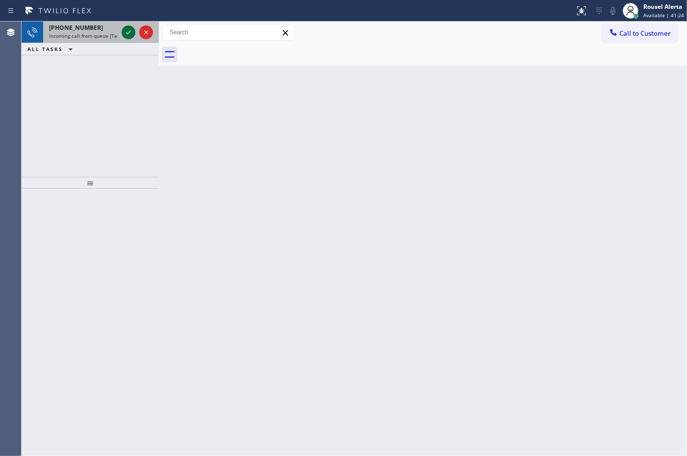
click at [127, 33] on icon at bounding box center [129, 32] width 12 height 12
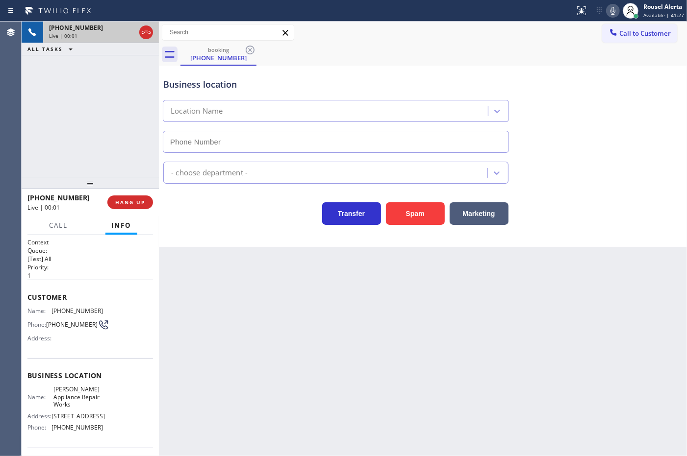
type input "[PHONE_NUMBER]"
click at [218, 283] on div "Back to Dashboard Change Sender ID Customers Technicians Select a contact Outbo…" at bounding box center [423, 239] width 528 height 435
click at [329, 299] on div "Back to Dashboard Change Sender ID Customers Technicians Select a contact Outbo…" at bounding box center [423, 239] width 528 height 435
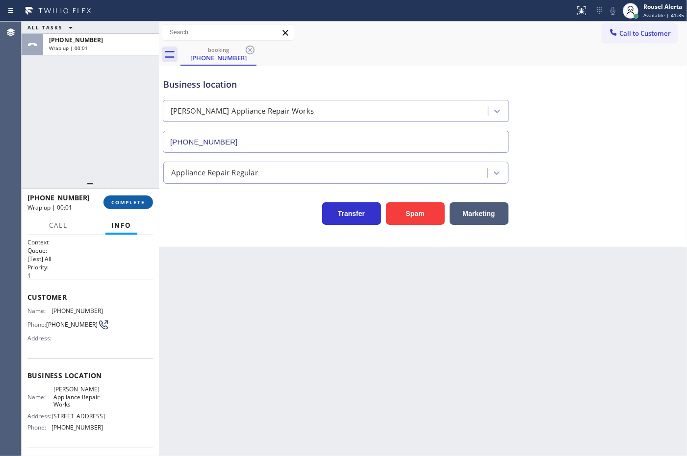
click at [128, 200] on span "COMPLETE" at bounding box center [128, 202] width 34 height 7
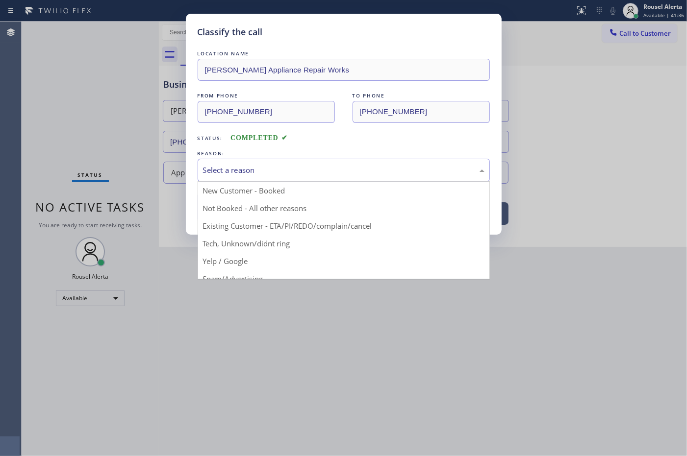
click at [263, 172] on div "Select a reason" at bounding box center [343, 170] width 281 height 11
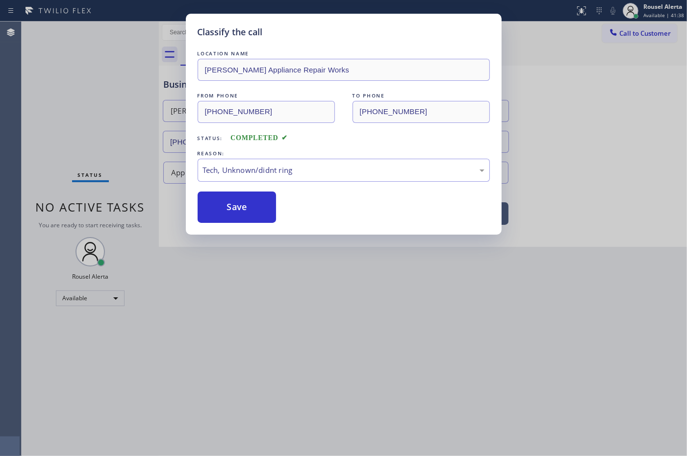
drag, startPoint x: 250, startPoint y: 214, endPoint x: 299, endPoint y: 335, distance: 130.2
click at [249, 218] on button "Save" at bounding box center [237, 207] width 79 height 31
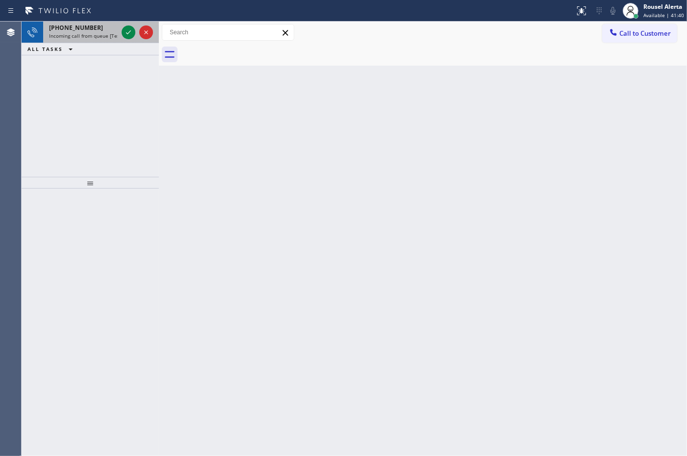
click at [96, 37] on span "Incoming call from queue [Test] All" at bounding box center [89, 35] width 81 height 7
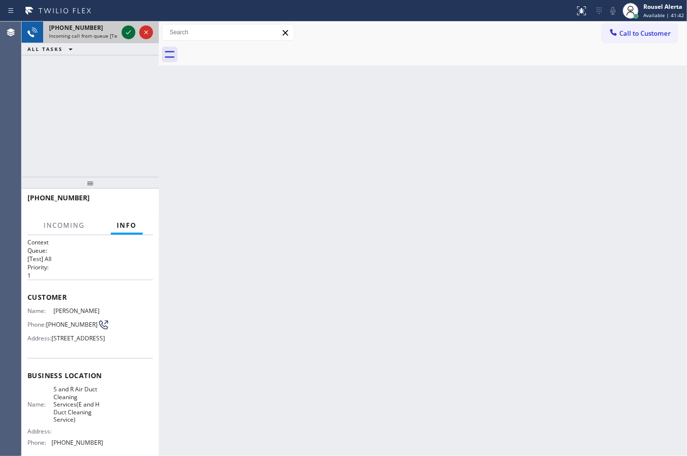
click at [126, 32] on icon at bounding box center [129, 32] width 12 height 12
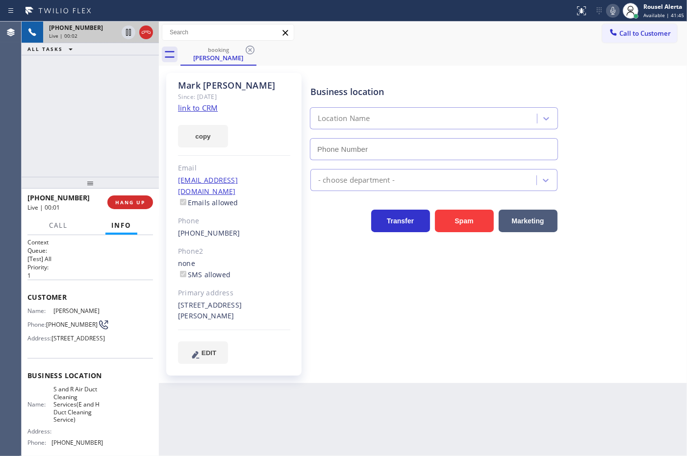
type input "[PHONE_NUMBER]"
click at [203, 111] on link "link to CRM" at bounding box center [198, 108] width 40 height 10
click at [128, 40] on div at bounding box center [137, 33] width 35 height 22
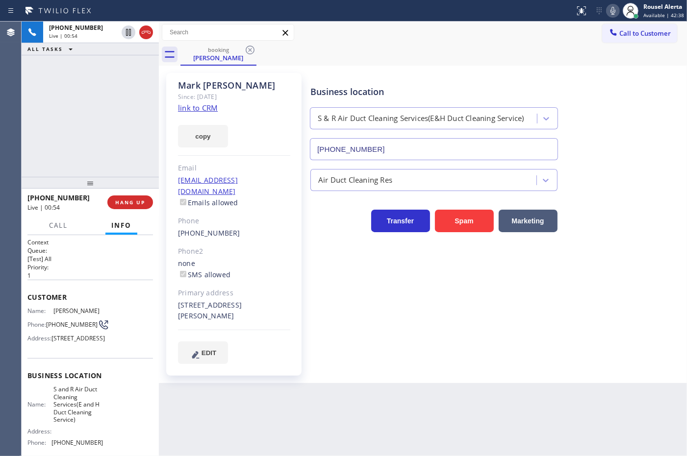
click at [613, 7] on icon at bounding box center [612, 11] width 5 height 8
click at [124, 30] on icon at bounding box center [129, 32] width 12 height 12
click at [126, 33] on icon at bounding box center [128, 32] width 7 height 7
click at [610, 11] on icon at bounding box center [613, 11] width 12 height 12
drag, startPoint x: 493, startPoint y: 430, endPoint x: 428, endPoint y: 383, distance: 80.0
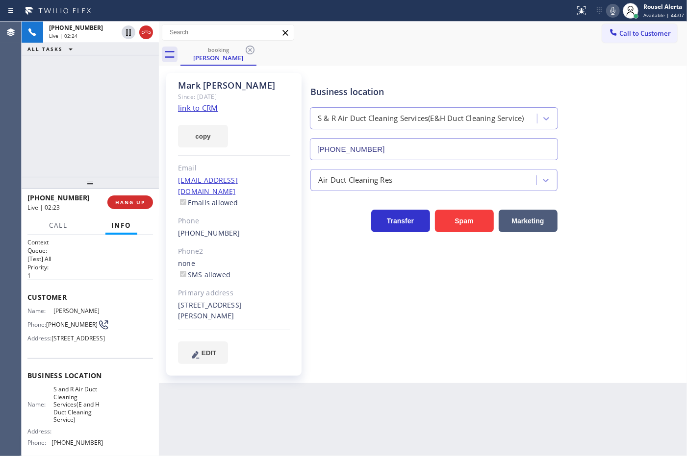
click at [493, 430] on div "Back to Dashboard Change Sender ID Customers Technicians Select a contact Outbo…" at bounding box center [423, 239] width 528 height 435
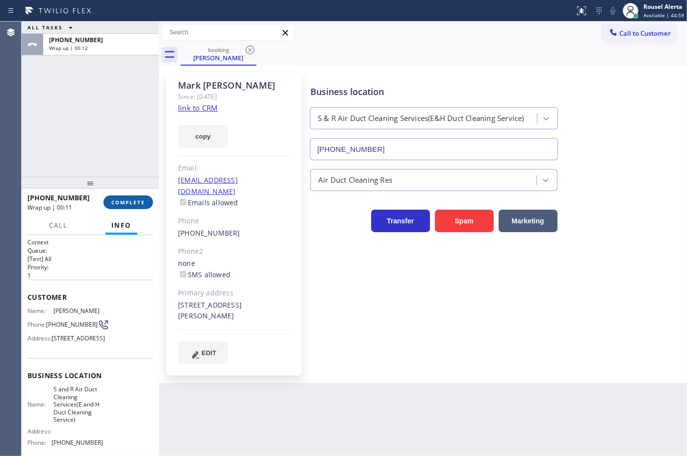
click at [125, 207] on button "COMPLETE" at bounding box center [128, 203] width 50 height 14
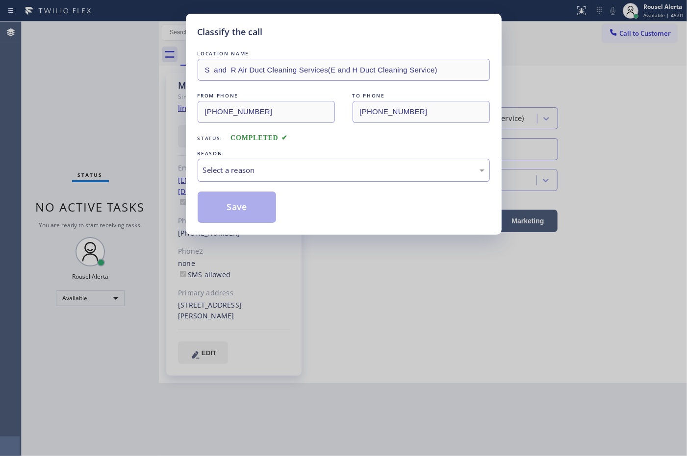
click at [246, 175] on div "Select a reason" at bounding box center [343, 170] width 281 height 11
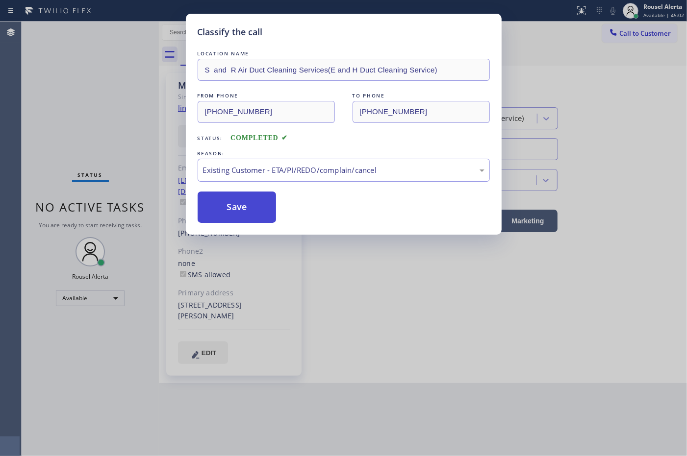
click at [256, 199] on button "Save" at bounding box center [237, 207] width 79 height 31
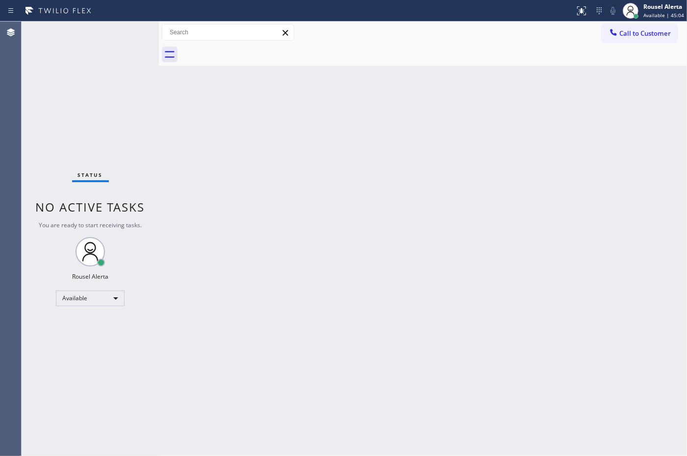
click at [283, 195] on div "Back to Dashboard Change Sender ID Customers Technicians Select a contact Outbo…" at bounding box center [423, 239] width 528 height 435
drag, startPoint x: 306, startPoint y: 147, endPoint x: 313, endPoint y: 150, distance: 7.0
click at [312, 149] on div "Back to Dashboard Change Sender ID Customers Technicians Select a contact Outbo…" at bounding box center [423, 239] width 528 height 435
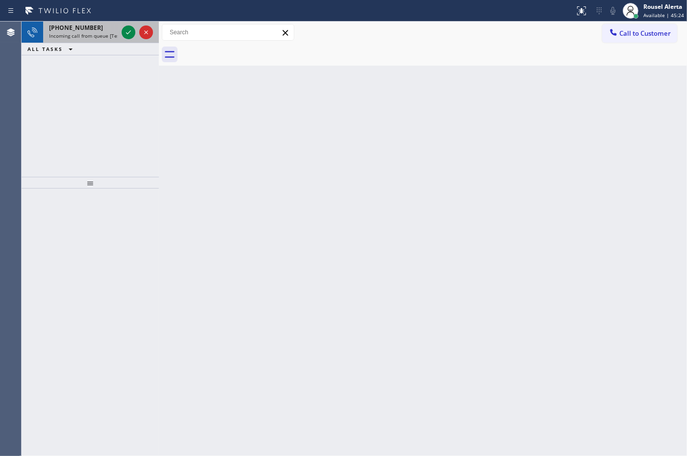
drag, startPoint x: 101, startPoint y: 40, endPoint x: 106, endPoint y: 39, distance: 4.9
click at [101, 40] on div "[PHONE_NUMBER] Incoming call from queue [Test] All" at bounding box center [81, 33] width 76 height 22
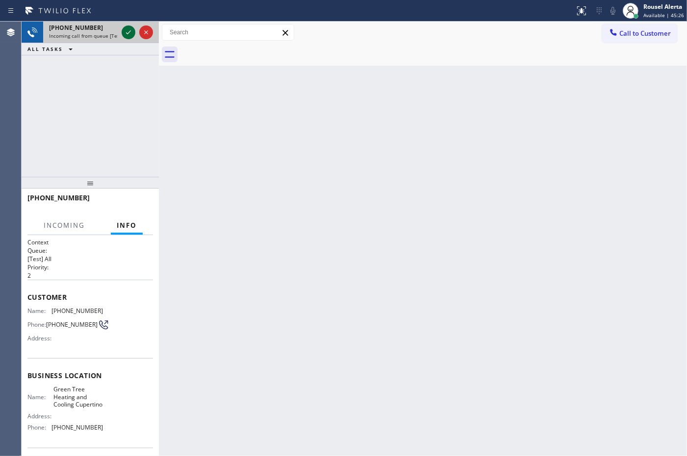
click at [125, 35] on icon at bounding box center [129, 32] width 12 height 12
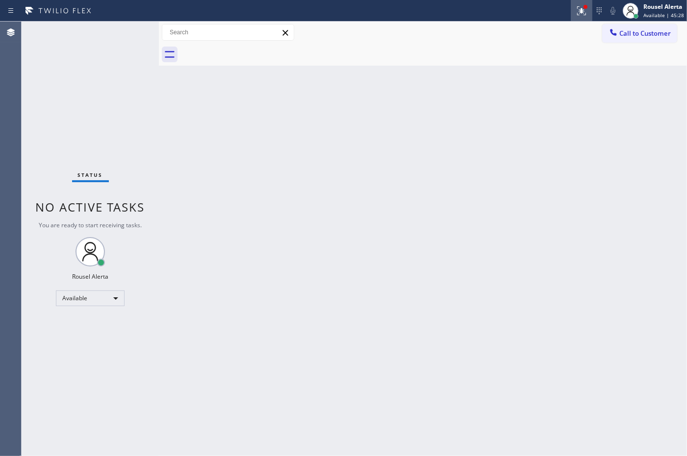
click at [582, 7] on icon at bounding box center [581, 11] width 12 height 12
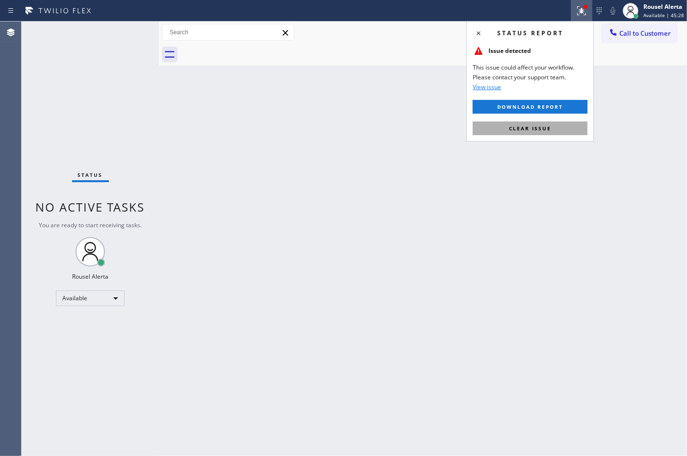
click at [563, 126] on button "Clear issue" at bounding box center [529, 129] width 115 height 14
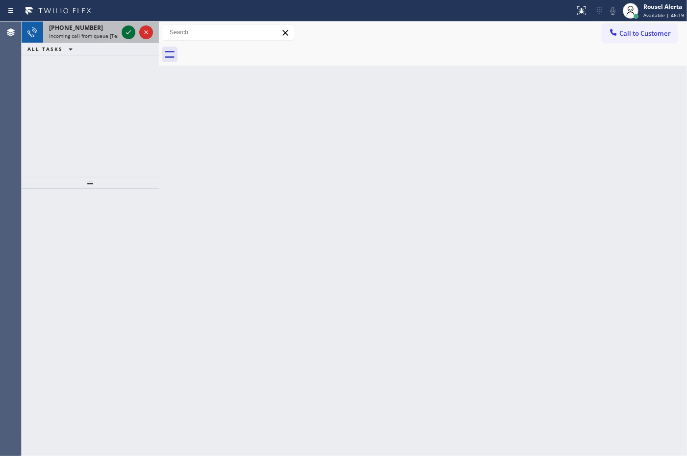
click at [126, 35] on icon at bounding box center [129, 32] width 12 height 12
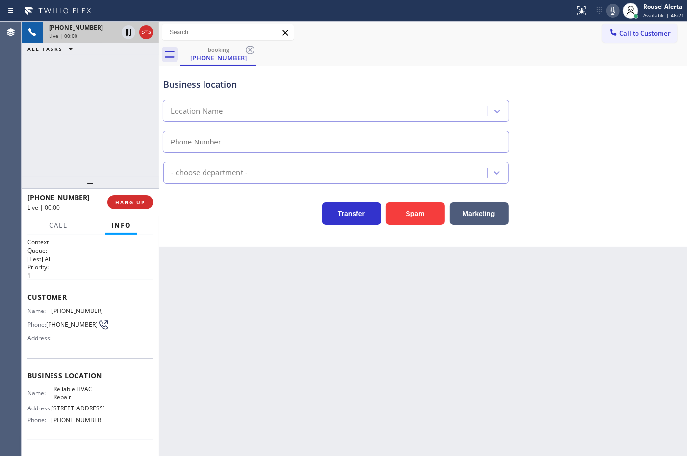
type input "[PHONE_NUMBER]"
click at [224, 282] on div "Back to Dashboard Change Sender ID Customers Technicians Select a contact Outbo…" at bounding box center [423, 239] width 528 height 435
click at [227, 287] on div "Back to Dashboard Change Sender ID Customers Technicians Select a contact Outbo…" at bounding box center [423, 239] width 528 height 435
click at [133, 203] on span "HANG UP" at bounding box center [130, 202] width 30 height 7
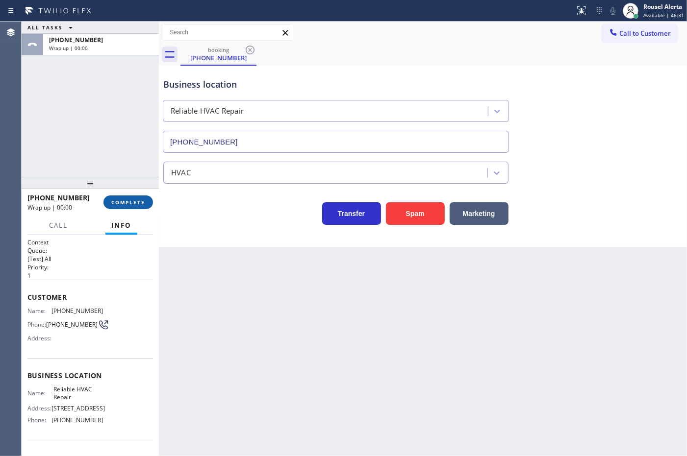
click at [133, 203] on span "COMPLETE" at bounding box center [128, 202] width 34 height 7
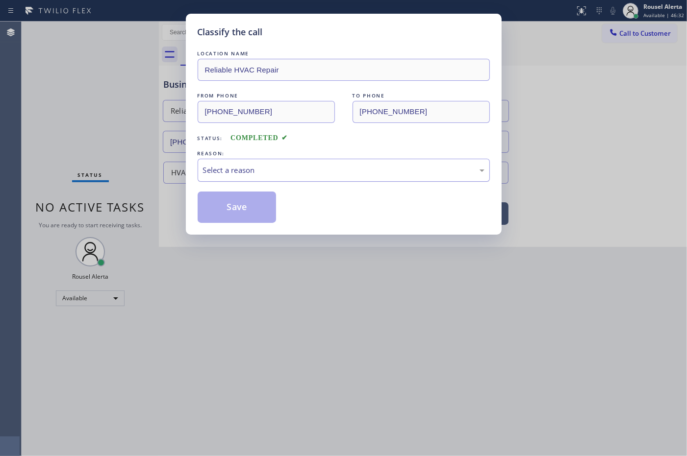
click at [219, 174] on div "Select a reason" at bounding box center [343, 170] width 281 height 11
click at [243, 210] on button "Save" at bounding box center [237, 207] width 79 height 31
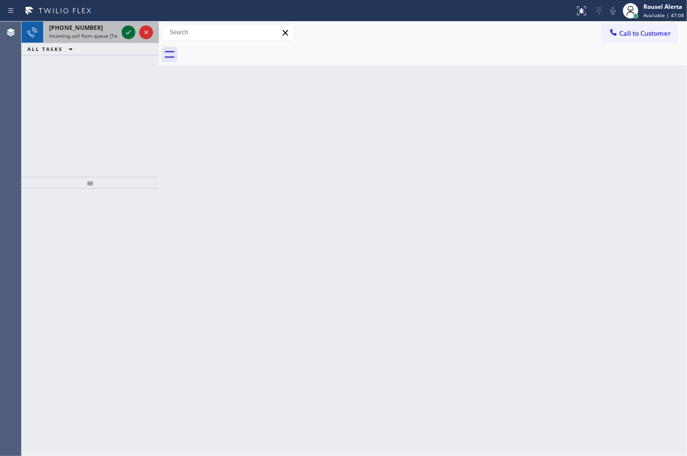
click at [124, 35] on icon at bounding box center [129, 32] width 12 height 12
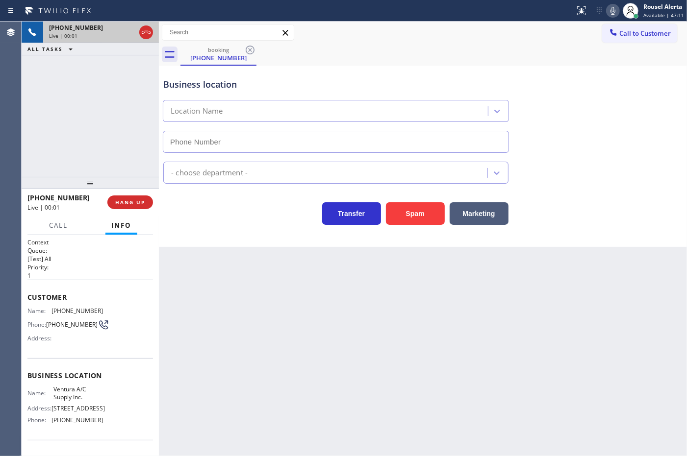
type input "[PHONE_NUMBER]"
click at [310, 356] on div "Back to Dashboard Change Sender ID Customers Technicians Select a contact Outbo…" at bounding box center [423, 239] width 528 height 435
click at [250, 335] on div "Back to Dashboard Change Sender ID Customers Technicians Select a contact Outbo…" at bounding box center [423, 239] width 528 height 435
click at [57, 226] on span "Call" at bounding box center [58, 225] width 19 height 9
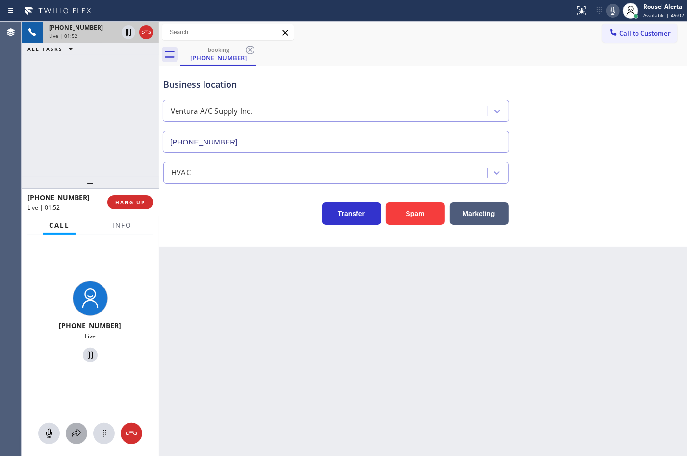
click at [76, 431] on icon at bounding box center [77, 434] width 12 height 12
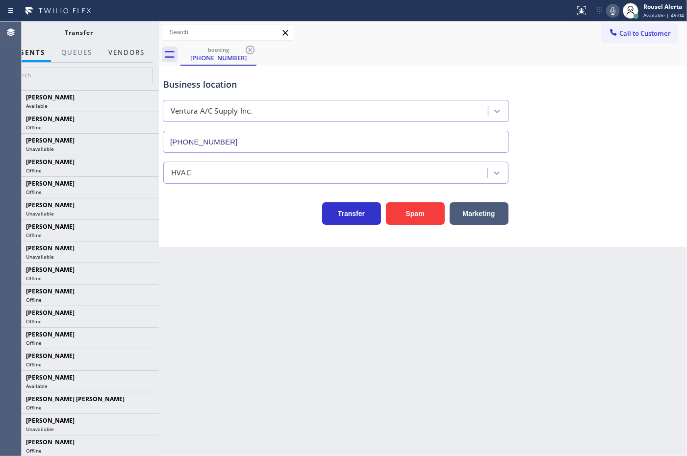
click at [124, 52] on button "Vendors" at bounding box center [126, 52] width 48 height 19
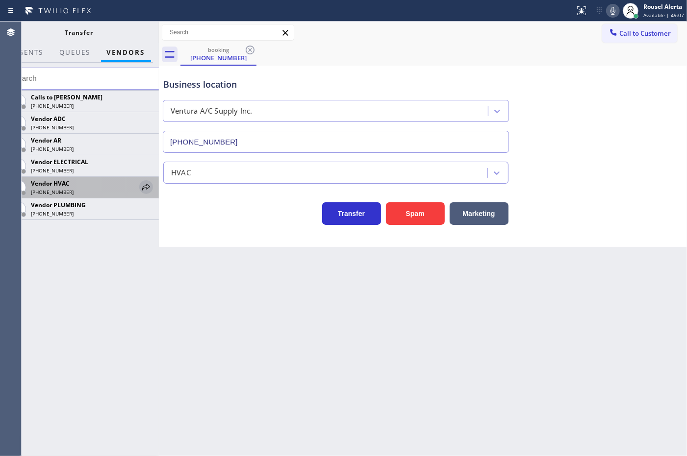
click at [143, 189] on icon at bounding box center [146, 187] width 8 height 6
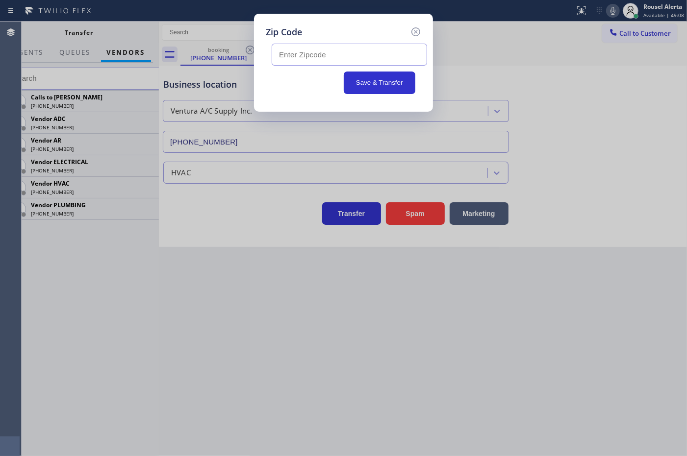
click at [384, 50] on input "text" at bounding box center [349, 55] width 155 height 22
type input "93003"
click at [394, 81] on button "Save & Transfer" at bounding box center [380, 83] width 72 height 23
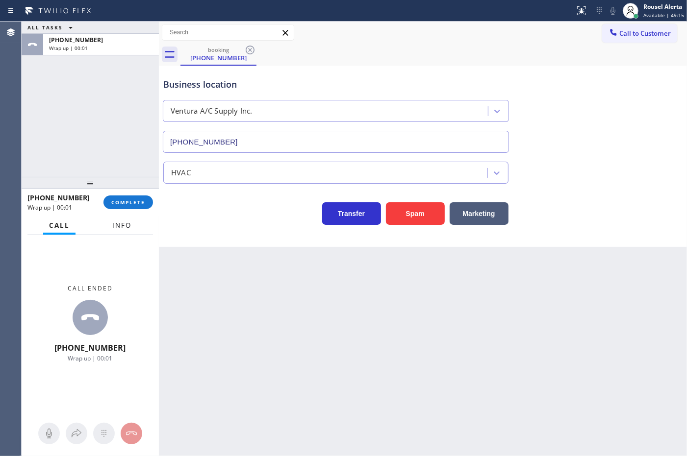
click at [129, 219] on button "Info" at bounding box center [121, 225] width 31 height 19
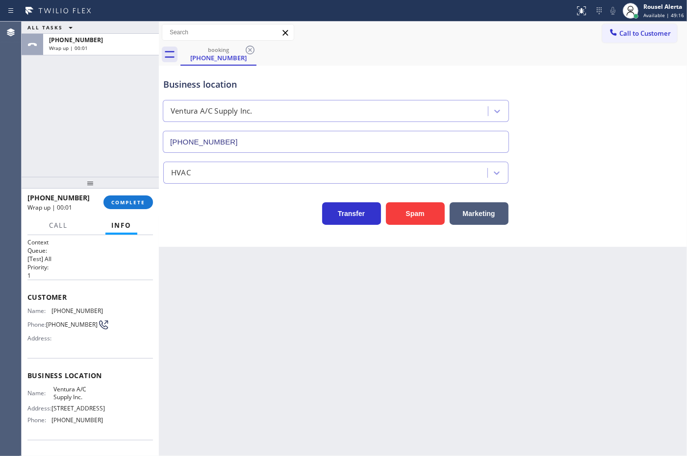
click at [280, 324] on div "Back to Dashboard Change Sender ID Customers Technicians Select a contact Outbo…" at bounding box center [423, 239] width 528 height 435
click at [464, 60] on div "booking [PHONE_NUMBER]" at bounding box center [433, 55] width 506 height 22
click at [219, 195] on div "Transfer Spam Marketing" at bounding box center [422, 209] width 523 height 31
click at [119, 211] on div "[PHONE_NUMBER] Wrap up | 01:05 COMPLETE" at bounding box center [89, 202] width 125 height 25
click at [119, 204] on span "COMPLETE" at bounding box center [128, 202] width 34 height 7
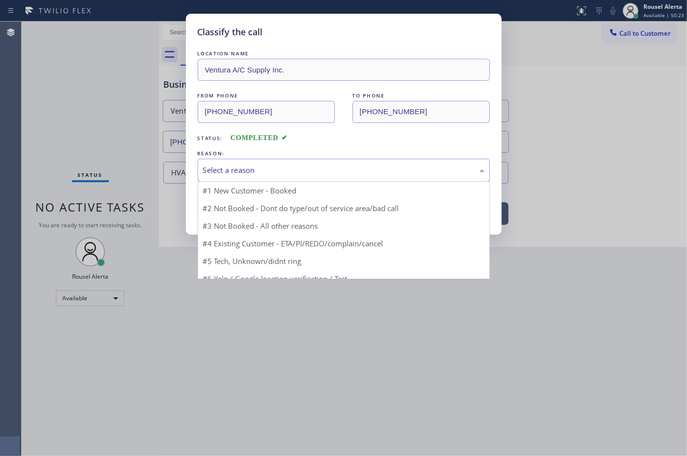
click at [248, 177] on div "Select a reason" at bounding box center [344, 170] width 292 height 23
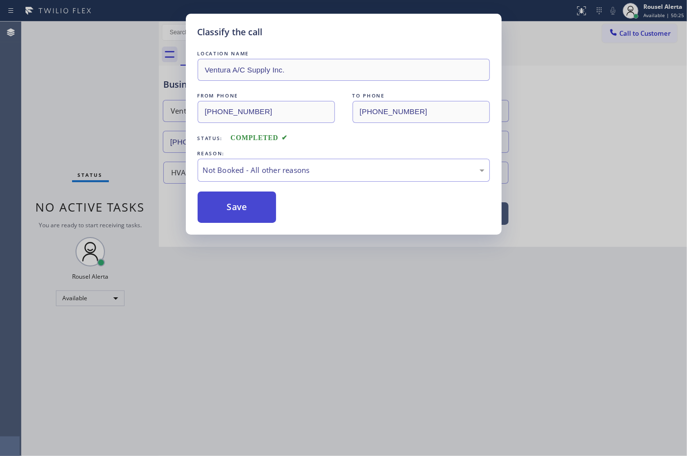
click at [241, 207] on button "Save" at bounding box center [237, 207] width 79 height 31
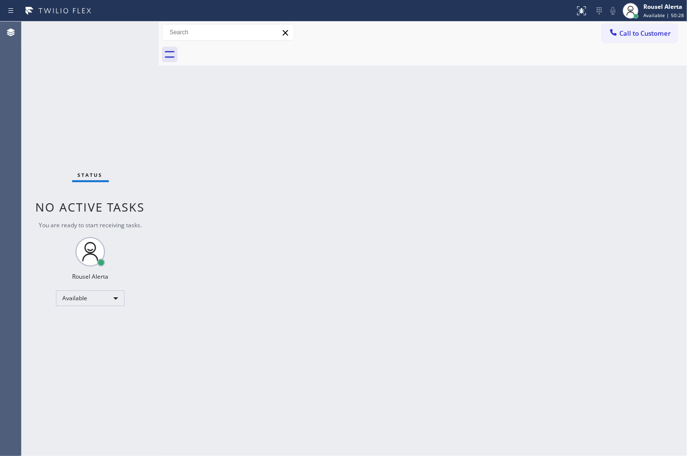
click at [385, 349] on div "Back to Dashboard Change Sender ID Customers Technicians Select a contact Outbo…" at bounding box center [423, 239] width 528 height 435
click at [117, 18] on div "Status report No issues detected If you experience an issue, please download th…" at bounding box center [343, 11] width 687 height 22
click at [131, 75] on div "Status No active tasks You are ready to start receiving tasks. Rousel Alerta Av…" at bounding box center [90, 239] width 137 height 435
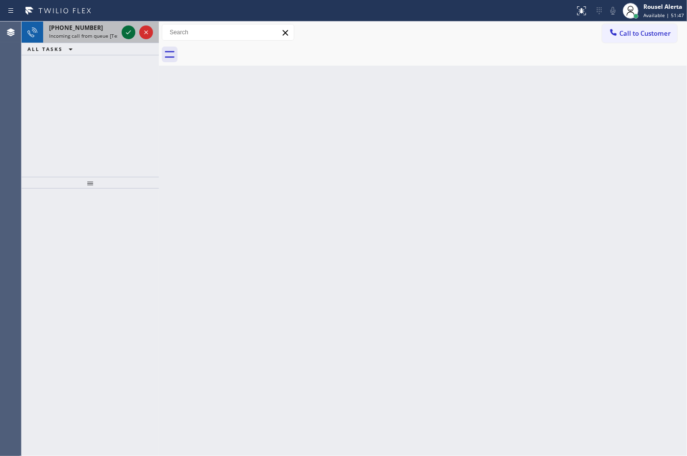
click at [126, 35] on icon at bounding box center [129, 32] width 12 height 12
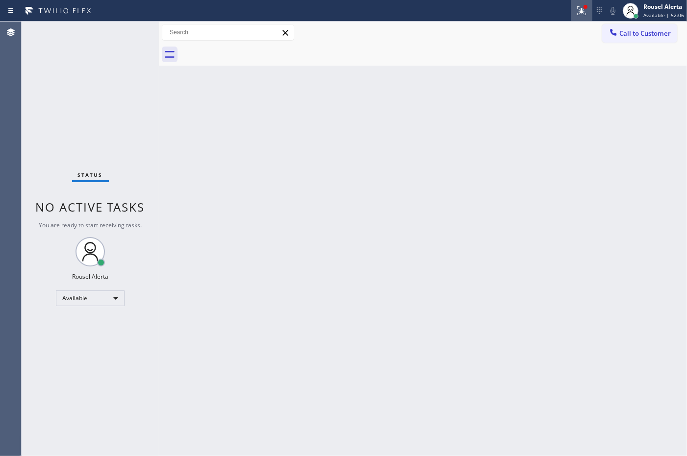
click at [584, 10] on icon at bounding box center [581, 11] width 12 height 12
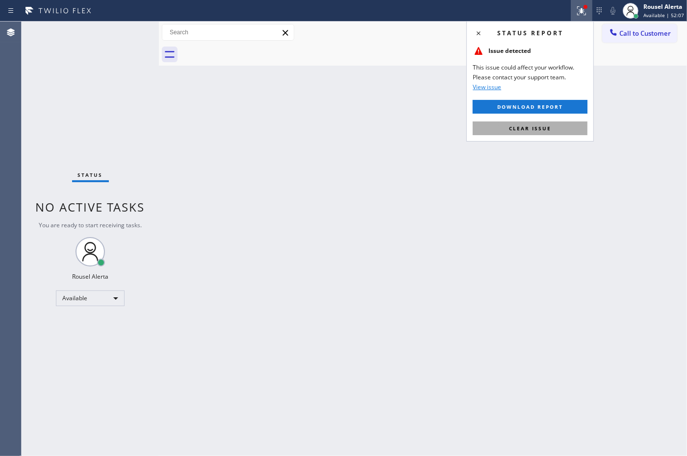
click at [540, 133] on button "Clear issue" at bounding box center [529, 129] width 115 height 14
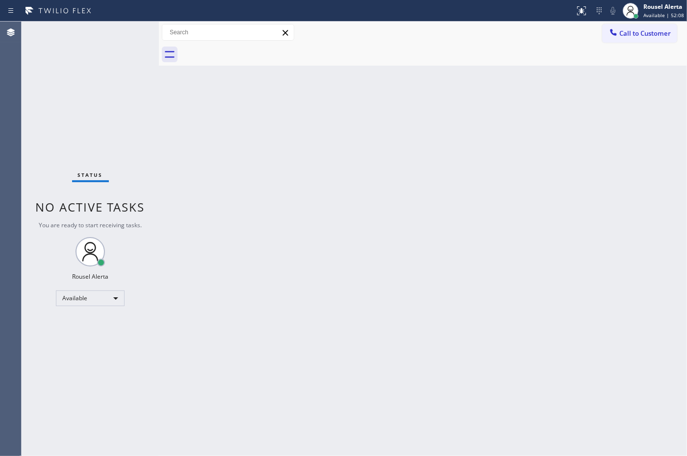
click at [559, 232] on div "Back to Dashboard Change Sender ID Customers Technicians Select a contact Outbo…" at bounding box center [423, 239] width 528 height 435
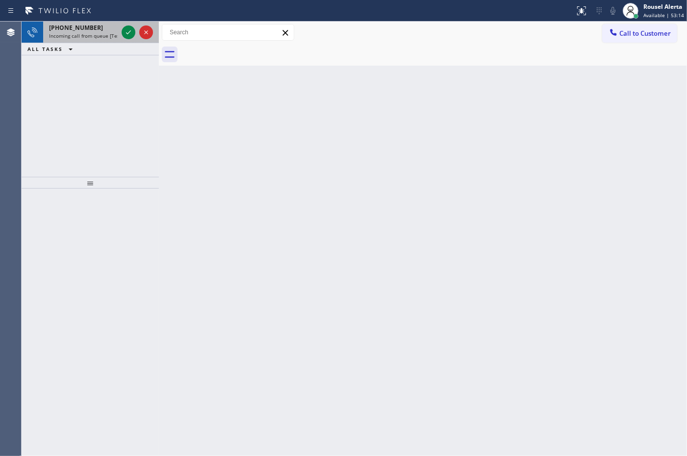
click at [108, 35] on span "Incoming call from queue [Test] All" at bounding box center [89, 35] width 81 height 7
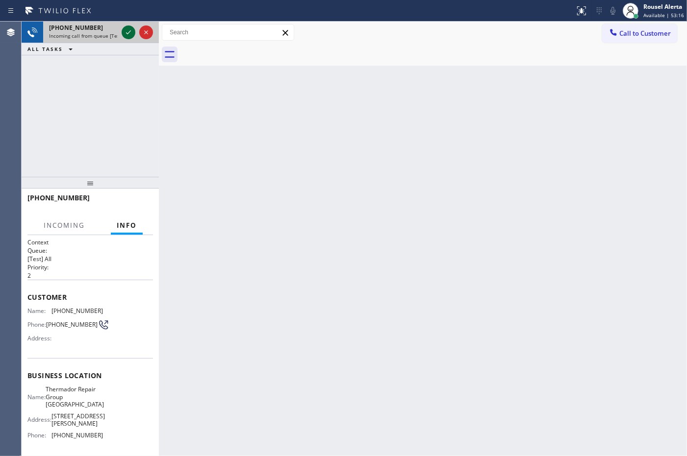
click at [128, 30] on icon at bounding box center [129, 32] width 12 height 12
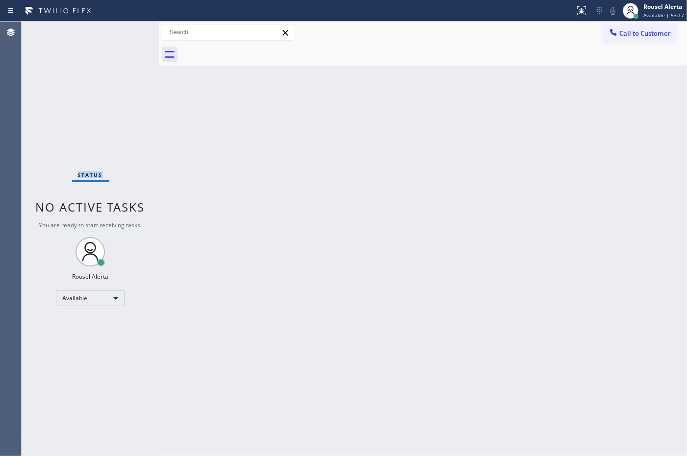
click at [128, 30] on div "Status No active tasks You are ready to start receiving tasks. Rousel Alerta Av…" at bounding box center [90, 239] width 137 height 435
click at [584, 18] on button at bounding box center [582, 11] width 22 height 22
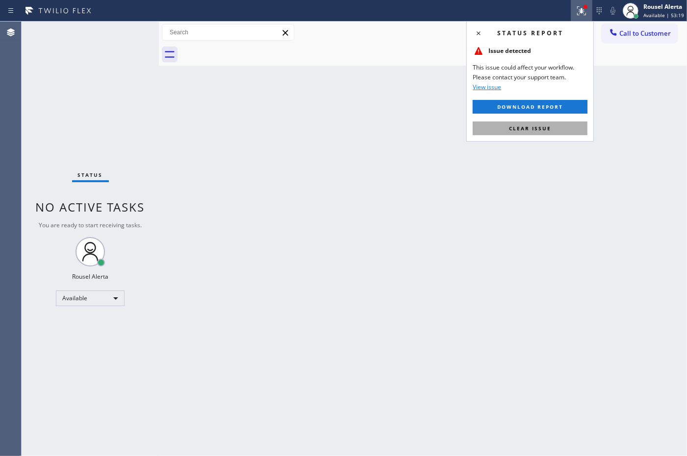
click at [540, 127] on span "Clear issue" at bounding box center [530, 128] width 42 height 7
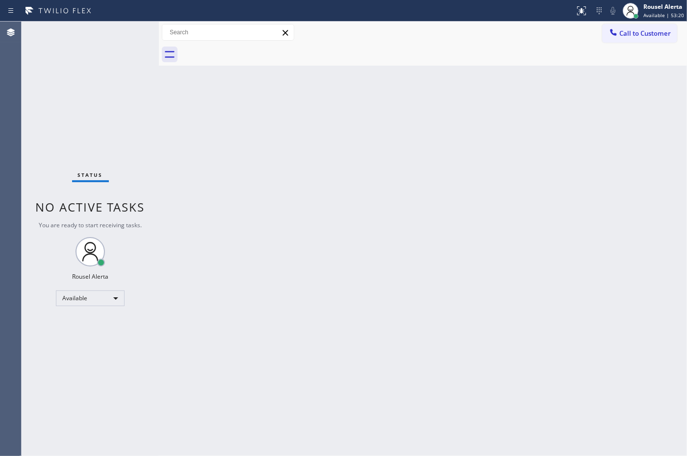
click at [527, 163] on div "Back to Dashboard Change Sender ID Customers Technicians Select a contact Outbo…" at bounding box center [423, 239] width 528 height 435
click at [109, 35] on div "Status No active tasks You are ready to start receiving tasks. Rousel Alerta Av…" at bounding box center [90, 239] width 137 height 435
click at [90, 29] on div "Status No active tasks You are ready to start receiving tasks. Rousel Alerta Av…" at bounding box center [90, 239] width 137 height 435
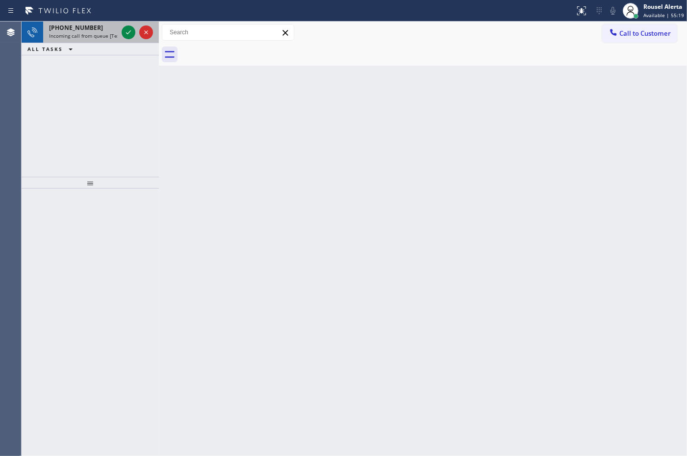
click at [92, 32] on span "Incoming call from queue [Test] All" at bounding box center [89, 35] width 81 height 7
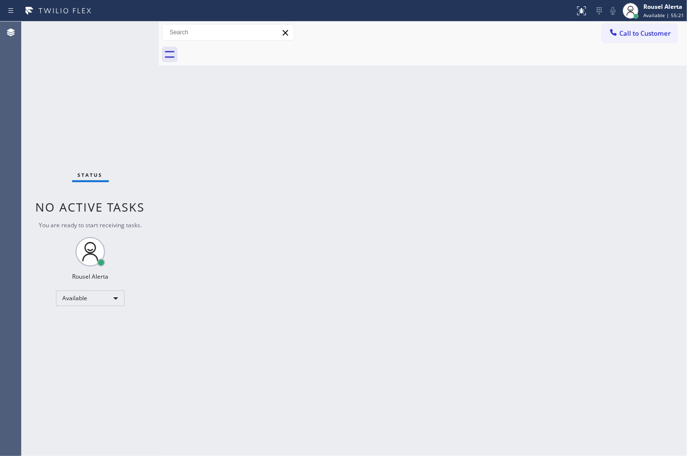
click at [128, 31] on div "Status No active tasks You are ready to start receiving tasks. Rousel Alerta Av…" at bounding box center [90, 239] width 137 height 435
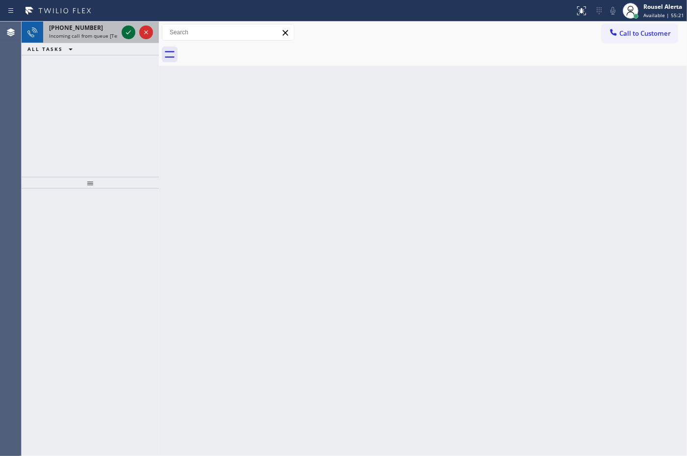
click at [128, 31] on icon at bounding box center [129, 32] width 12 height 12
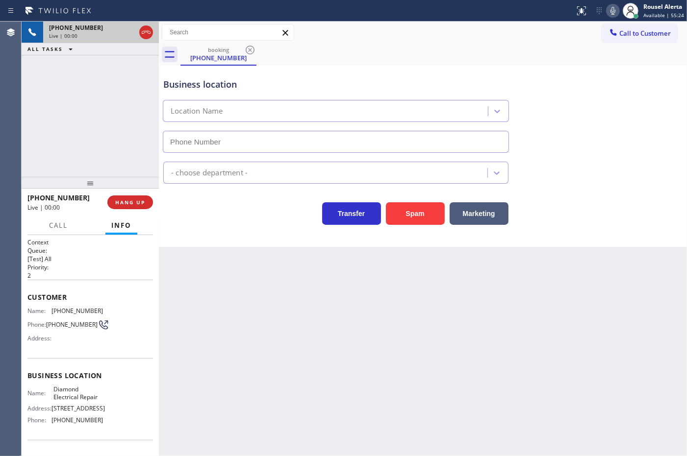
type input "[PHONE_NUMBER]"
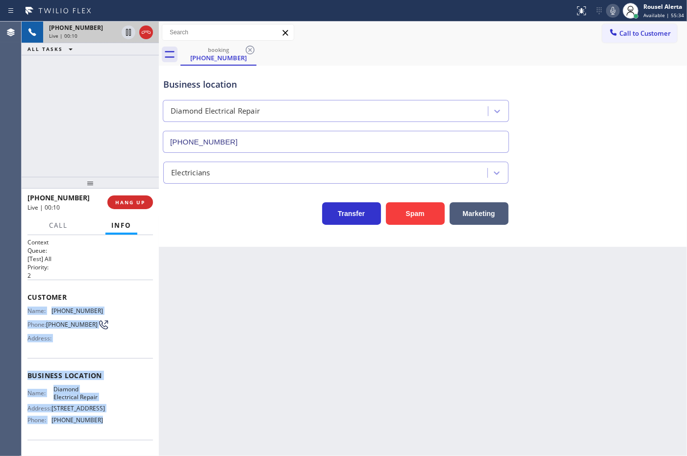
drag, startPoint x: 22, startPoint y: 310, endPoint x: 96, endPoint y: 430, distance: 141.5
click at [96, 430] on div "Context Queue: [Test] All Priority: 2 Customer Name: [PHONE_NUMBER] Phone: [PHO…" at bounding box center [90, 345] width 137 height 221
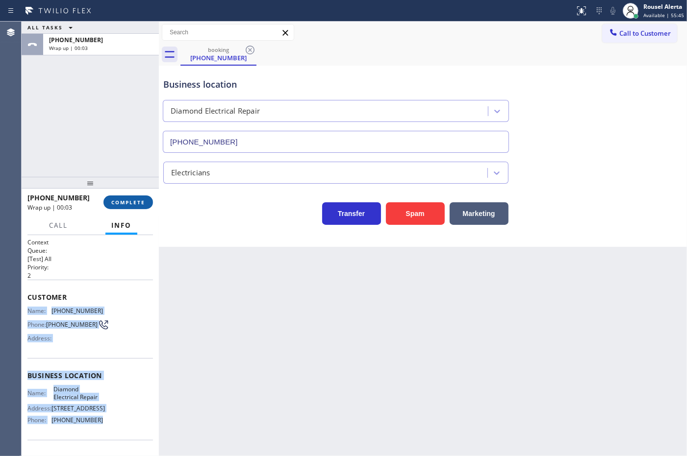
click at [128, 207] on button "COMPLETE" at bounding box center [128, 203] width 50 height 14
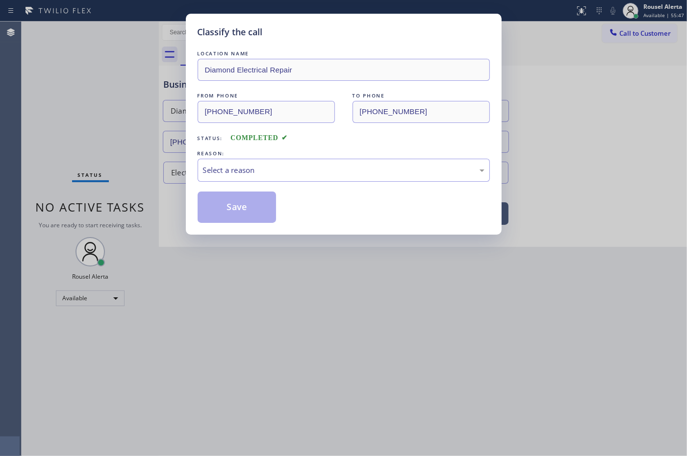
click at [232, 173] on div "Select a reason" at bounding box center [343, 170] width 281 height 11
click at [250, 193] on button "Save" at bounding box center [237, 207] width 79 height 31
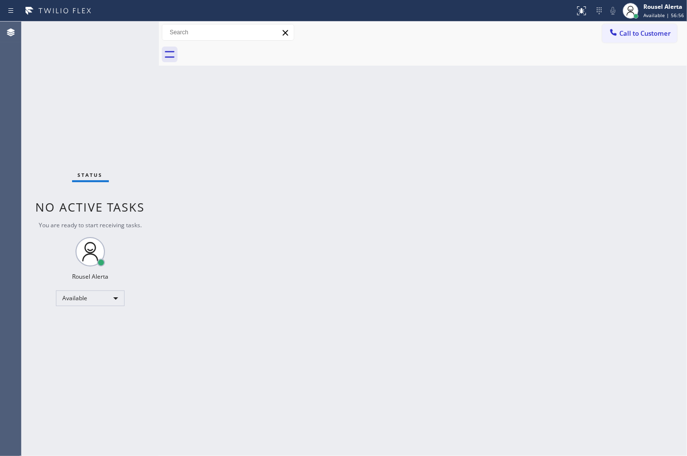
click at [466, 69] on div "Back to Dashboard Change Sender ID Customers Technicians Select a contact Outbo…" at bounding box center [423, 239] width 528 height 435
click at [126, 33] on div "Status No active tasks You are ready to start receiving tasks. Rousel Alerta Av…" at bounding box center [90, 239] width 137 height 435
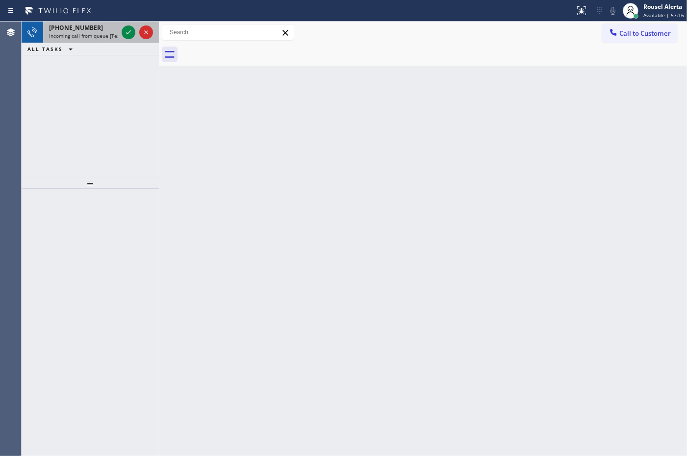
click at [101, 27] on div "[PHONE_NUMBER]" at bounding box center [83, 28] width 69 height 8
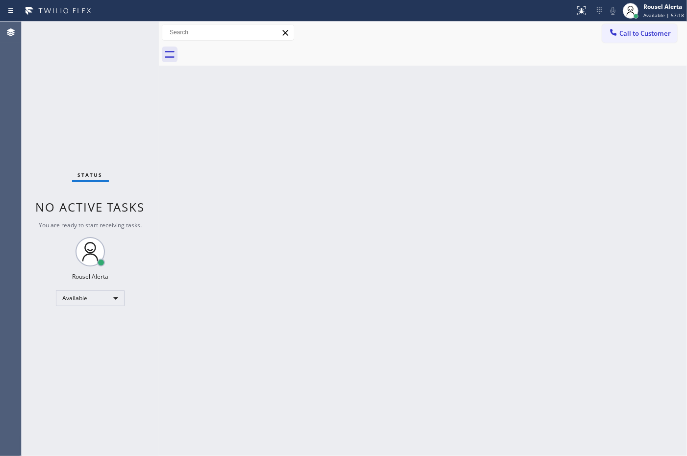
click at [103, 38] on div "Status No active tasks You are ready to start receiving tasks. Rousel Alerta Av…" at bounding box center [90, 239] width 137 height 435
click at [479, 396] on div "Back to Dashboard Change Sender ID Customers Technicians Select a contact Outbo…" at bounding box center [423, 239] width 528 height 435
click at [516, 396] on div "Back to Dashboard Change Sender ID Customers Technicians Select a contact Outbo…" at bounding box center [423, 239] width 528 height 435
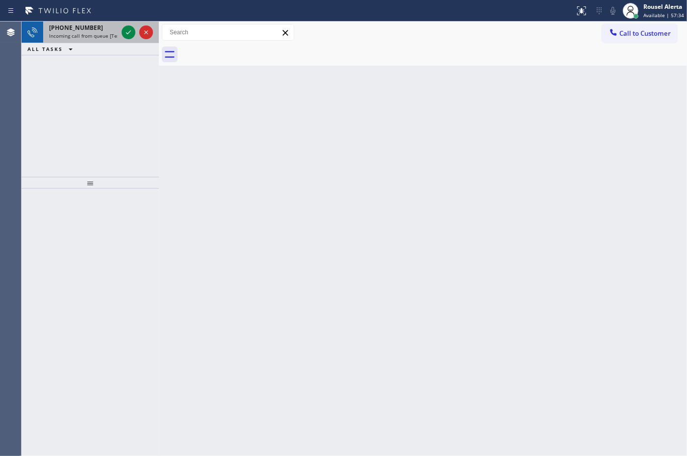
click at [120, 30] on div at bounding box center [137, 33] width 35 height 22
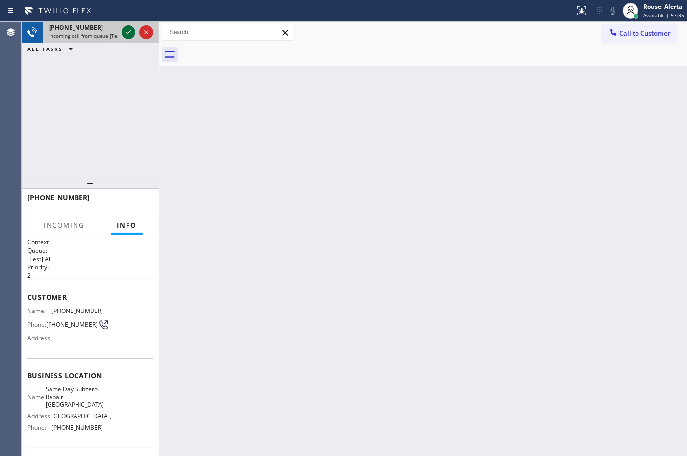
click at [123, 31] on icon at bounding box center [129, 32] width 12 height 12
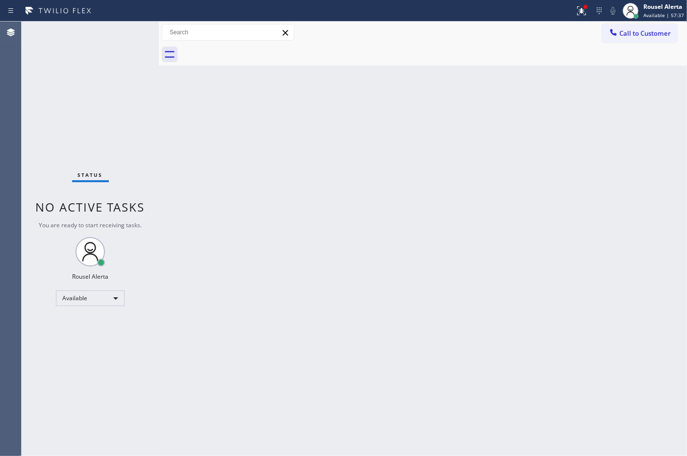
click at [124, 31] on div "Status No active tasks You are ready to start receiving tasks. Rousel Alerta Av…" at bounding box center [90, 239] width 137 height 435
click at [576, 16] on button at bounding box center [582, 11] width 22 height 22
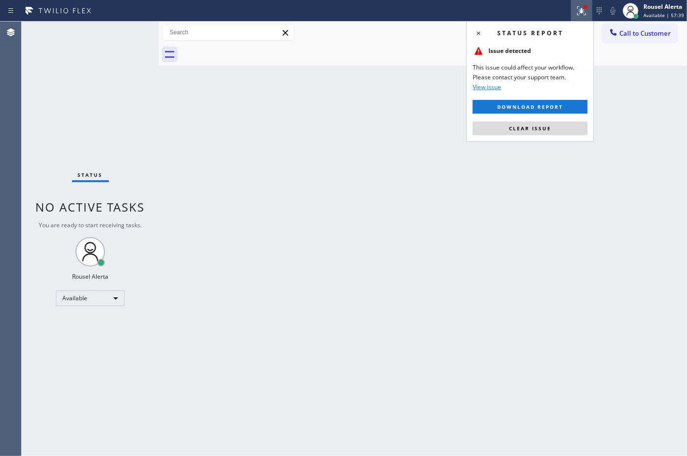
click at [562, 121] on div "Status report Issue detected This issue could affect your workflow. Please cont…" at bounding box center [529, 81] width 127 height 121
click at [562, 122] on button "Clear issue" at bounding box center [529, 129] width 115 height 14
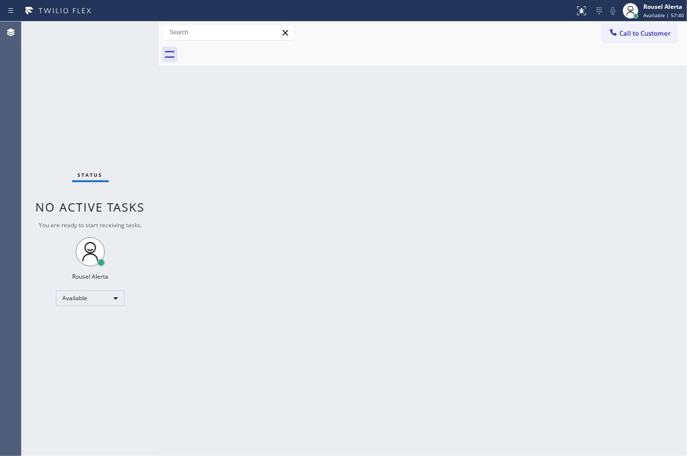
click at [135, 27] on div "Status No active tasks You are ready to start receiving tasks. Rousel Alerta Av…" at bounding box center [90, 239] width 137 height 435
click at [114, 20] on div "Status report No issues detected If you experience an issue, please download th…" at bounding box center [343, 11] width 687 height 22
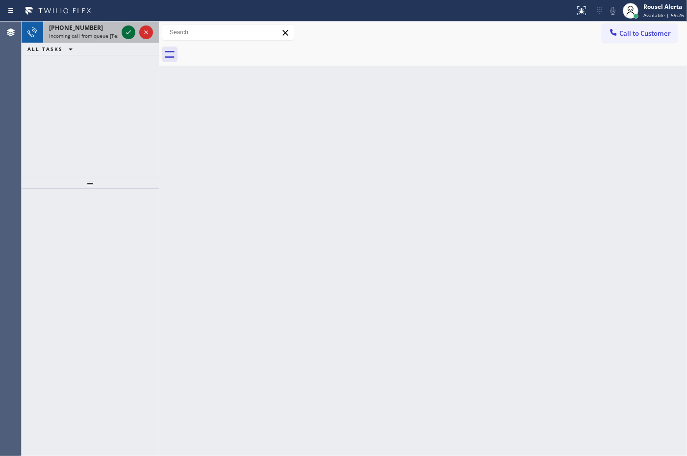
click at [124, 28] on icon at bounding box center [129, 32] width 12 height 12
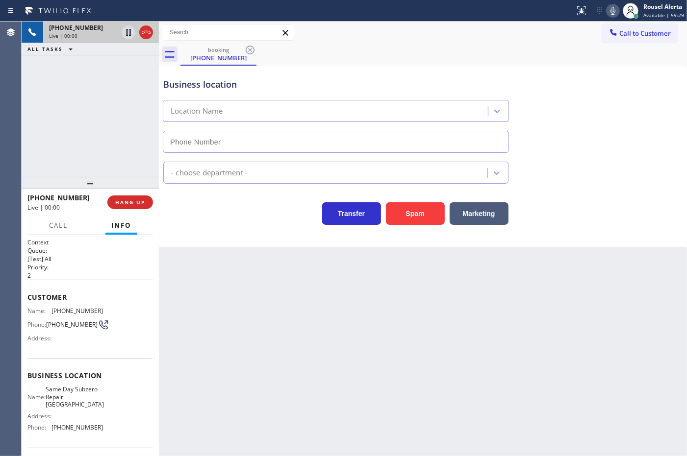
type input "[PHONE_NUMBER]"
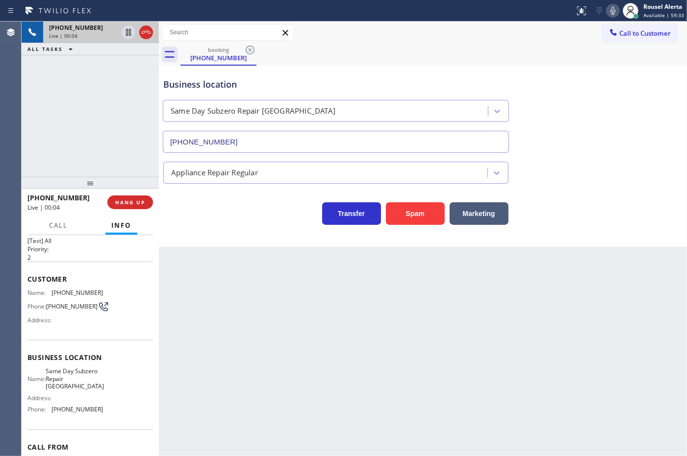
scroll to position [13, 0]
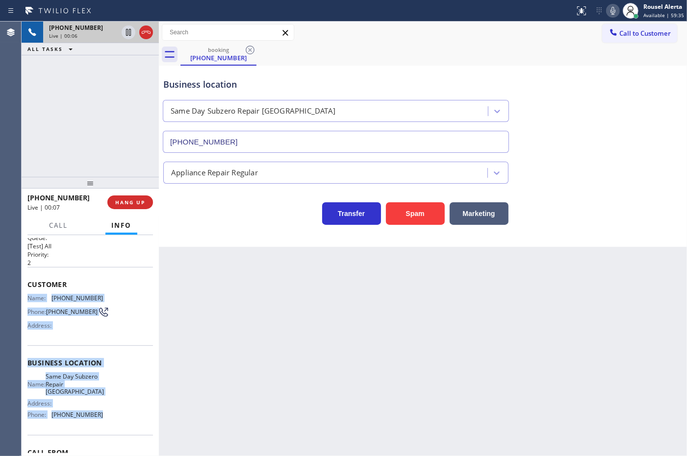
drag, startPoint x: 25, startPoint y: 297, endPoint x: 110, endPoint y: 417, distance: 148.0
click at [110, 417] on div "Context Queue: [Test] All Priority: 2 Customer Name: [PHONE_NUMBER] Phone: [PHO…" at bounding box center [90, 345] width 137 height 221
click at [125, 36] on icon at bounding box center [129, 32] width 12 height 12
click at [608, 12] on icon at bounding box center [607, 11] width 12 height 12
click at [124, 35] on icon at bounding box center [129, 32] width 12 height 12
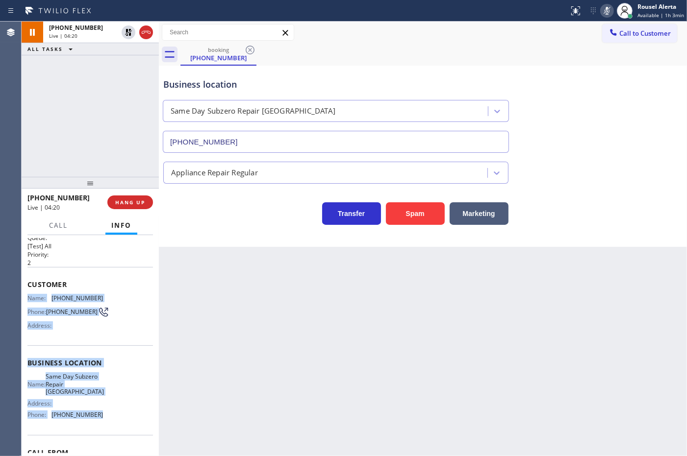
click at [611, 8] on icon at bounding box center [607, 11] width 12 height 12
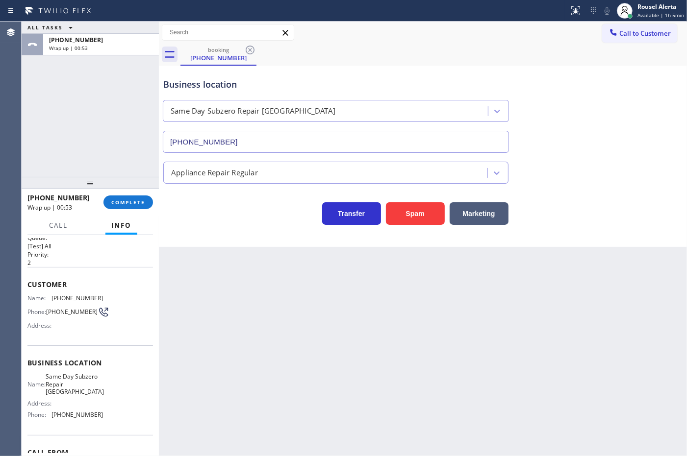
click at [119, 192] on div "[PHONE_NUMBER] Wrap up | 00:53 COMPLETE" at bounding box center [89, 202] width 125 height 25
click at [119, 198] on button "COMPLETE" at bounding box center [128, 203] width 50 height 14
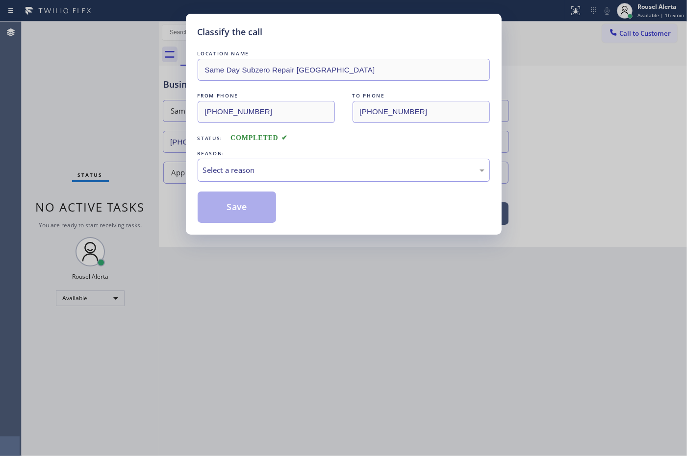
click at [247, 177] on div "Select a reason" at bounding box center [344, 170] width 292 height 23
click at [231, 206] on button "Save" at bounding box center [237, 207] width 79 height 31
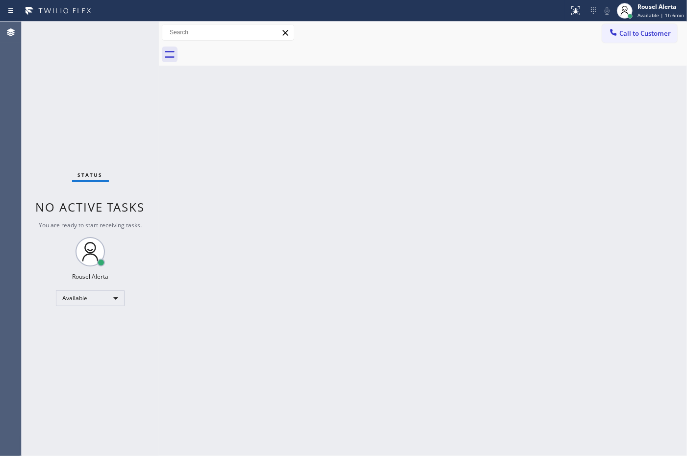
click at [99, 28] on div "Status No active tasks You are ready to start receiving tasks. Rousel Alerta Av…" at bounding box center [90, 239] width 137 height 435
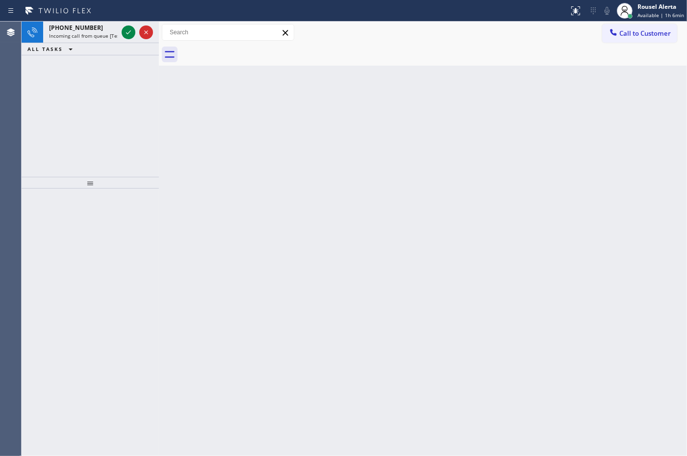
click at [94, 21] on div "Status report No issues detected If you experience an issue, please download th…" at bounding box center [343, 11] width 687 height 22
click at [97, 30] on div "[PHONE_NUMBER]" at bounding box center [83, 28] width 69 height 8
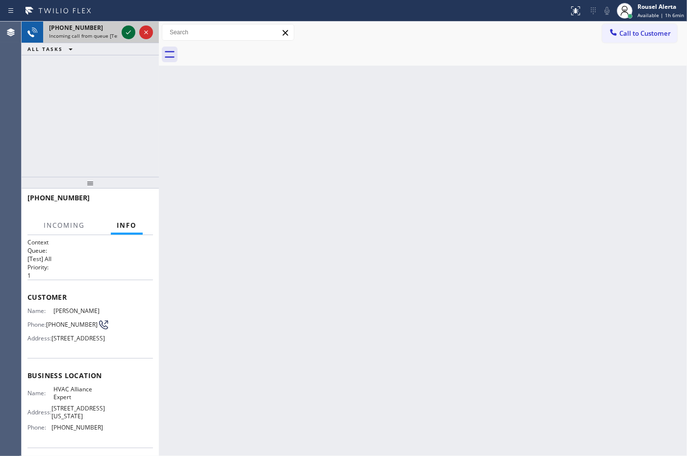
click at [123, 34] on icon at bounding box center [129, 32] width 12 height 12
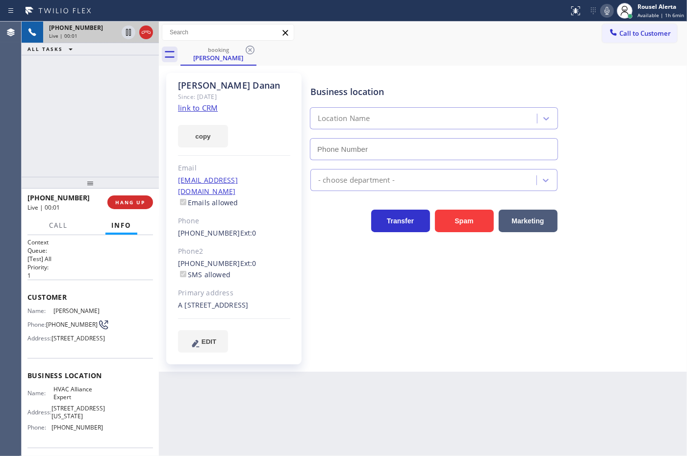
type input "[PHONE_NUMBER]"
click at [206, 113] on link "link to CRM" at bounding box center [198, 108] width 40 height 10
click at [125, 31] on icon at bounding box center [129, 32] width 12 height 12
click at [610, 12] on icon at bounding box center [607, 11] width 12 height 12
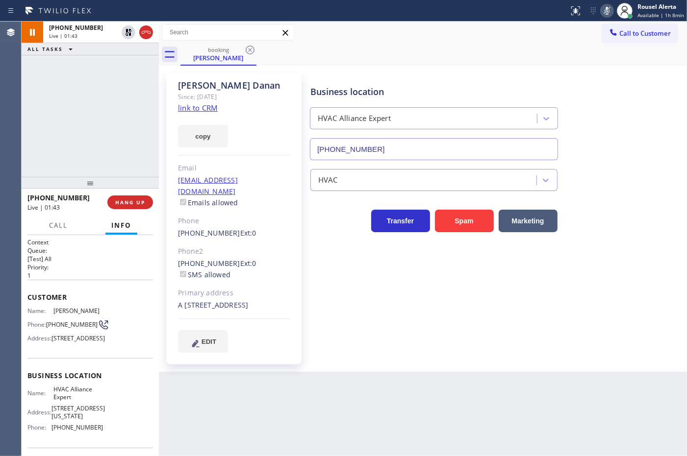
click at [606, 13] on icon at bounding box center [607, 11] width 12 height 12
click at [128, 31] on icon at bounding box center [129, 32] width 12 height 12
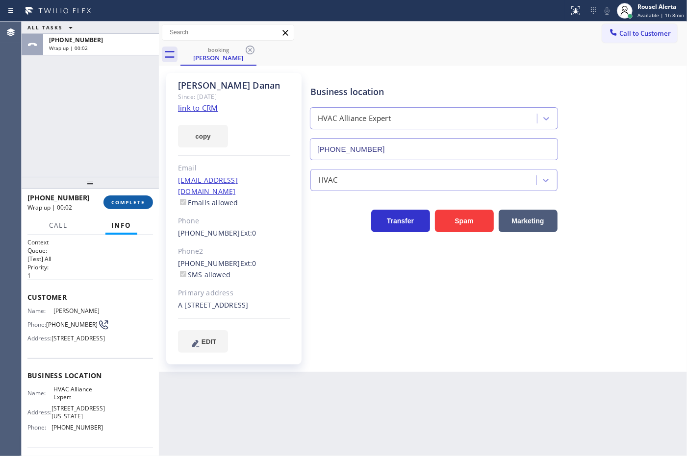
click at [132, 208] on button "COMPLETE" at bounding box center [128, 203] width 50 height 14
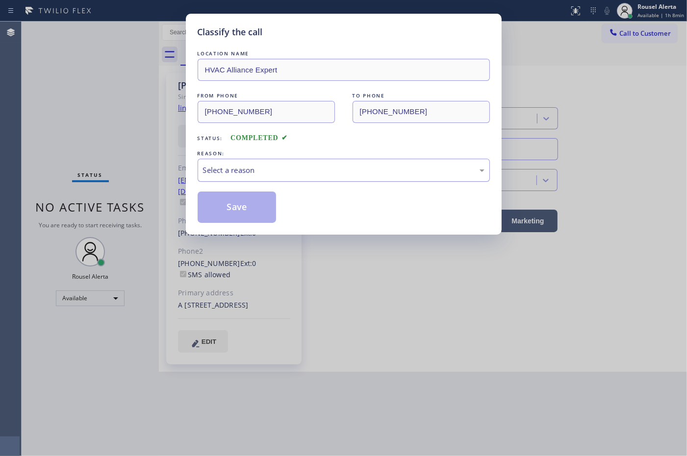
click at [260, 175] on div "Select a reason" at bounding box center [343, 170] width 281 height 11
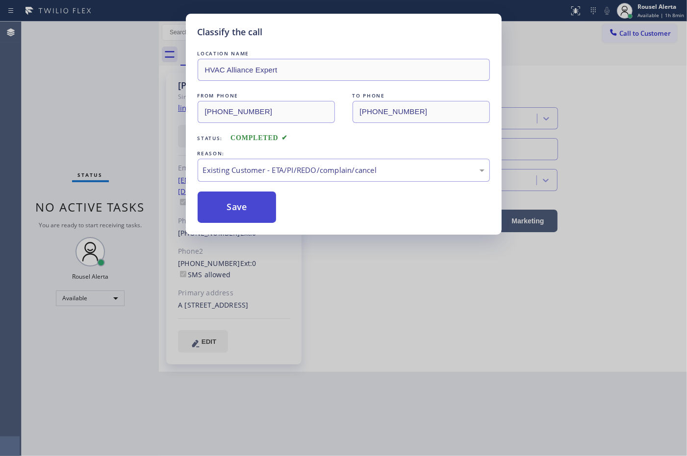
click at [244, 197] on button "Save" at bounding box center [237, 207] width 79 height 31
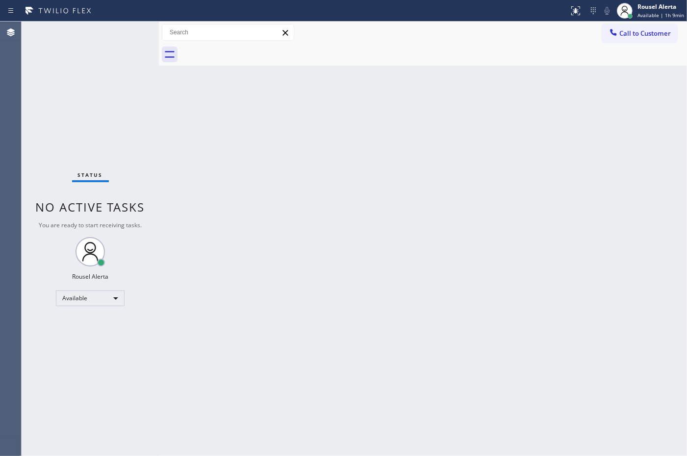
click at [106, 37] on div "Status No active tasks You are ready to start receiving tasks. Rousel Alerta Av…" at bounding box center [90, 239] width 137 height 435
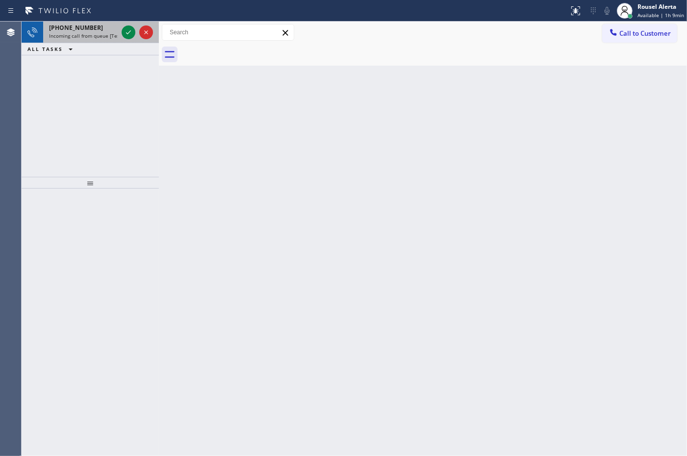
click at [104, 30] on div "[PHONE_NUMBER]" at bounding box center [83, 28] width 69 height 8
click at [128, 30] on icon at bounding box center [129, 32] width 12 height 12
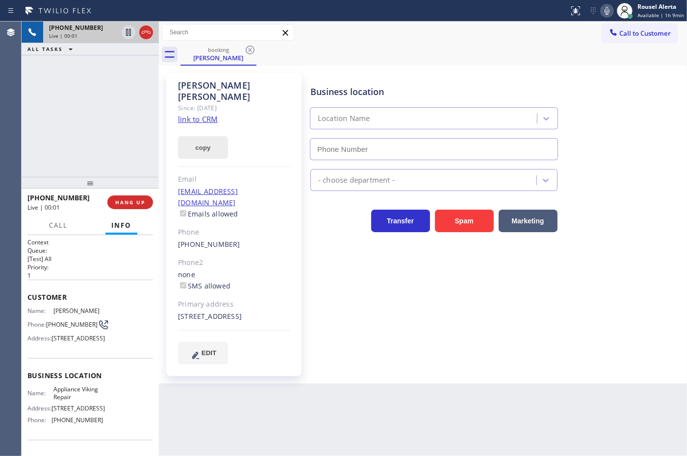
type input "[PHONE_NUMBER]"
click at [191, 114] on link "link to CRM" at bounding box center [198, 119] width 40 height 10
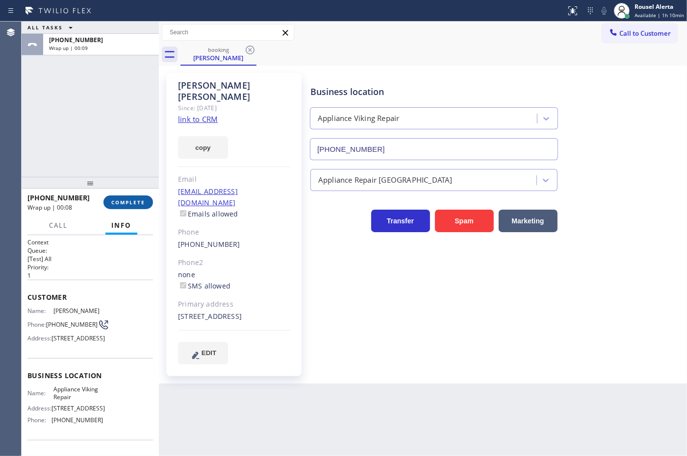
click at [146, 203] on button "COMPLETE" at bounding box center [128, 203] width 50 height 14
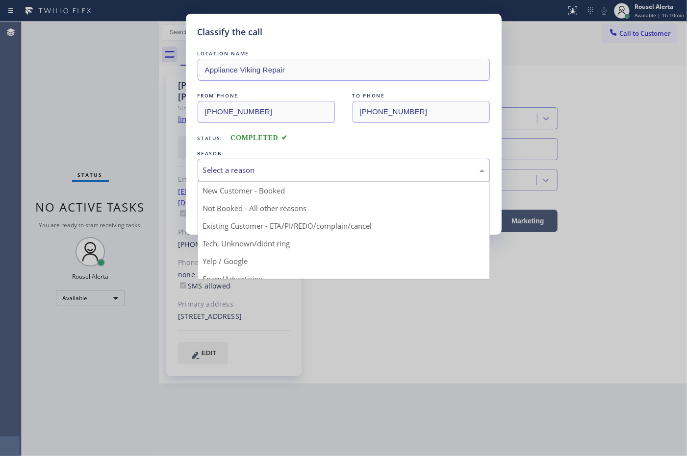
click at [225, 176] on div "Select a reason" at bounding box center [343, 170] width 281 height 11
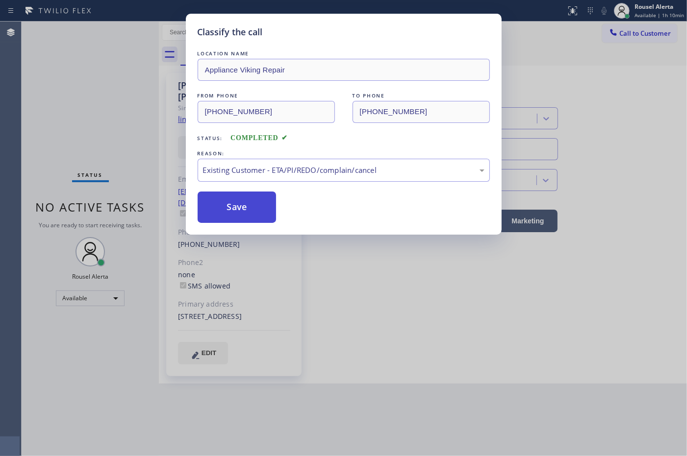
click at [248, 215] on button "Save" at bounding box center [237, 207] width 79 height 31
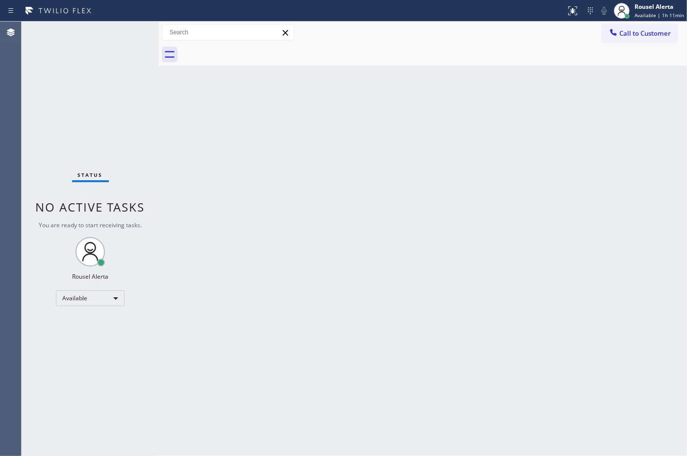
click at [98, 64] on div "Status No active tasks You are ready to start receiving tasks. Rousel Alerta Av…" at bounding box center [90, 239] width 137 height 435
click at [260, 285] on div "Back to Dashboard Change Sender ID Customers Technicians Select a contact Outbo…" at bounding box center [423, 239] width 528 height 435
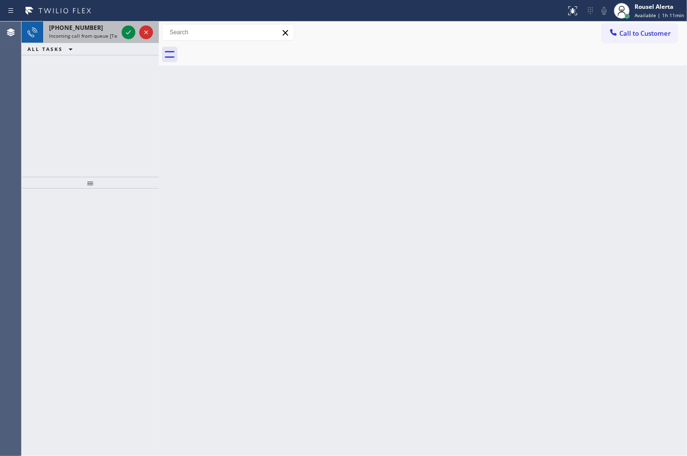
drag, startPoint x: 99, startPoint y: 28, endPoint x: 106, endPoint y: 29, distance: 7.9
click at [99, 28] on div "[PHONE_NUMBER]" at bounding box center [83, 28] width 69 height 8
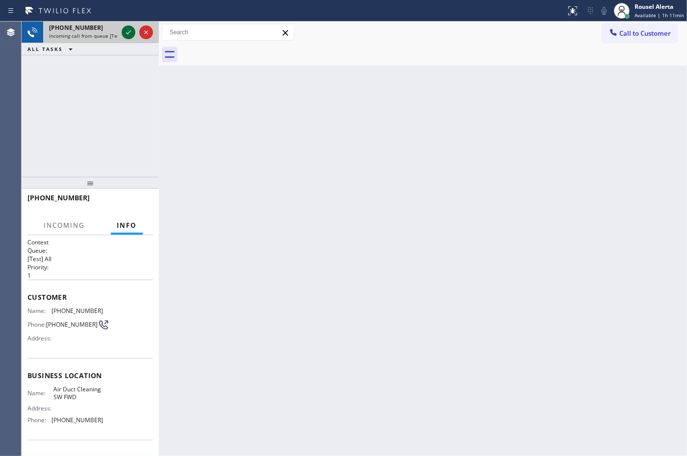
click at [126, 32] on icon at bounding box center [129, 32] width 12 height 12
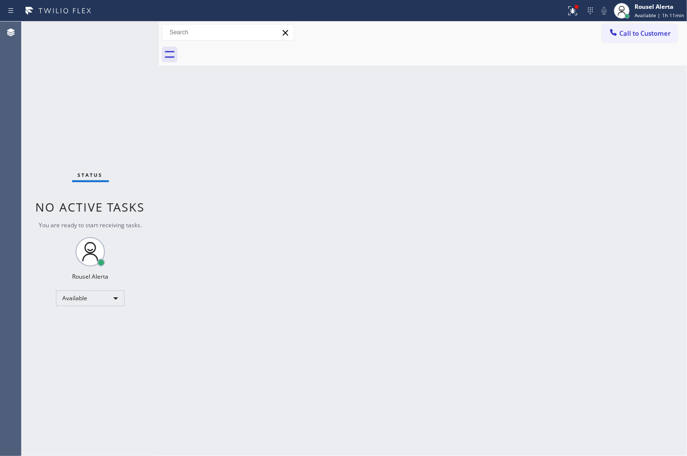
drag, startPoint x: 131, startPoint y: 31, endPoint x: 209, endPoint y: 31, distance: 77.9
click at [135, 30] on div "Status No active tasks You are ready to start receiving tasks. Rousel Alerta Av…" at bounding box center [90, 239] width 137 height 435
click at [581, 12] on div at bounding box center [573, 11] width 22 height 12
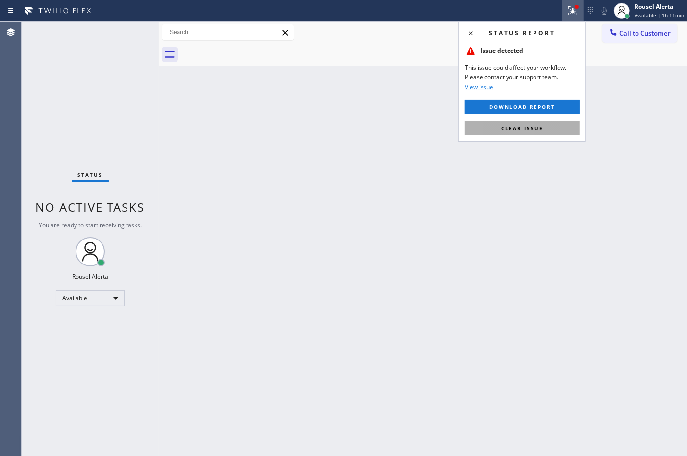
click at [549, 129] on button "Clear issue" at bounding box center [522, 129] width 115 height 14
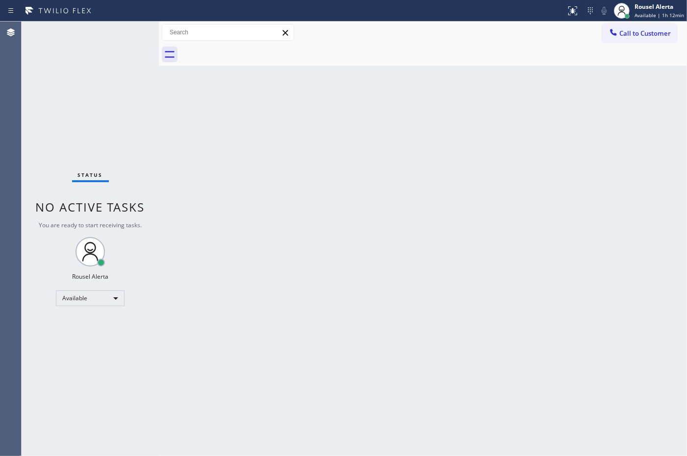
click at [483, 218] on div "Back to Dashboard Change Sender ID Customers Technicians Select a contact Outbo…" at bounding box center [423, 239] width 528 height 435
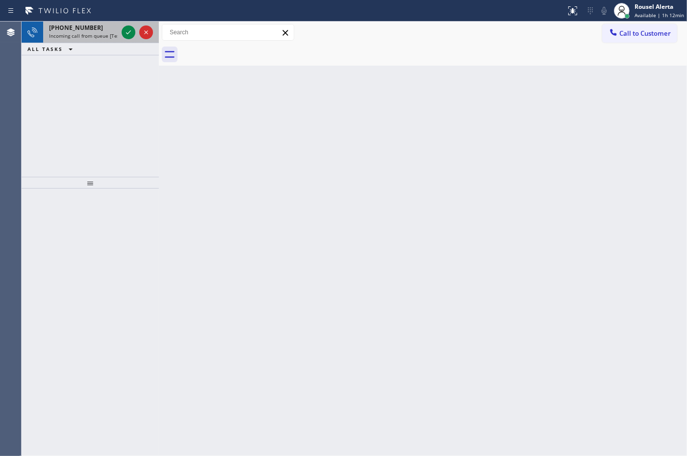
click at [101, 30] on div "[PHONE_NUMBER]" at bounding box center [83, 28] width 69 height 8
drag, startPoint x: 102, startPoint y: 37, endPoint x: 109, endPoint y: 39, distance: 7.7
click at [102, 37] on span "Incoming call from queue [Test] All" at bounding box center [89, 35] width 81 height 7
drag, startPoint x: 101, startPoint y: 32, endPoint x: 116, endPoint y: 35, distance: 14.5
click at [106, 35] on span "Incoming call from queue [Test] All" at bounding box center [89, 35] width 81 height 7
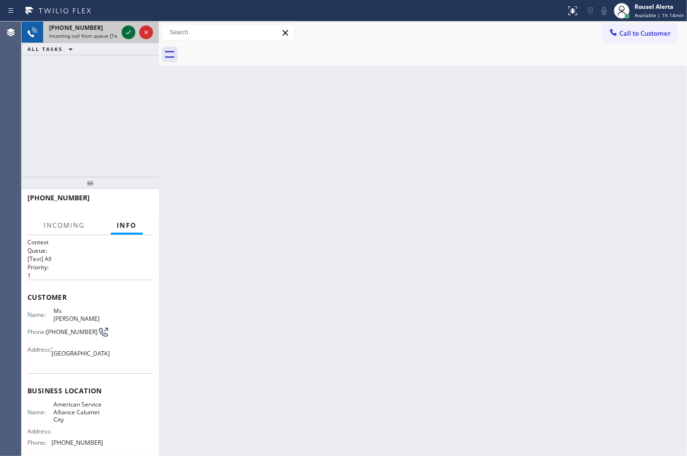
click at [122, 32] on div at bounding box center [129, 32] width 14 height 12
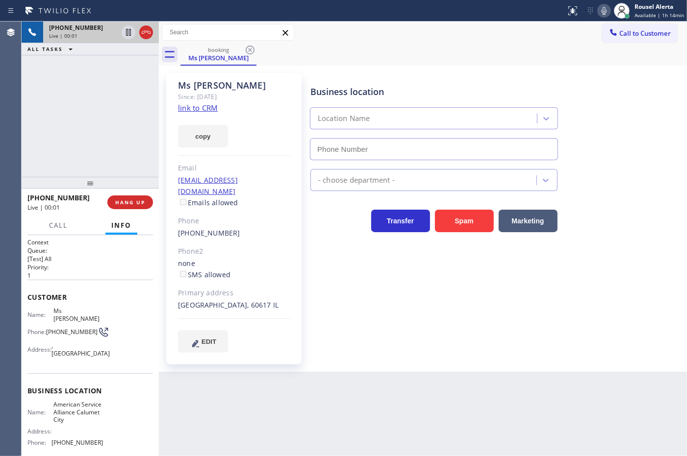
type input "[PHONE_NUMBER]"
click at [196, 112] on link "link to CRM" at bounding box center [198, 108] width 40 height 10
click at [124, 202] on span "HANG UP" at bounding box center [130, 202] width 30 height 7
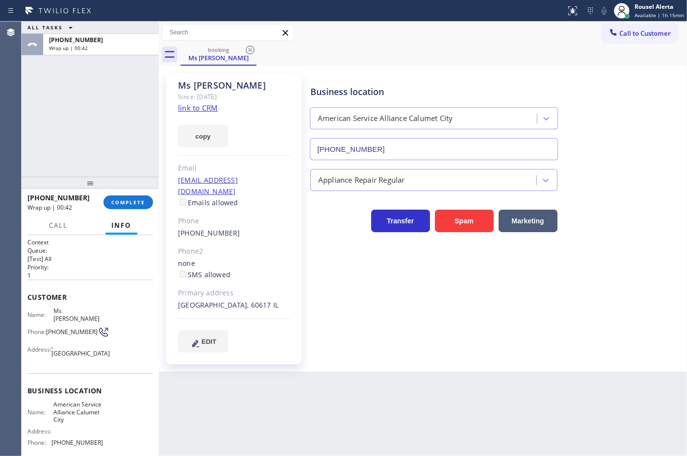
click at [152, 79] on div "ALL TASKS ALL TASKS ACTIVE TASKS TASKS IN WRAP UP [PHONE_NUMBER] Wrap up | 00:42" at bounding box center [90, 99] width 137 height 155
click at [133, 197] on button "COMPLETE" at bounding box center [128, 203] width 50 height 14
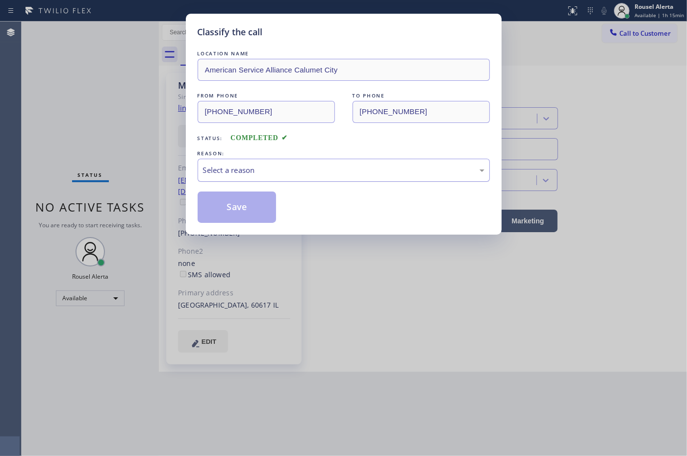
click at [261, 173] on div "Select a reason" at bounding box center [343, 170] width 281 height 11
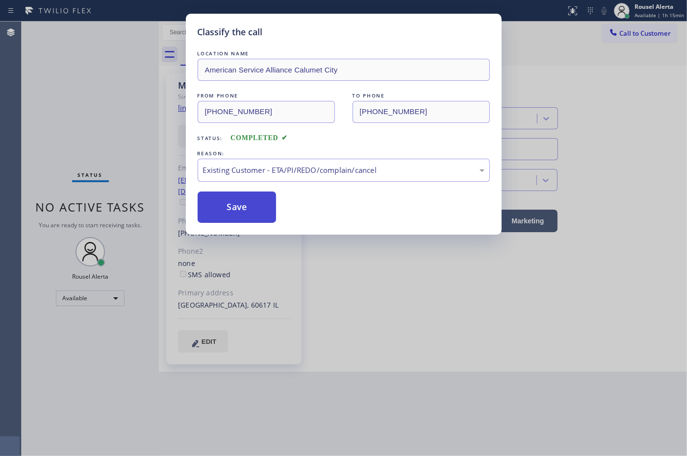
click at [255, 213] on button "Save" at bounding box center [237, 207] width 79 height 31
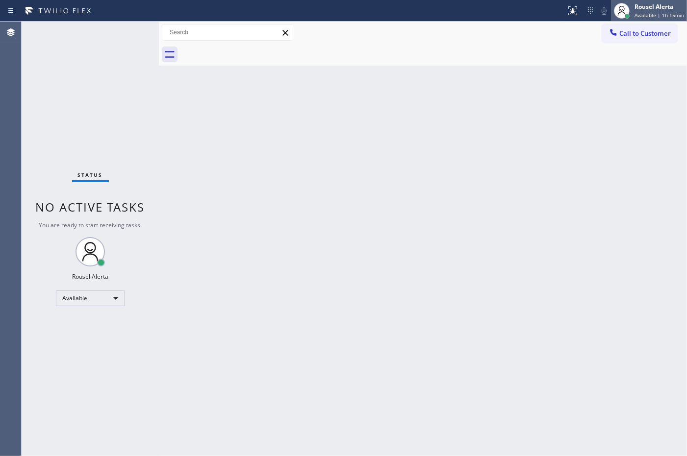
click at [666, 13] on span "Available | 1h 15min" at bounding box center [659, 15] width 50 height 7
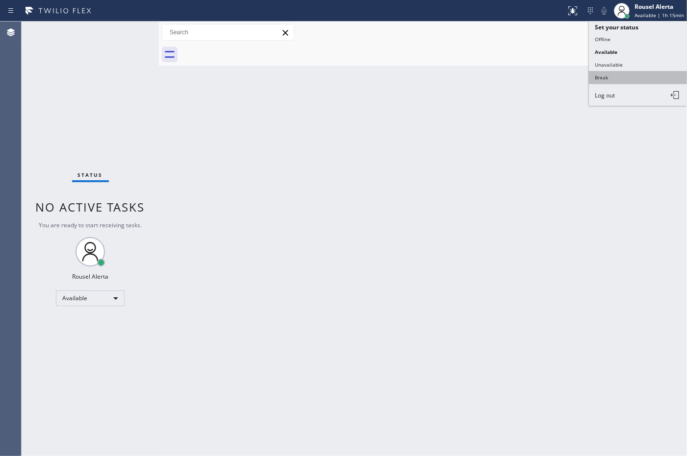
click at [621, 75] on button "Break" at bounding box center [638, 77] width 98 height 13
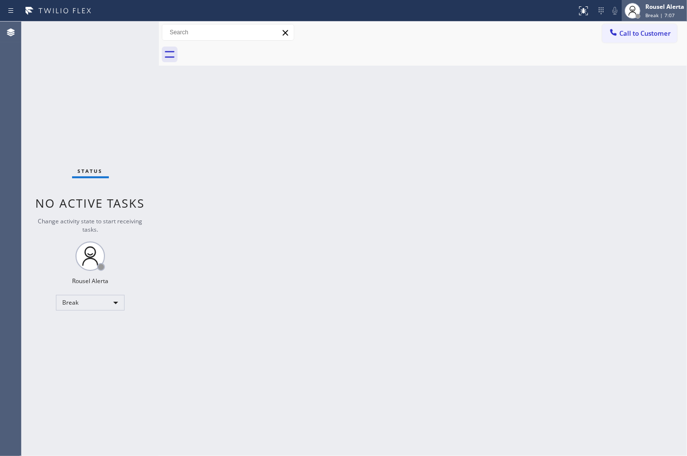
click at [657, 18] on span "Break | 7:07" at bounding box center [659, 15] width 29 height 7
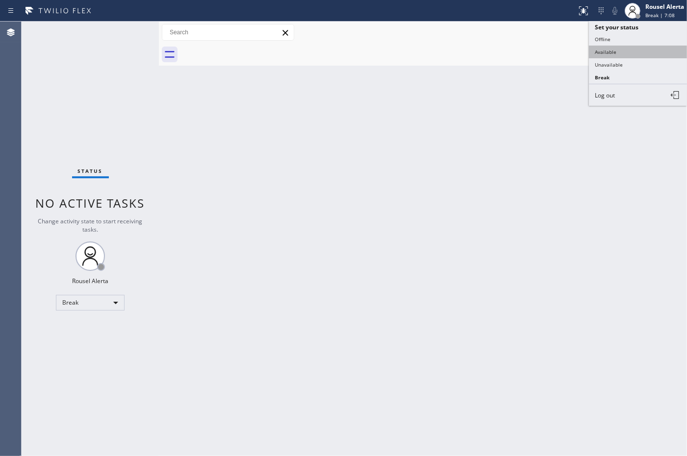
click at [645, 54] on button "Available" at bounding box center [638, 52] width 98 height 13
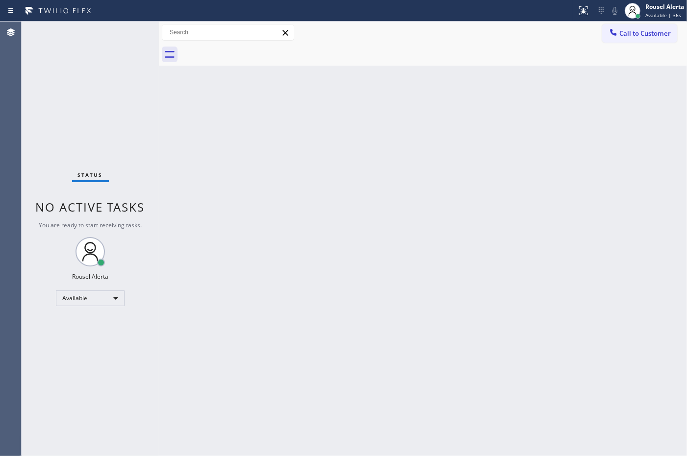
click at [353, 192] on div "Back to Dashboard Change Sender ID Customers Technicians Select a contact Outbo…" at bounding box center [423, 239] width 528 height 435
click at [289, 315] on div "Back to Dashboard Change Sender ID Customers Technicians Select a contact Outbo…" at bounding box center [423, 239] width 528 height 435
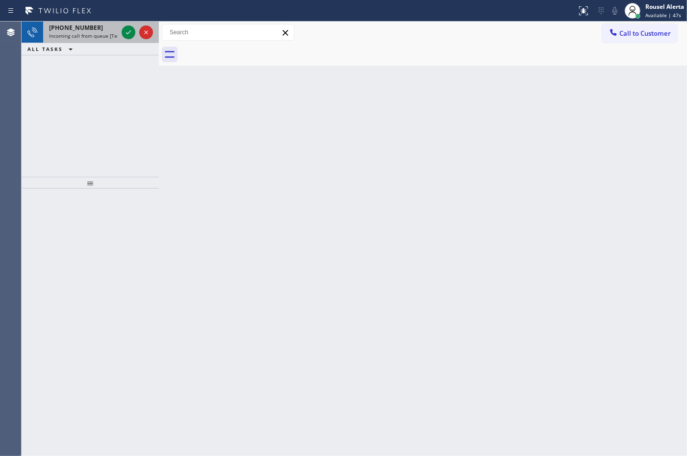
click at [69, 38] on span "Incoming call from queue [Test] All" at bounding box center [89, 35] width 81 height 7
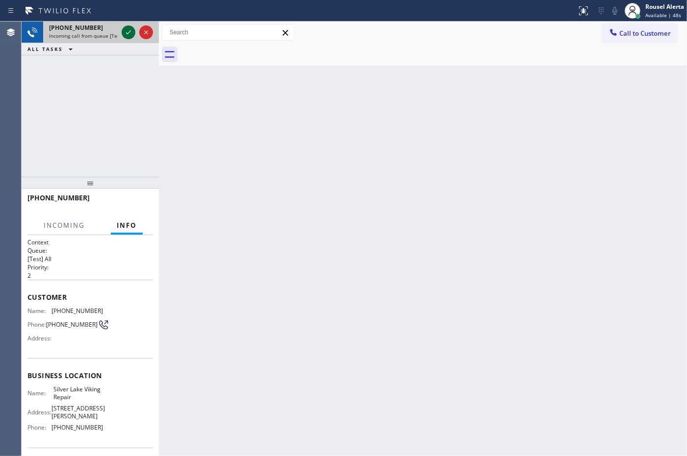
click at [133, 35] on icon at bounding box center [129, 32] width 12 height 12
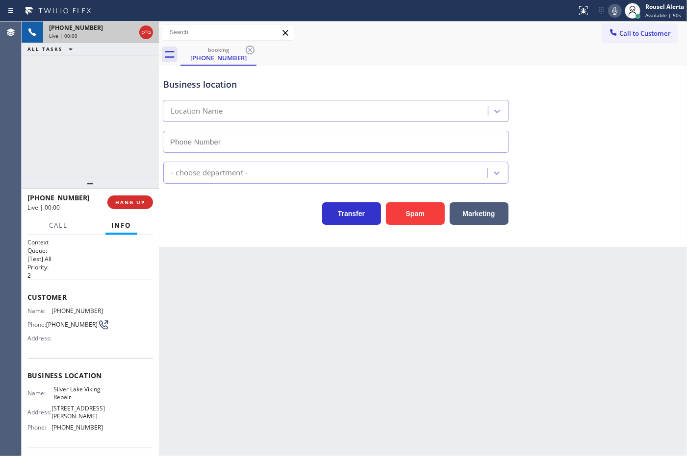
type input "[PHONE_NUMBER]"
click at [520, 346] on div "Back to Dashboard Change Sender ID Customers Technicians Select a contact Outbo…" at bounding box center [423, 239] width 528 height 435
click at [242, 298] on div "Back to Dashboard Change Sender ID Customers Technicians Select a contact Outbo…" at bounding box center [423, 239] width 528 height 435
click at [131, 209] on div "[PHONE_NUMBER] Live | 00:08 HANG UP" at bounding box center [89, 202] width 125 height 25
click at [131, 203] on span "HANG UP" at bounding box center [130, 202] width 30 height 7
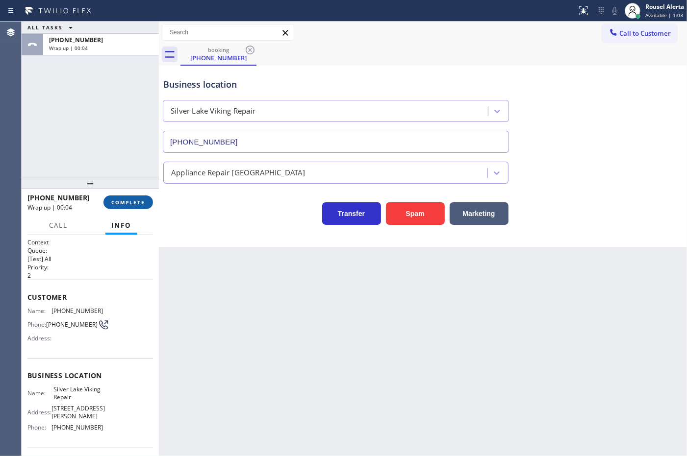
click at [128, 196] on button "COMPLETE" at bounding box center [128, 203] width 50 height 14
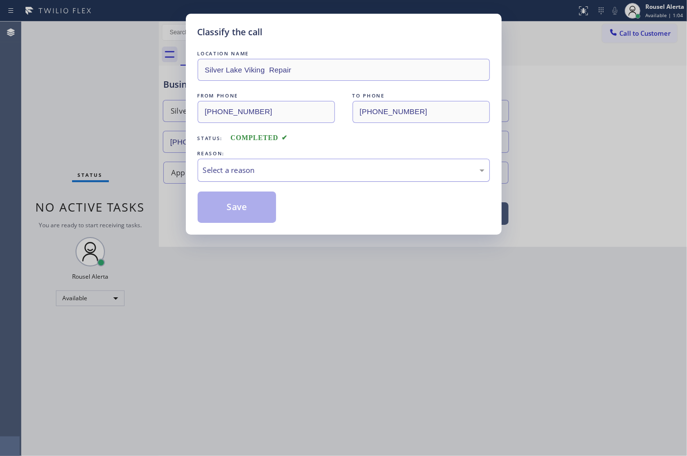
click at [385, 168] on div "Select a reason" at bounding box center [343, 170] width 281 height 11
click at [251, 206] on button "Save" at bounding box center [237, 207] width 79 height 31
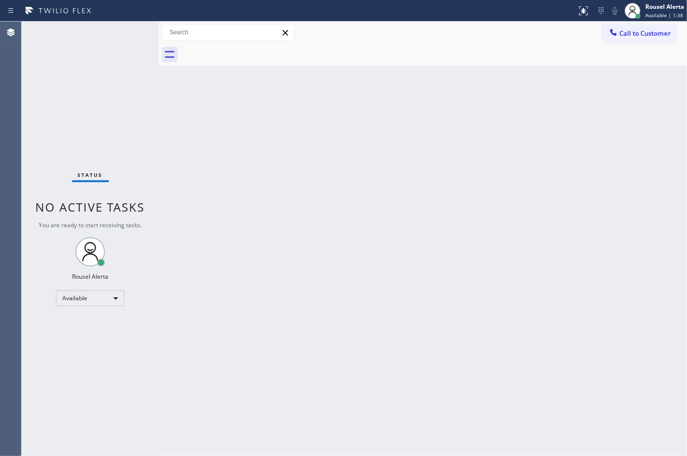
click at [259, 284] on div "Back to Dashboard Change Sender ID Customers Technicians Select a contact Outbo…" at bounding box center [423, 239] width 528 height 435
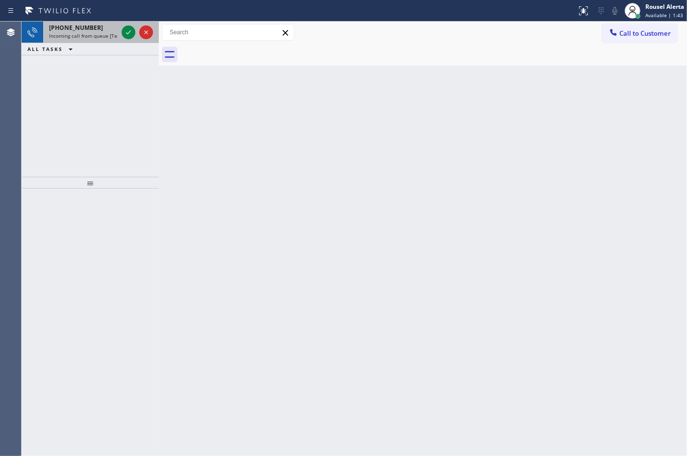
click at [100, 28] on div "[PHONE_NUMBER]" at bounding box center [83, 28] width 69 height 8
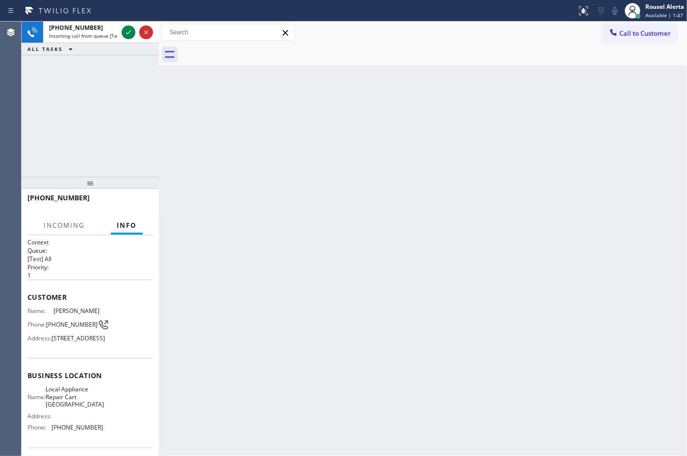
click at [314, 262] on div "Back to Dashboard Change Sender ID Customers Technicians Select a contact Outbo…" at bounding box center [423, 239] width 528 height 435
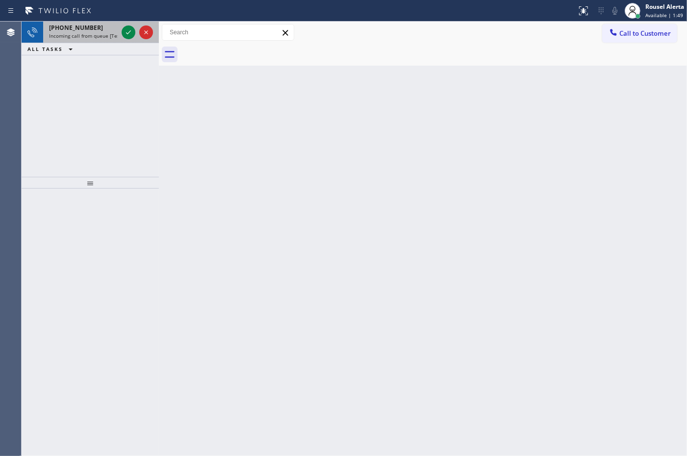
click at [85, 39] on div "[PHONE_NUMBER] Incoming call from queue [Test] All" at bounding box center [81, 33] width 76 height 22
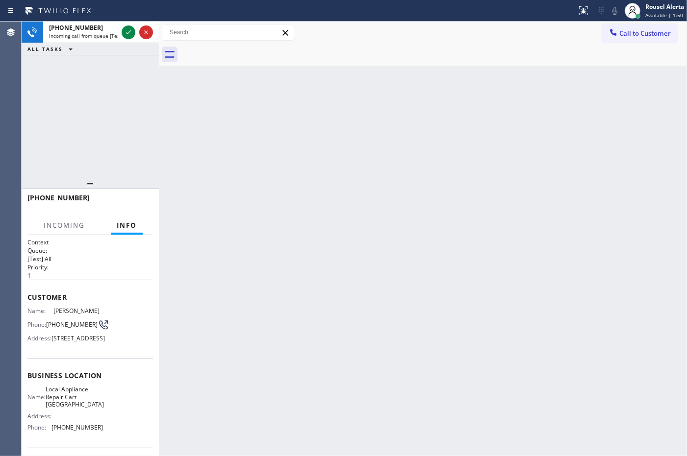
click at [344, 157] on div "Back to Dashboard Change Sender ID Customers Technicians Select a contact Outbo…" at bounding box center [423, 239] width 528 height 435
click at [460, 153] on div "Back to Dashboard Change Sender ID Customers Technicians Select a contact Outbo…" at bounding box center [423, 239] width 528 height 435
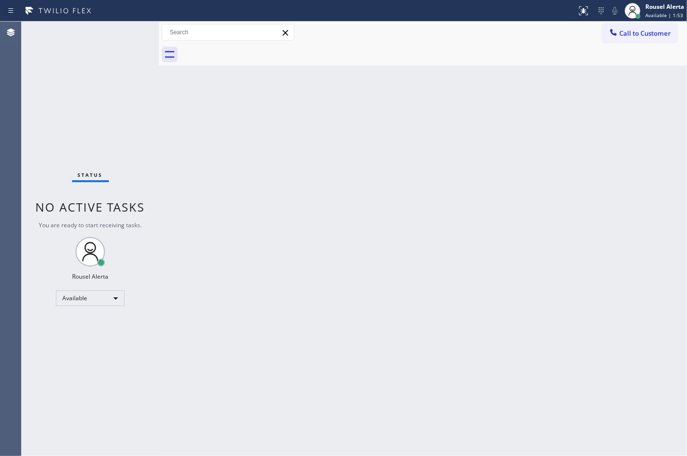
click at [250, 198] on div "Back to Dashboard Change Sender ID Customers Technicians Select a contact Outbo…" at bounding box center [423, 239] width 528 height 435
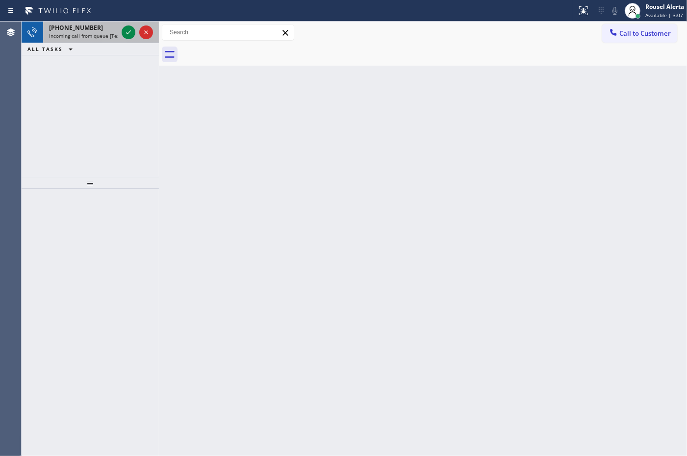
click at [99, 30] on div "[PHONE_NUMBER]" at bounding box center [83, 28] width 69 height 8
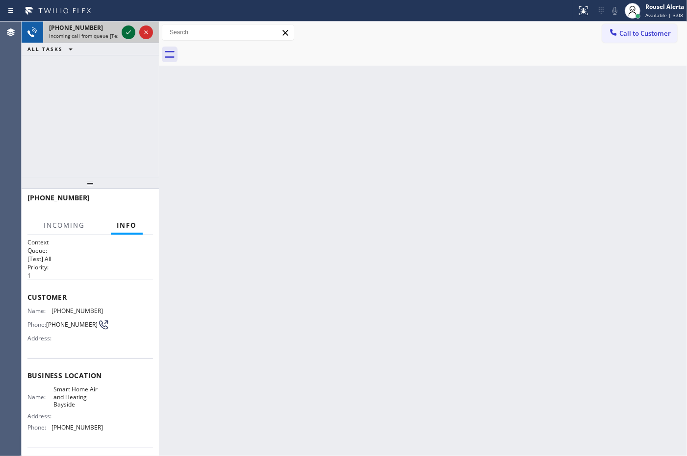
click at [122, 37] on div at bounding box center [129, 32] width 14 height 12
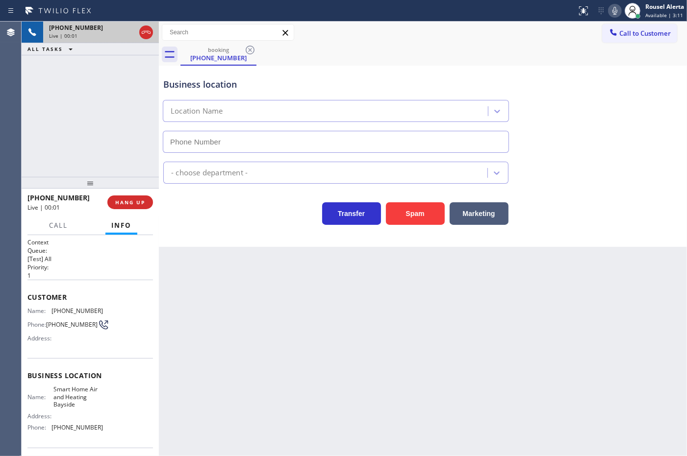
type input "[PHONE_NUMBER]"
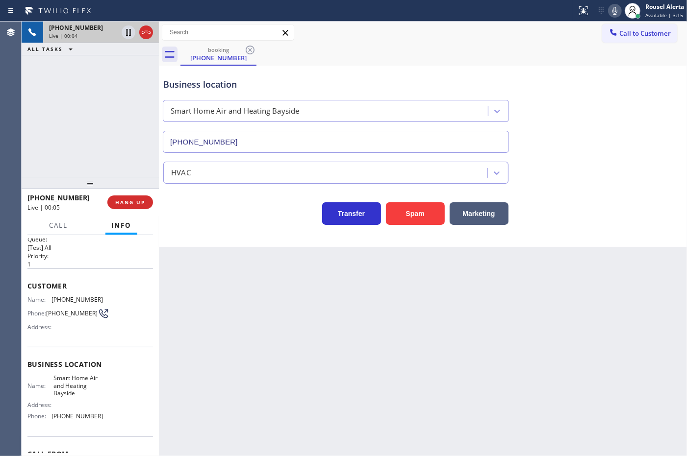
scroll to position [11, 0]
click at [242, 304] on div "Back to Dashboard Change Sender ID Customers Technicians Select a contact Outbo…" at bounding box center [423, 239] width 528 height 435
click at [97, 65] on div "[PHONE_NUMBER] Live | 00:08 ALL TASKS ALL TASKS ACTIVE TASKS TASKS IN WRAP UP" at bounding box center [90, 99] width 137 height 155
click at [273, 365] on div "Back to Dashboard Change Sender ID Customers Technicians Select a contact Outbo…" at bounding box center [423, 239] width 528 height 435
click at [132, 140] on div "[PHONE_NUMBER] Live | 00:09 ALL TASKS ALL TASKS ACTIVE TASKS TASKS IN WRAP UP" at bounding box center [90, 99] width 137 height 155
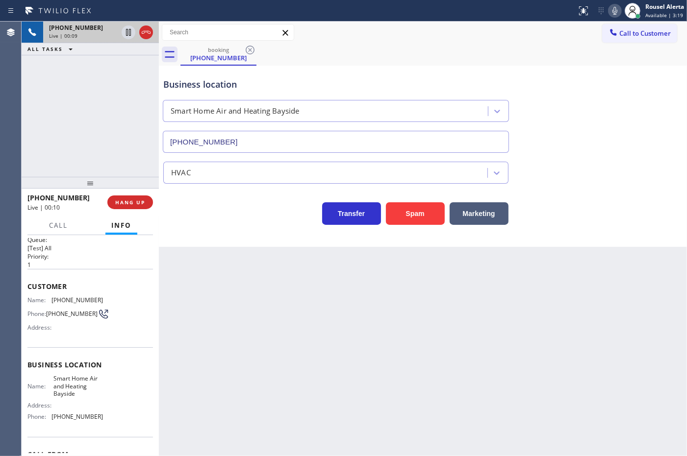
click at [197, 250] on div "Back to Dashboard Change Sender ID Customers Technicians Select a contact Outbo…" at bounding box center [423, 239] width 528 height 435
click at [130, 206] on button "HANG UP" at bounding box center [130, 203] width 46 height 14
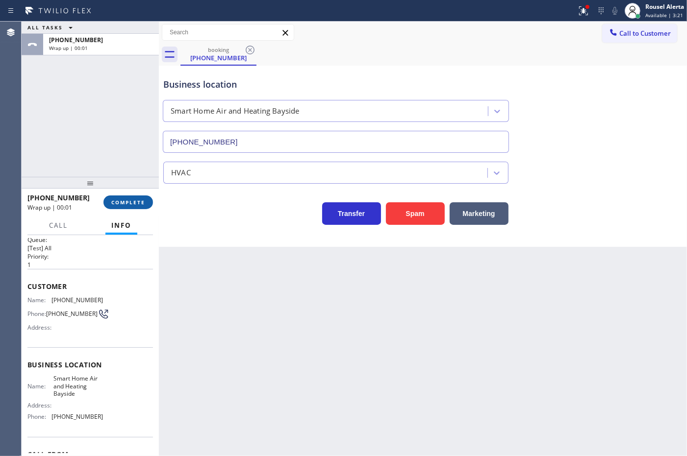
click at [130, 206] on button "COMPLETE" at bounding box center [128, 203] width 50 height 14
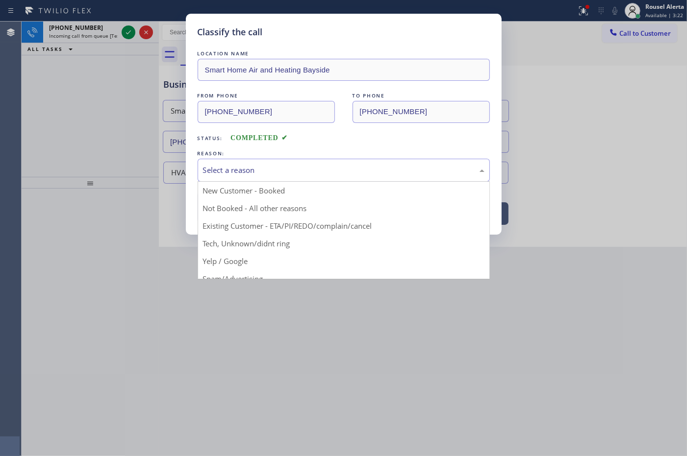
click at [225, 179] on div "Select a reason" at bounding box center [344, 170] width 292 height 23
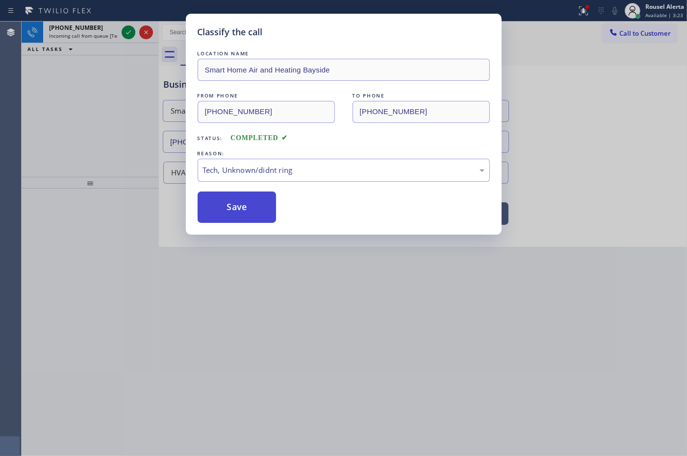
click at [241, 219] on button "Save" at bounding box center [237, 207] width 79 height 31
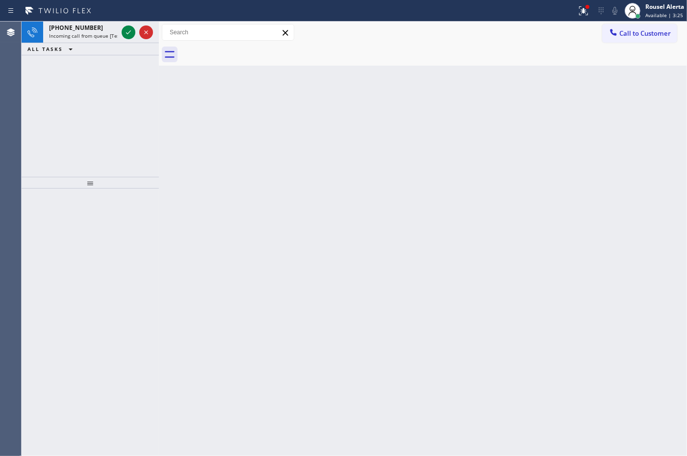
click at [113, 38] on span "Incoming call from queue [Test] All" at bounding box center [89, 35] width 81 height 7
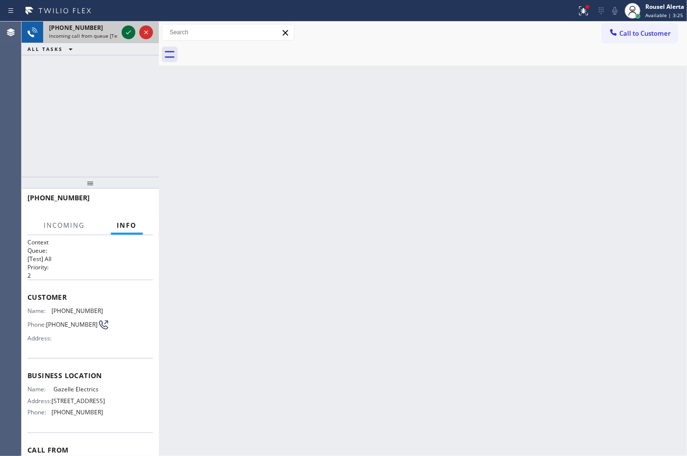
click at [125, 34] on icon at bounding box center [129, 32] width 12 height 12
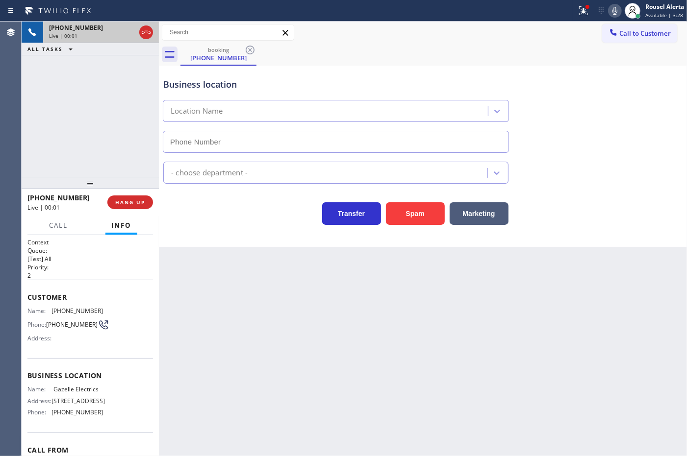
type input "[PHONE_NUMBER]"
drag, startPoint x: 210, startPoint y: 268, endPoint x: 213, endPoint y: 275, distance: 7.7
click at [213, 275] on div "Back to Dashboard Change Sender ID Customers Technicians Select a contact Outbo…" at bounding box center [423, 239] width 528 height 435
click at [219, 292] on div "Back to Dashboard Change Sender ID Customers Technicians Select a contact Outbo…" at bounding box center [423, 239] width 528 height 435
click at [116, 81] on div "[PHONE_NUMBER] Live | 00:07 ALL TASKS ALL TASKS ACTIVE TASKS TASKS IN WRAP UP" at bounding box center [90, 99] width 137 height 155
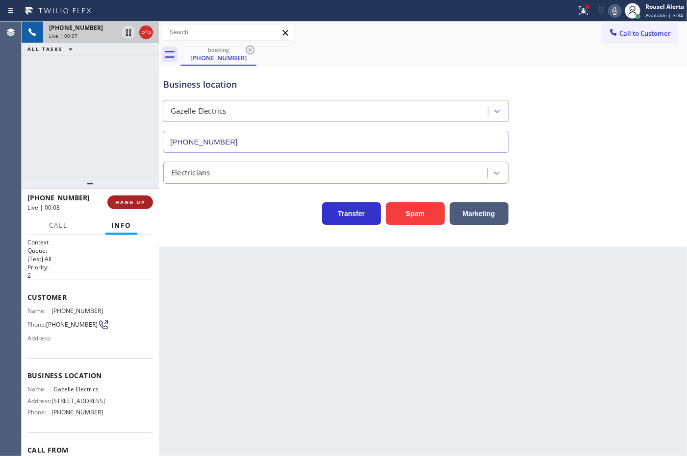
click at [136, 203] on span "HANG UP" at bounding box center [130, 202] width 30 height 7
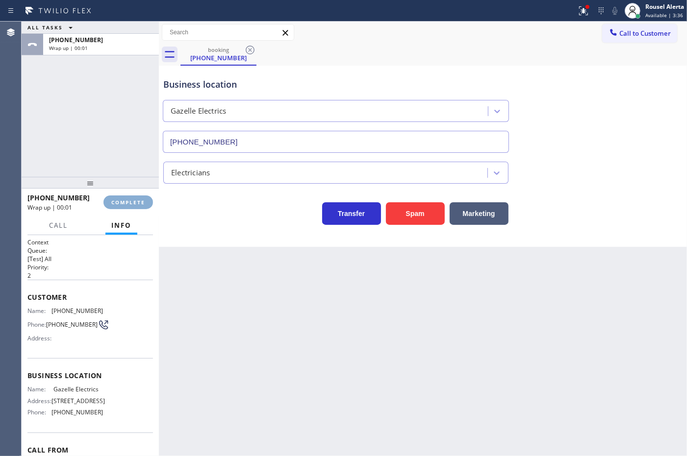
click at [136, 204] on span "COMPLETE" at bounding box center [128, 202] width 34 height 7
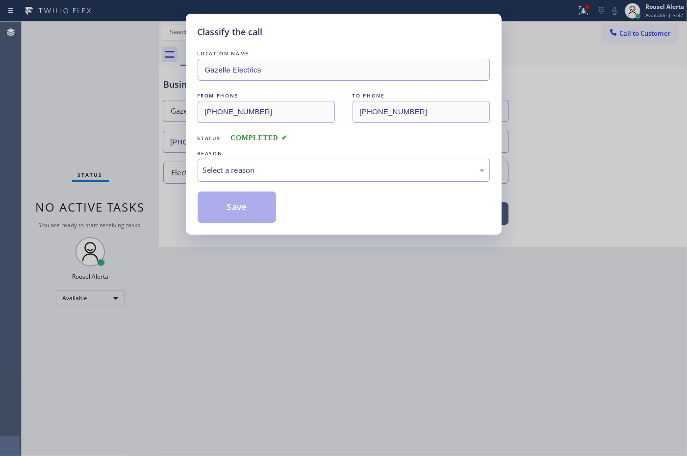
click at [136, 204] on div "Classify the call LOCATION NAME Gazelle Electrics FROM PHONE [PHONE_NUMBER] TO …" at bounding box center [343, 228] width 687 height 456
click at [205, 173] on div "Select a reason" at bounding box center [343, 170] width 281 height 11
click at [232, 214] on button "Save" at bounding box center [237, 207] width 79 height 31
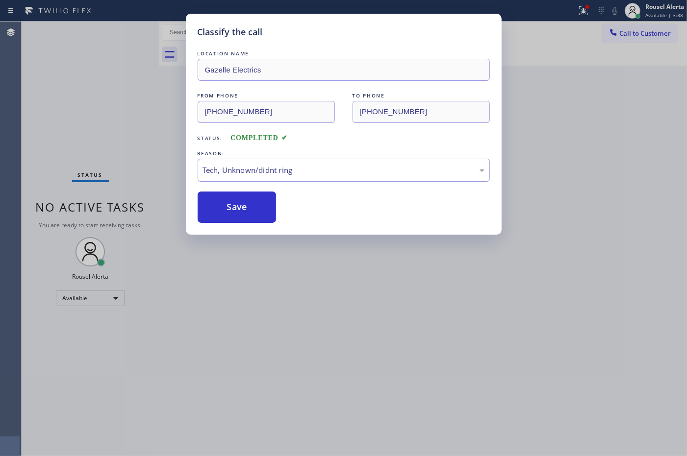
click at [305, 300] on div "Classify the call LOCATION NAME Gazelle Electrics FROM PHONE [PHONE_NUMBER] TO …" at bounding box center [343, 228] width 687 height 456
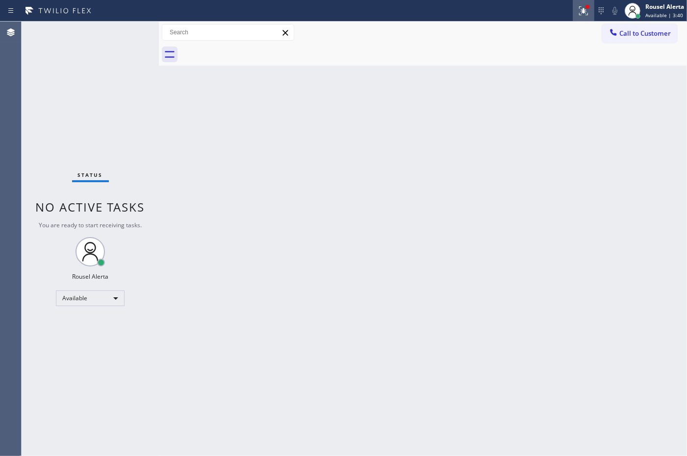
click at [582, 11] on icon at bounding box center [582, 9] width 6 height 7
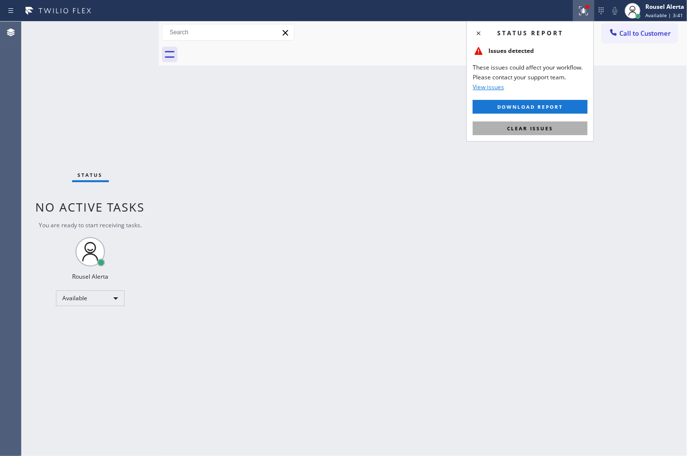
click at [545, 126] on span "Clear issues" at bounding box center [530, 128] width 46 height 7
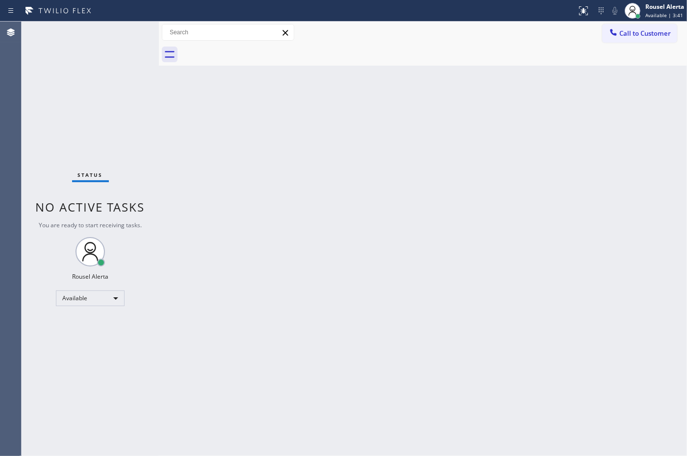
click at [508, 266] on div "Back to Dashboard Change Sender ID Customers Technicians Select a contact Outbo…" at bounding box center [423, 239] width 528 height 435
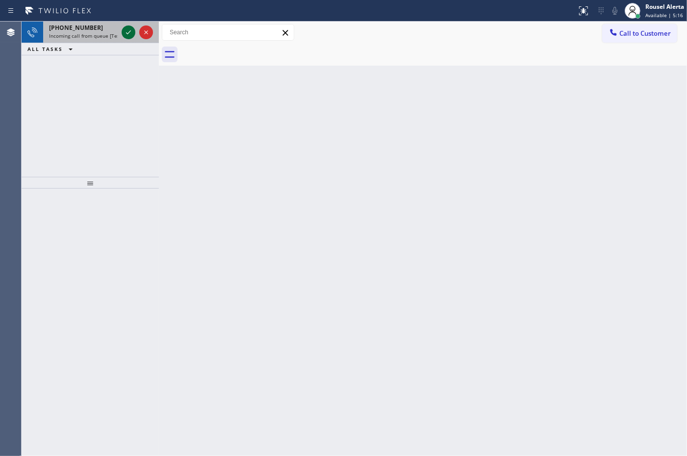
click at [126, 32] on icon at bounding box center [128, 32] width 5 height 4
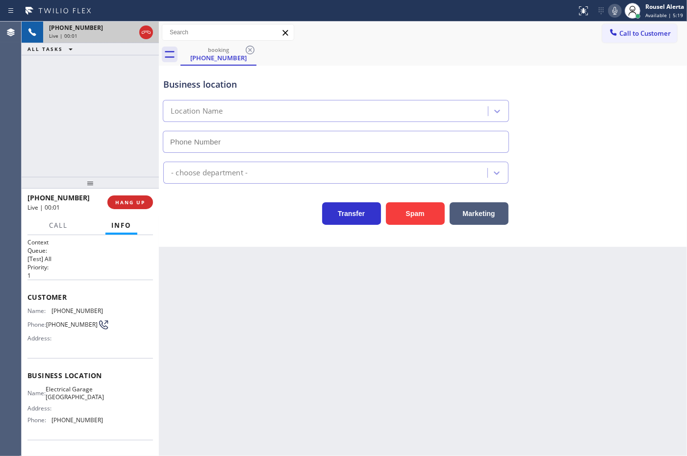
type input "[PHONE_NUMBER]"
click at [402, 213] on button "Spam" at bounding box center [415, 213] width 59 height 23
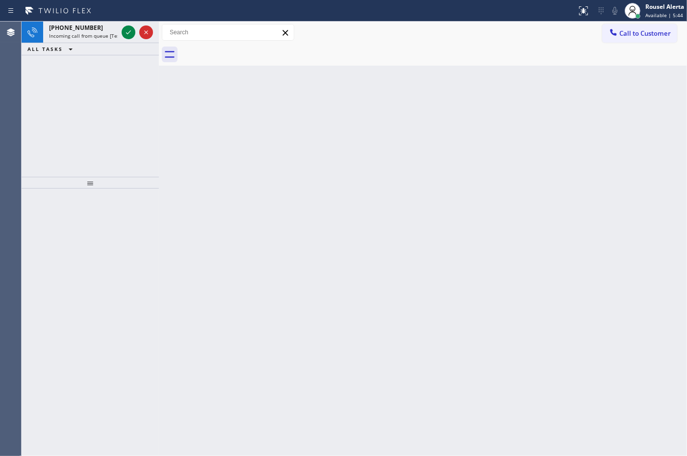
click at [106, 44] on div "ALL TASKS ALL TASKS ACTIVE TASKS TASKS IN WRAP UP" at bounding box center [90, 49] width 137 height 12
click at [110, 33] on span "Incoming call from queue [Test] All" at bounding box center [89, 35] width 81 height 7
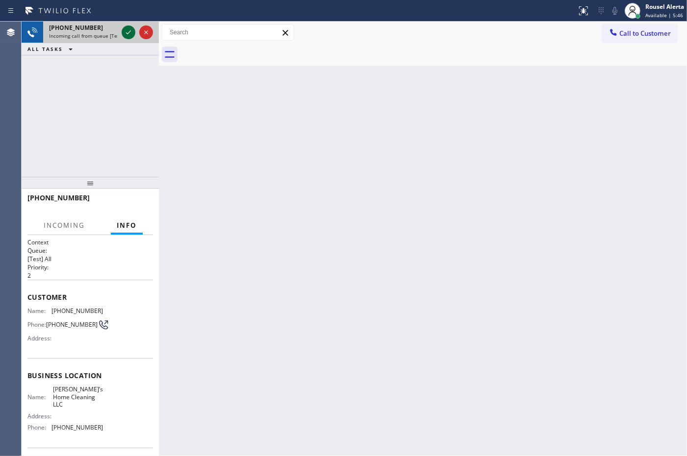
click at [126, 31] on icon at bounding box center [129, 32] width 12 height 12
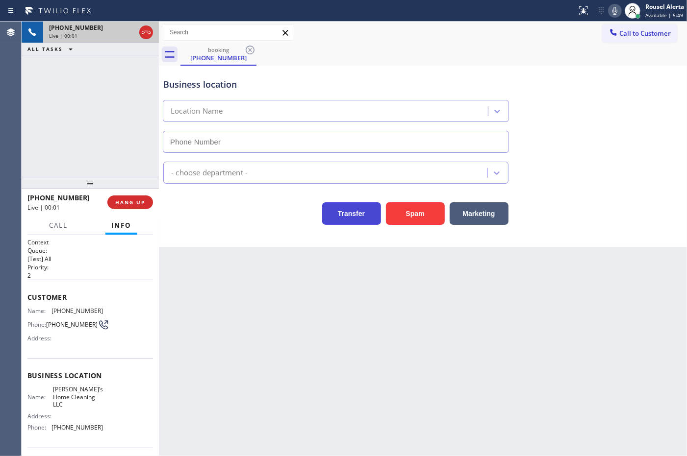
type input "[PHONE_NUMBER]"
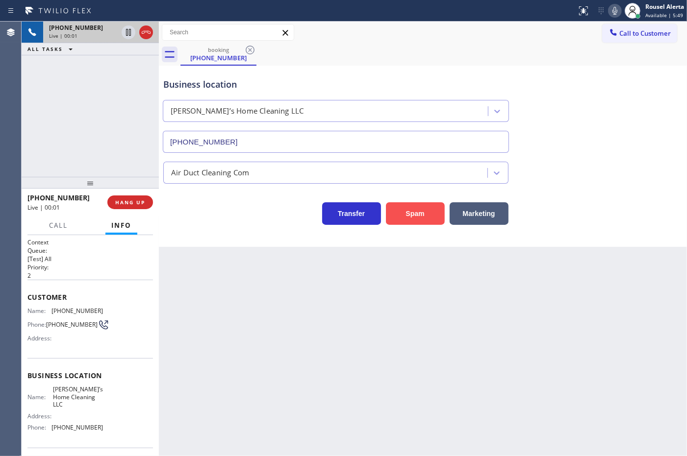
click at [432, 219] on button "Spam" at bounding box center [415, 213] width 59 height 23
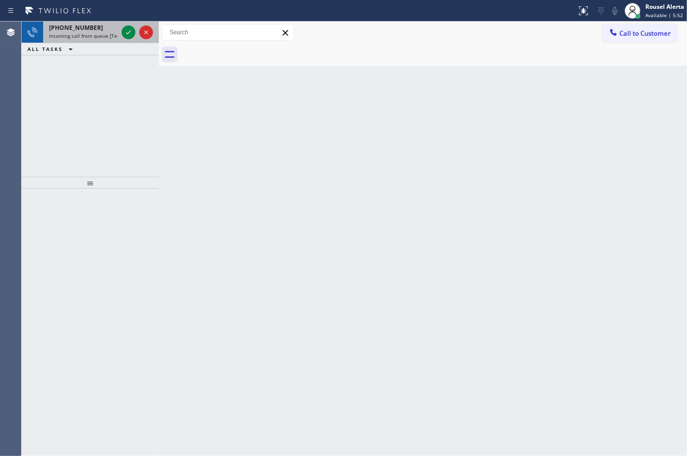
click at [108, 29] on div "[PHONE_NUMBER]" at bounding box center [83, 28] width 69 height 8
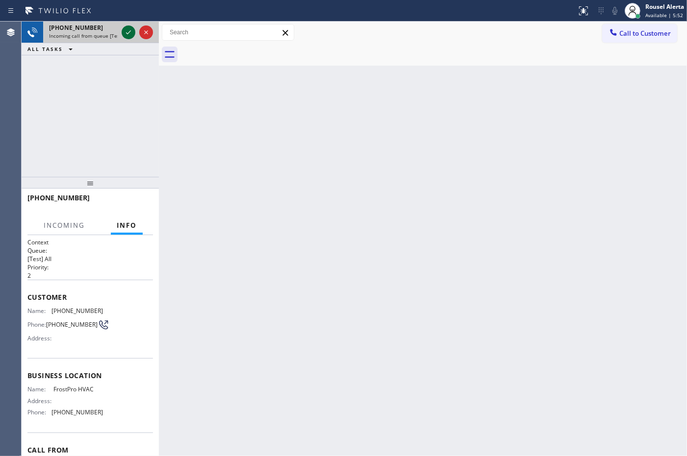
click at [128, 33] on icon at bounding box center [128, 32] width 5 height 4
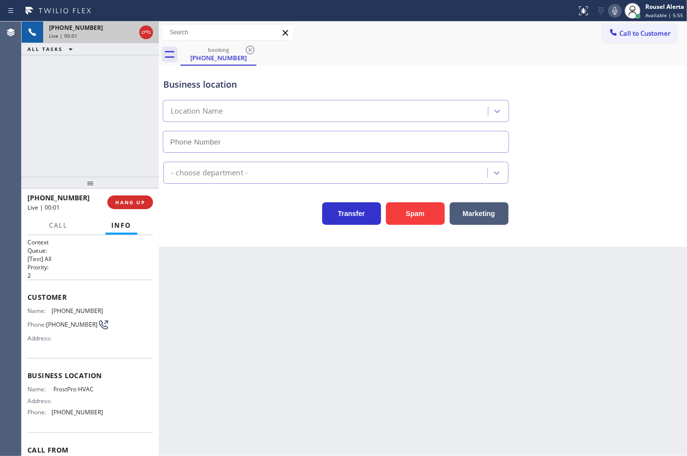
type input "[PHONE_NUMBER]"
click at [427, 218] on button "Spam" at bounding box center [415, 213] width 59 height 23
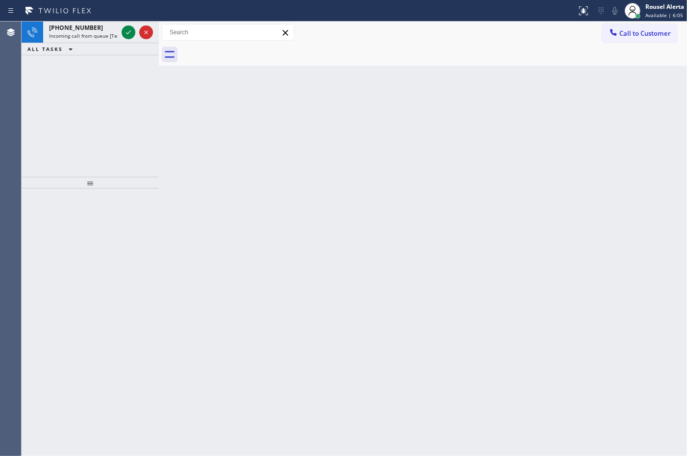
click at [101, 40] on div "[PHONE_NUMBER] Incoming call from queue [Test] All" at bounding box center [81, 33] width 76 height 22
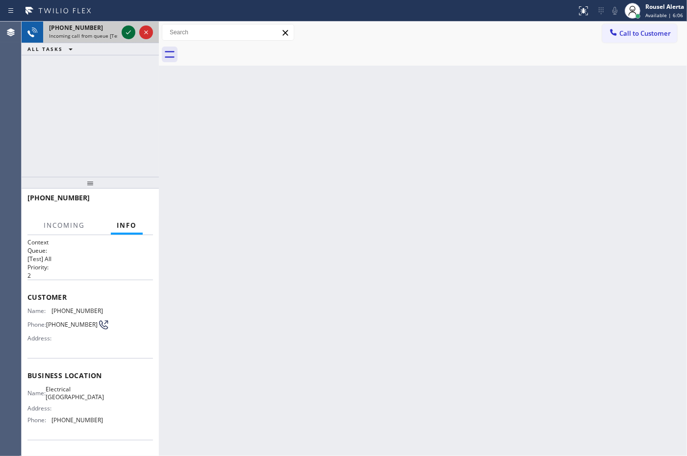
click at [125, 35] on icon at bounding box center [129, 32] width 12 height 12
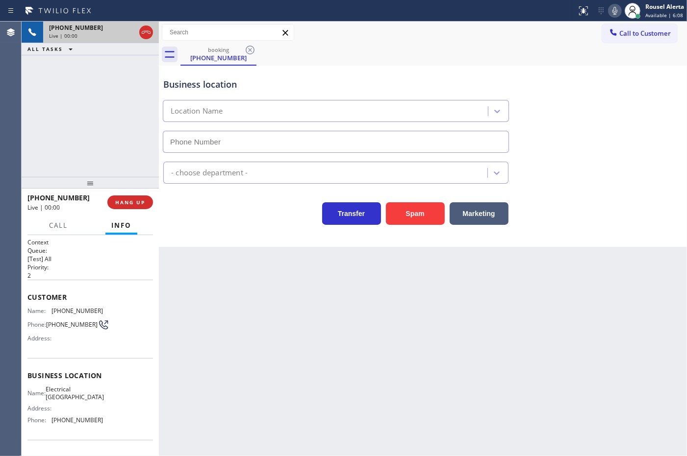
type input "[PHONE_NUMBER]"
click at [125, 73] on div "[PHONE_NUMBER] Live | 00:12 ALL TASKS ALL TASKS ACTIVE TASKS TASKS IN WRAP UP" at bounding box center [90, 99] width 137 height 155
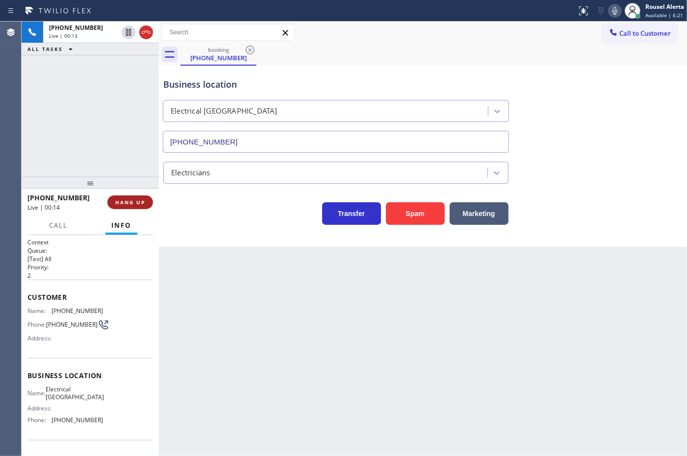
click at [143, 200] on span "HANG UP" at bounding box center [130, 202] width 30 height 7
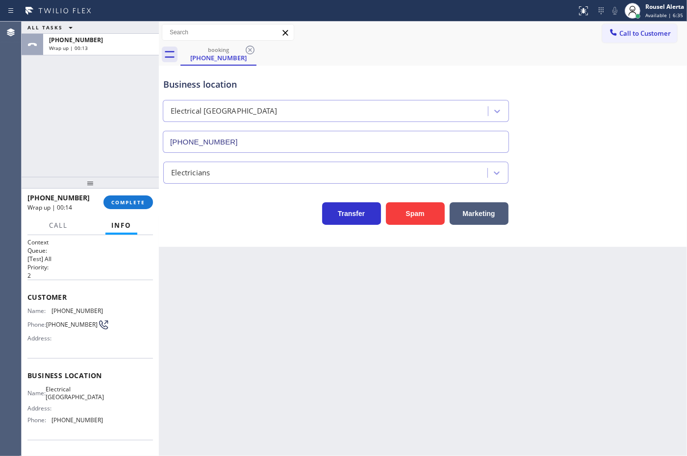
click at [113, 73] on div "ALL TASKS ALL TASKS ACTIVE TASKS TASKS IN WRAP UP [PHONE_NUMBER] Wrap up | 00:13" at bounding box center [90, 99] width 137 height 155
click at [135, 197] on button "COMPLETE" at bounding box center [128, 203] width 50 height 14
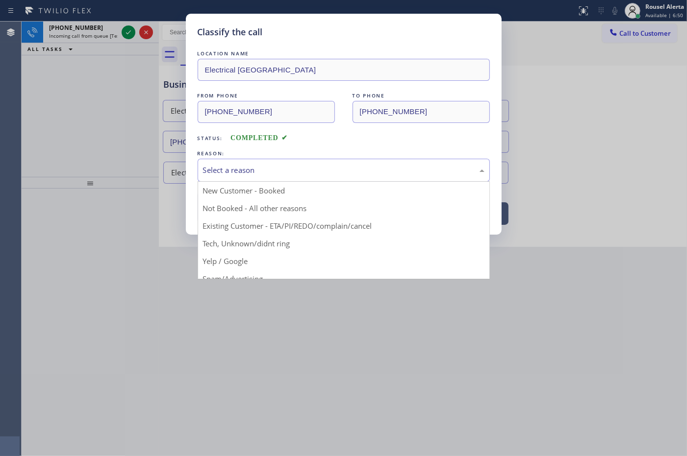
click at [226, 182] on div "Select a reason New Customer - Booked Not Booked - All other reasons Existing C…" at bounding box center [344, 170] width 292 height 23
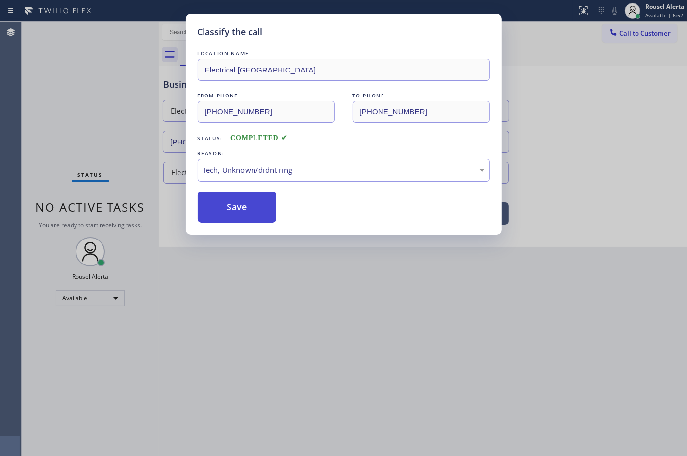
click at [238, 214] on button "Save" at bounding box center [237, 207] width 79 height 31
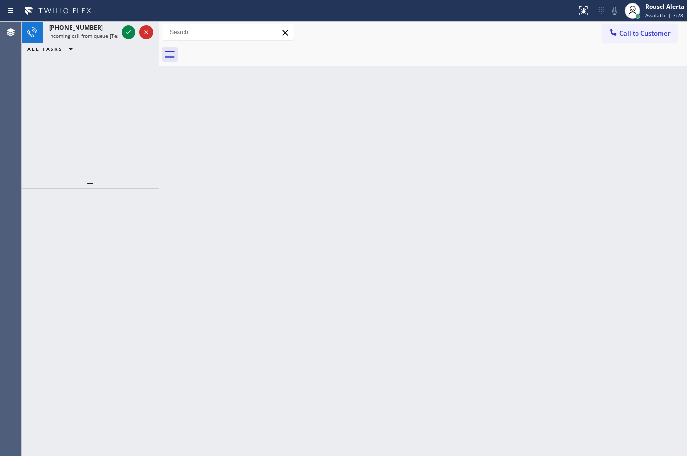
click at [96, 38] on span "Incoming call from queue [Test] All" at bounding box center [89, 35] width 81 height 7
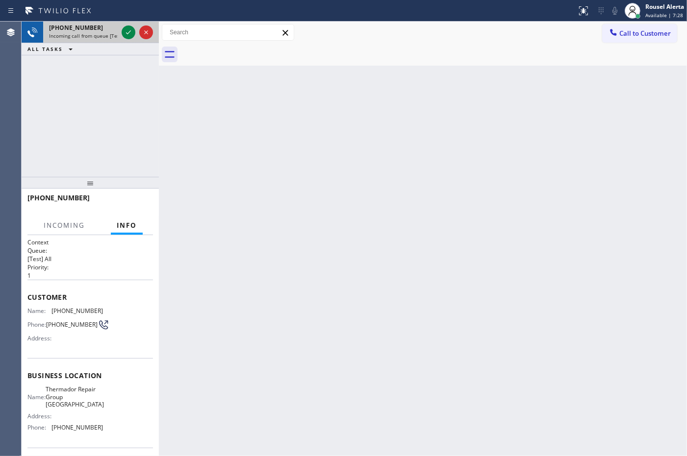
drag, startPoint x: 119, startPoint y: 32, endPoint x: 136, endPoint y: 36, distance: 17.1
click at [120, 32] on div at bounding box center [137, 33] width 35 height 22
click at [137, 35] on div at bounding box center [137, 33] width 35 height 22
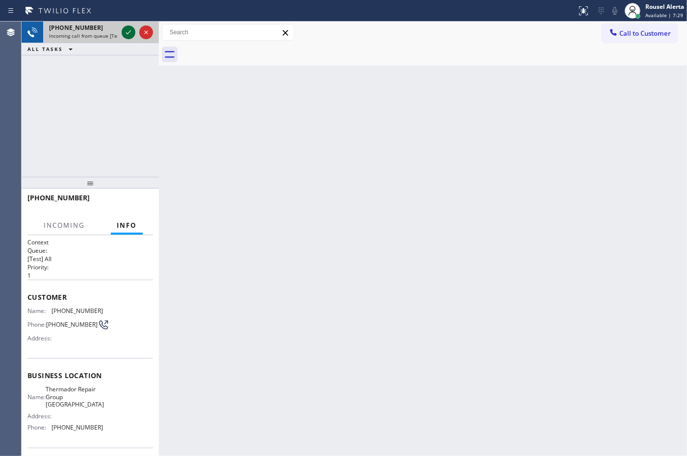
click at [123, 33] on icon at bounding box center [129, 32] width 12 height 12
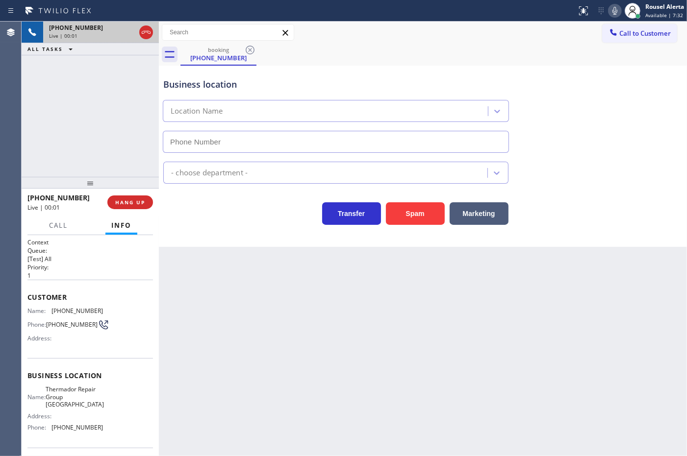
type input "[PHONE_NUMBER]"
click at [217, 324] on div "Back to Dashboard Change Sender ID Customers Technicians Select a contact Outbo…" at bounding box center [423, 239] width 528 height 435
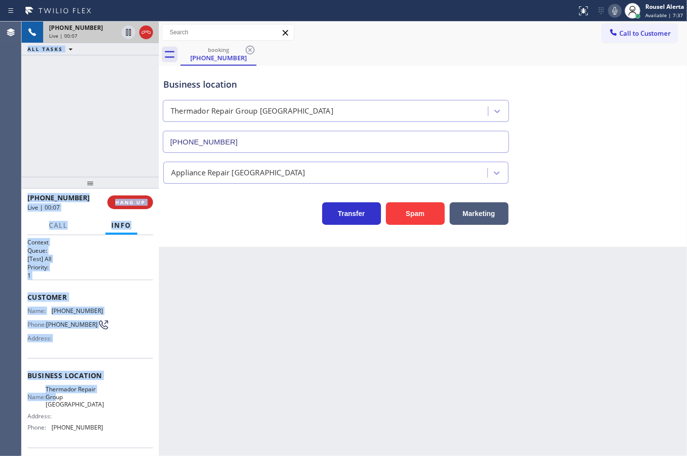
drag, startPoint x: 21, startPoint y: 305, endPoint x: 82, endPoint y: 395, distance: 108.9
click at [82, 402] on div "Agent Desktop Classify the call LOCATION NAME Best HVAC Experts [GEOGRAPHIC_DAT…" at bounding box center [343, 239] width 687 height 435
click at [79, 361] on div "Business location Name: Thermador Repair Group [GEOGRAPHIC_DATA] Address: Phone…" at bounding box center [89, 402] width 125 height 89
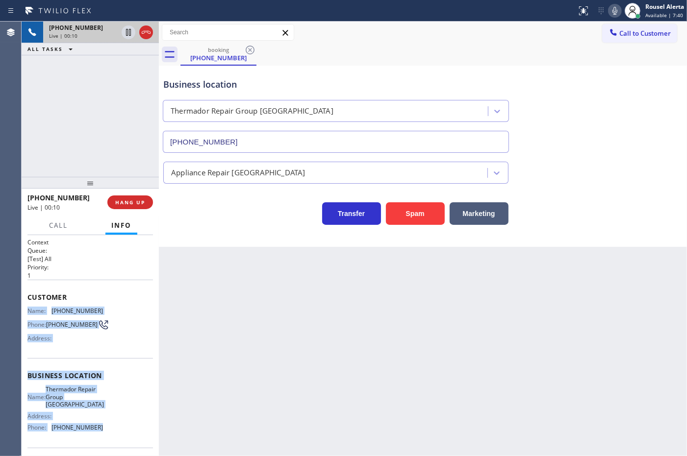
drag, startPoint x: 25, startPoint y: 308, endPoint x: 103, endPoint y: 437, distance: 151.1
click at [103, 437] on div "Context Queue: [Test] All Priority: 1 Customer Name: [PHONE_NUMBER] Phone: [PHO…" at bounding box center [90, 345] width 137 height 221
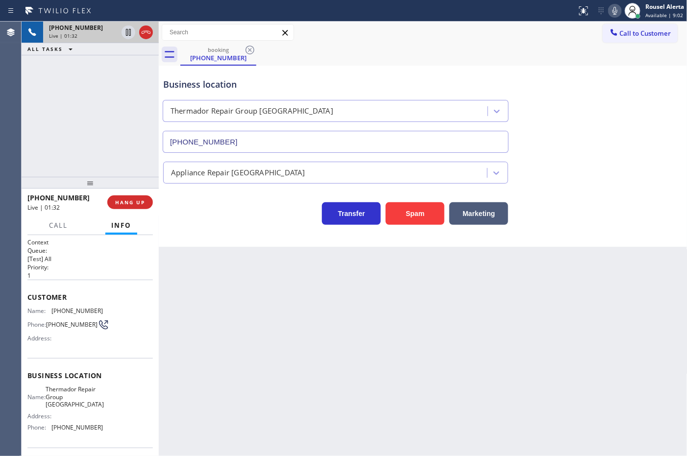
drag, startPoint x: 419, startPoint y: 449, endPoint x: 420, endPoint y: 444, distance: 5.0
click at [419, 446] on div "Back to Dashboard Change Sender ID Customers Technicians Select a contact Outbo…" at bounding box center [423, 239] width 529 height 435
click at [126, 32] on icon at bounding box center [128, 32] width 5 height 7
click at [614, 10] on icon at bounding box center [613, 11] width 5 height 8
drag, startPoint x: 342, startPoint y: 309, endPoint x: 360, endPoint y: 332, distance: 29.2
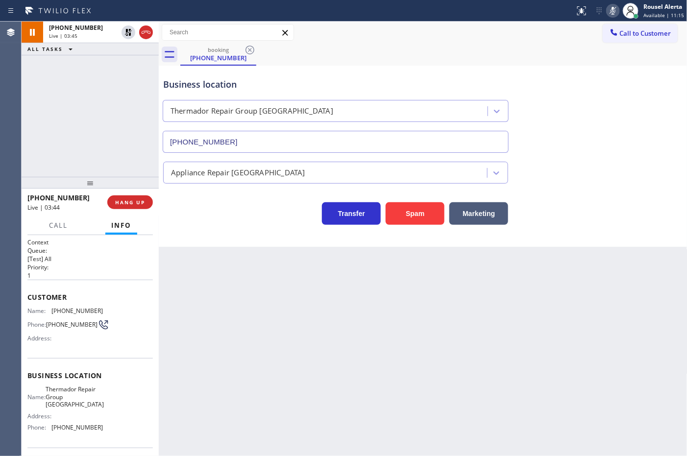
click at [342, 310] on div "Back to Dashboard Change Sender ID Customers Technicians Select a contact Outbo…" at bounding box center [423, 239] width 529 height 435
click at [125, 32] on icon at bounding box center [129, 32] width 12 height 12
click at [611, 10] on icon at bounding box center [613, 11] width 12 height 12
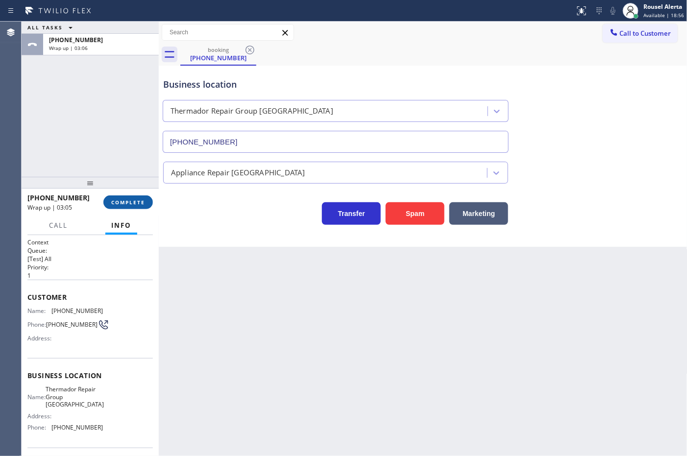
click at [118, 207] on button "COMPLETE" at bounding box center [128, 203] width 50 height 14
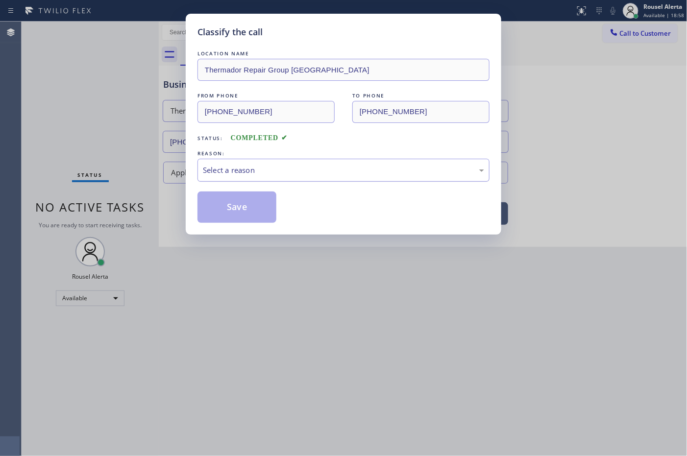
click at [217, 167] on div "Select a reason" at bounding box center [343, 170] width 281 height 11
click at [240, 208] on button "Save" at bounding box center [237, 207] width 79 height 31
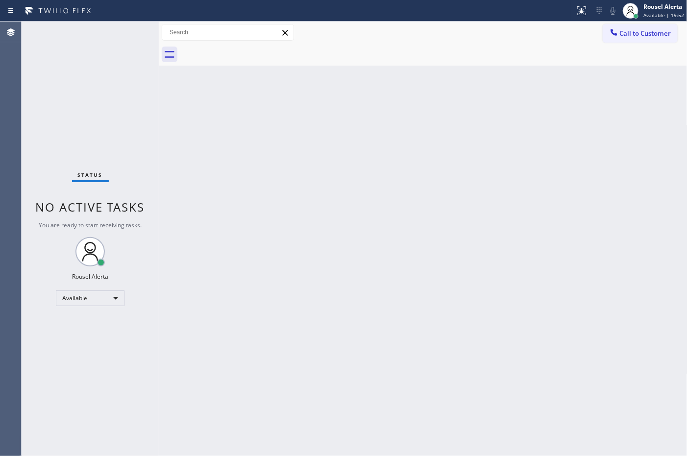
click at [91, 37] on div "Status No active tasks You are ready to start receiving tasks. Rousel Alerta Av…" at bounding box center [90, 239] width 137 height 435
click at [103, 34] on div "Status No active tasks You are ready to start receiving tasks. Rousel Alerta Av…" at bounding box center [90, 239] width 137 height 435
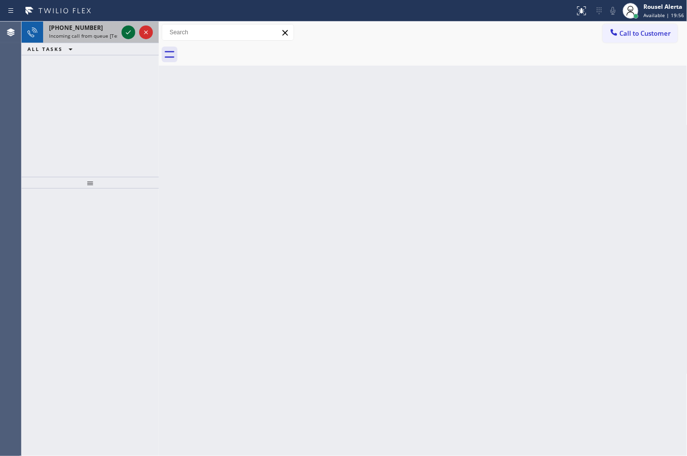
click at [123, 28] on icon at bounding box center [129, 32] width 12 height 12
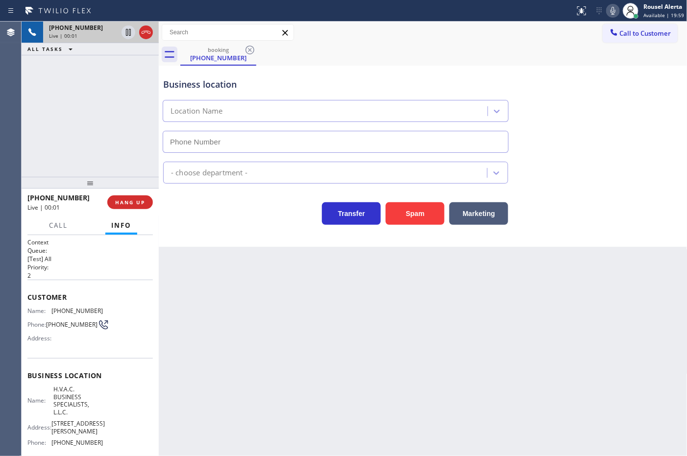
type input "[PHONE_NUMBER]"
click at [411, 224] on button "Spam" at bounding box center [415, 213] width 59 height 23
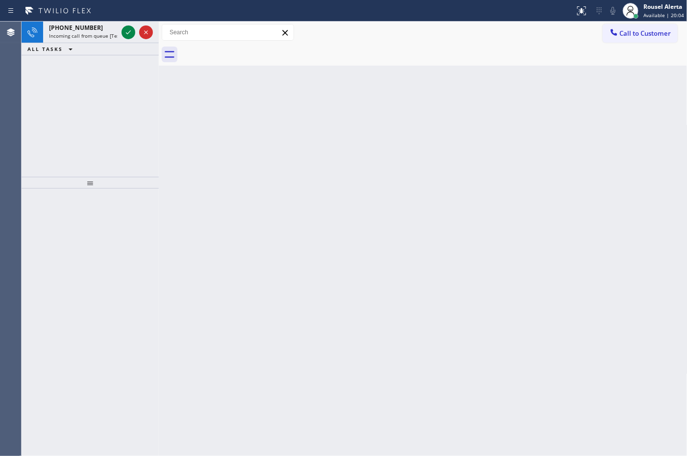
click at [94, 30] on div "[PHONE_NUMBER]" at bounding box center [83, 28] width 69 height 8
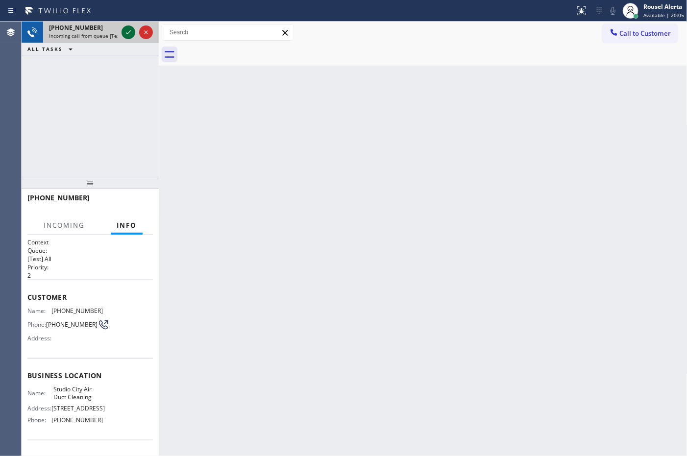
click at [125, 34] on icon at bounding box center [129, 32] width 12 height 12
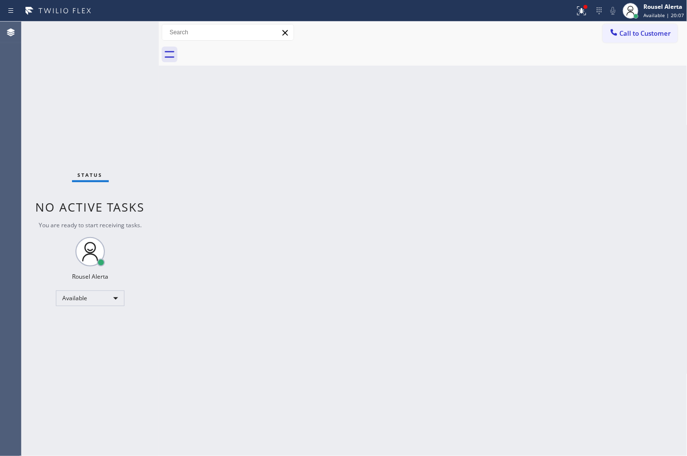
click at [125, 35] on div "Status No active tasks You are ready to start receiving tasks. Rousel Alerta Av…" at bounding box center [90, 239] width 137 height 435
click at [585, 20] on button at bounding box center [582, 11] width 22 height 22
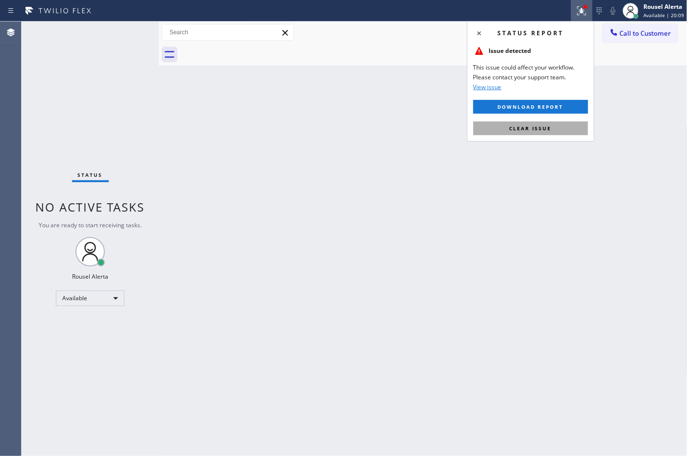
click at [567, 131] on button "Clear issue" at bounding box center [530, 129] width 115 height 14
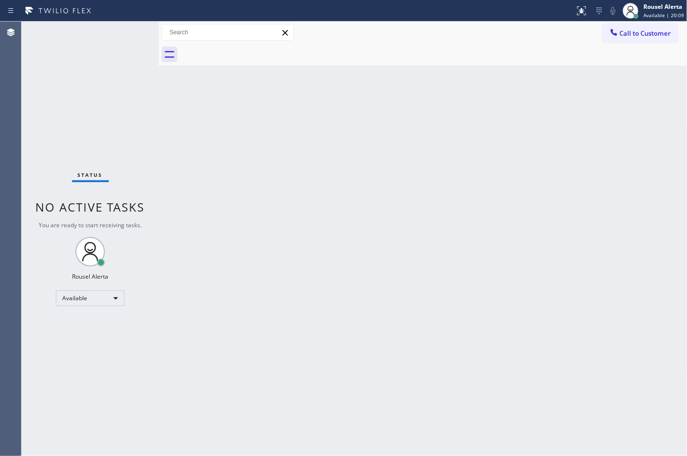
click at [556, 202] on div "Back to Dashboard Change Sender ID Customers Technicians Select a contact Outbo…" at bounding box center [423, 239] width 529 height 435
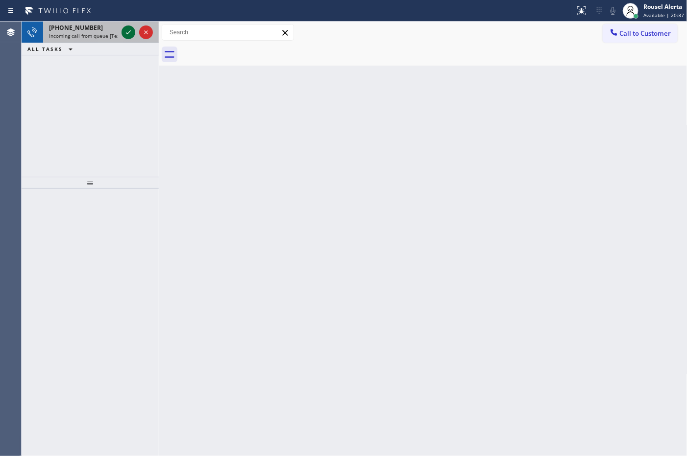
click at [122, 30] on div at bounding box center [129, 32] width 14 height 12
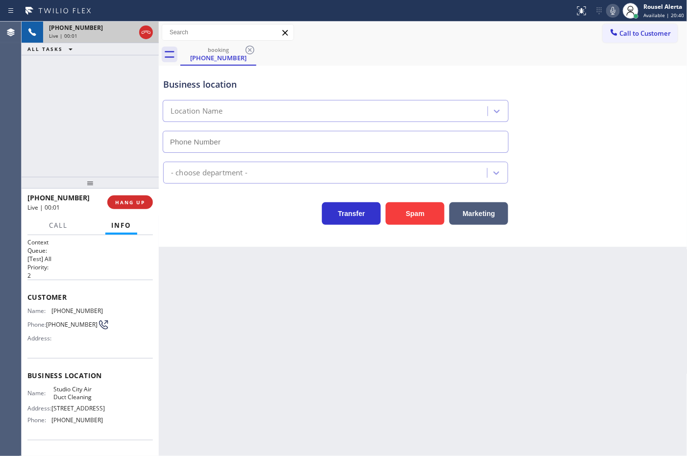
type input "[PHONE_NUMBER]"
click at [241, 279] on div "Back to Dashboard Change Sender ID Customers Technicians Select a contact Outbo…" at bounding box center [423, 239] width 529 height 435
click at [515, 393] on div "Back to Dashboard Change Sender ID Customers Technicians Select a contact Outbo…" at bounding box center [423, 239] width 529 height 435
click at [207, 302] on div "Back to Dashboard Change Sender ID Customers Technicians Select a contact Outbo…" at bounding box center [423, 239] width 529 height 435
click at [226, 296] on div "Back to Dashboard Change Sender ID Customers Technicians Select a contact Outbo…" at bounding box center [423, 239] width 529 height 435
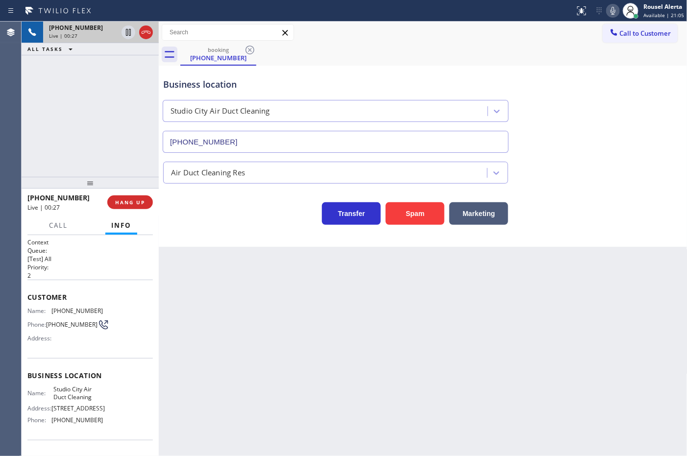
click at [226, 296] on div "Back to Dashboard Change Sender ID Customers Technicians Select a contact Outbo…" at bounding box center [423, 239] width 529 height 435
click at [368, 352] on div "Back to Dashboard Change Sender ID Customers Technicians Select a contact Outbo…" at bounding box center [423, 239] width 529 height 435
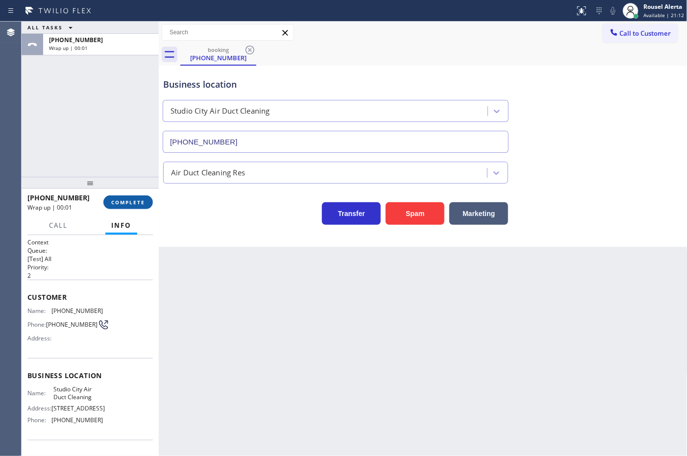
click at [135, 207] on button "COMPLETE" at bounding box center [128, 203] width 50 height 14
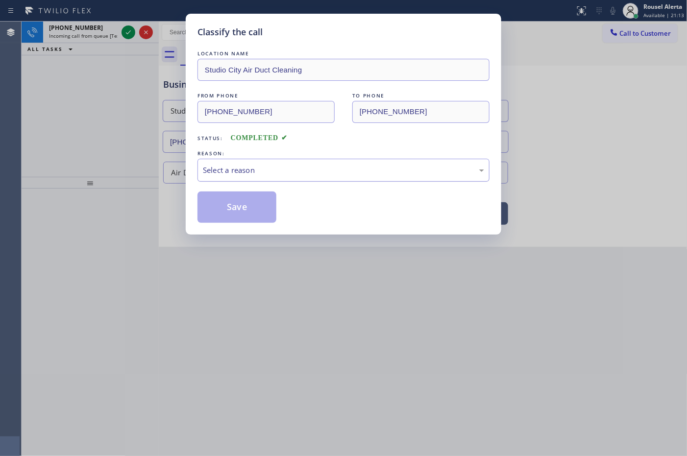
click at [251, 179] on div "Select a reason" at bounding box center [344, 170] width 292 height 23
click at [255, 201] on button "Save" at bounding box center [237, 207] width 79 height 31
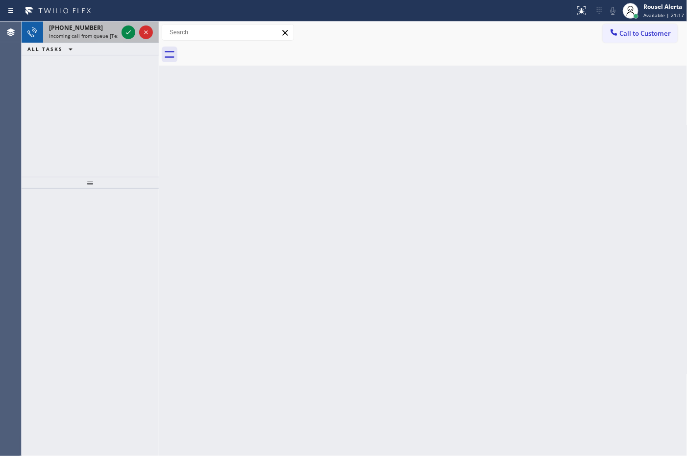
click at [102, 26] on div "[PHONE_NUMBER]" at bounding box center [83, 28] width 69 height 8
click at [125, 33] on icon at bounding box center [129, 32] width 12 height 12
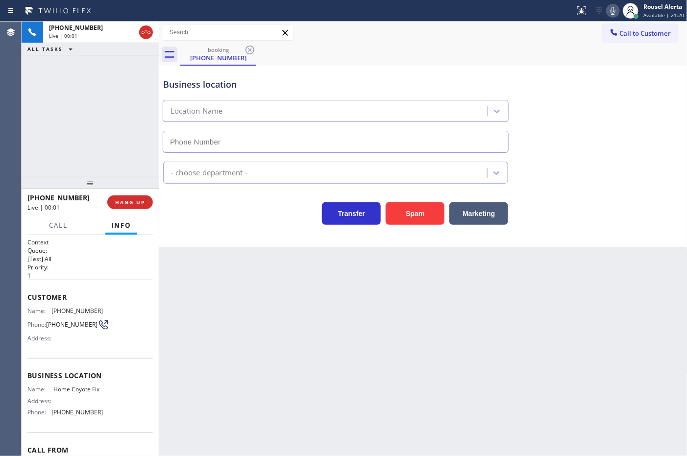
type input "[PHONE_NUMBER]"
click at [260, 310] on div "Back to Dashboard Change Sender ID Customers Technicians Select a contact Outbo…" at bounding box center [423, 239] width 529 height 435
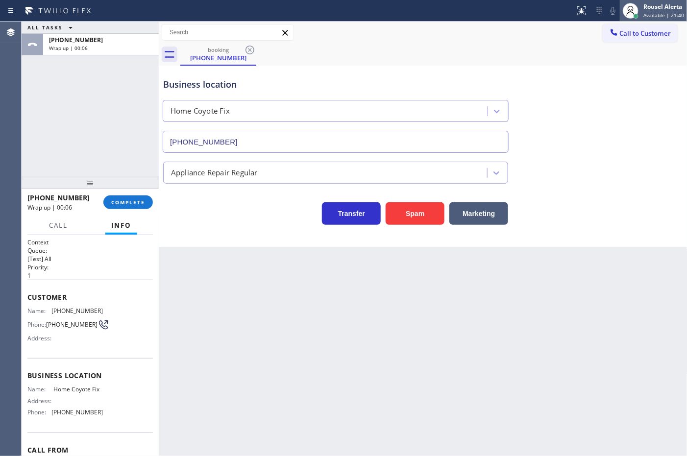
click at [658, 12] on span "Available | 21:40" at bounding box center [664, 15] width 41 height 7
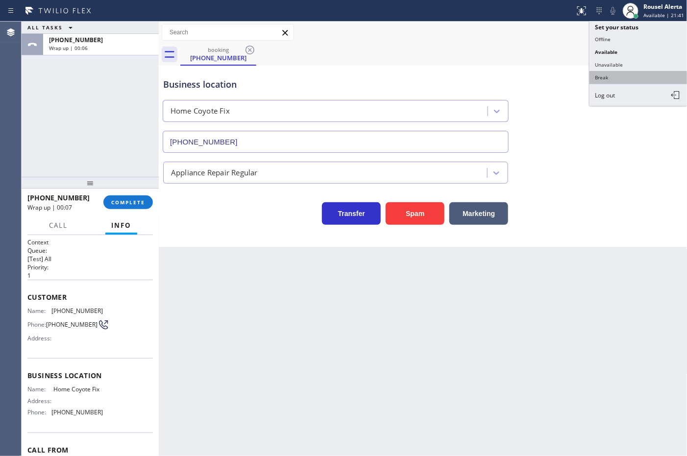
click at [628, 74] on button "Break" at bounding box center [639, 77] width 98 height 13
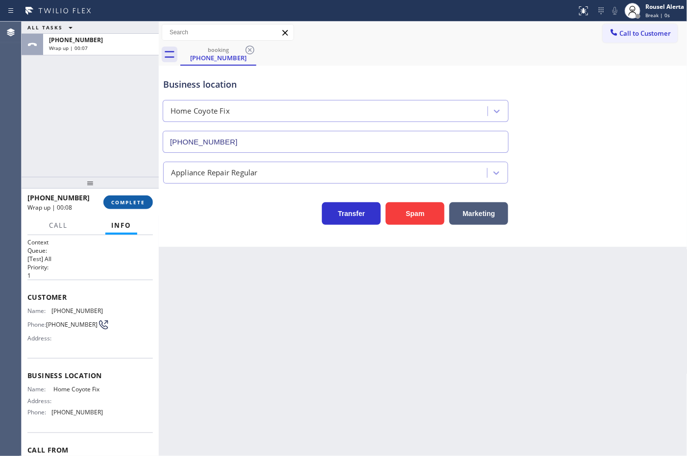
click at [141, 199] on span "COMPLETE" at bounding box center [128, 202] width 34 height 7
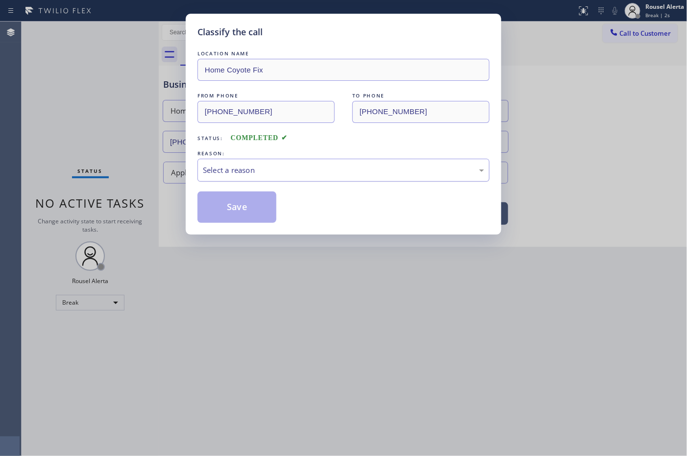
click at [224, 172] on div "Select a reason" at bounding box center [343, 170] width 281 height 11
click at [258, 216] on button "Save" at bounding box center [237, 207] width 79 height 31
